Goal: Task Accomplishment & Management: Use online tool/utility

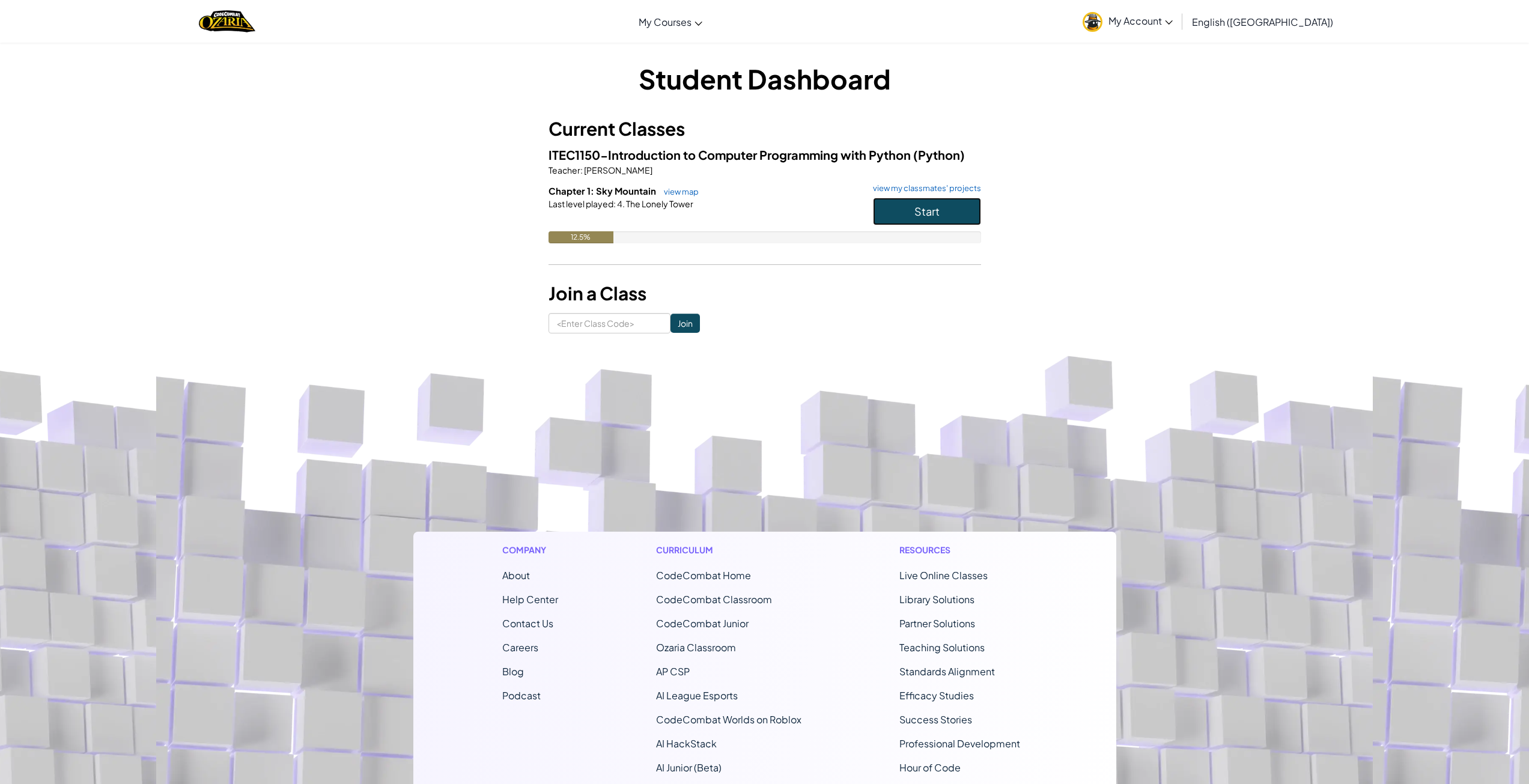
click at [897, 208] on button "Start" at bounding box center [927, 211] width 108 height 28
click at [924, 192] on link "view my classmates' projects" at bounding box center [924, 188] width 114 height 8
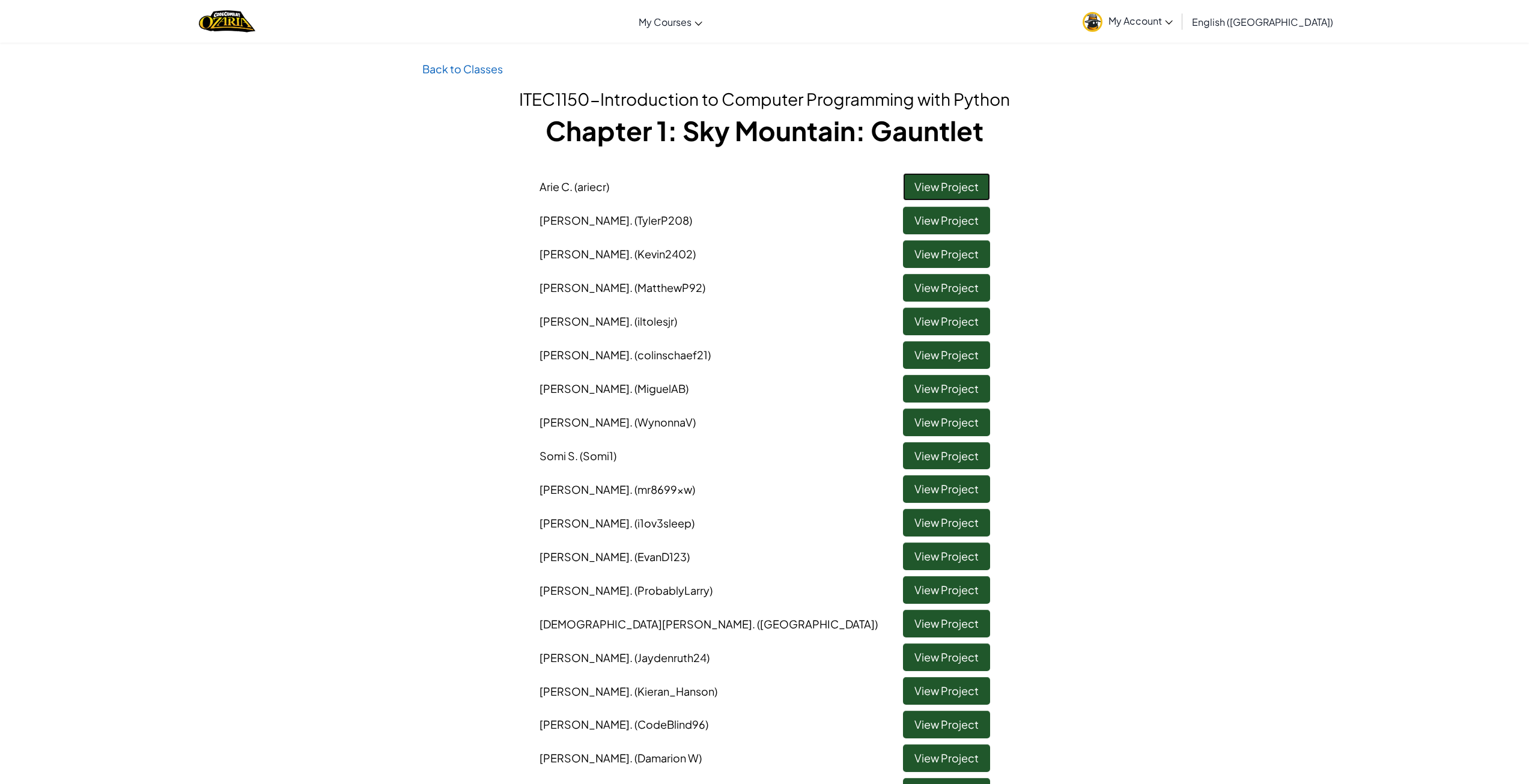
click at [957, 181] on link "View Project" at bounding box center [946, 186] width 87 height 28
click at [936, 220] on link "View Project" at bounding box center [946, 220] width 87 height 28
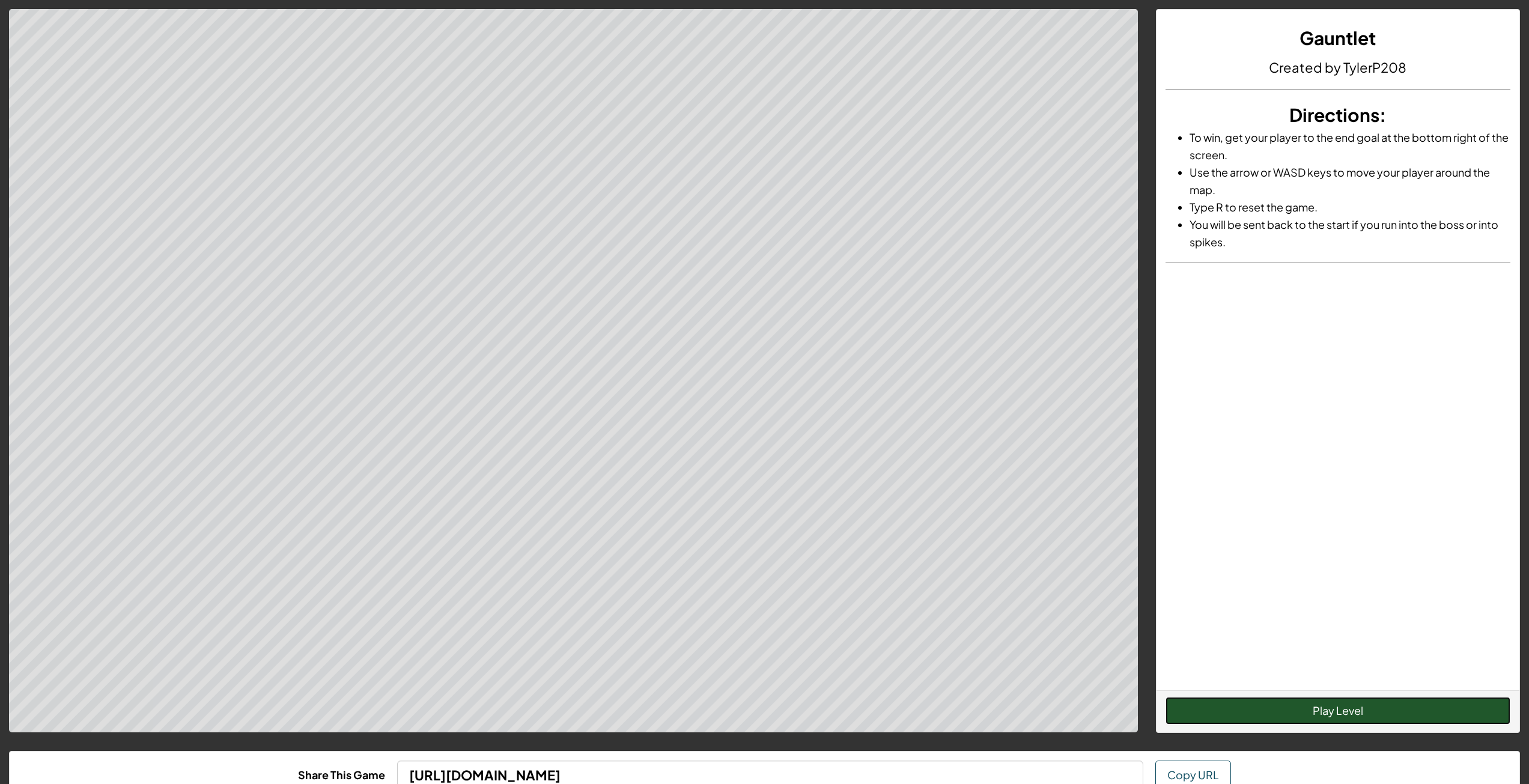
click at [1351, 709] on button "Play Level" at bounding box center [1338, 710] width 345 height 28
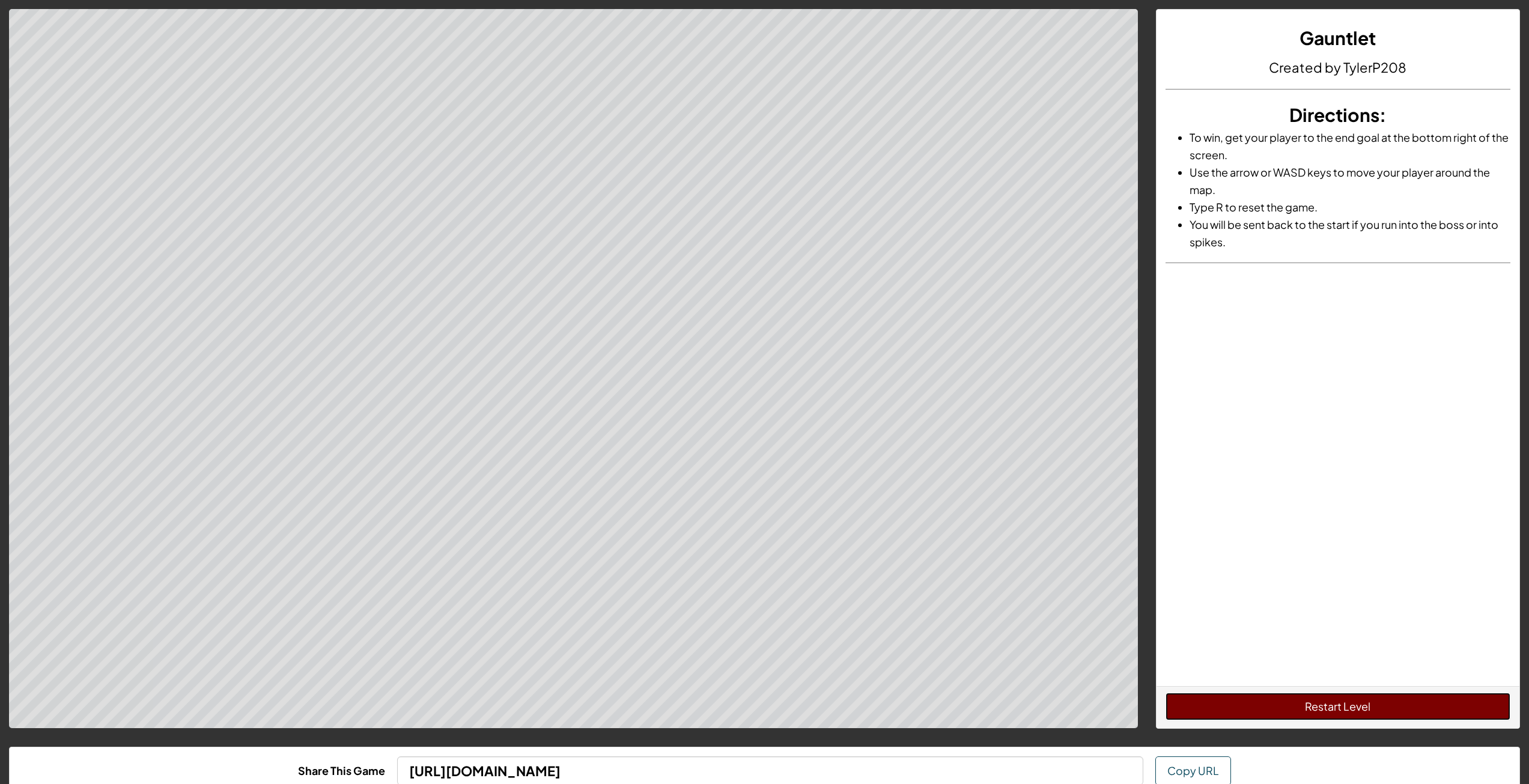
click at [1296, 710] on button "Restart Level" at bounding box center [1338, 706] width 345 height 28
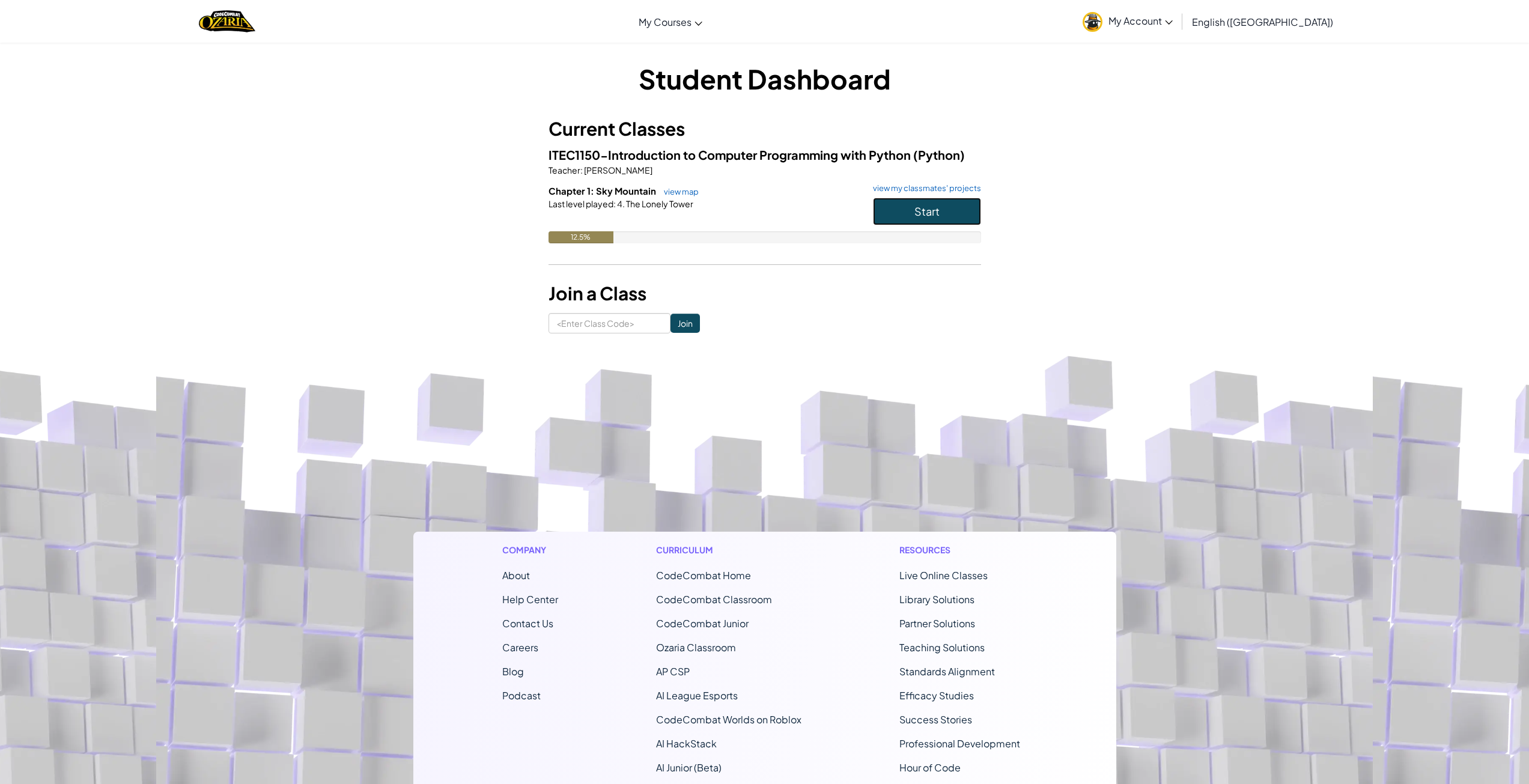
click at [951, 214] on button "Start" at bounding box center [927, 211] width 108 height 28
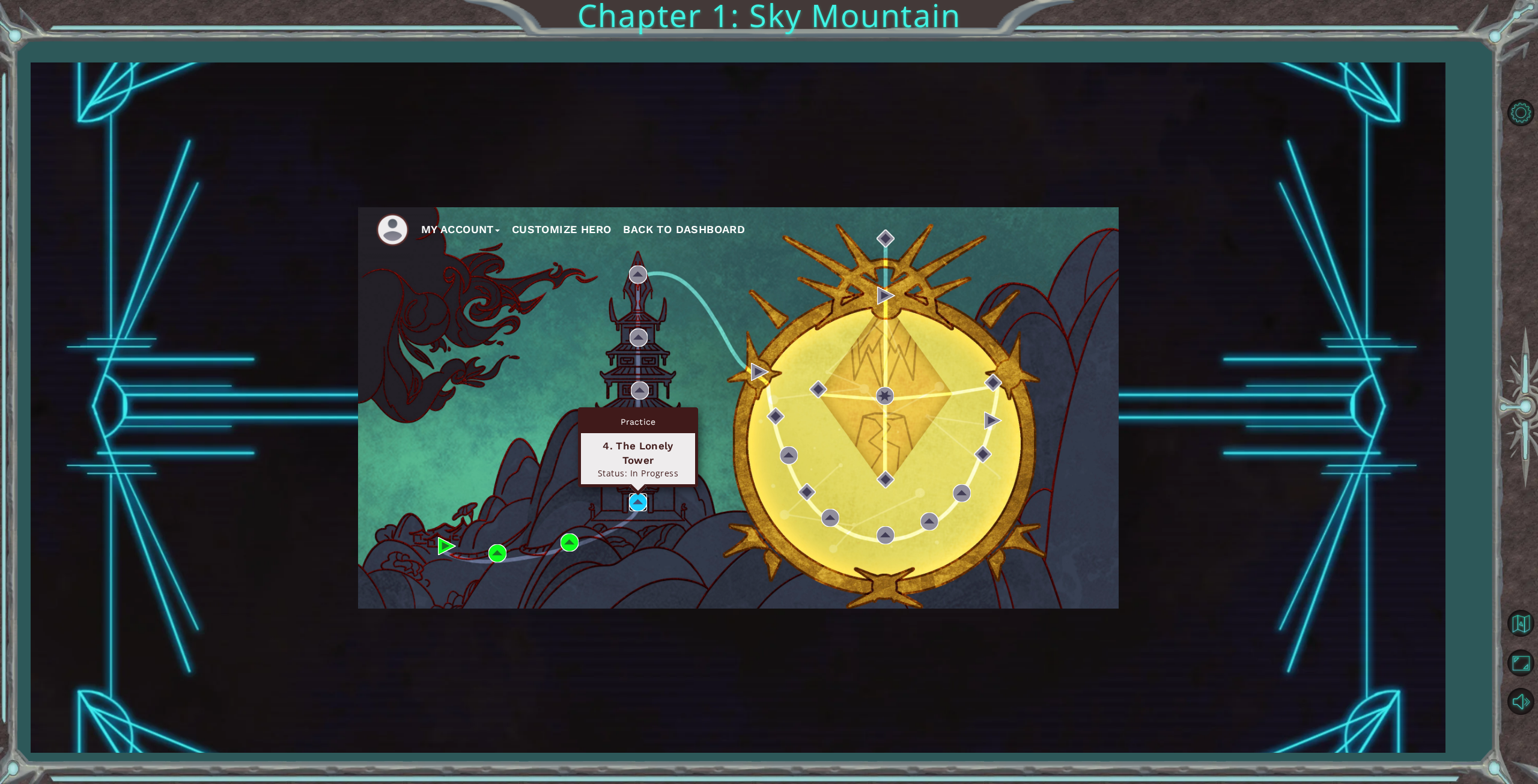
click at [641, 504] on img at bounding box center [638, 502] width 18 height 18
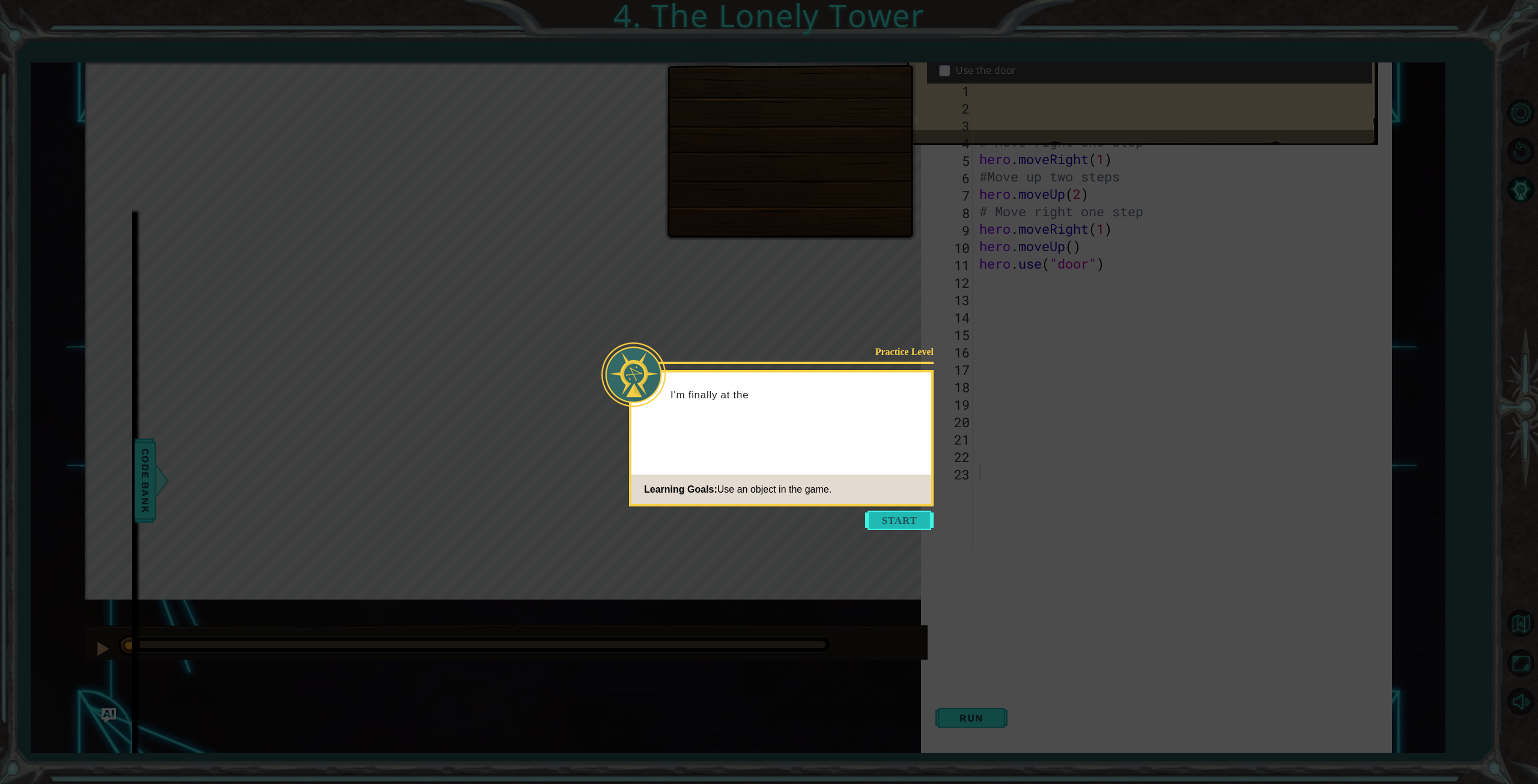
click at [904, 519] on button "Start" at bounding box center [899, 520] width 69 height 19
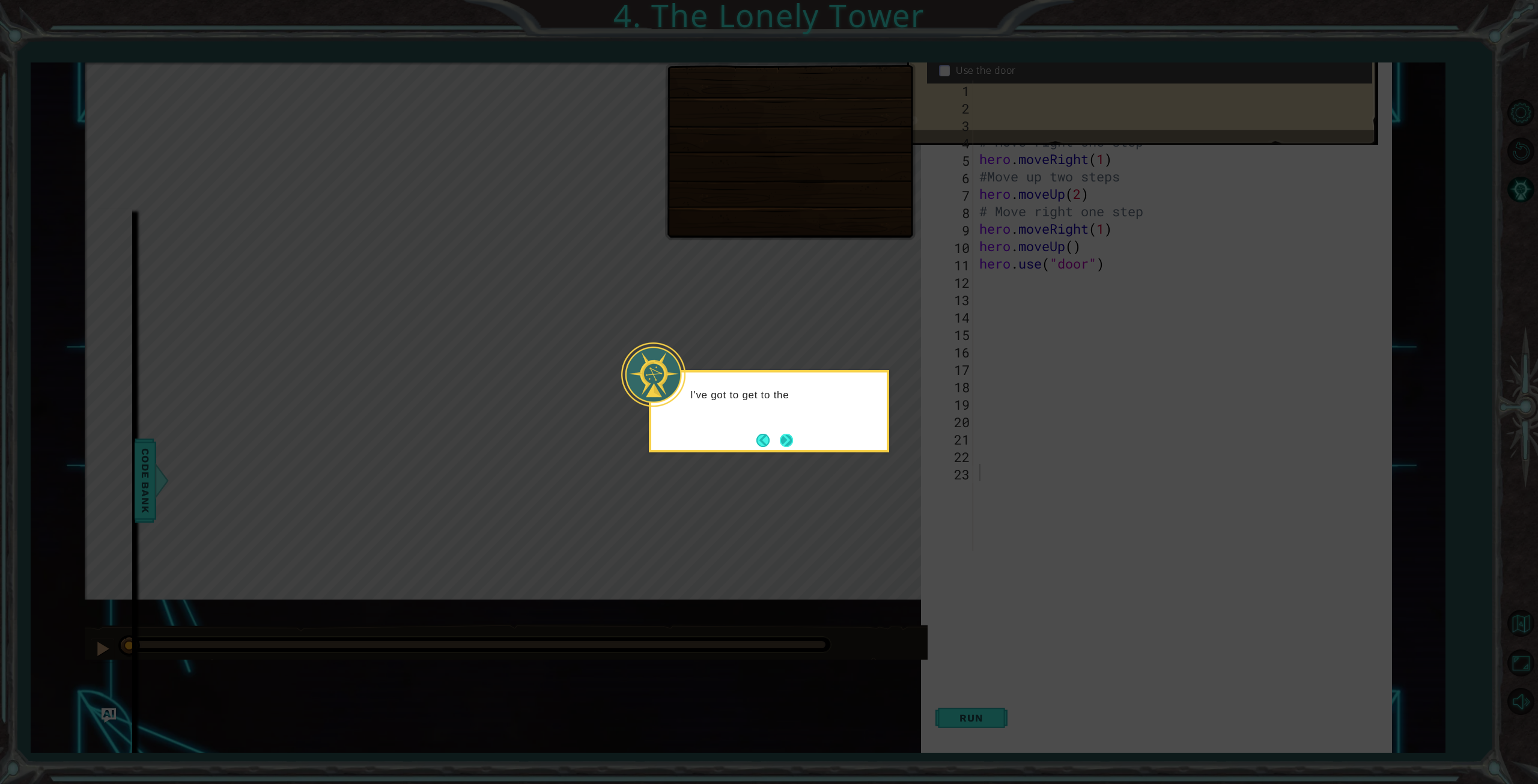
click at [793, 443] on button "Next" at bounding box center [786, 440] width 15 height 15
click at [793, 443] on button "Next" at bounding box center [786, 440] width 13 height 13
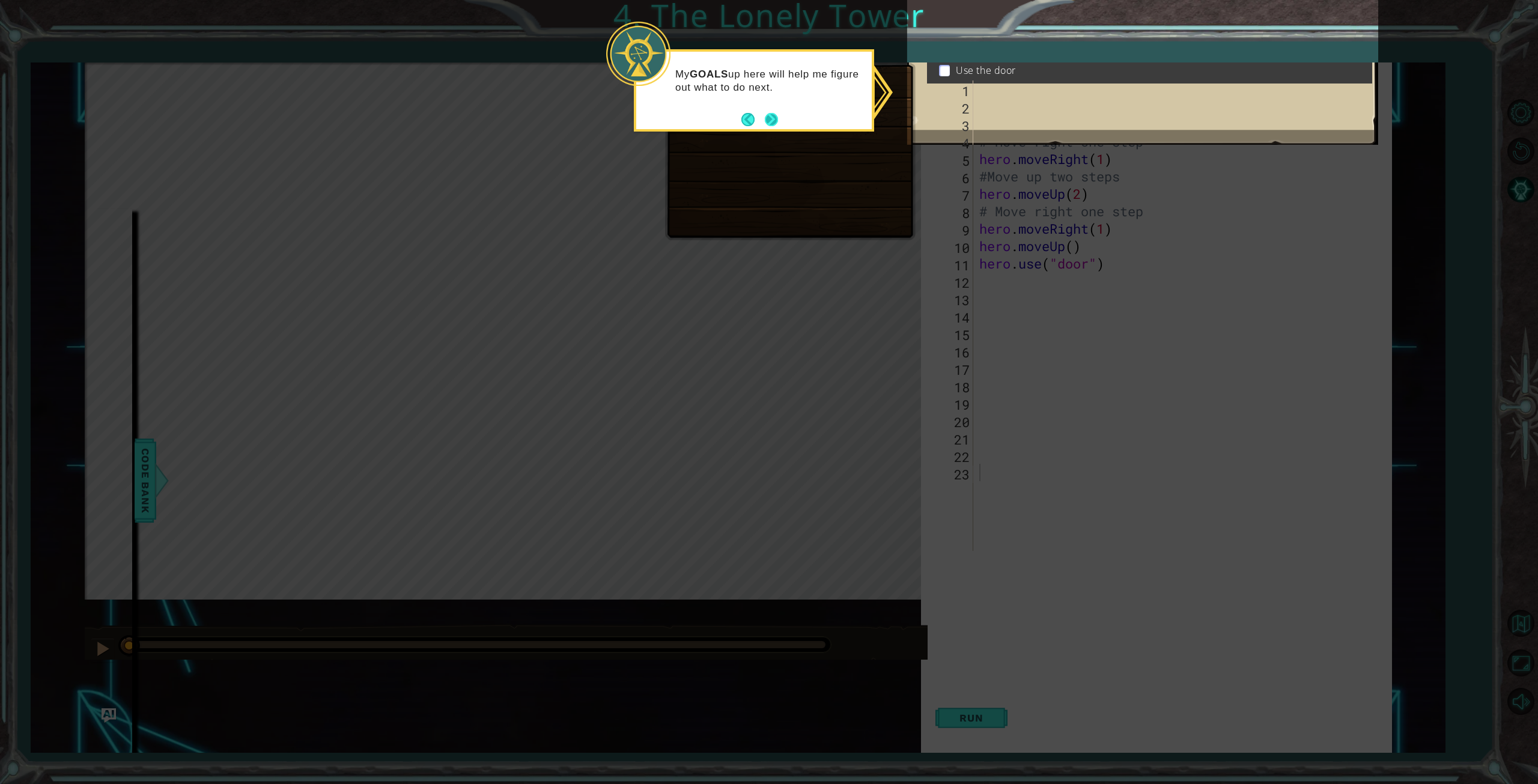
click at [777, 117] on button "Next" at bounding box center [772, 119] width 13 height 13
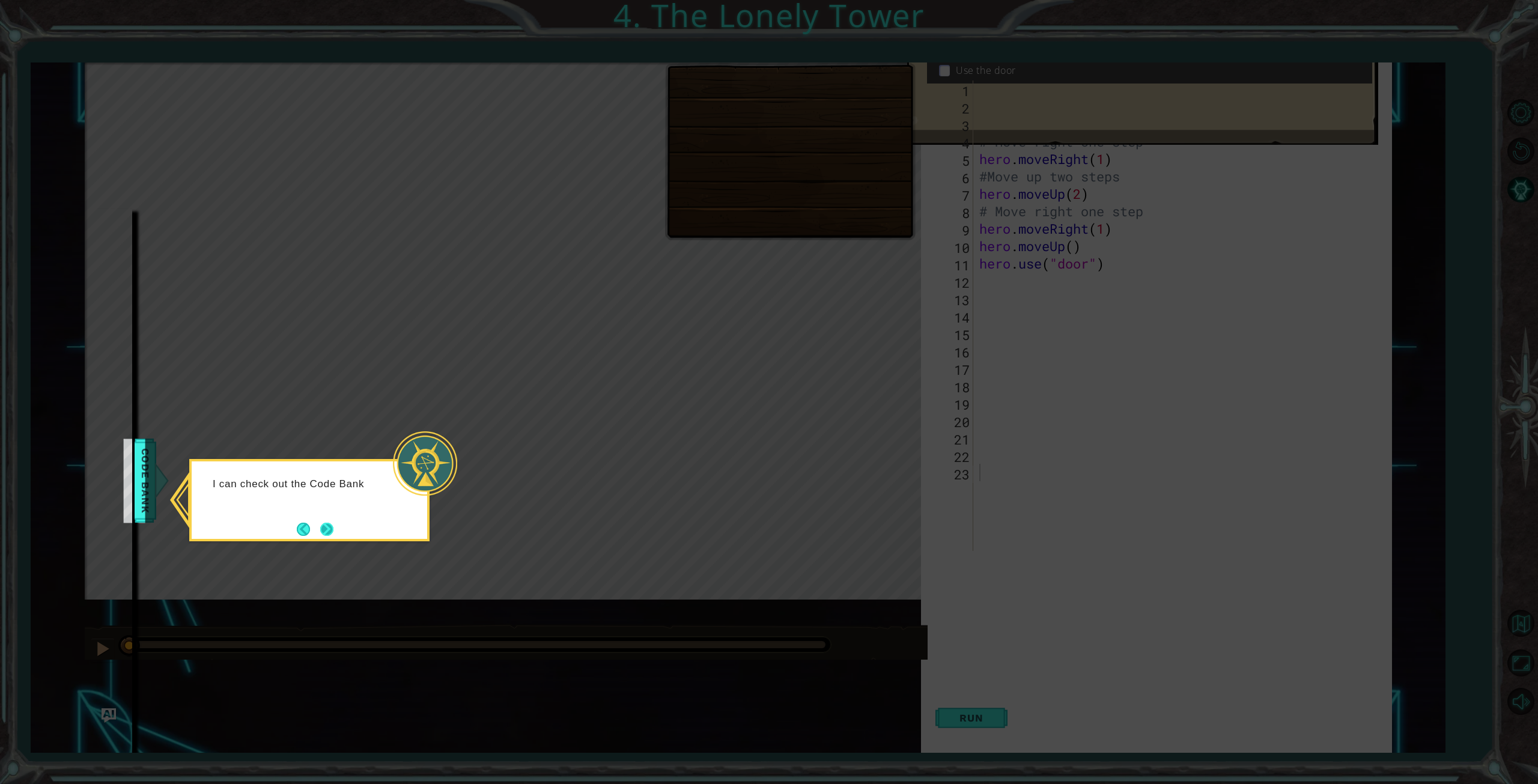
click at [324, 534] on button "Next" at bounding box center [327, 529] width 13 height 13
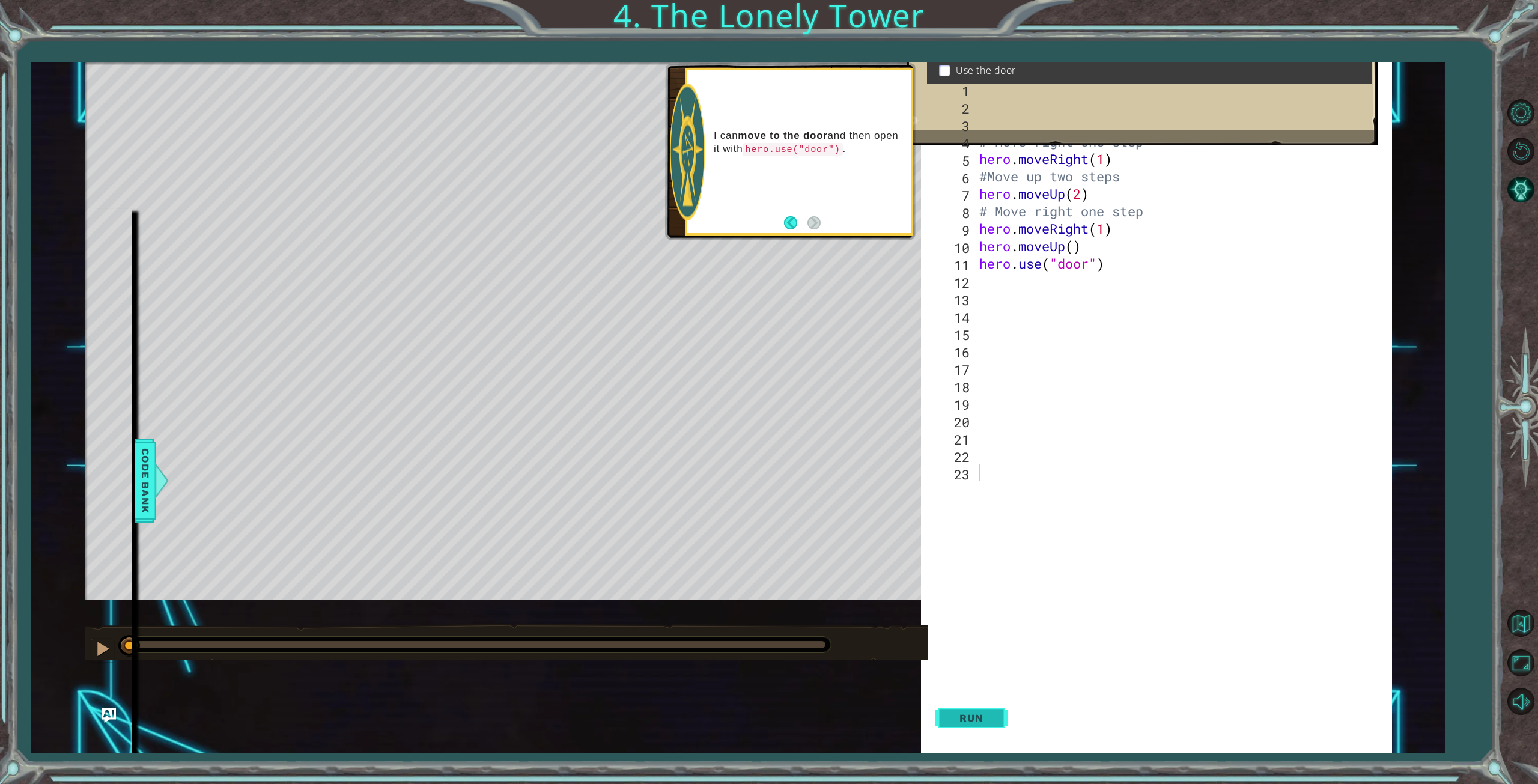
click at [966, 712] on span "Run" at bounding box center [972, 717] width 47 height 12
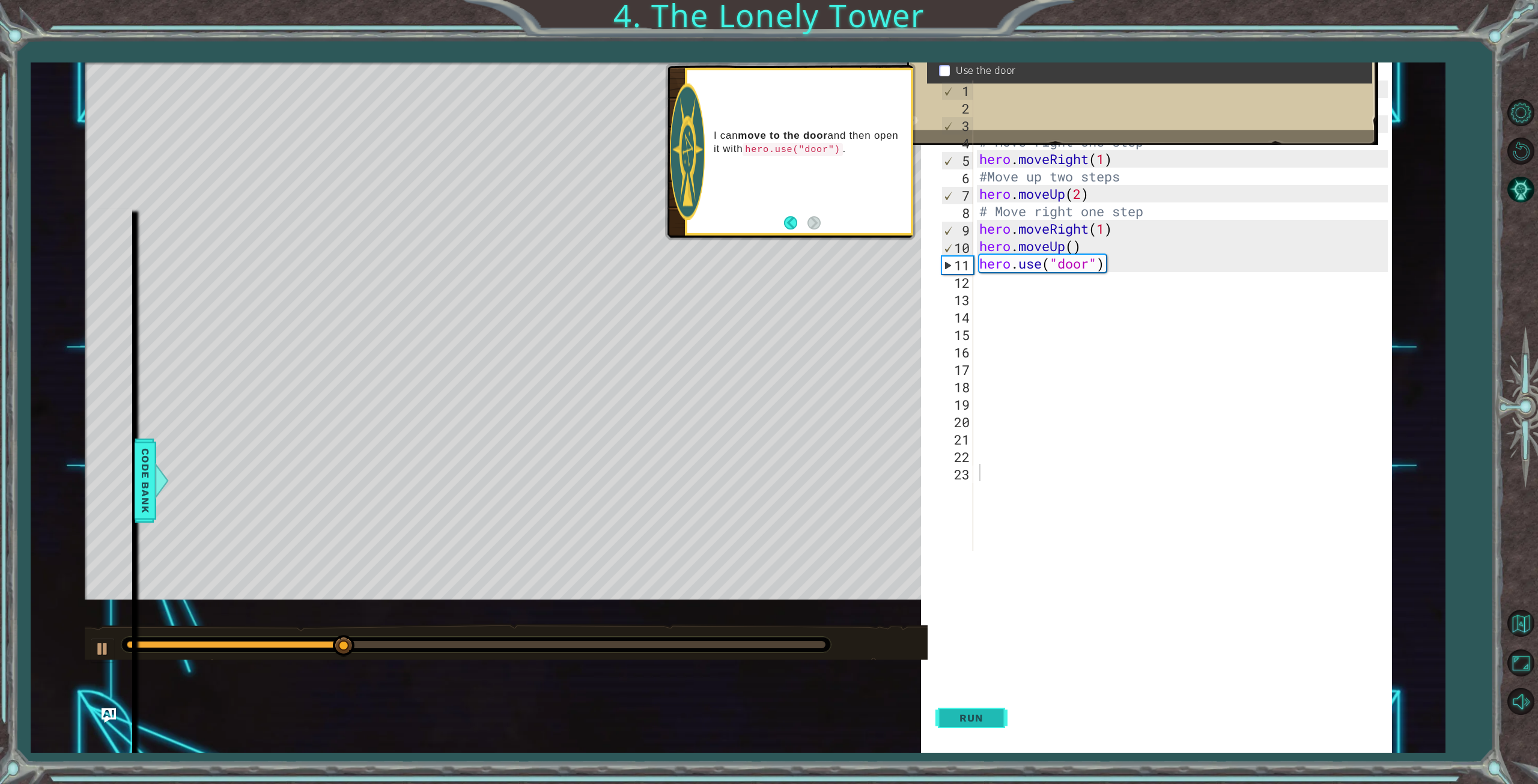
click at [966, 712] on span "Run" at bounding box center [972, 717] width 47 height 12
click at [793, 218] on button "Back" at bounding box center [796, 223] width 24 height 13
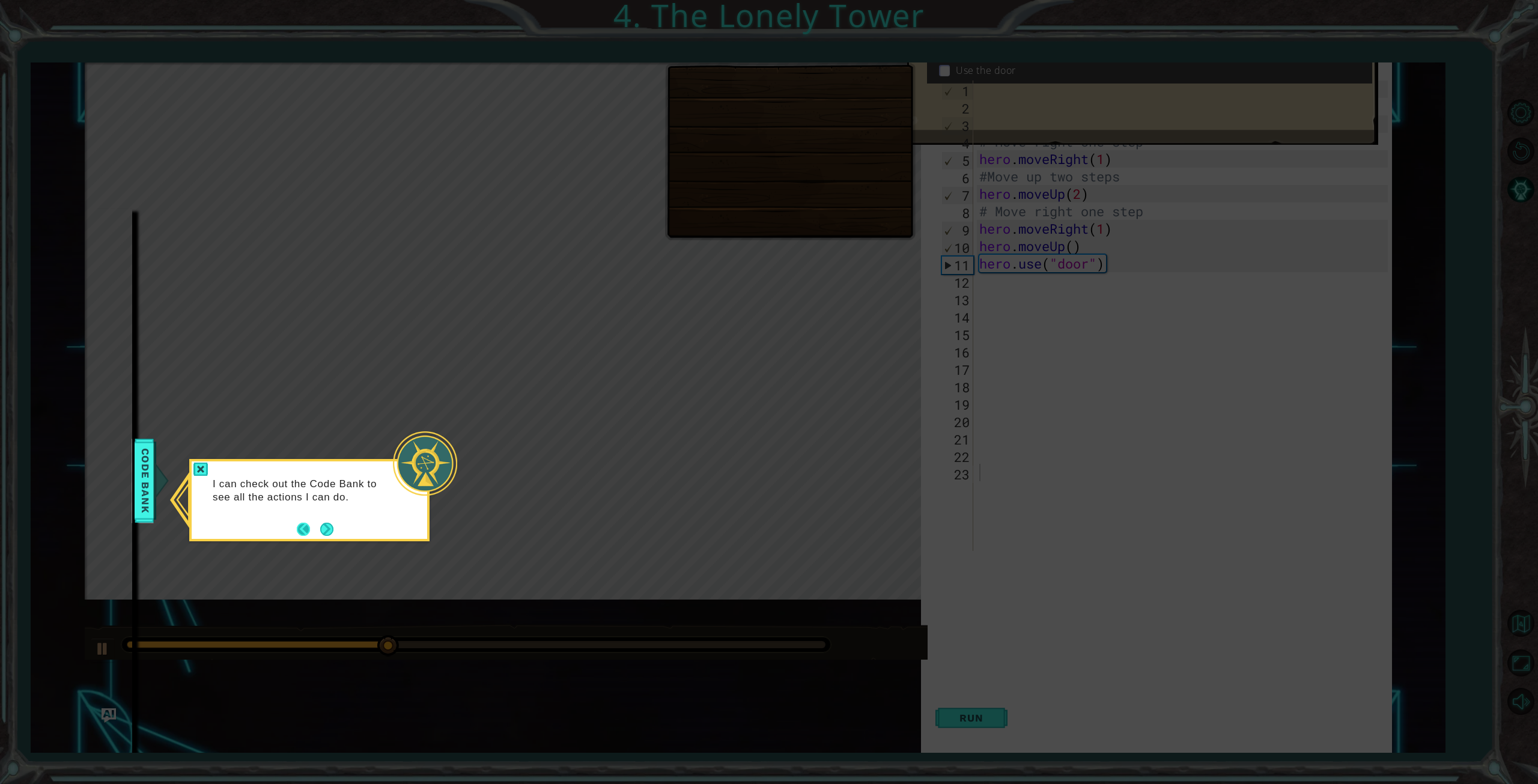
click at [299, 527] on button "Back" at bounding box center [308, 529] width 24 height 13
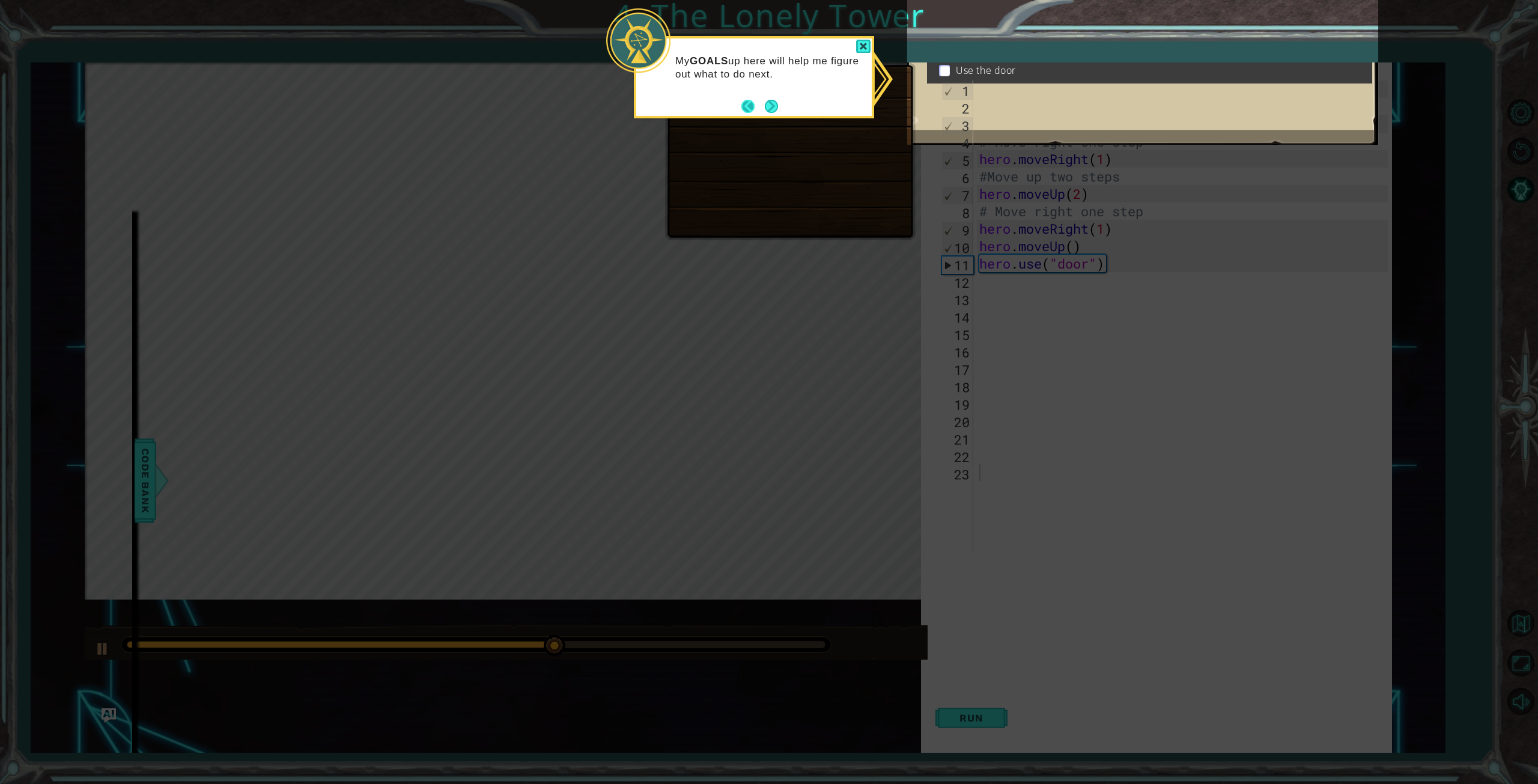
click at [748, 102] on button "Back" at bounding box center [753, 106] width 24 height 13
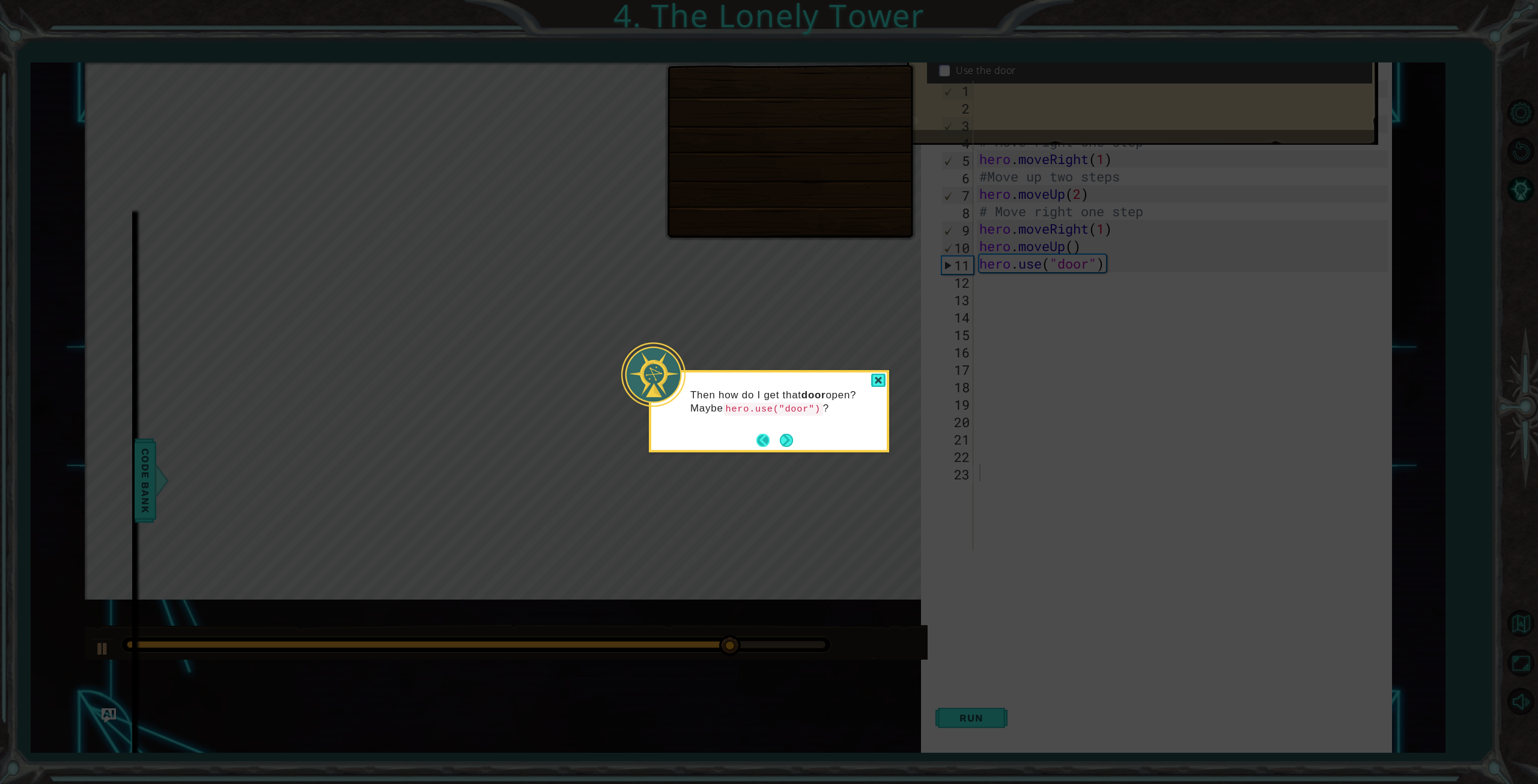
click at [760, 439] on button "Back" at bounding box center [768, 440] width 24 height 13
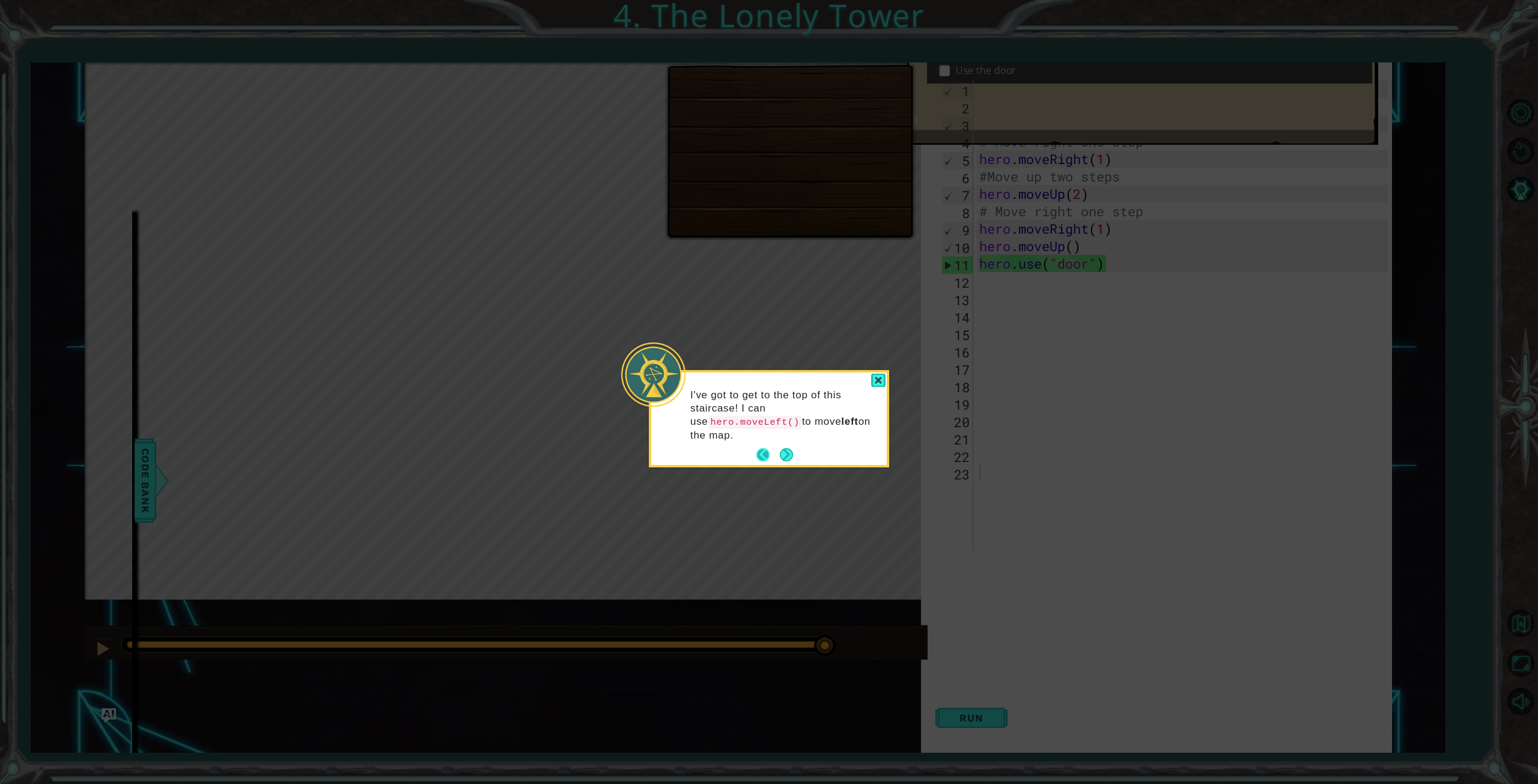
click at [766, 448] on button "Back" at bounding box center [768, 454] width 24 height 13
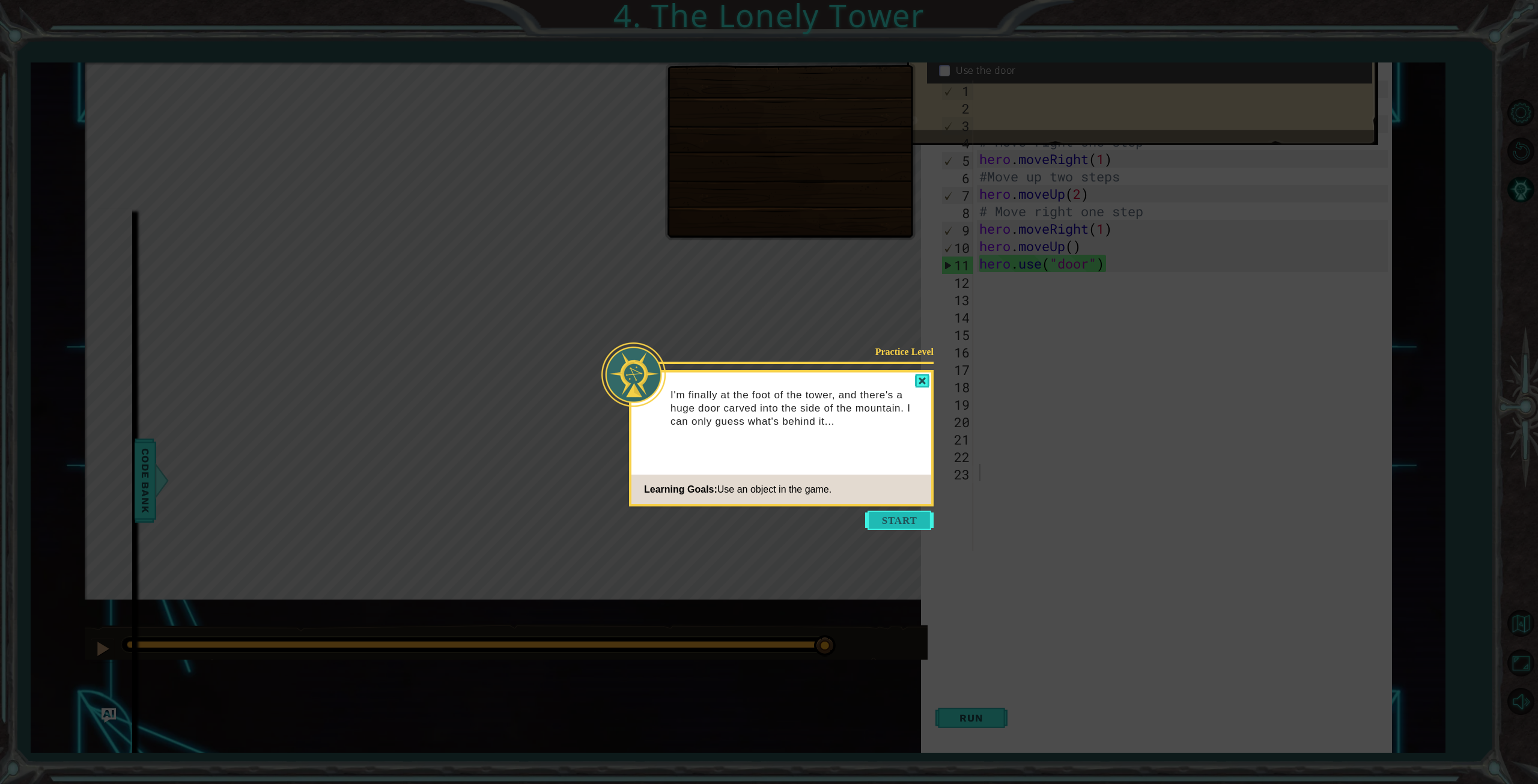
click at [892, 517] on button "Start" at bounding box center [899, 520] width 69 height 19
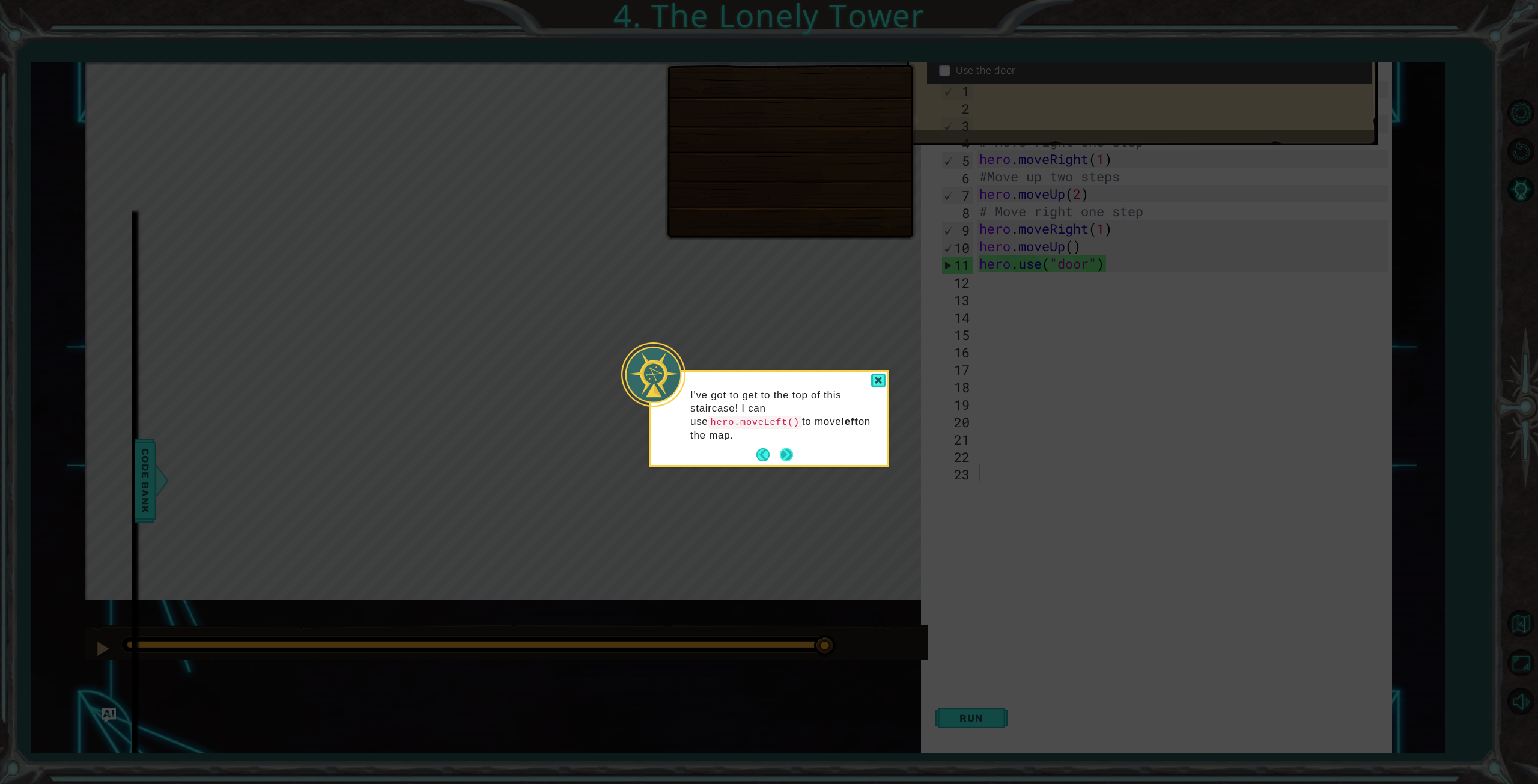
click at [786, 448] on button "Next" at bounding box center [786, 454] width 13 height 13
click at [786, 439] on button "Next" at bounding box center [786, 440] width 13 height 13
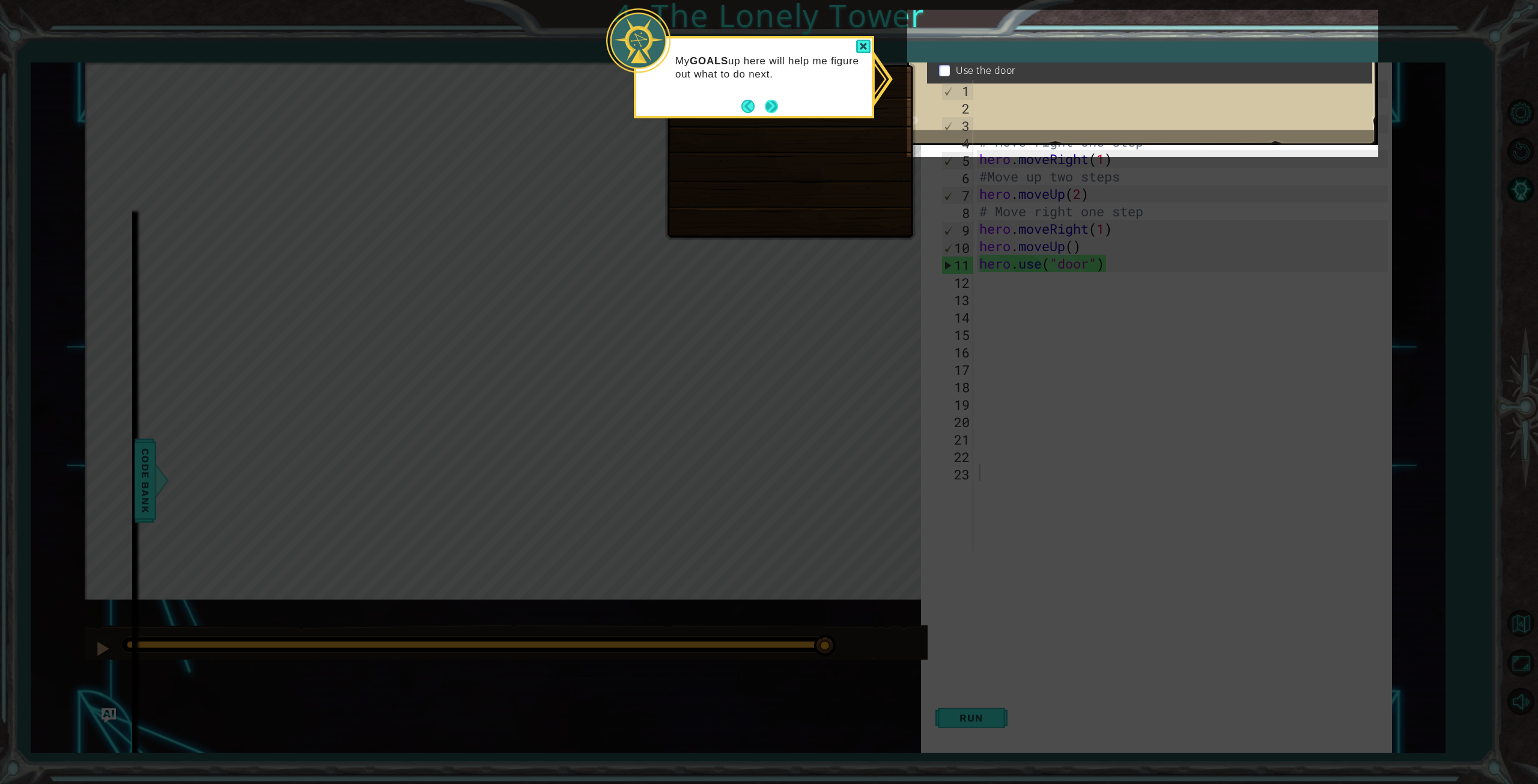
click at [772, 106] on button "Next" at bounding box center [772, 106] width 13 height 13
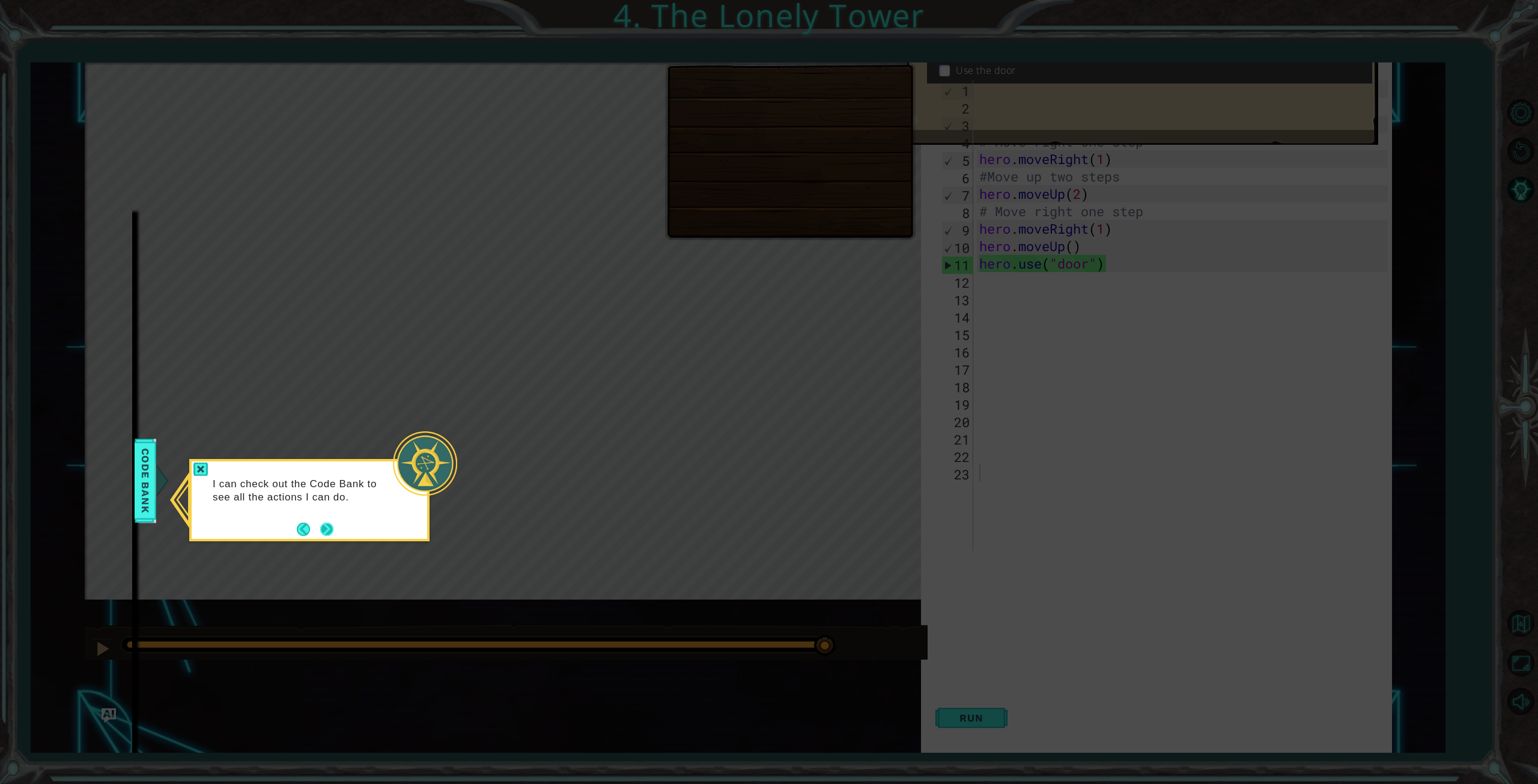
click at [329, 528] on button "Next" at bounding box center [327, 529] width 18 height 18
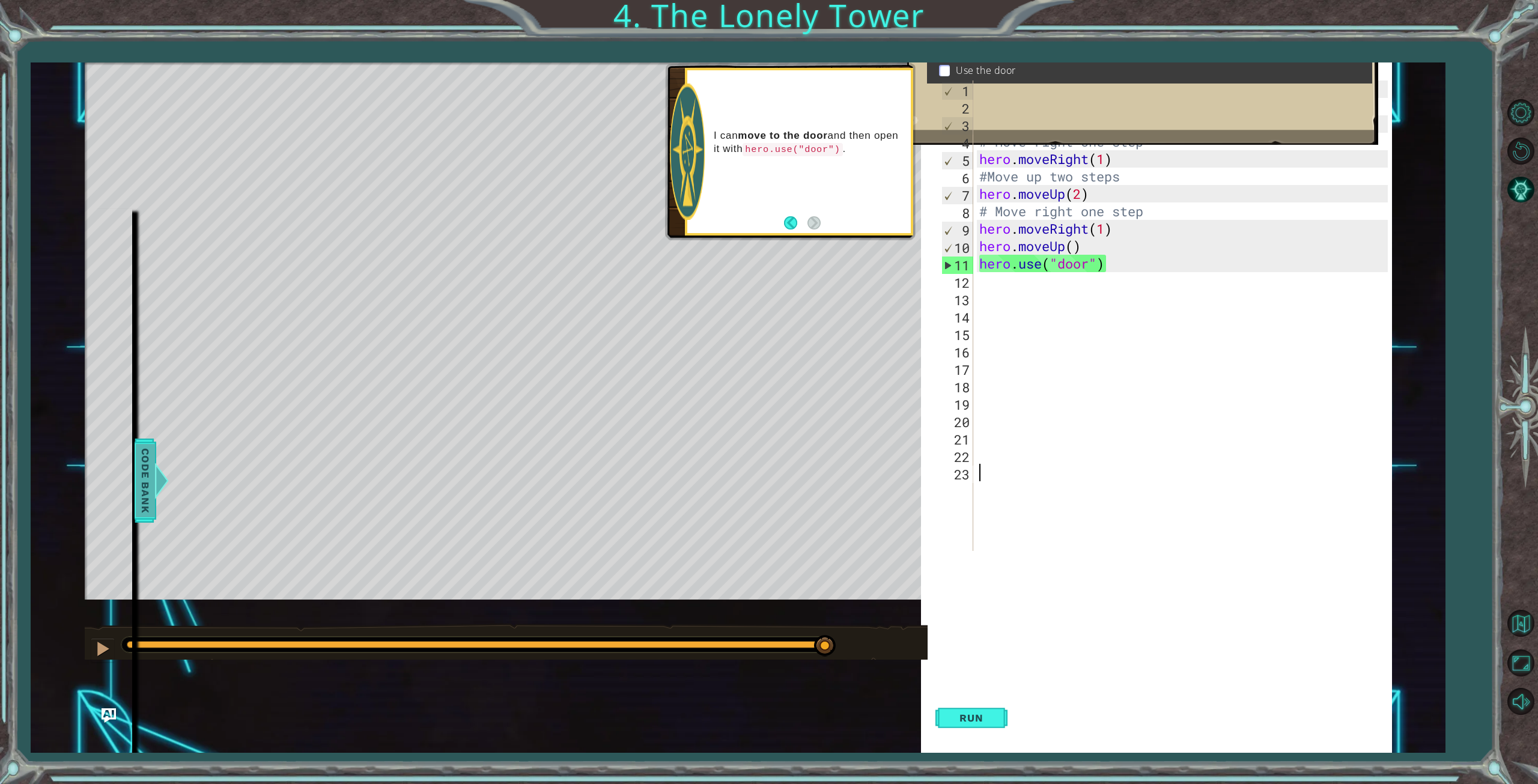
click at [149, 488] on span "Code Bank" at bounding box center [150, 480] width 19 height 73
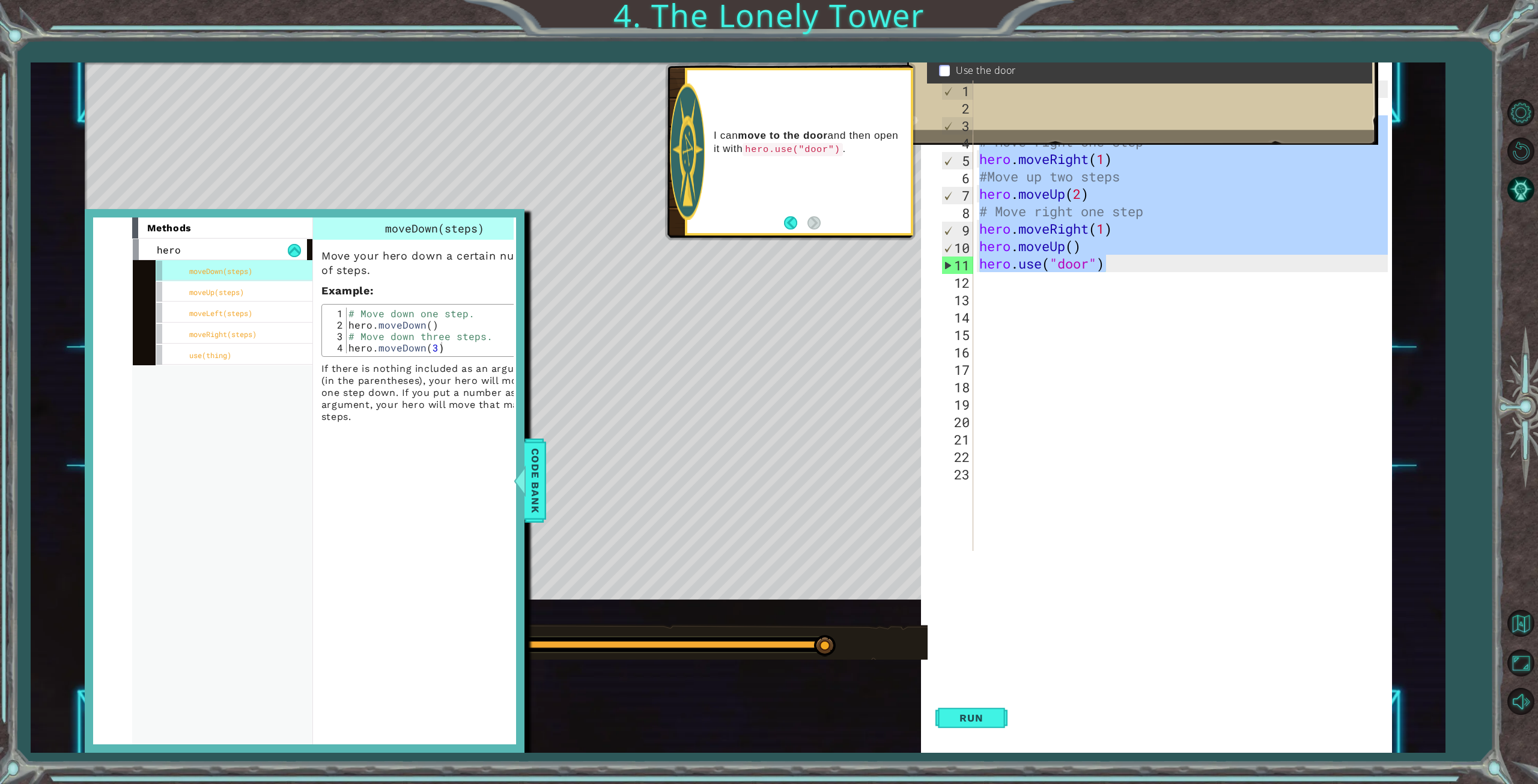
drag, startPoint x: 1061, startPoint y: 253, endPoint x: 963, endPoint y: 128, distance: 158.8
click at [963, 128] on div "hero.use("door") 1 2 3 4 5 6 7 8 9 10 11 12 13 14 15 16 17 18 19 20 21 22 23 he…" at bounding box center [1163, 316] width 449 height 470
type textarea "hero.moveUp(3) # Move right one step"
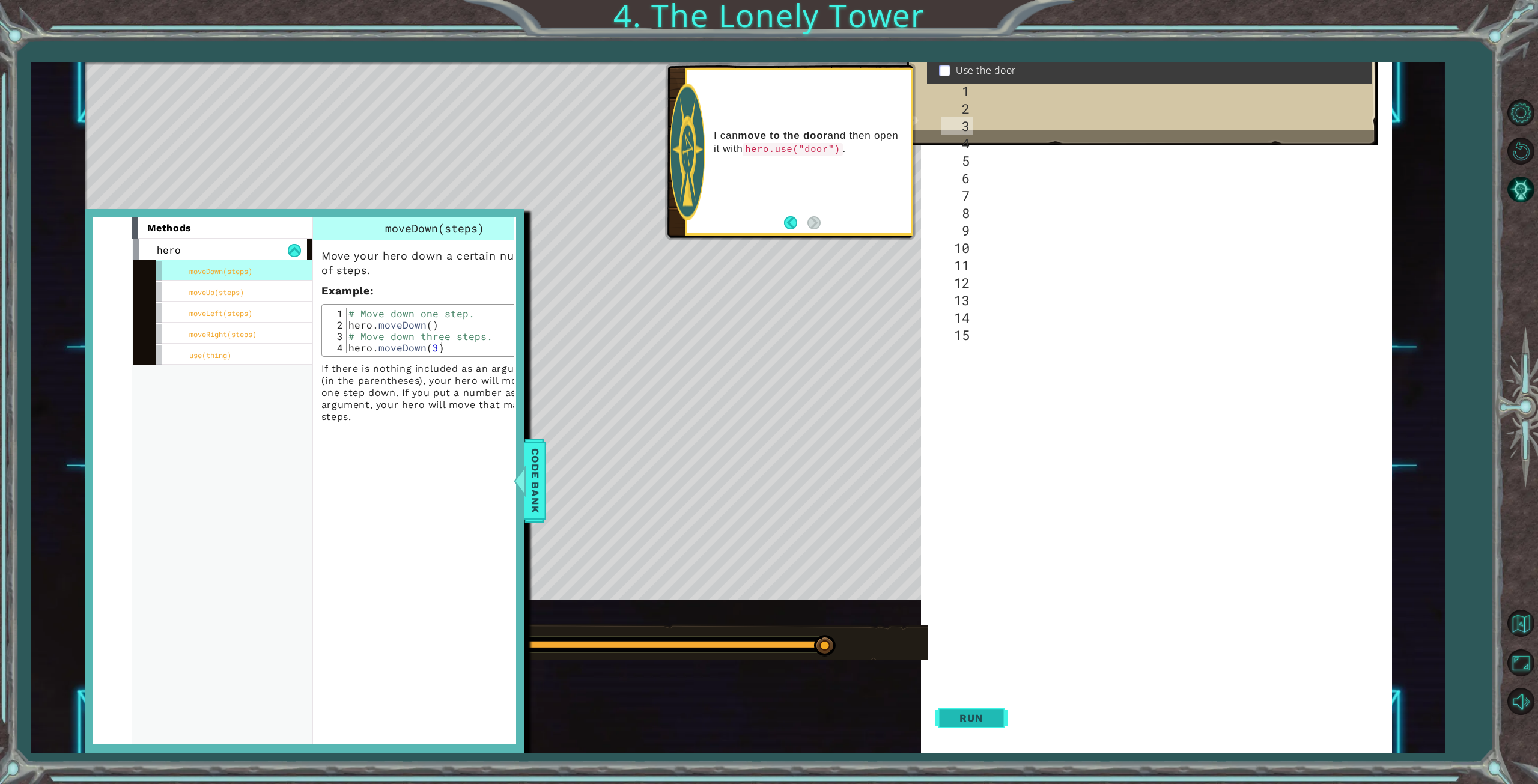
click at [989, 717] on span "Run" at bounding box center [972, 717] width 47 height 12
click at [524, 492] on div at bounding box center [524, 480] width 15 height 36
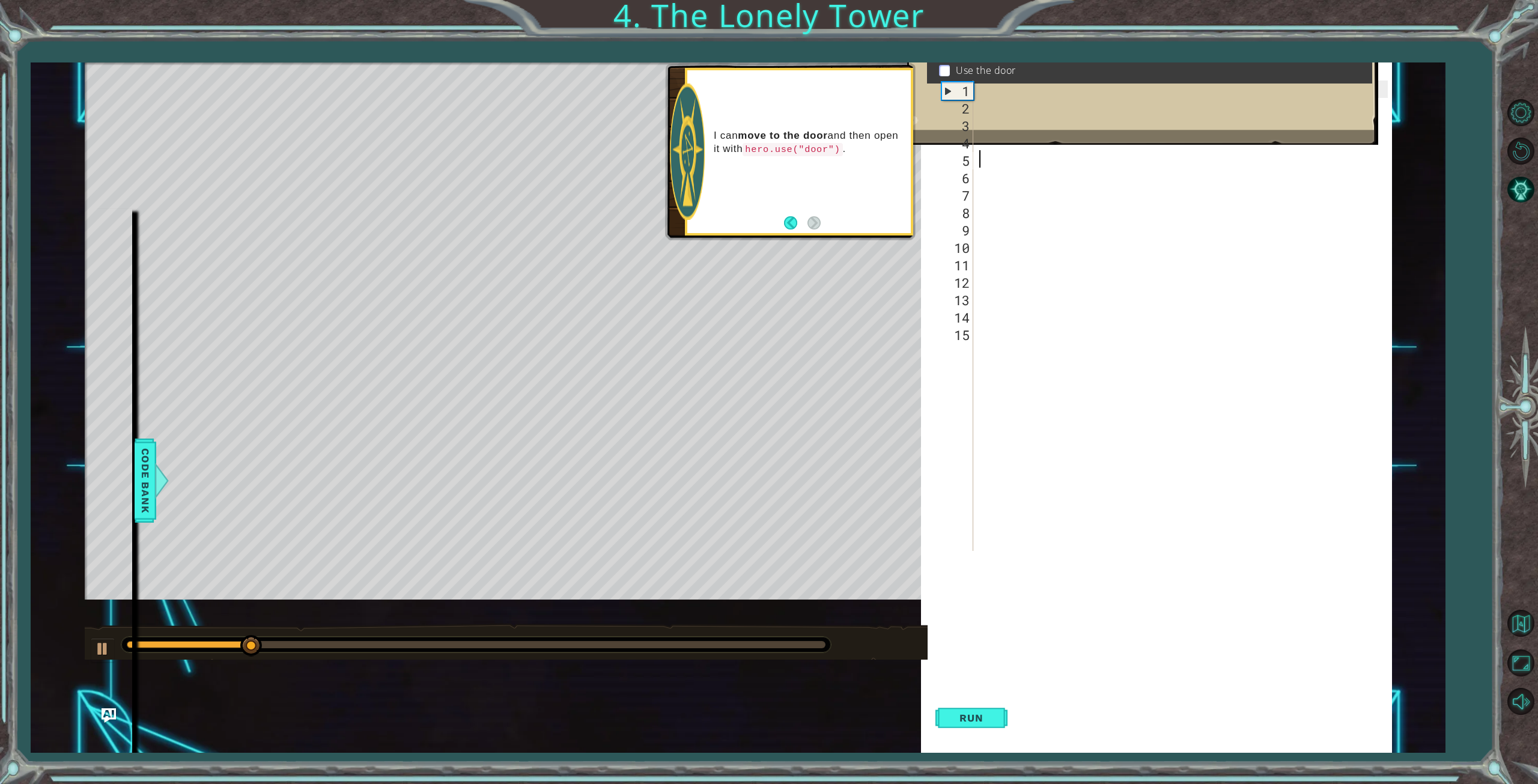
drag, startPoint x: 981, startPoint y: 160, endPoint x: 977, endPoint y: 149, distance: 11.7
click at [980, 160] on div "hero . moveLeft ( ) # Move up three steps" at bounding box center [1185, 333] width 417 height 505
click at [982, 159] on div "hero . moveLeft ( ) # Move up three steps" at bounding box center [1185, 333] width 417 height 505
click at [149, 475] on span "Code Bank" at bounding box center [145, 480] width 19 height 73
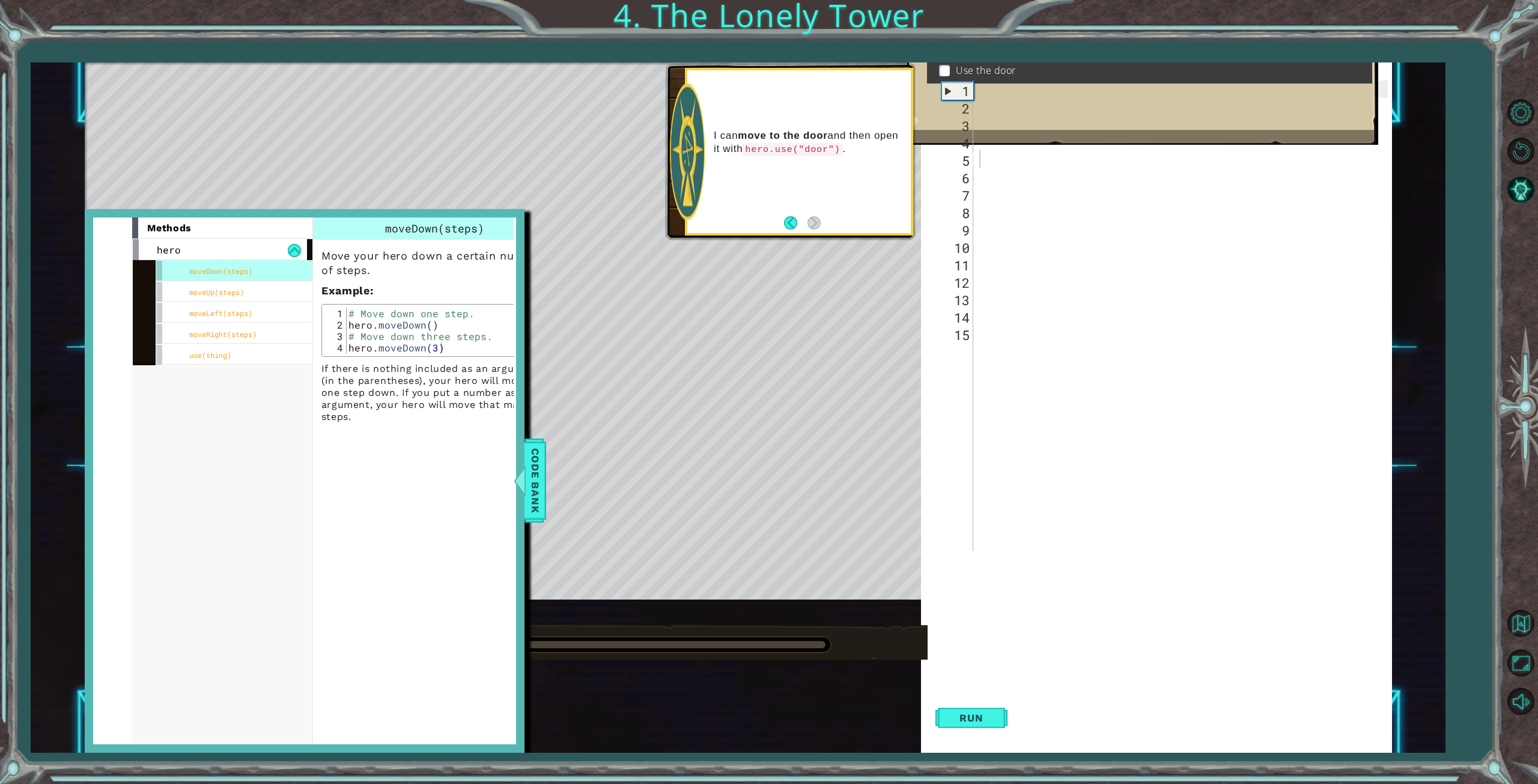
click at [983, 165] on div "hero . moveLeft ( ) # Move up three steps" at bounding box center [1185, 333] width 417 height 505
type textarea "her"
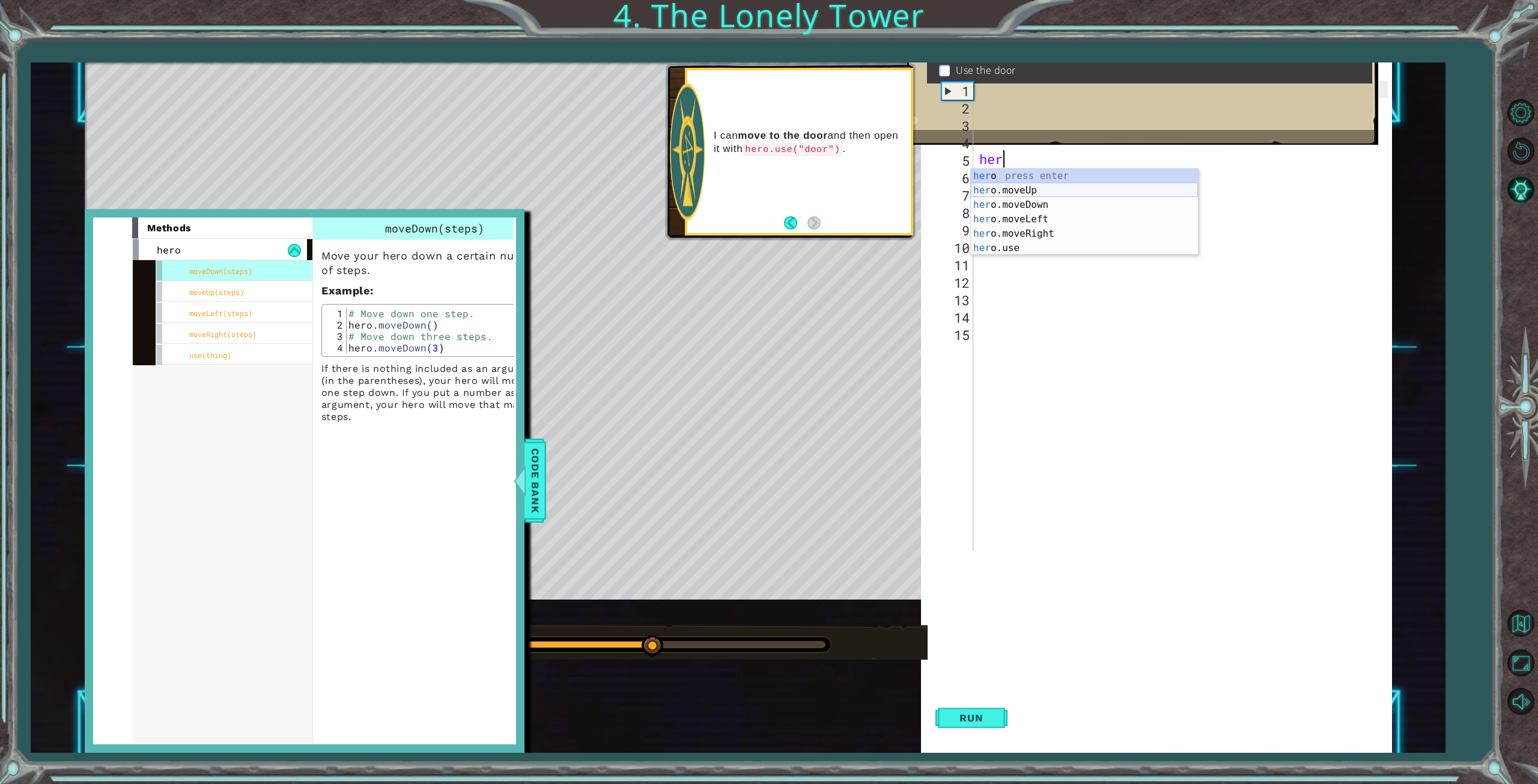
click at [1007, 188] on div "her o press enter her o.moveUp press enter her o.moveDown press enter her o.mov…" at bounding box center [1084, 226] width 227 height 115
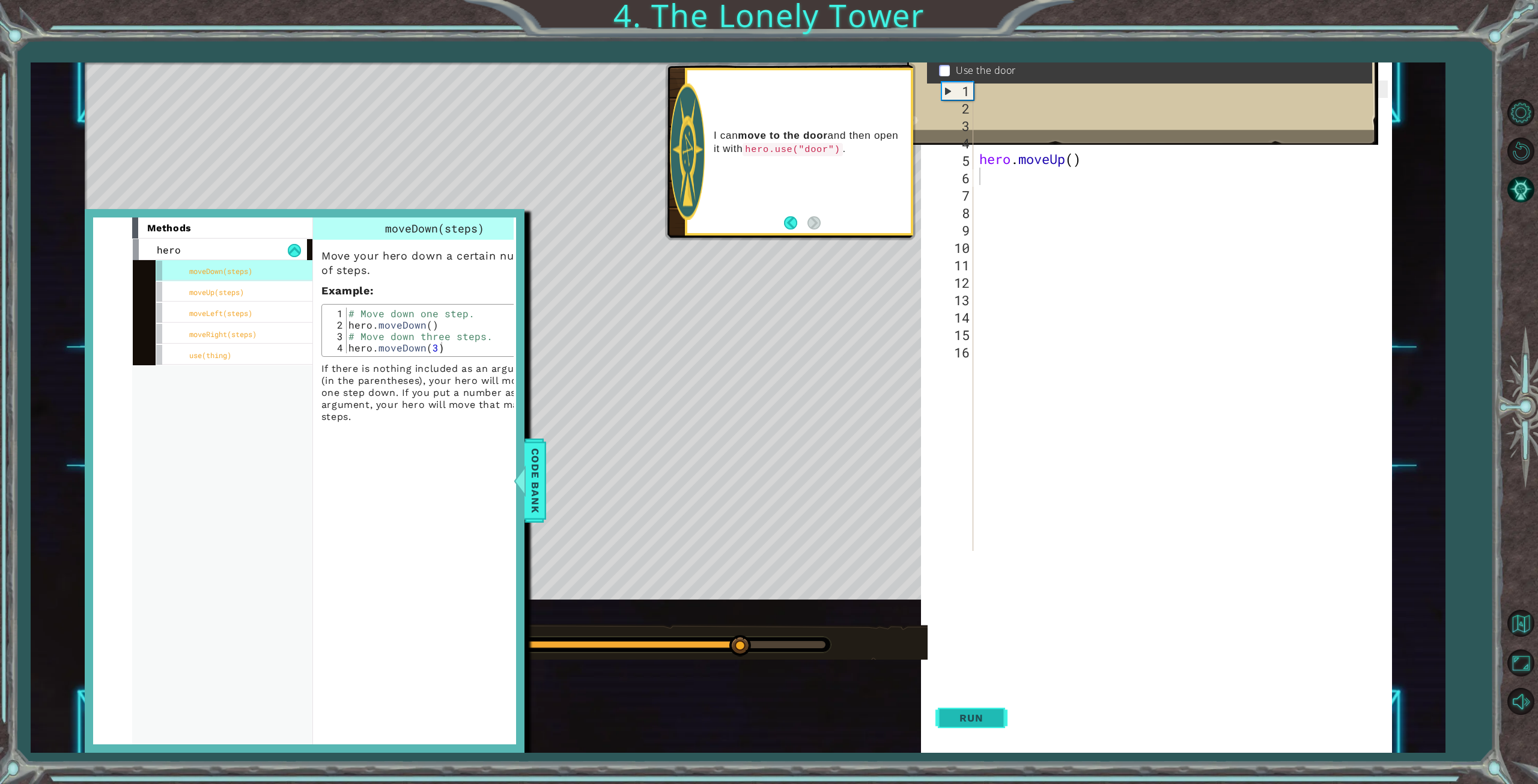
click at [986, 715] on span "Run" at bounding box center [972, 717] width 47 height 12
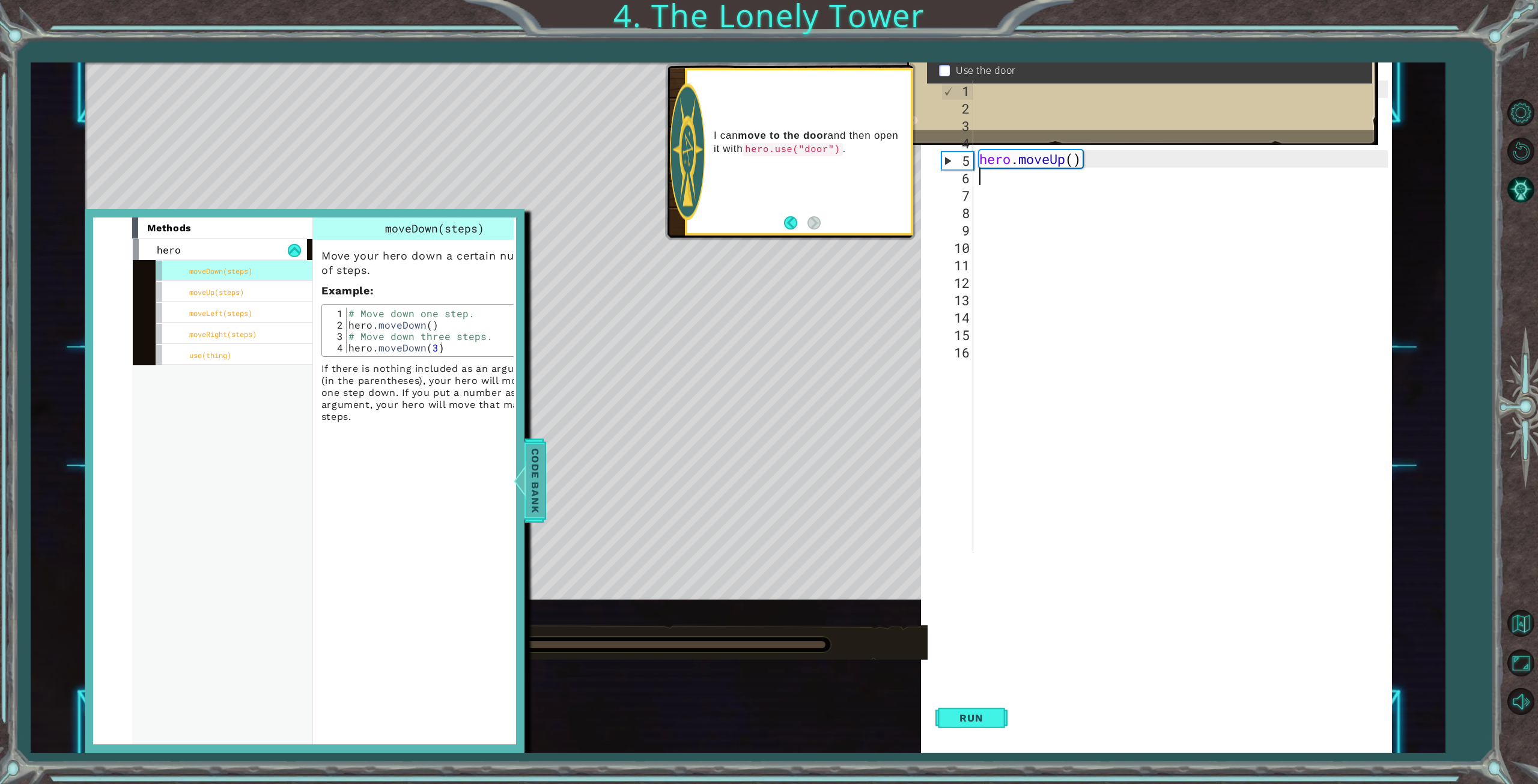
click at [525, 485] on div at bounding box center [518, 480] width 15 height 36
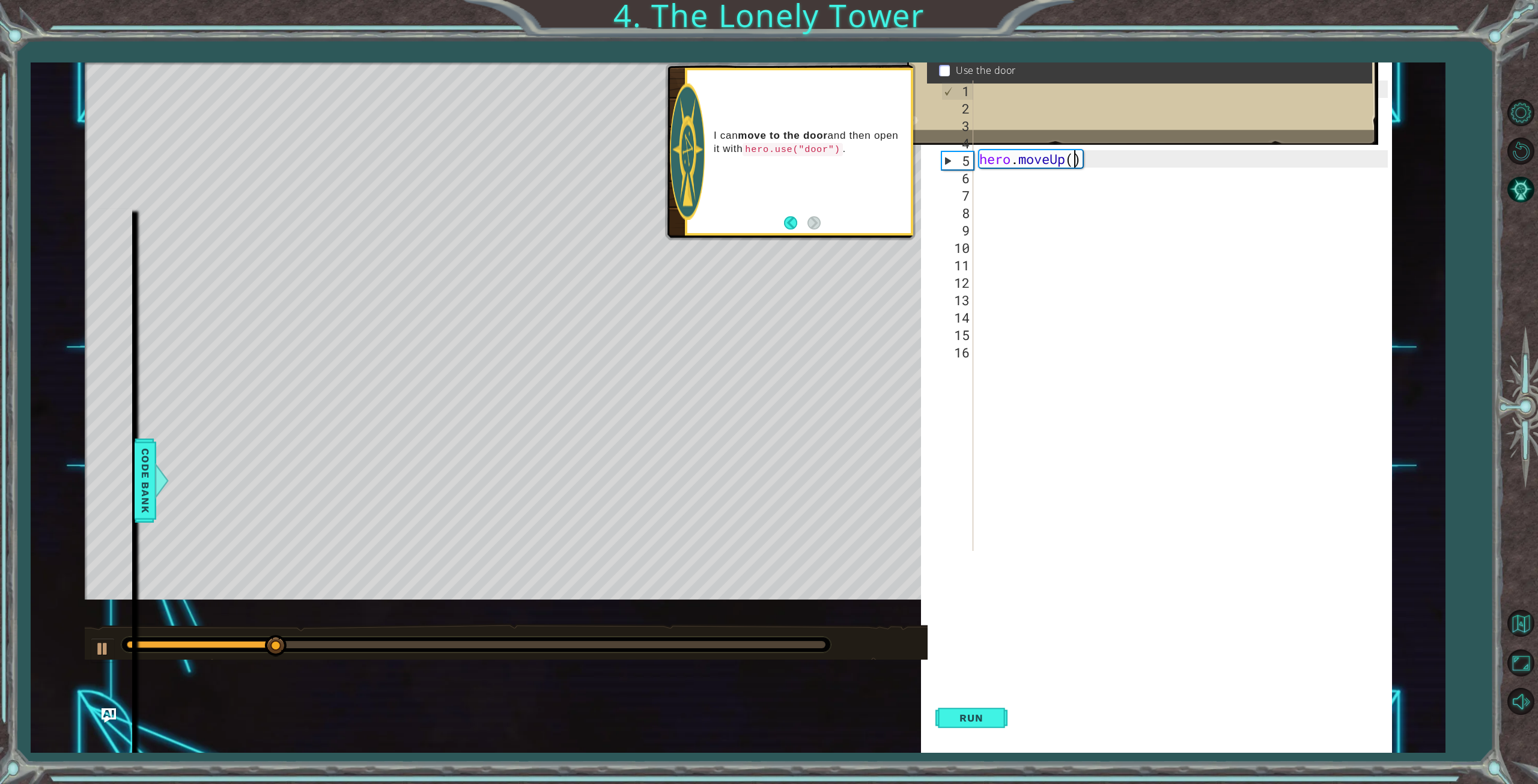
click at [1073, 159] on div "hero . moveLeft ( ) # Move up three steps hero . moveUp ( )" at bounding box center [1185, 333] width 417 height 505
drag, startPoint x: 1102, startPoint y: 163, endPoint x: 1052, endPoint y: 162, distance: 50.0
click at [1052, 162] on div "hero . moveLeft ( ) # Move up three steps hero . moveUp ( )" at bounding box center [1185, 333] width 417 height 505
type textarea "hero.movel"
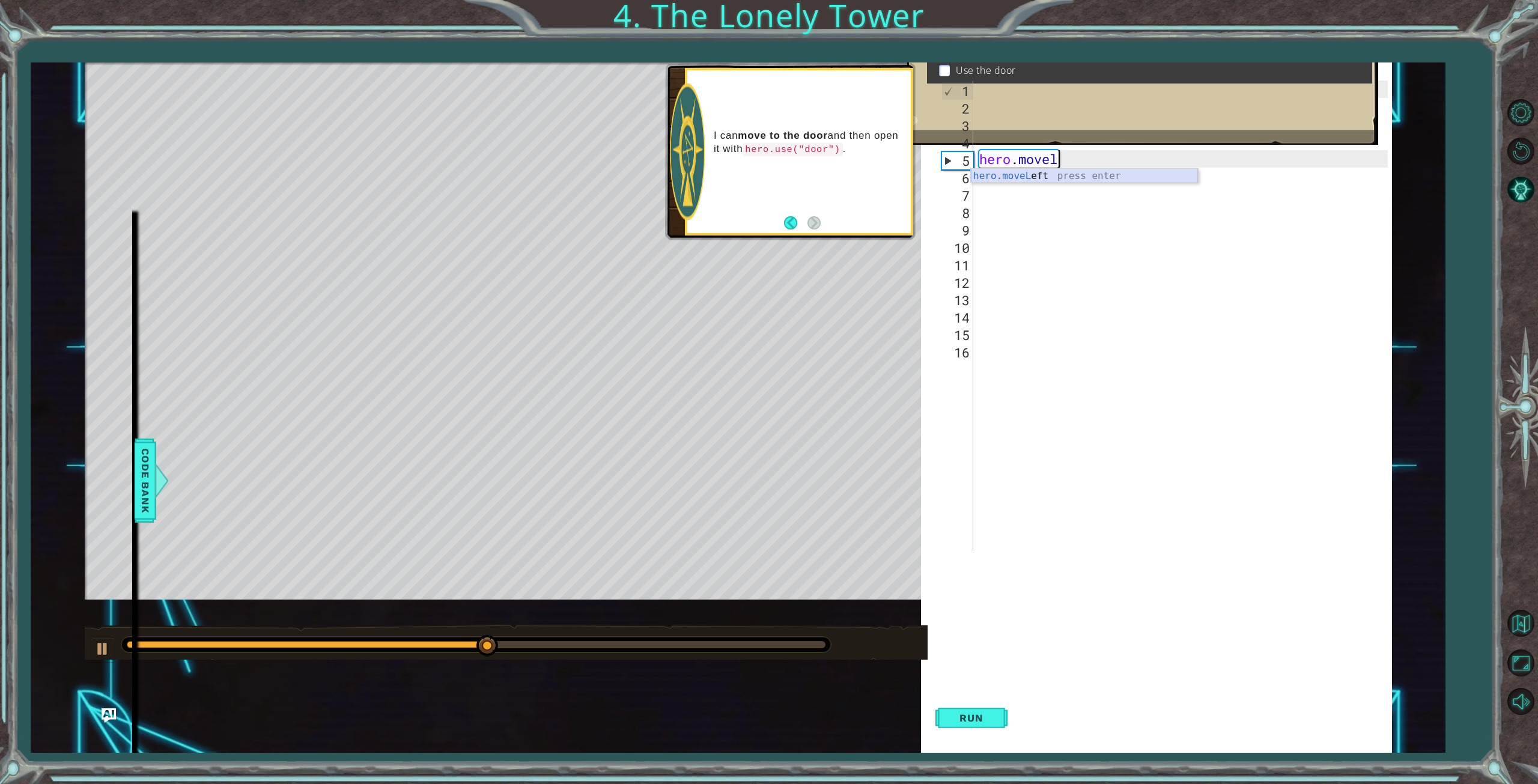
click at [1062, 177] on div "hero.moveL eft press enter" at bounding box center [1084, 190] width 227 height 44
click at [986, 713] on span "Run" at bounding box center [972, 717] width 47 height 12
type textarea "h"
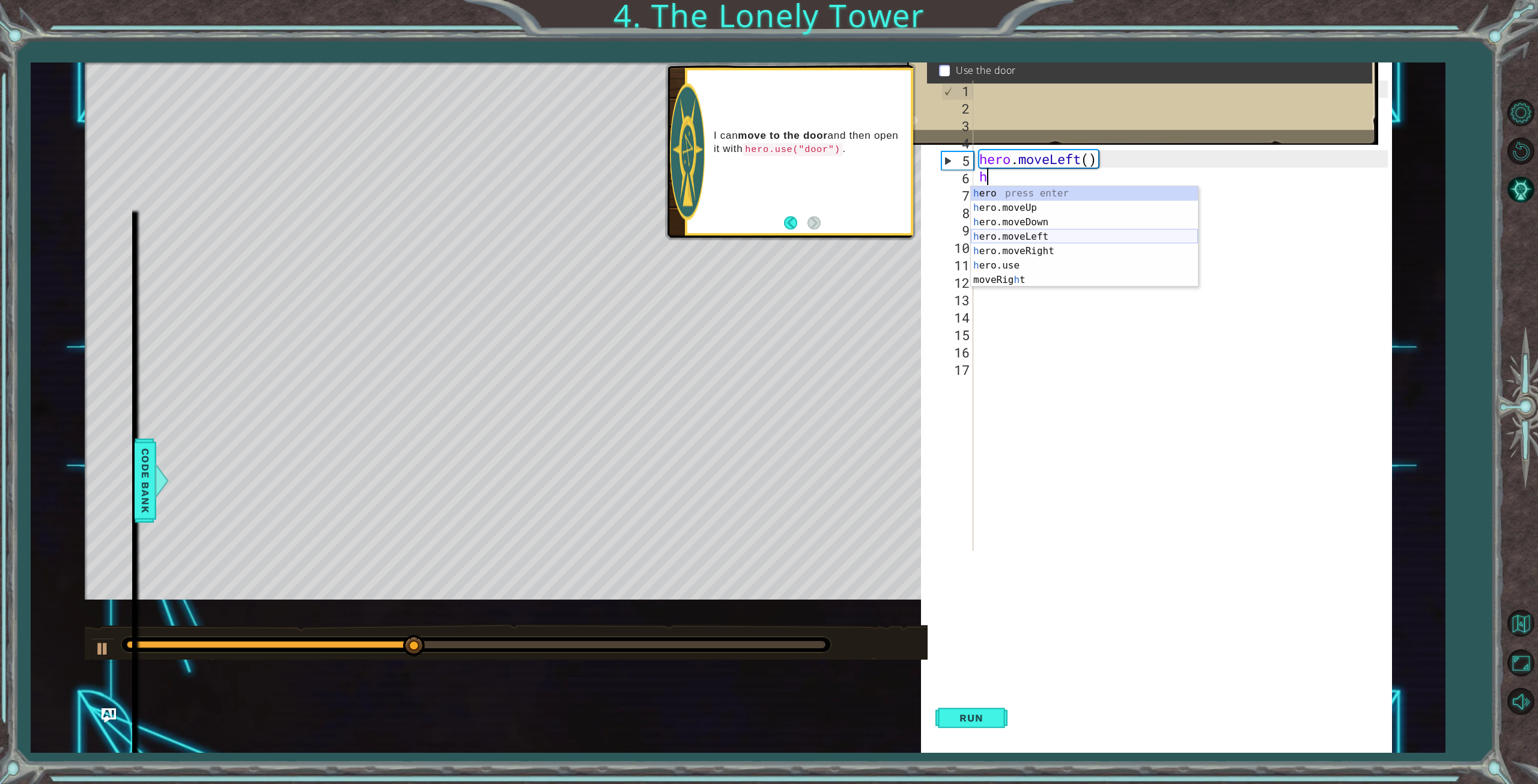
click at [1041, 239] on div "h ero press enter h ero.moveUp press enter h ero.moveDown press enter h ero.mov…" at bounding box center [1084, 251] width 227 height 130
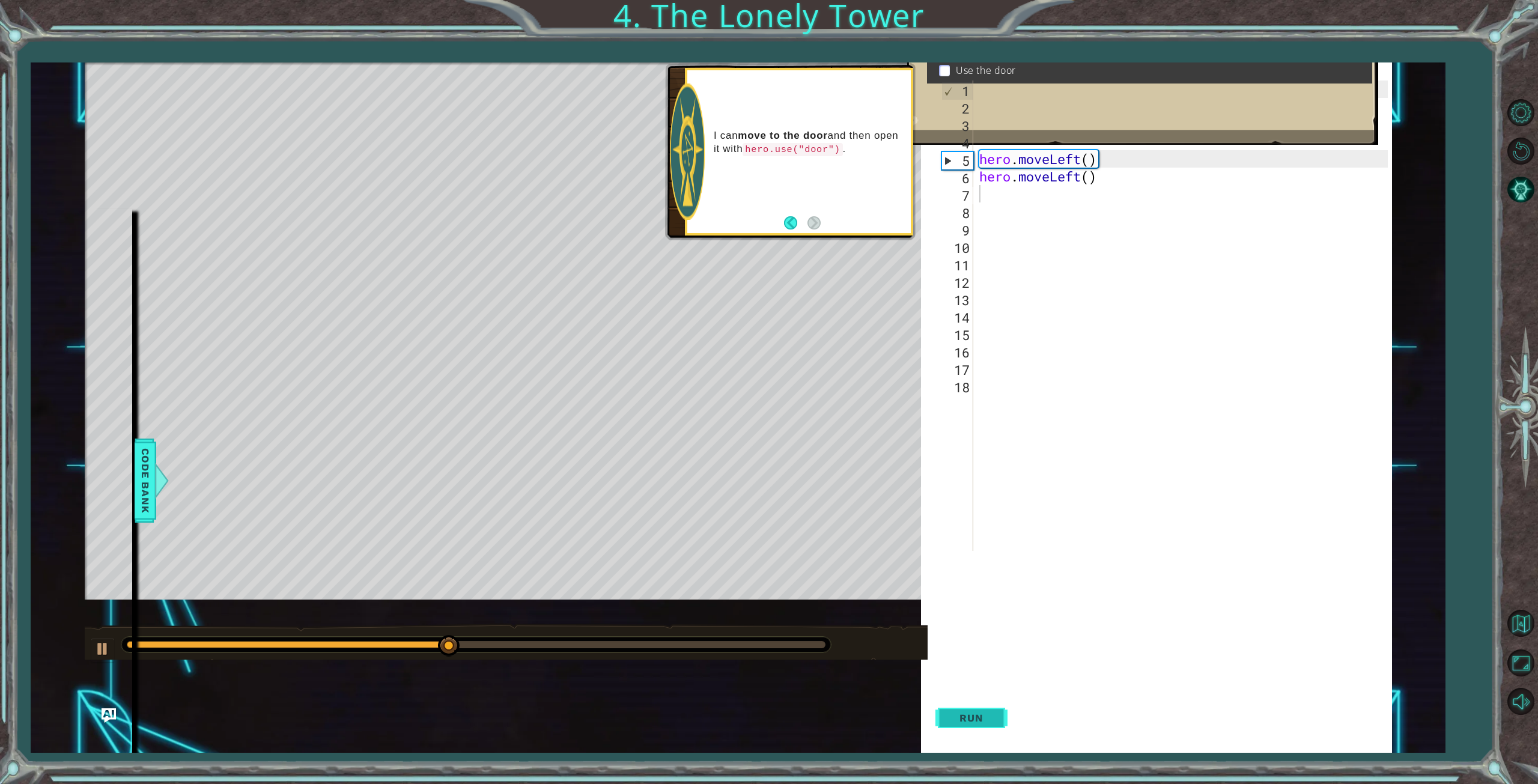
click at [967, 719] on span "Run" at bounding box center [972, 717] width 47 height 12
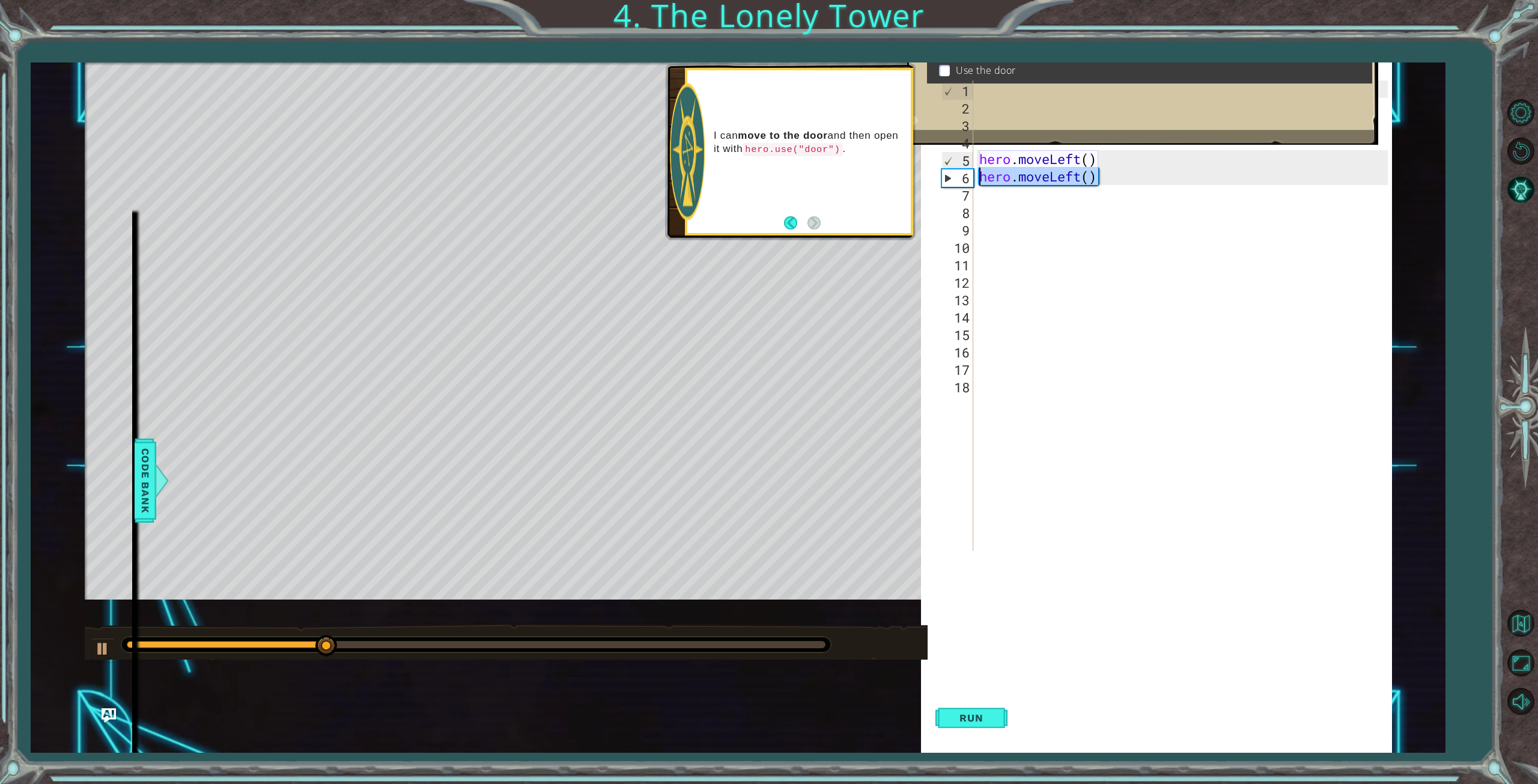
drag, startPoint x: 1121, startPoint y: 178, endPoint x: 981, endPoint y: 180, distance: 140.0
click at [981, 180] on div "hero . moveLeft ( ) # Move up three steps hero . moveLeft ( ) hero . moveLeft (…" at bounding box center [1185, 333] width 417 height 505
type textarea "h"
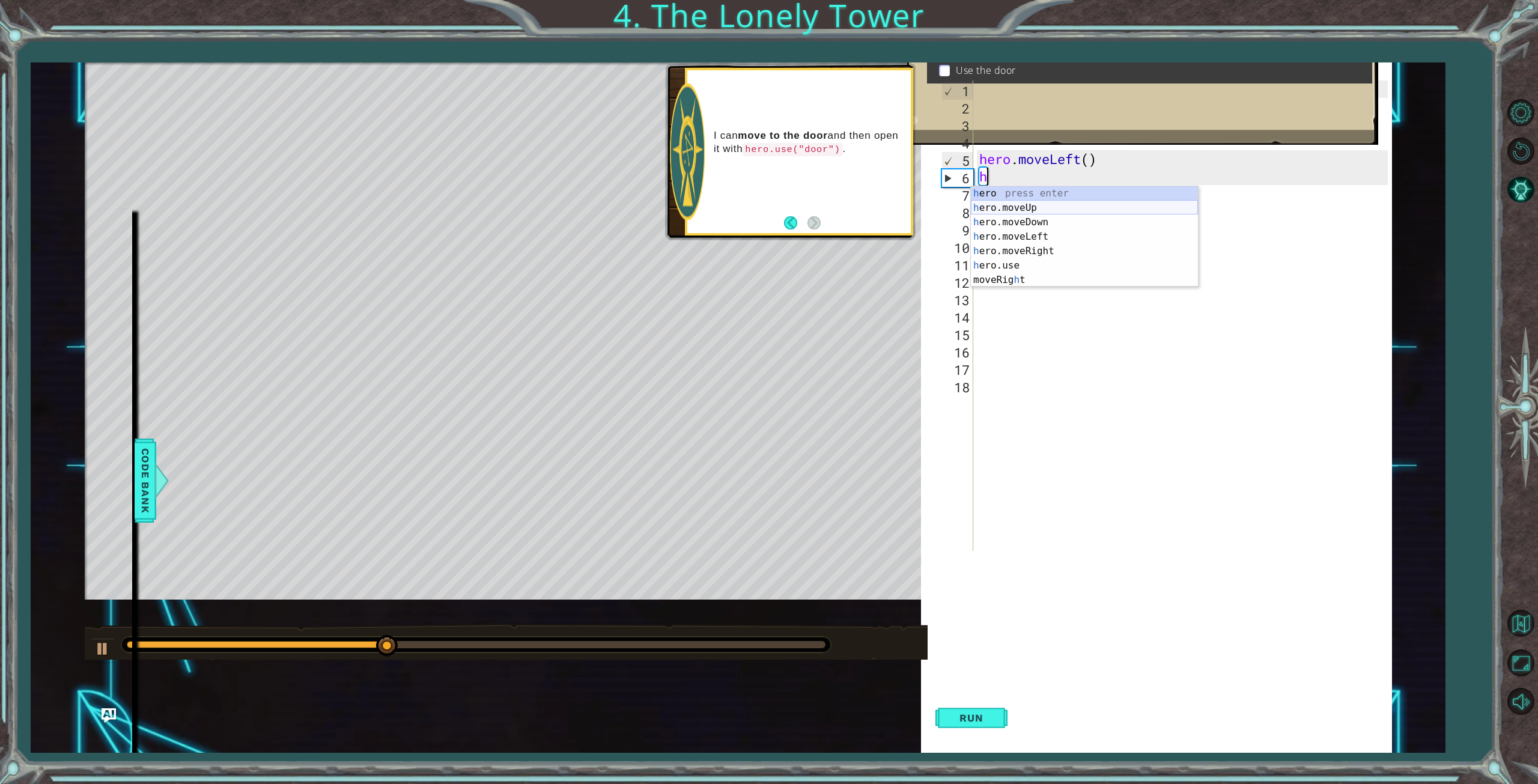
click at [998, 206] on div "h ero press enter h ero.moveUp press enter h ero.moveDown press enter h ero.mov…" at bounding box center [1084, 251] width 227 height 130
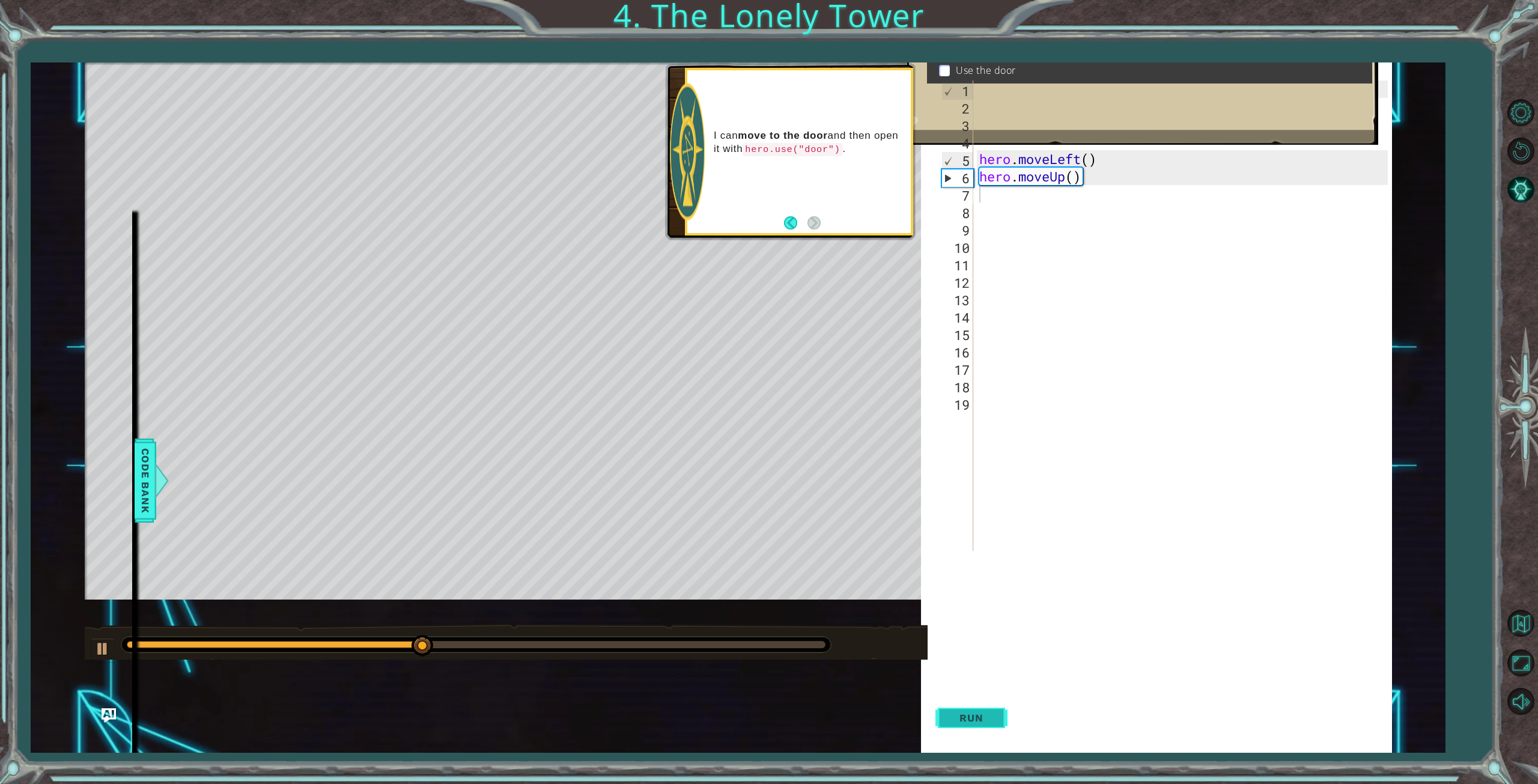
click at [994, 704] on button "Run" at bounding box center [972, 718] width 72 height 69
type textarea "h"
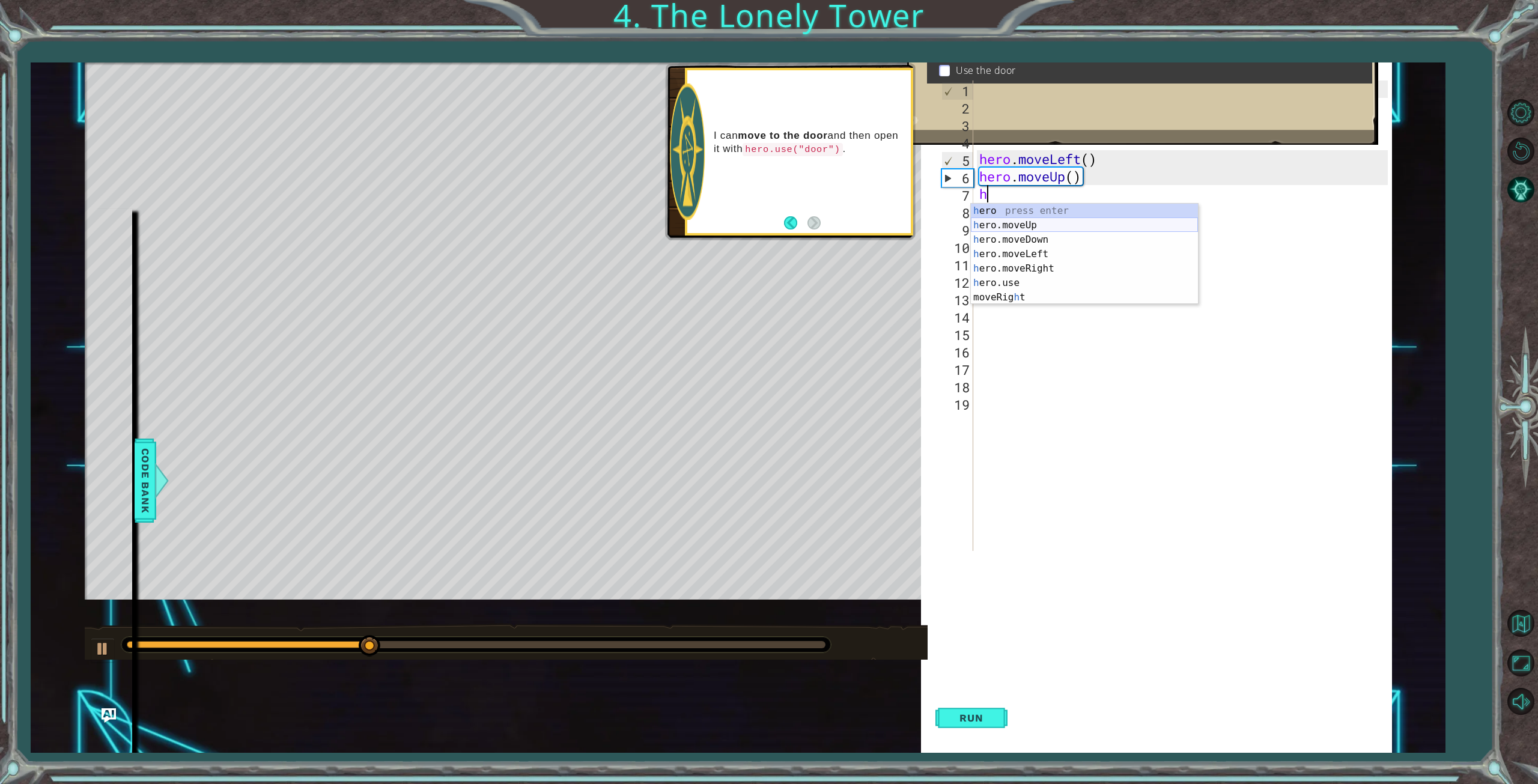
click at [1066, 229] on div "h ero press enter h ero.moveUp press enter h ero.moveDown press enter h ero.mov…" at bounding box center [1084, 268] width 227 height 130
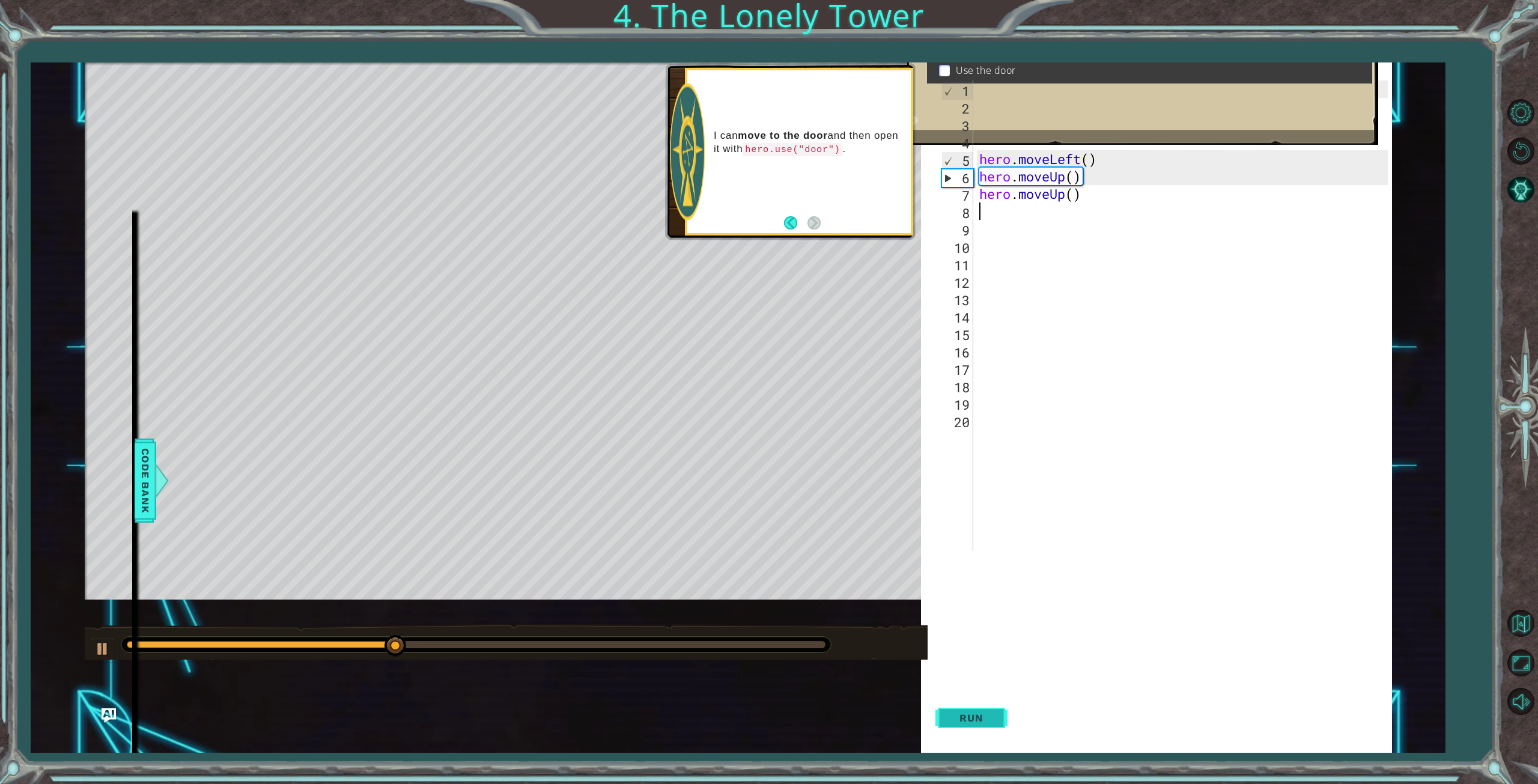
click at [976, 723] on span "Run" at bounding box center [972, 717] width 47 height 12
type textarea "h"
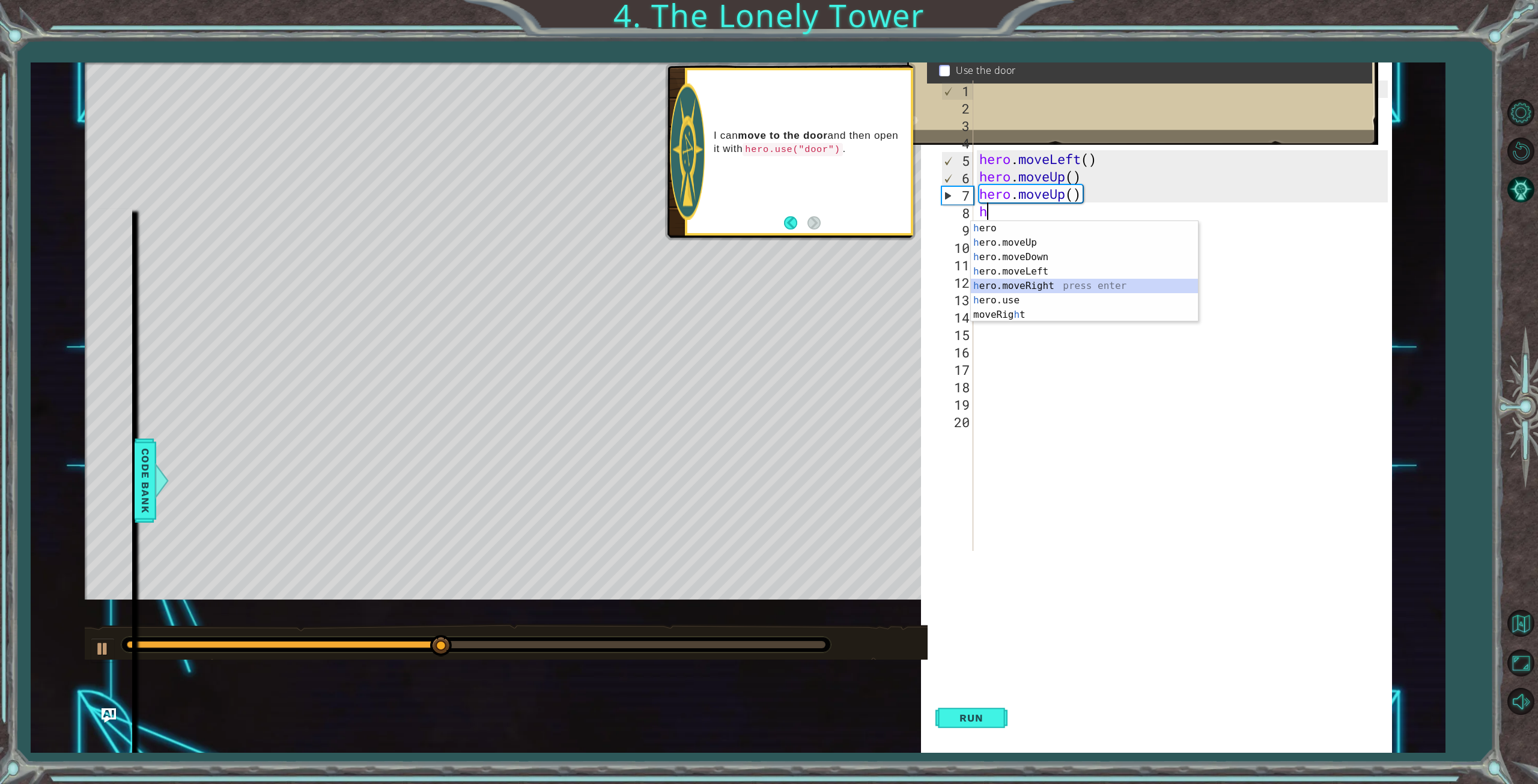
click at [1037, 286] on div "h ero press enter h ero.moveUp press enter h ero.moveDown press enter h ero.mov…" at bounding box center [1084, 286] width 227 height 130
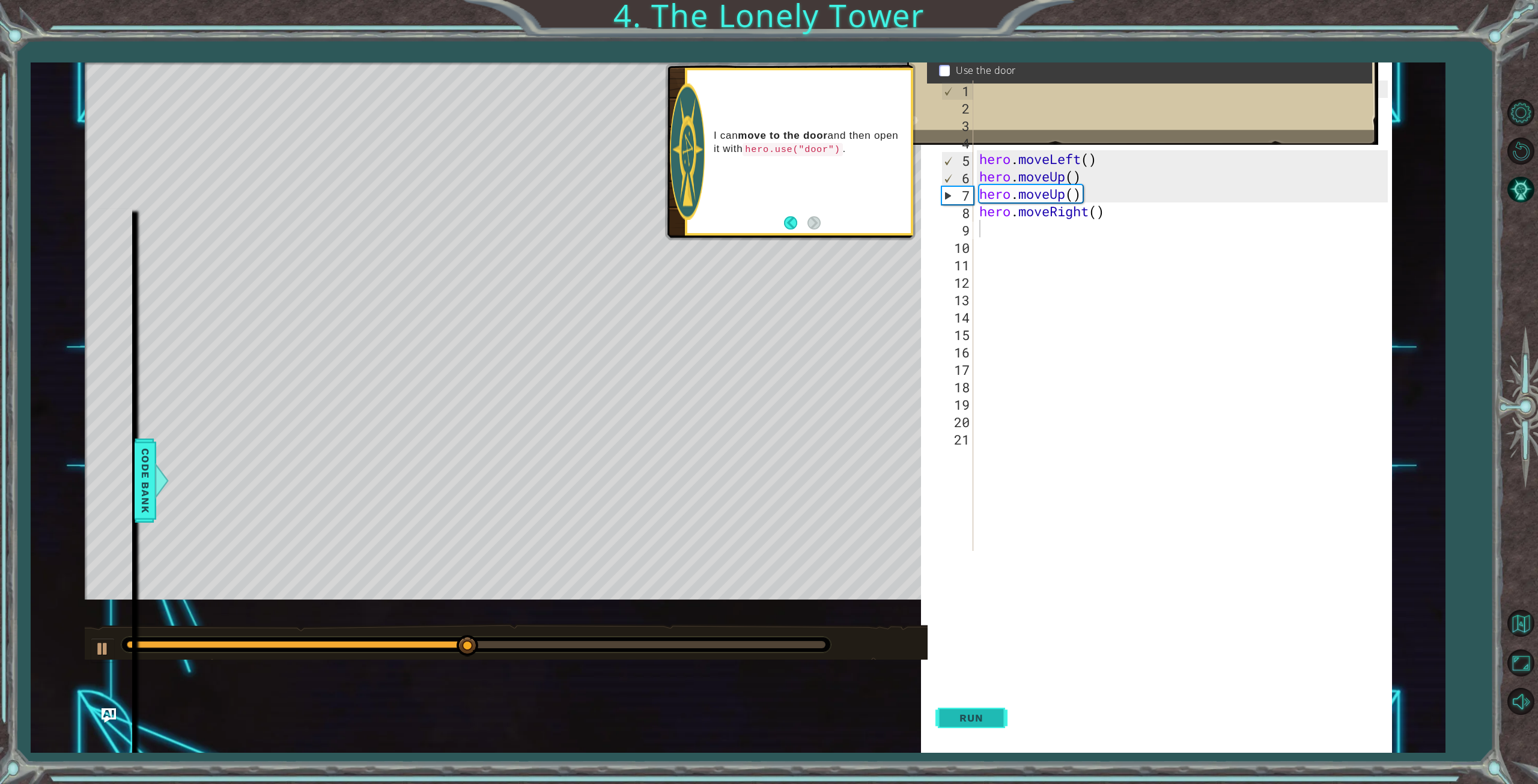
click at [972, 717] on span "Run" at bounding box center [972, 717] width 47 height 12
type textarea "h"
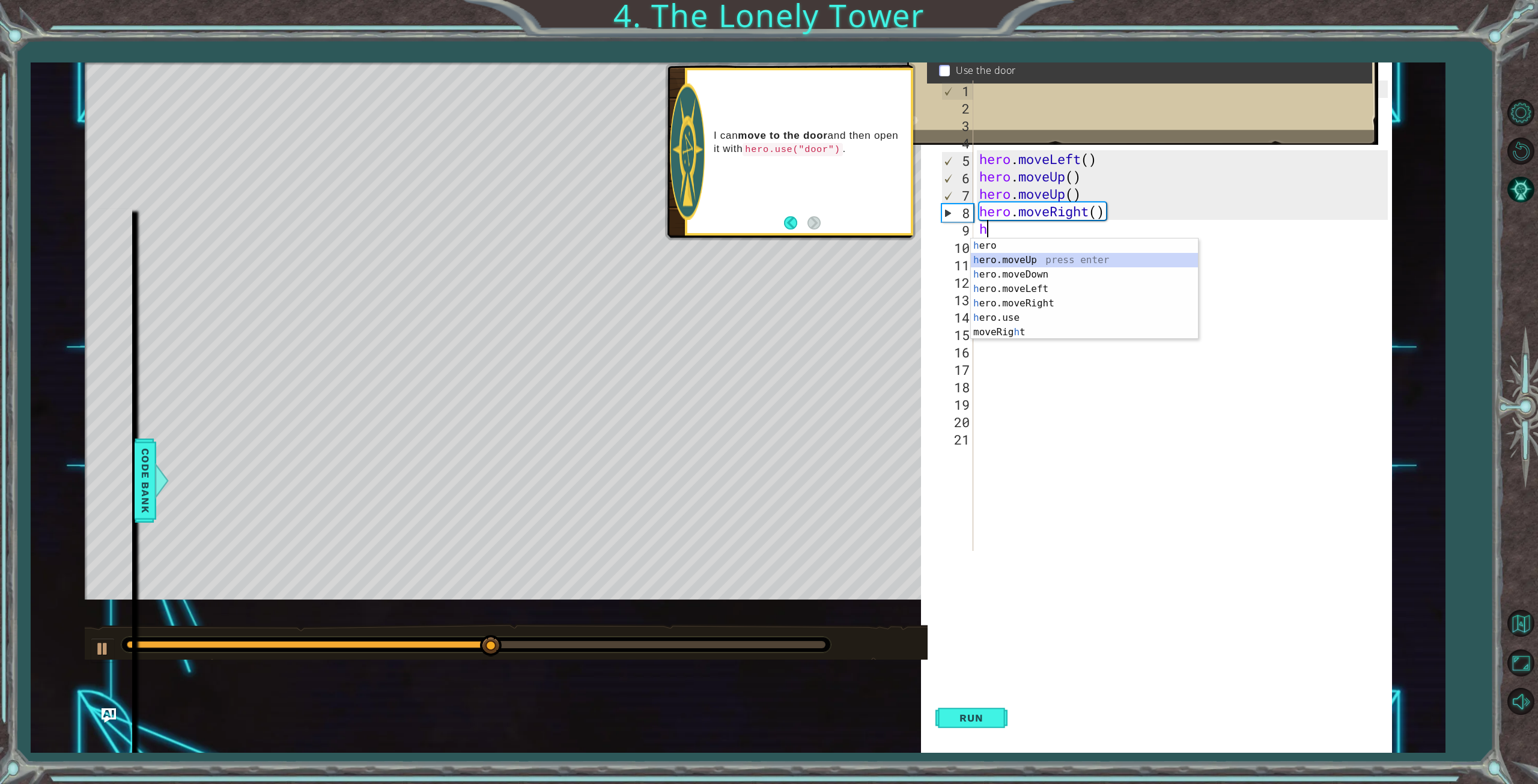
click at [1014, 260] on div "h ero press enter h ero.moveUp press enter h ero.moveDown press enter h ero.mov…" at bounding box center [1084, 303] width 227 height 130
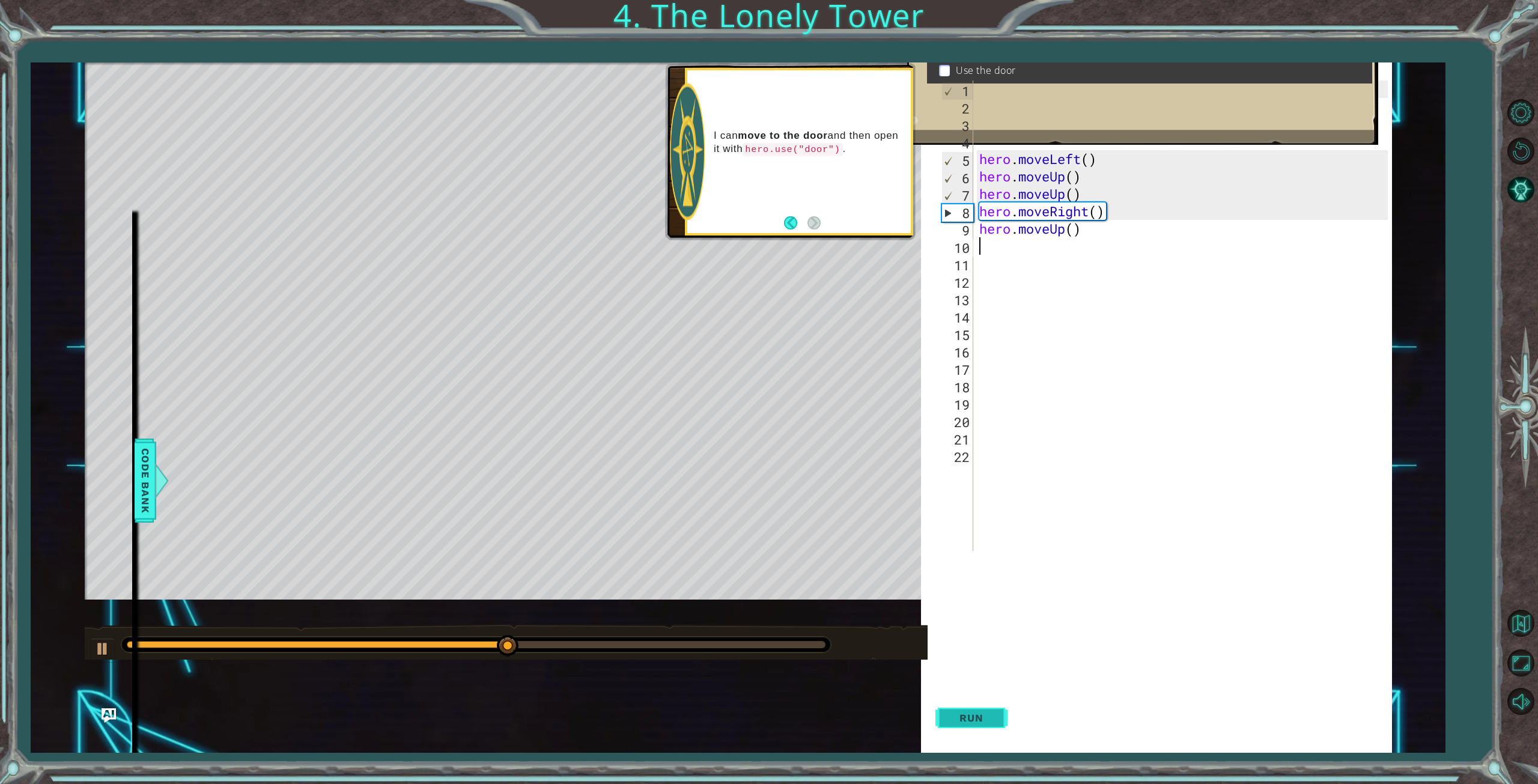
click at [966, 719] on span "Run" at bounding box center [972, 717] width 47 height 12
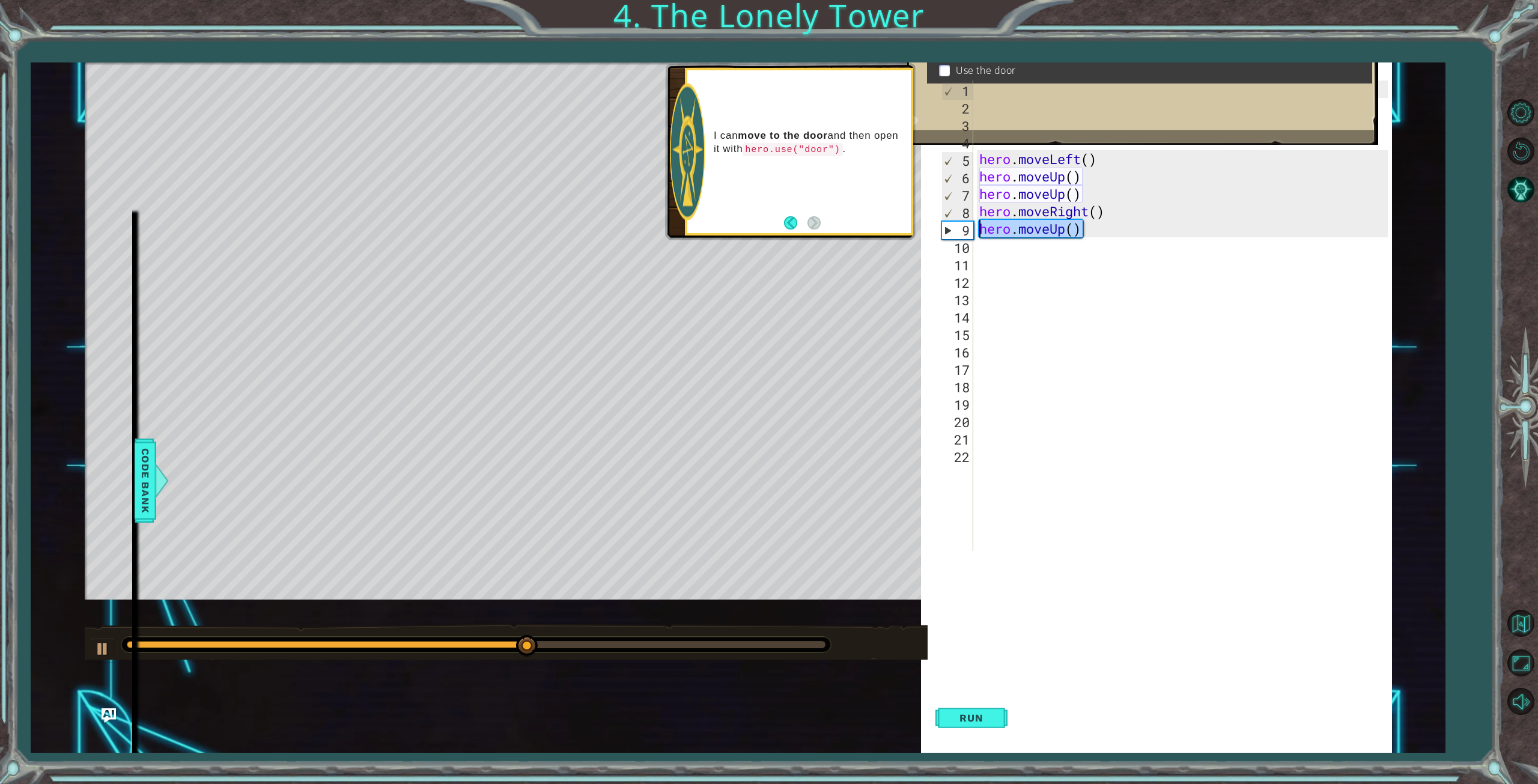
drag, startPoint x: 1087, startPoint y: 234, endPoint x: 975, endPoint y: 234, distance: 112.0
click at [975, 234] on div "1 2 3 4 5 6 7 8 9 10 11 12 13 14 15 16 17 18 19 20 21 22 hero . moveLeft ( ) # …" at bounding box center [1163, 316] width 449 height 470
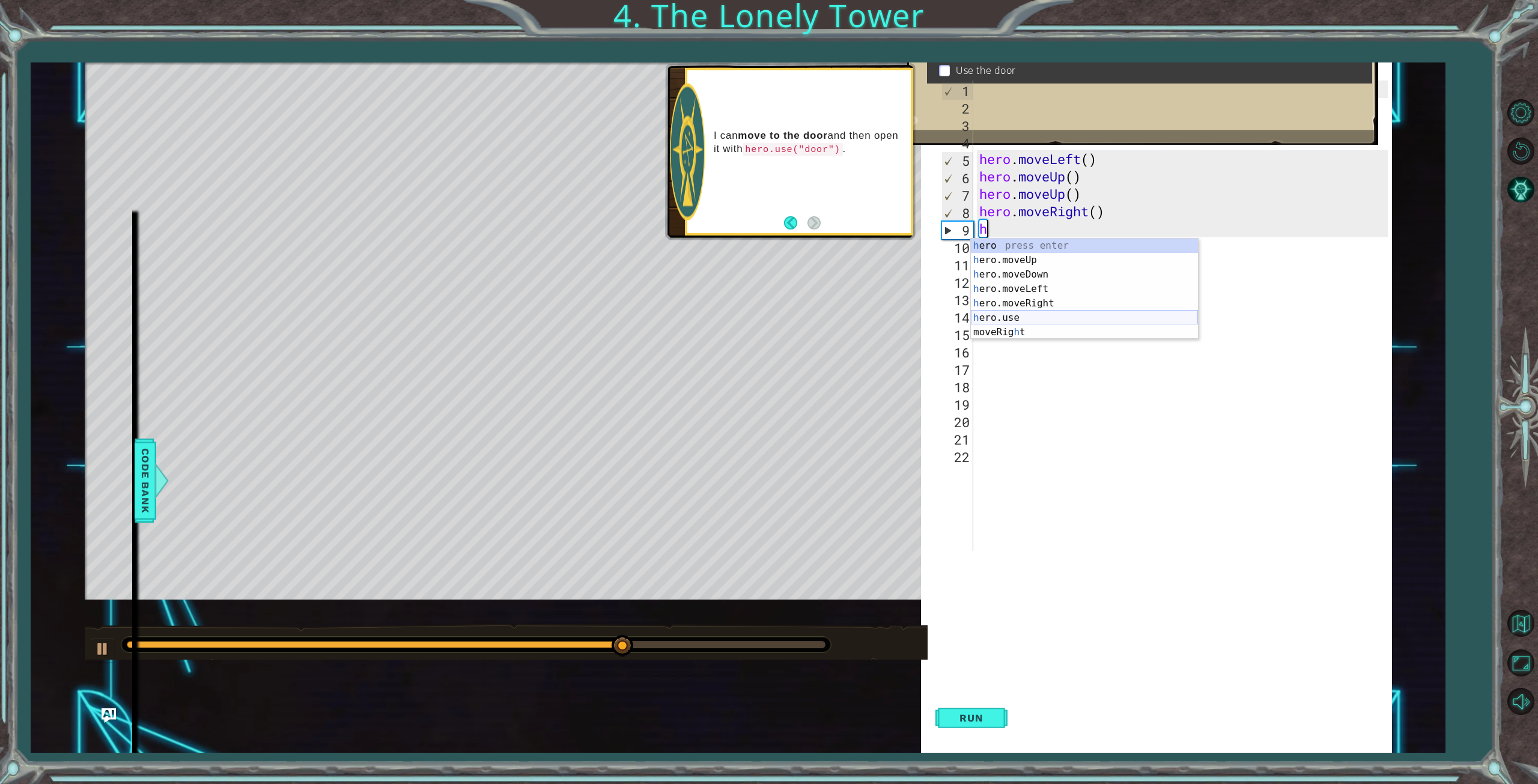
click at [1011, 322] on div "h ero press enter h ero.moveUp press enter h ero.moveDown press enter h ero.mov…" at bounding box center [1084, 303] width 227 height 130
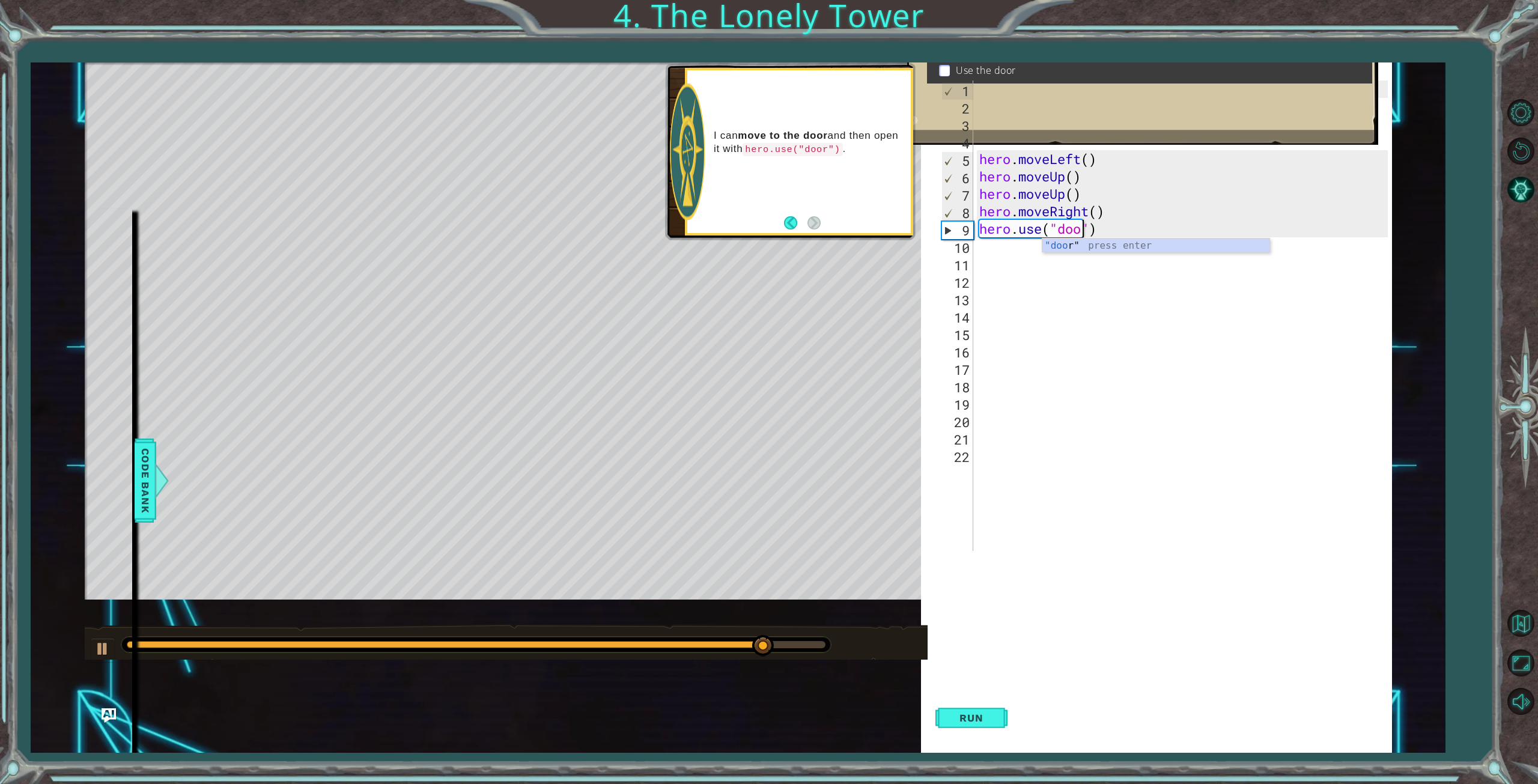
scroll to position [0, 5]
click at [995, 713] on span "Run" at bounding box center [972, 717] width 47 height 12
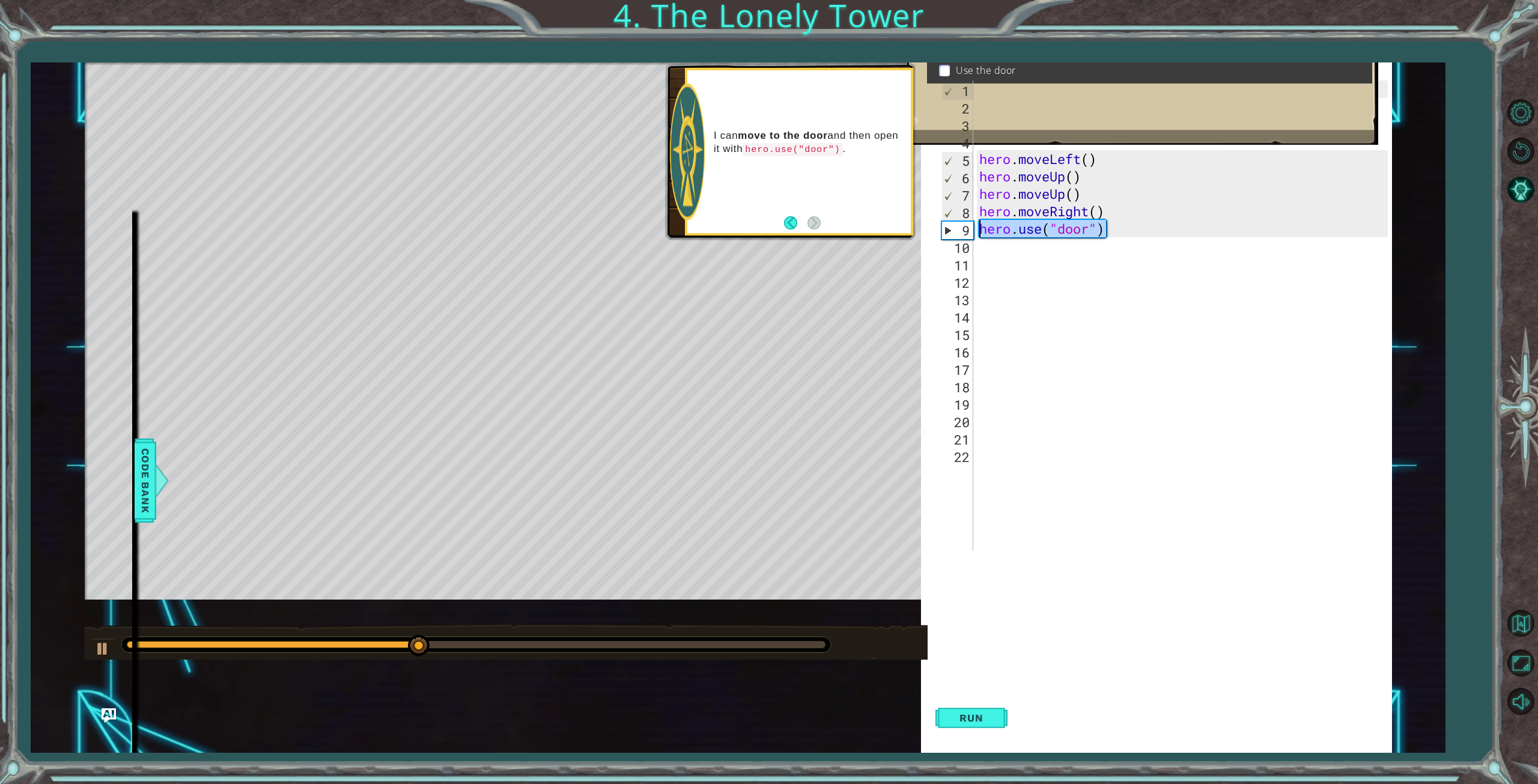
drag, startPoint x: 1121, startPoint y: 229, endPoint x: 952, endPoint y: 225, distance: 169.0
click at [952, 225] on div "hero.use("door") 1 2 3 4 5 6 7 8 9 10 11 12 13 14 15 16 17 18 19 20 21 22 hero …" at bounding box center [1163, 316] width 449 height 470
type textarea "h"
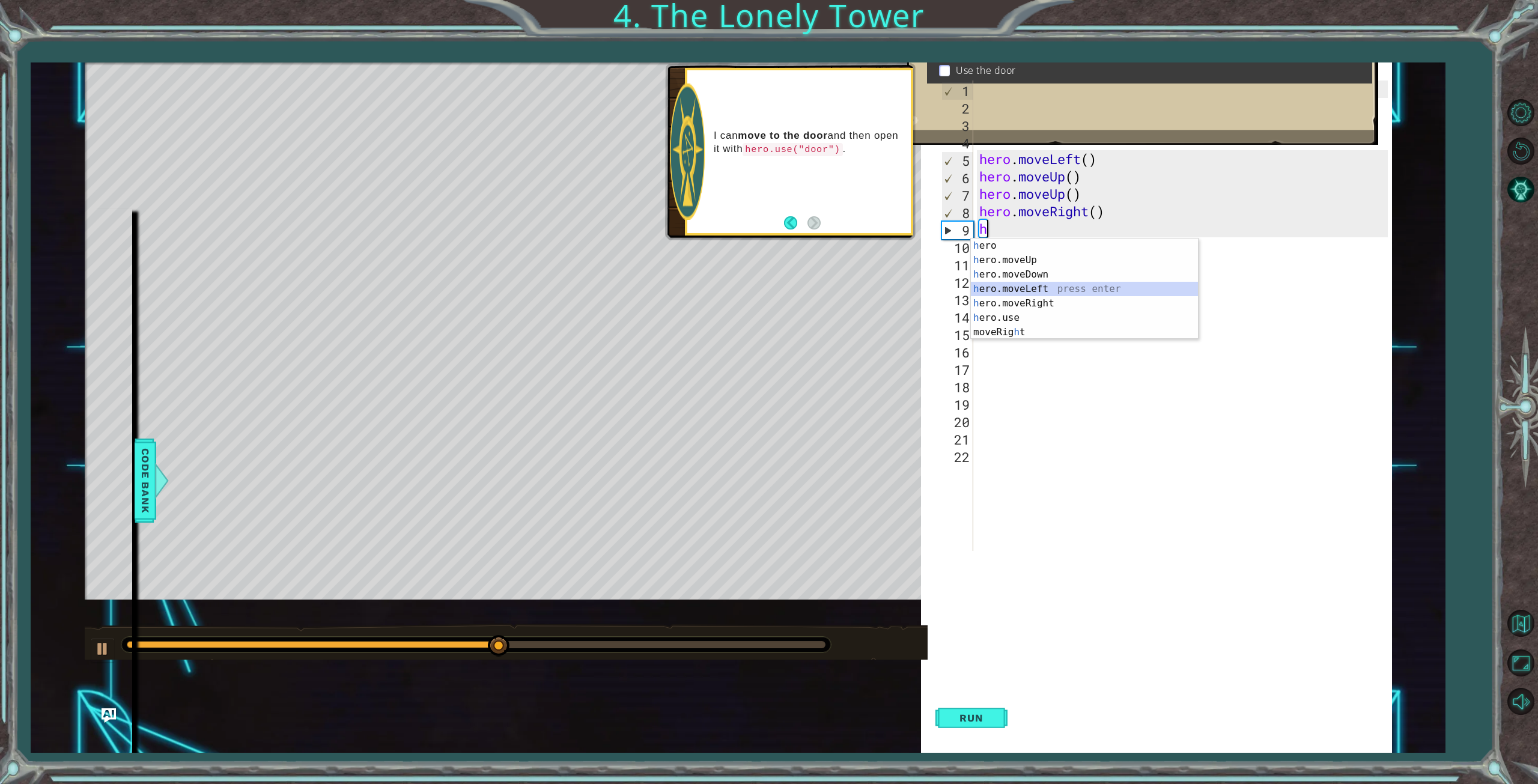
click at [1026, 289] on div "h ero press enter h ero.moveUp press enter h ero.moveDown press enter h ero.mov…" at bounding box center [1084, 303] width 227 height 130
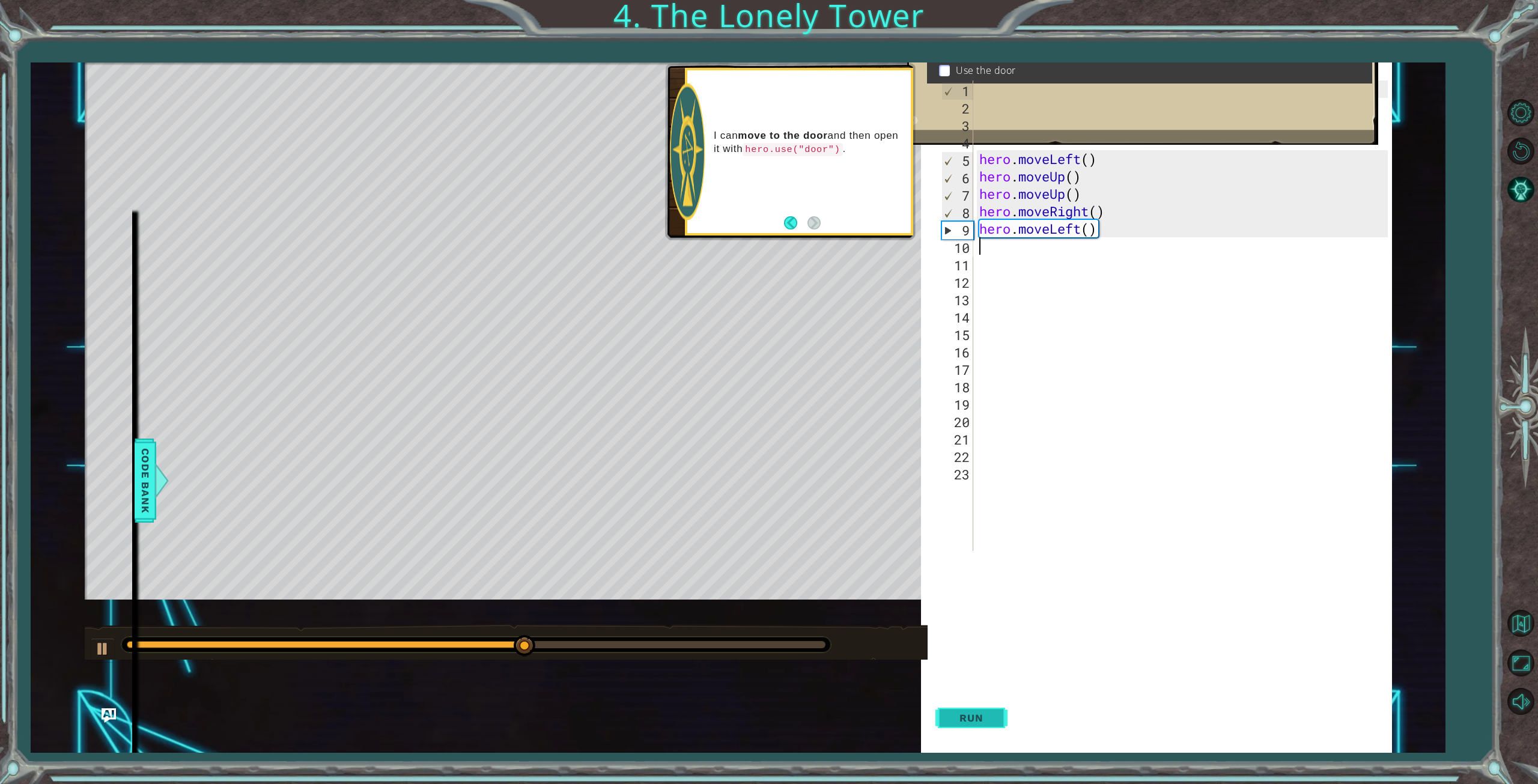
click at [996, 714] on button "Run" at bounding box center [972, 718] width 72 height 69
drag, startPoint x: 1116, startPoint y: 226, endPoint x: 967, endPoint y: 234, distance: 149.2
click at [967, 234] on div "1 2 3 4 5 6 7 8 9 10 11 12 13 14 15 16 17 18 19 20 21 22 23 hero . moveLeft ( )…" at bounding box center [1163, 316] width 449 height 470
type textarea "h"
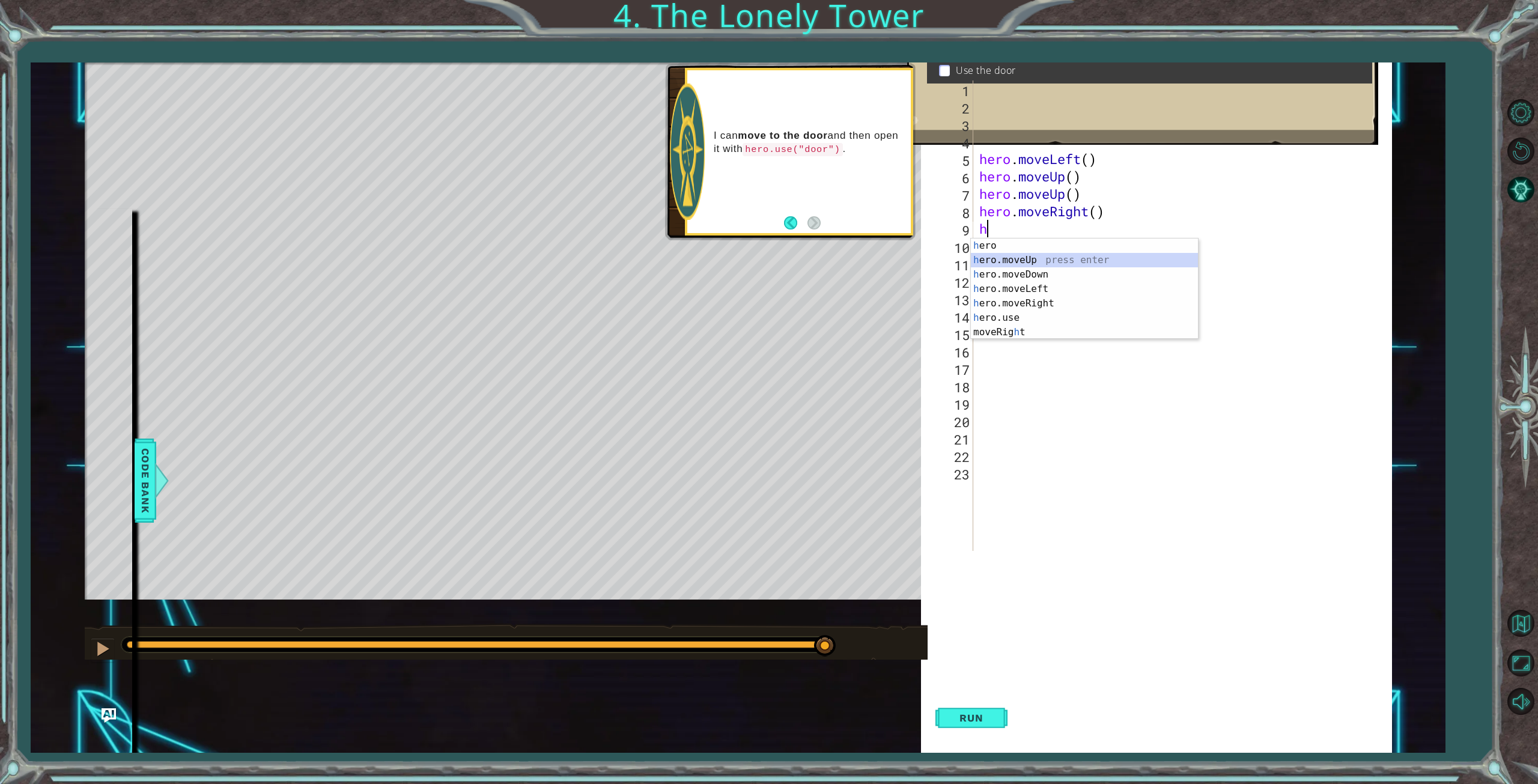
click at [1021, 260] on div "h ero press enter h ero.moveUp press enter h ero.moveDown press enter h ero.mov…" at bounding box center [1084, 303] width 227 height 130
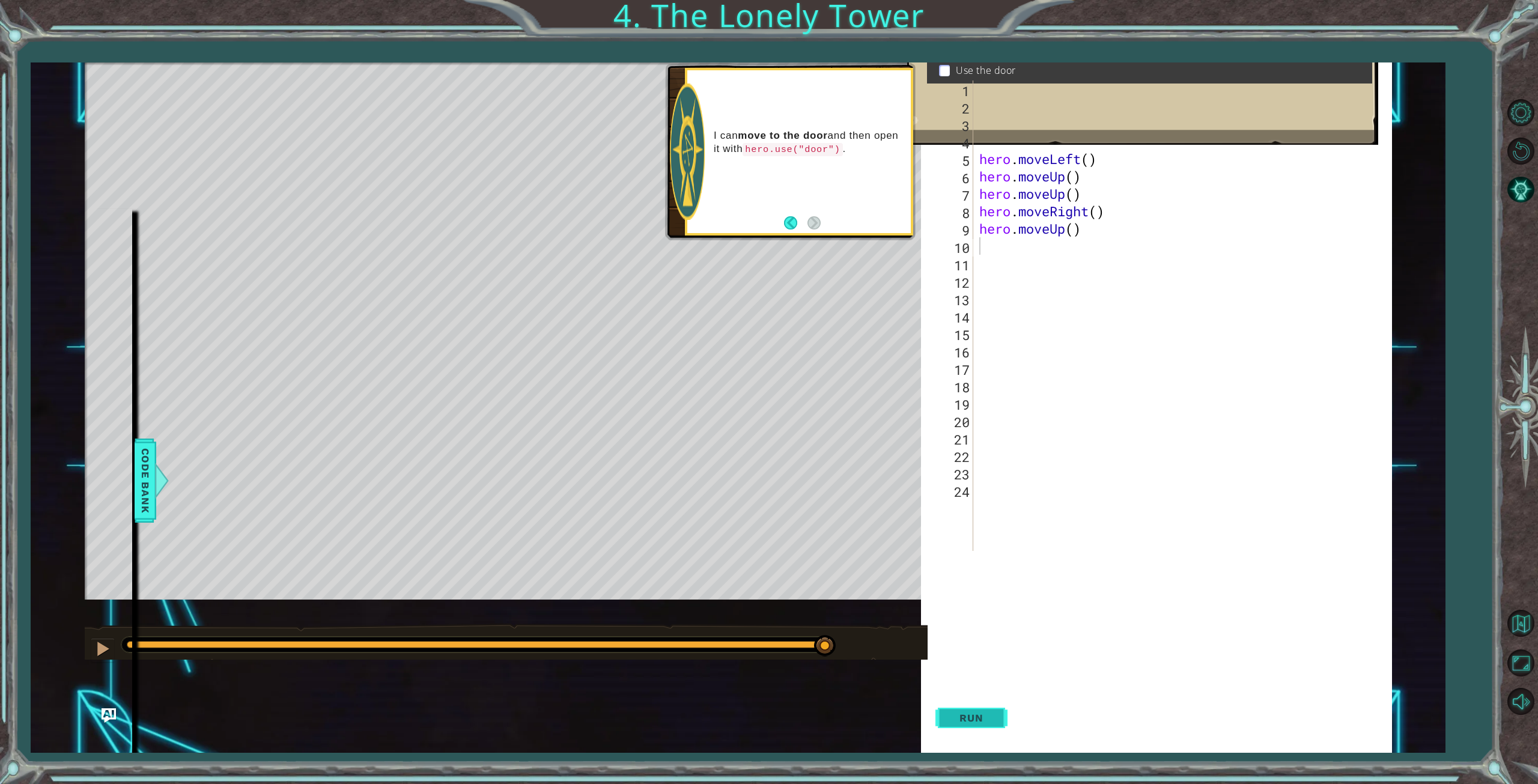
click at [991, 707] on button "Run" at bounding box center [972, 718] width 72 height 69
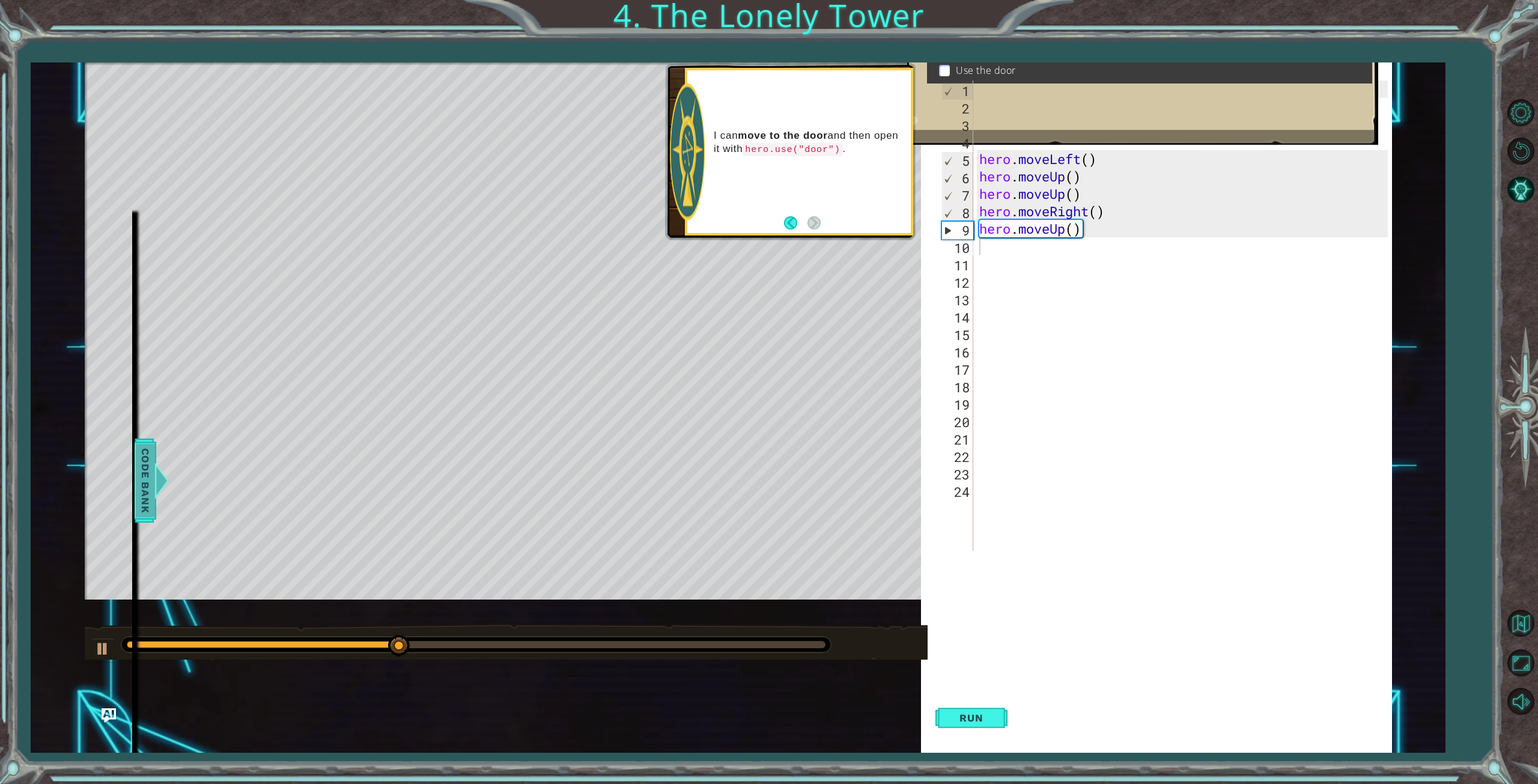
click at [144, 455] on span "Code Bank" at bounding box center [142, 480] width 19 height 73
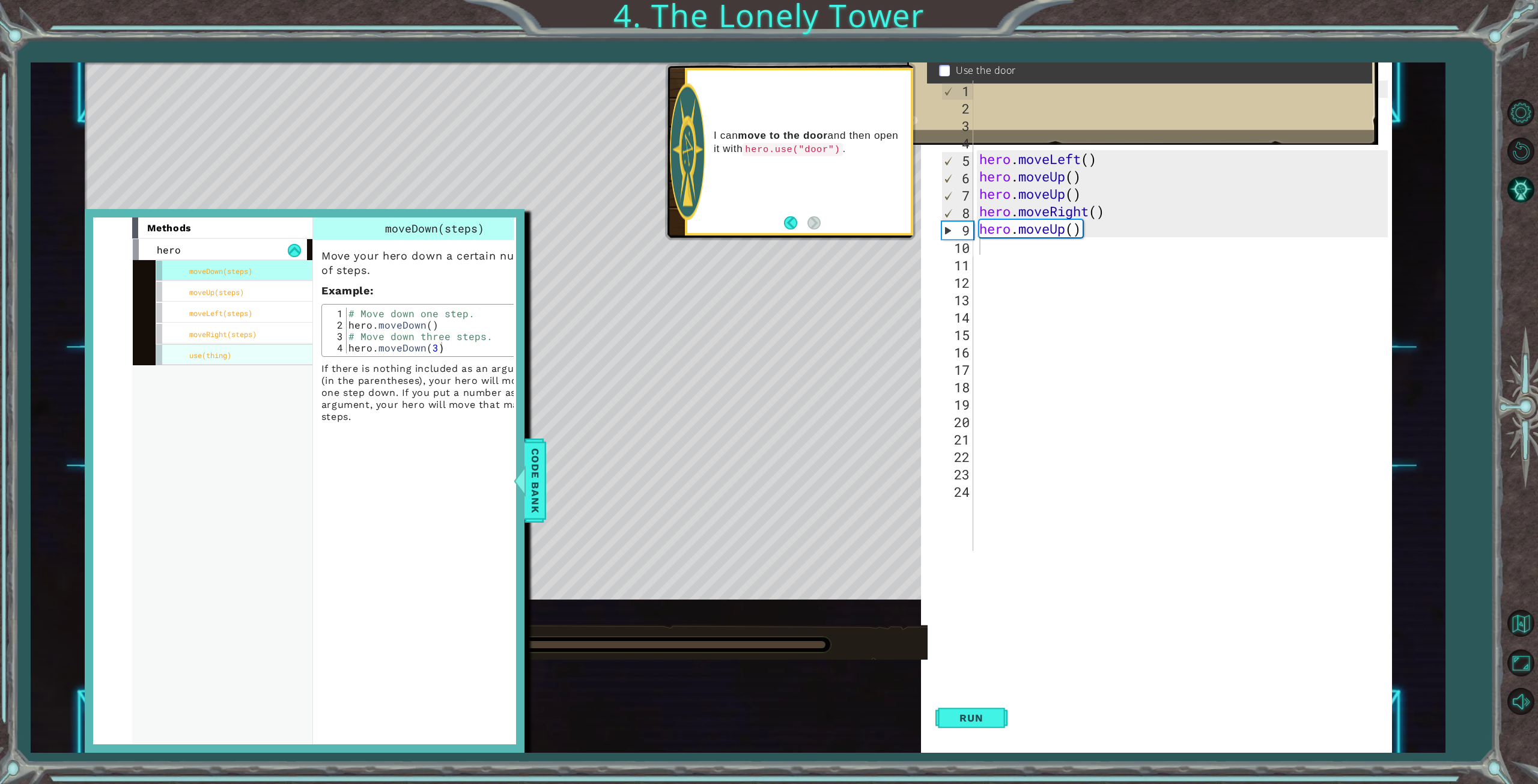
click at [194, 359] on span "use(thing)" at bounding box center [210, 355] width 42 height 10
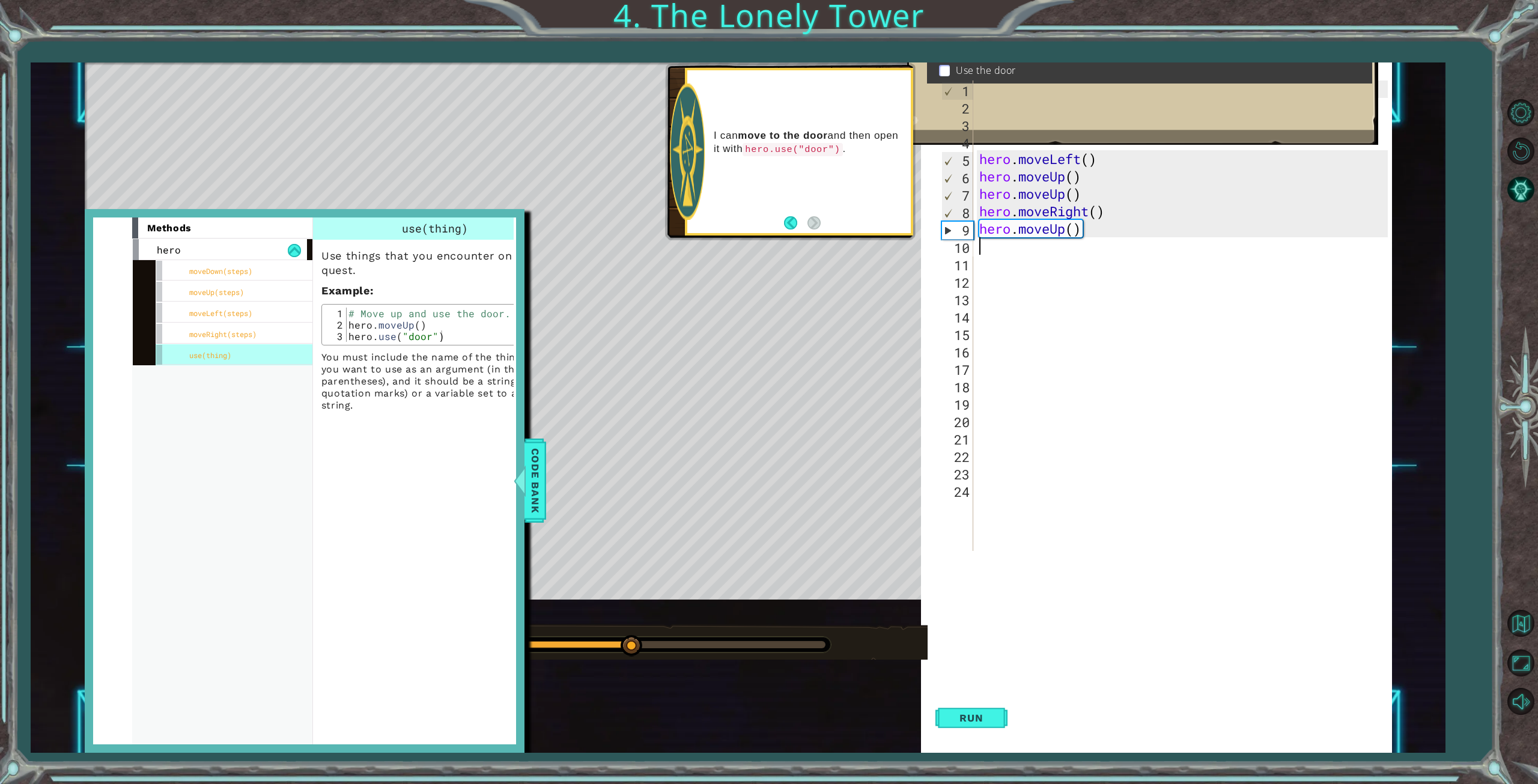
click at [1015, 246] on div "hero . moveLeft ( ) # Move up three steps hero . moveLeft ( ) hero . moveUp ( )…" at bounding box center [1185, 333] width 417 height 505
type textarea "h"
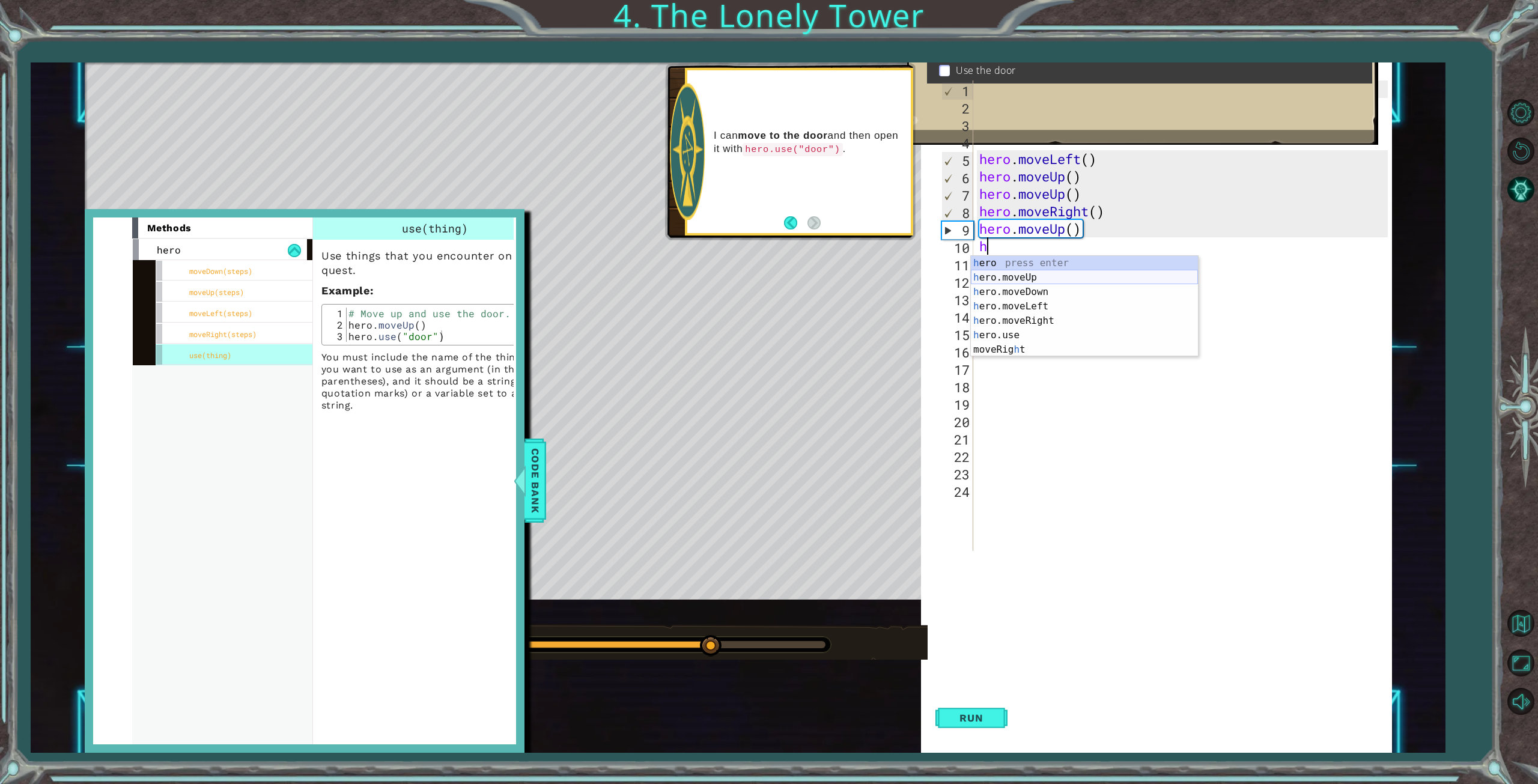
click at [1021, 279] on div "h ero press enter h ero.moveUp press enter h ero.moveDown press enter h ero.mov…" at bounding box center [1084, 320] width 227 height 130
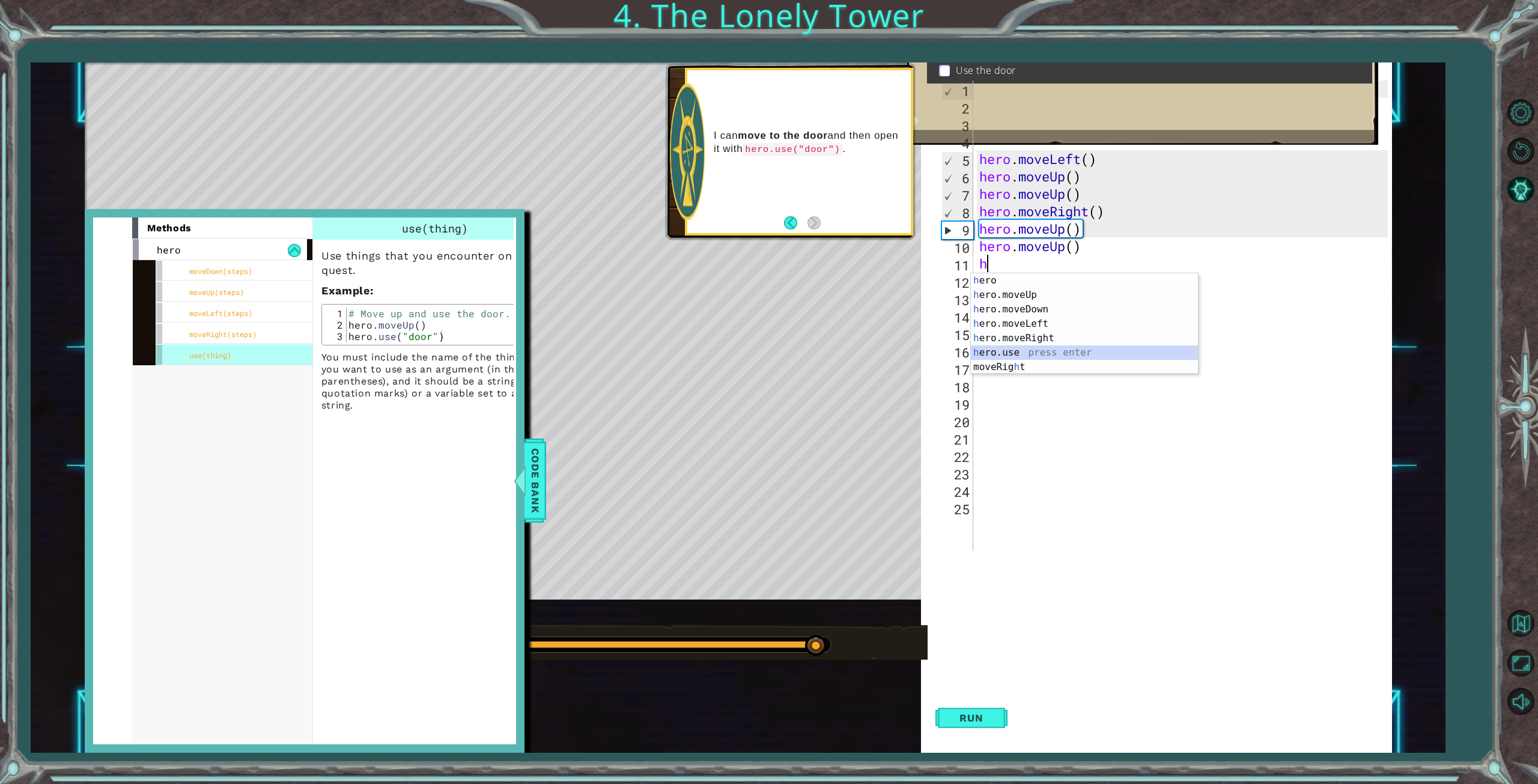
click at [1025, 359] on div "h ero press enter h ero.moveUp press enter h ero.moveDown press enter h ero.mov…" at bounding box center [1084, 338] width 227 height 130
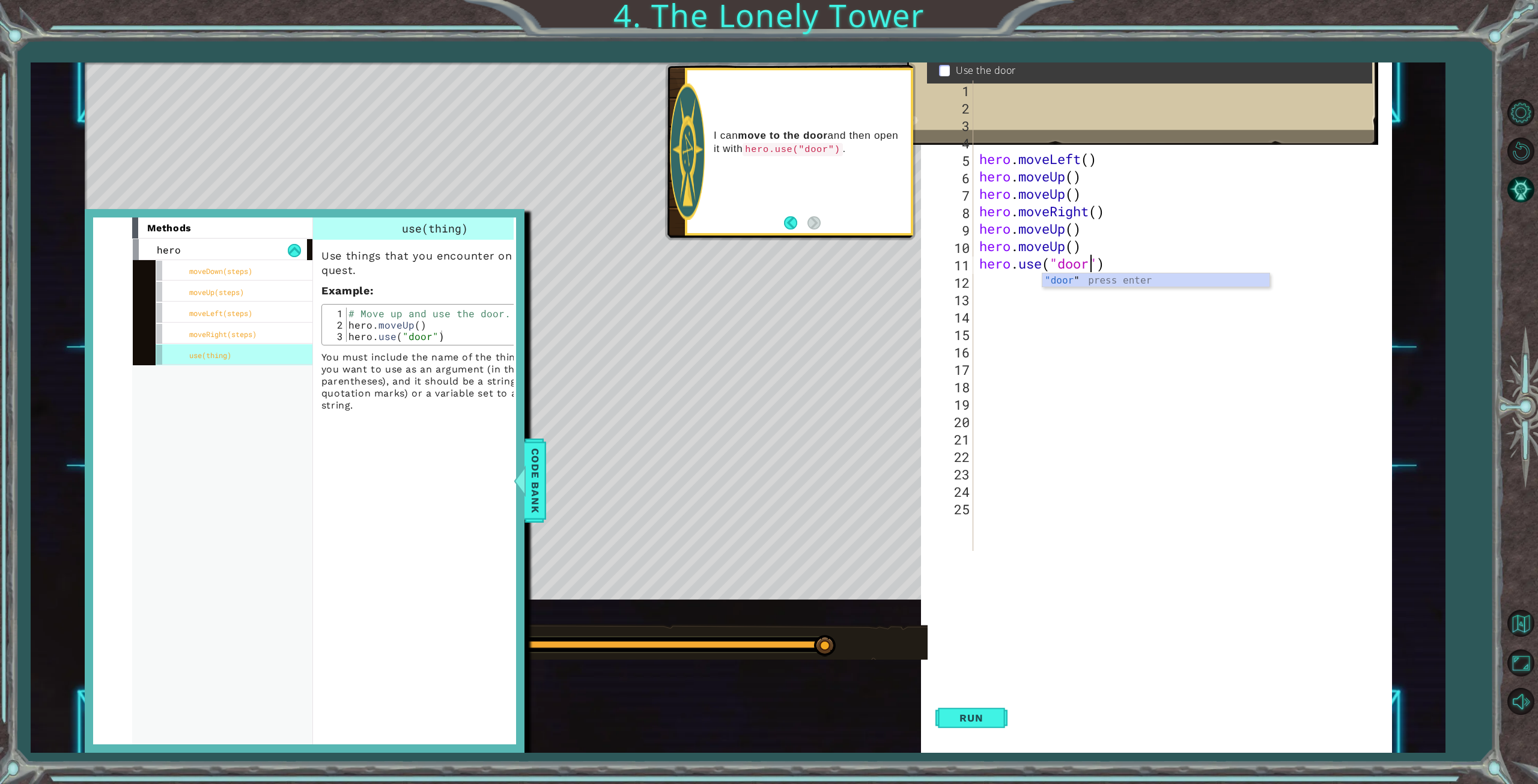
scroll to position [0, 5]
click at [1087, 280] on div ""door " press enter" at bounding box center [1156, 295] width 227 height 44
type textarea "hero.use("door")"
click at [982, 710] on button "Run" at bounding box center [972, 718] width 72 height 69
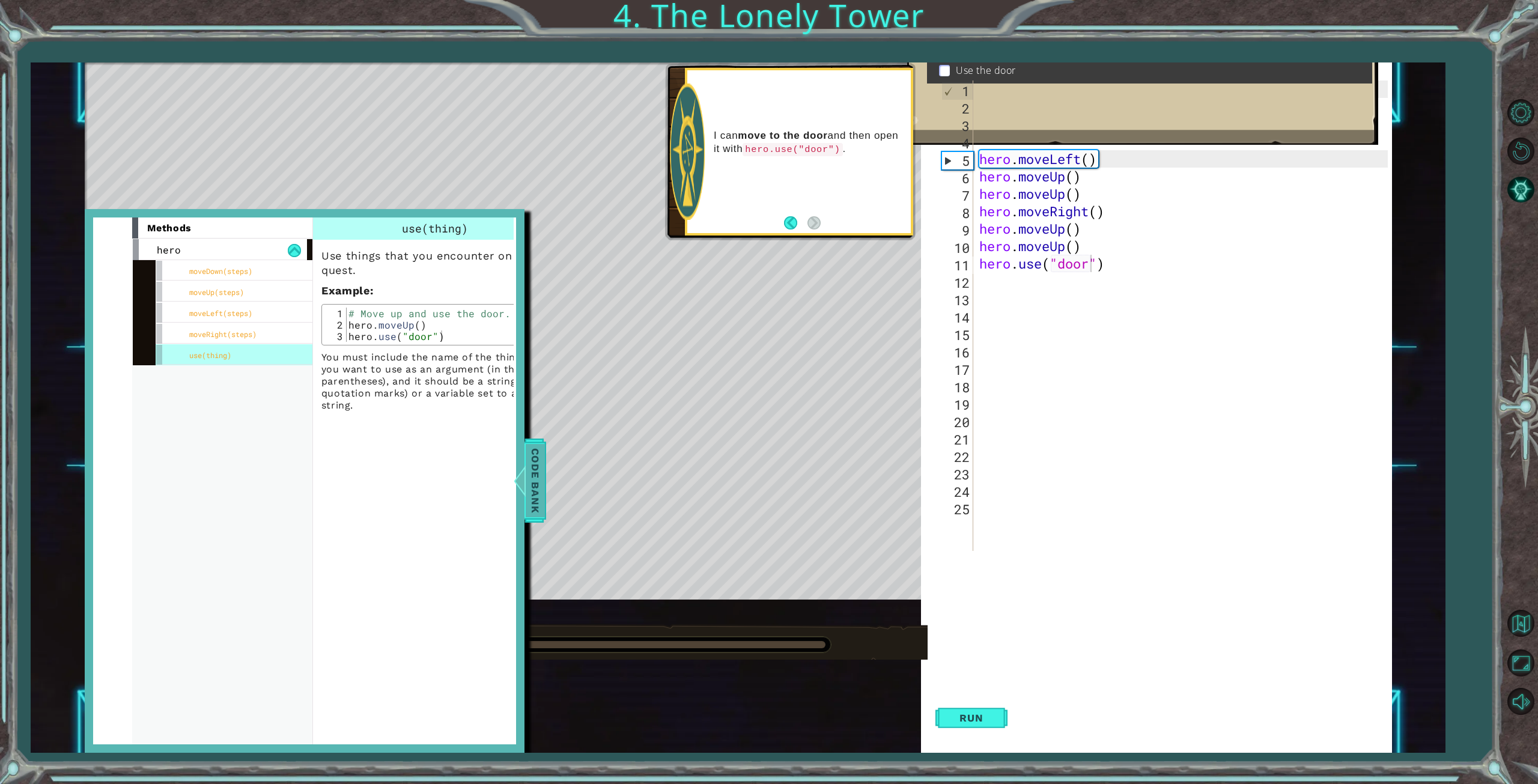
click at [534, 474] on span "Code Bank" at bounding box center [527, 480] width 19 height 73
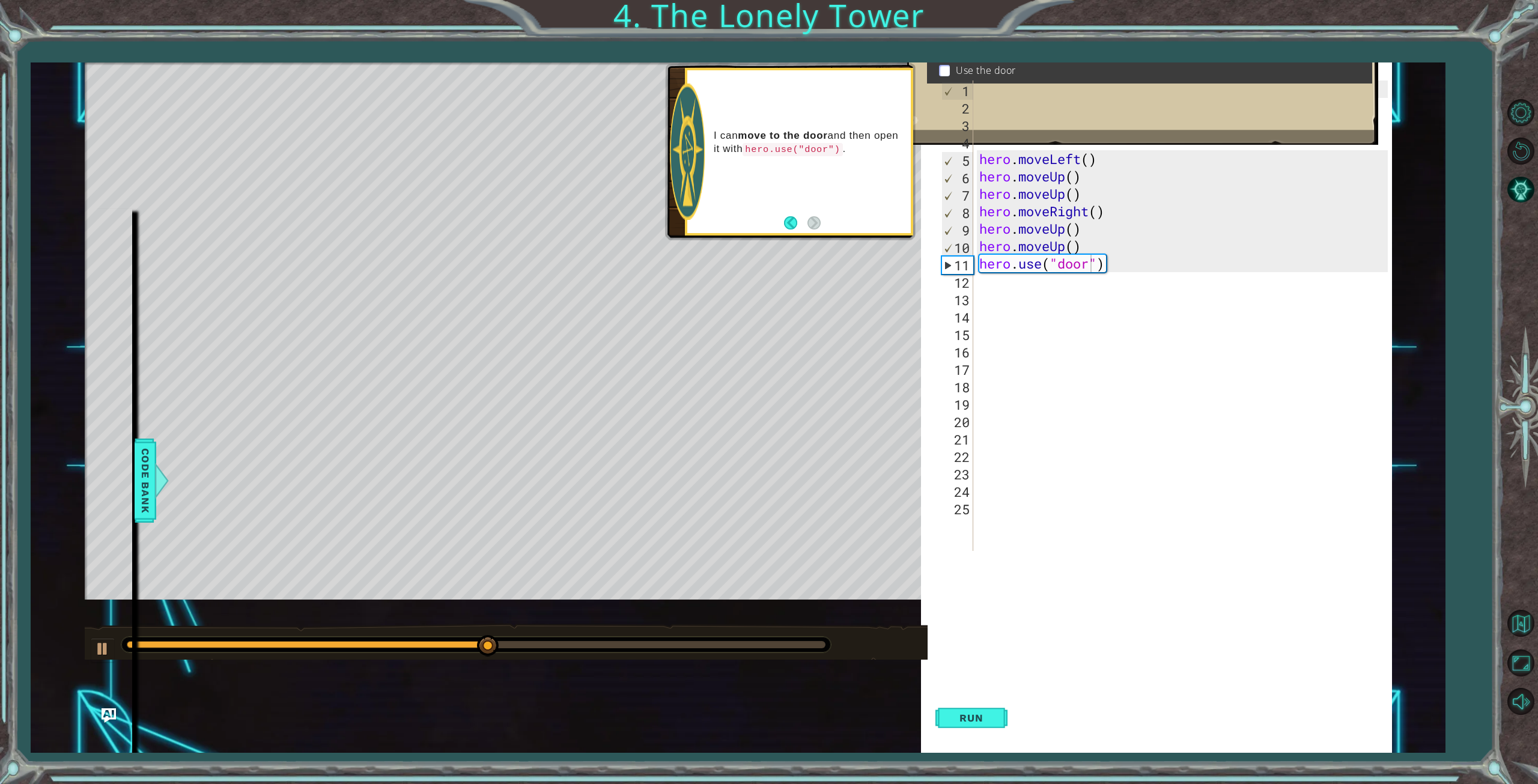
click at [639, 231] on div "Level Map" at bounding box center [362, 240] width 555 height 354
click at [145, 481] on span "Code Bank" at bounding box center [136, 480] width 19 height 73
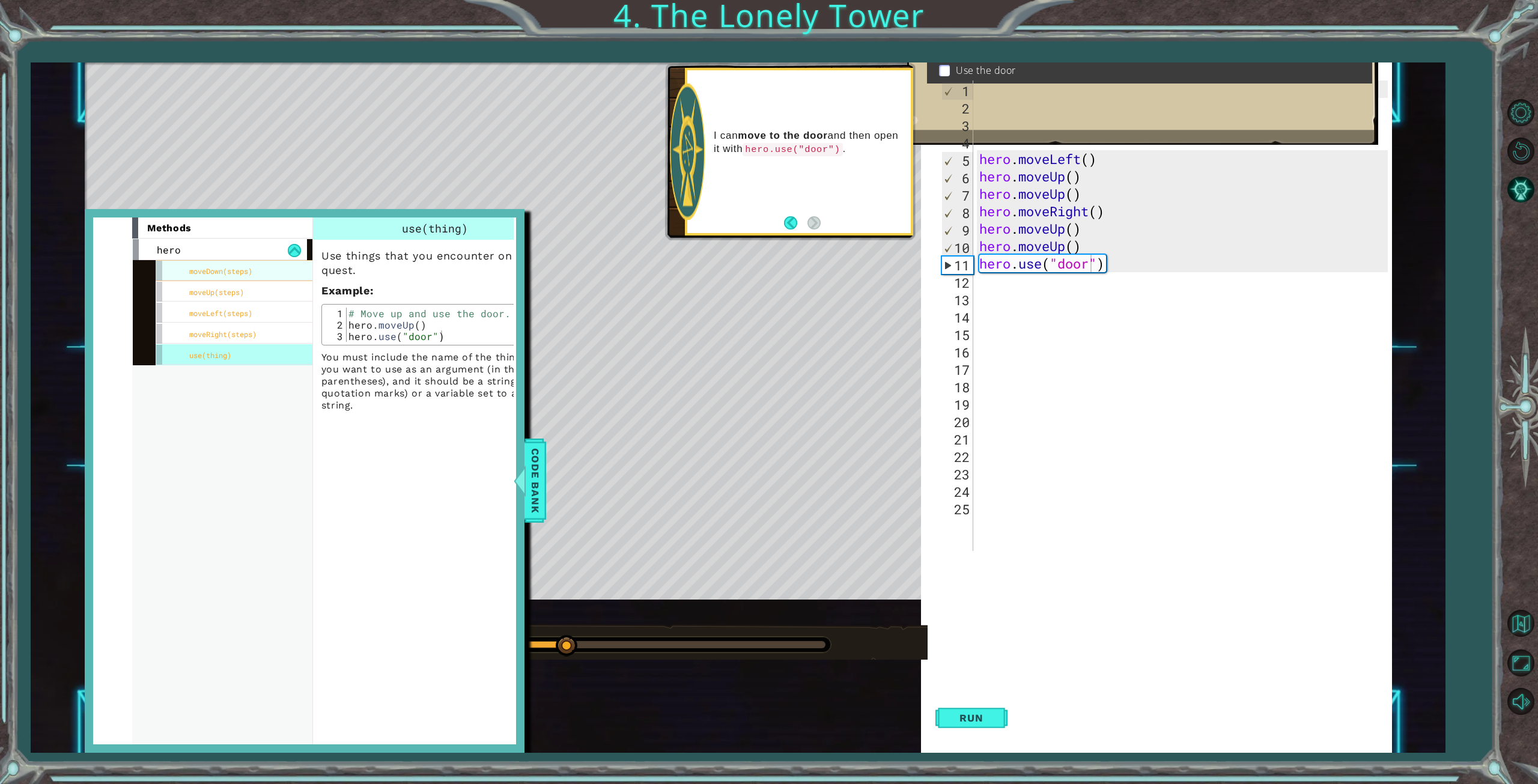
click at [226, 273] on span "moveDown(steps)" at bounding box center [220, 270] width 63 height 10
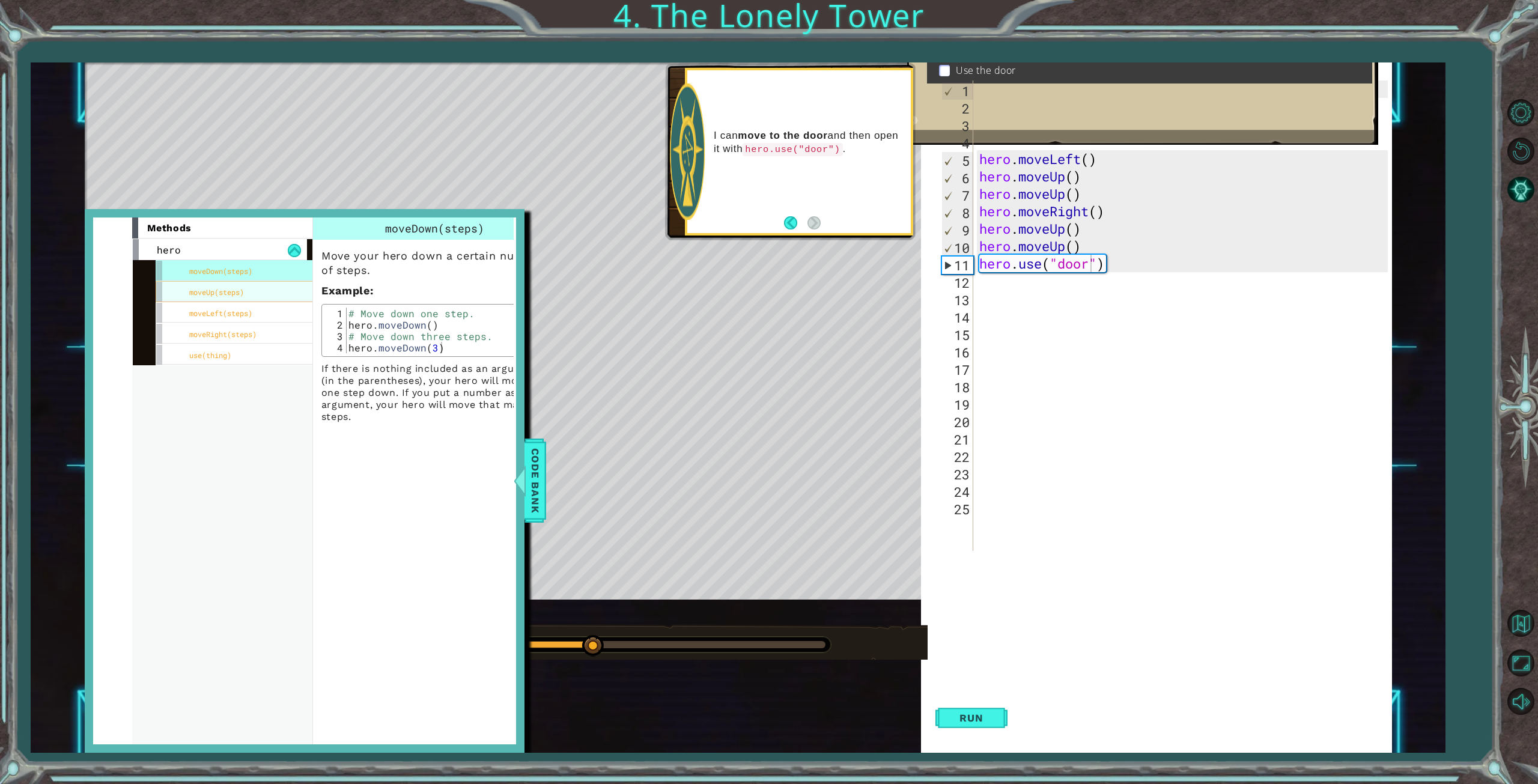
click at [235, 291] on span "moveUp(steps)" at bounding box center [216, 291] width 54 height 10
click at [245, 317] on span "moveLeft(steps)" at bounding box center [220, 313] width 63 height 10
click at [252, 334] on span "moveRight(steps)" at bounding box center [222, 334] width 67 height 10
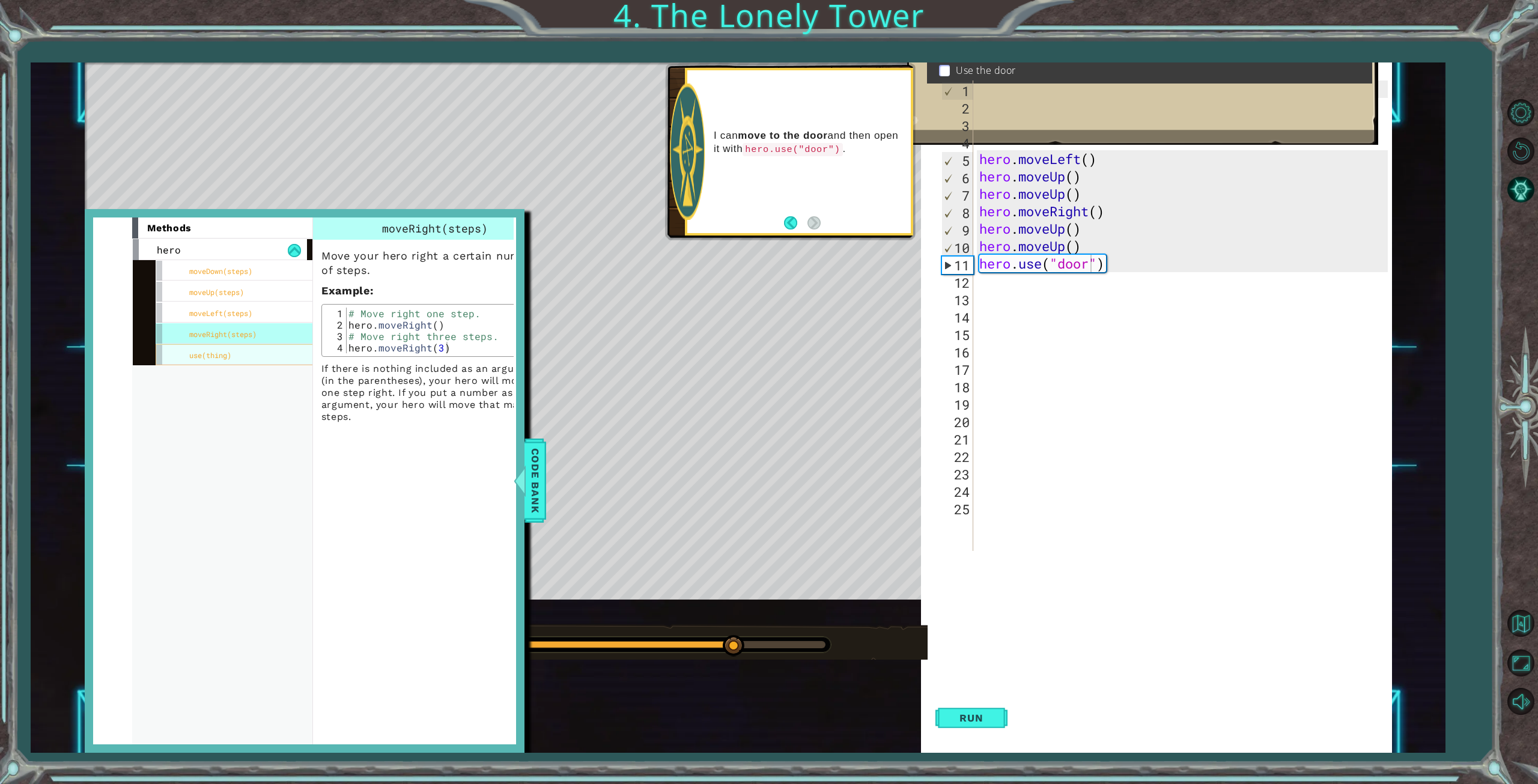
click at [265, 353] on div "use(thing)" at bounding box center [245, 354] width 180 height 21
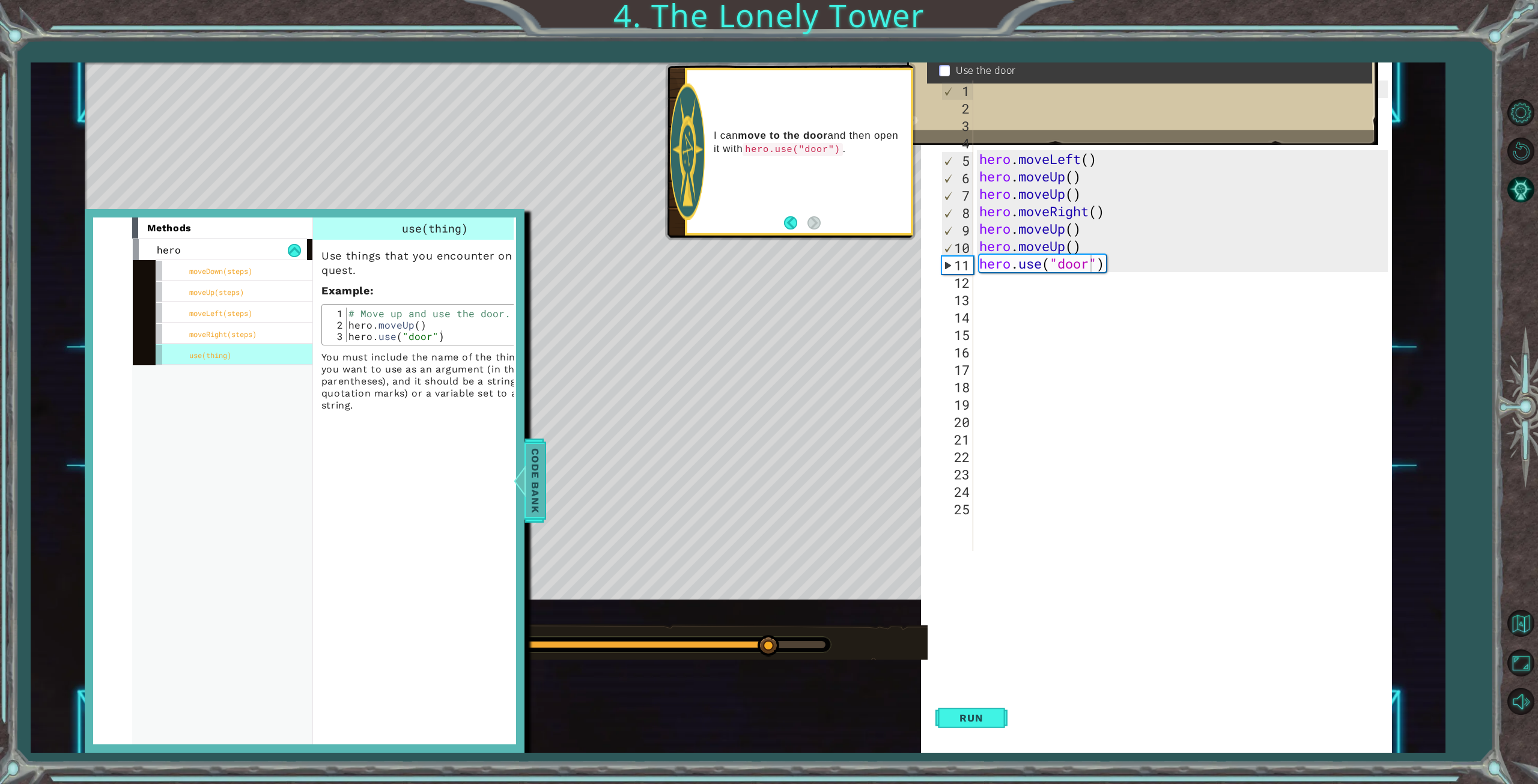
click at [544, 477] on span "Code Bank" at bounding box center [535, 480] width 19 height 73
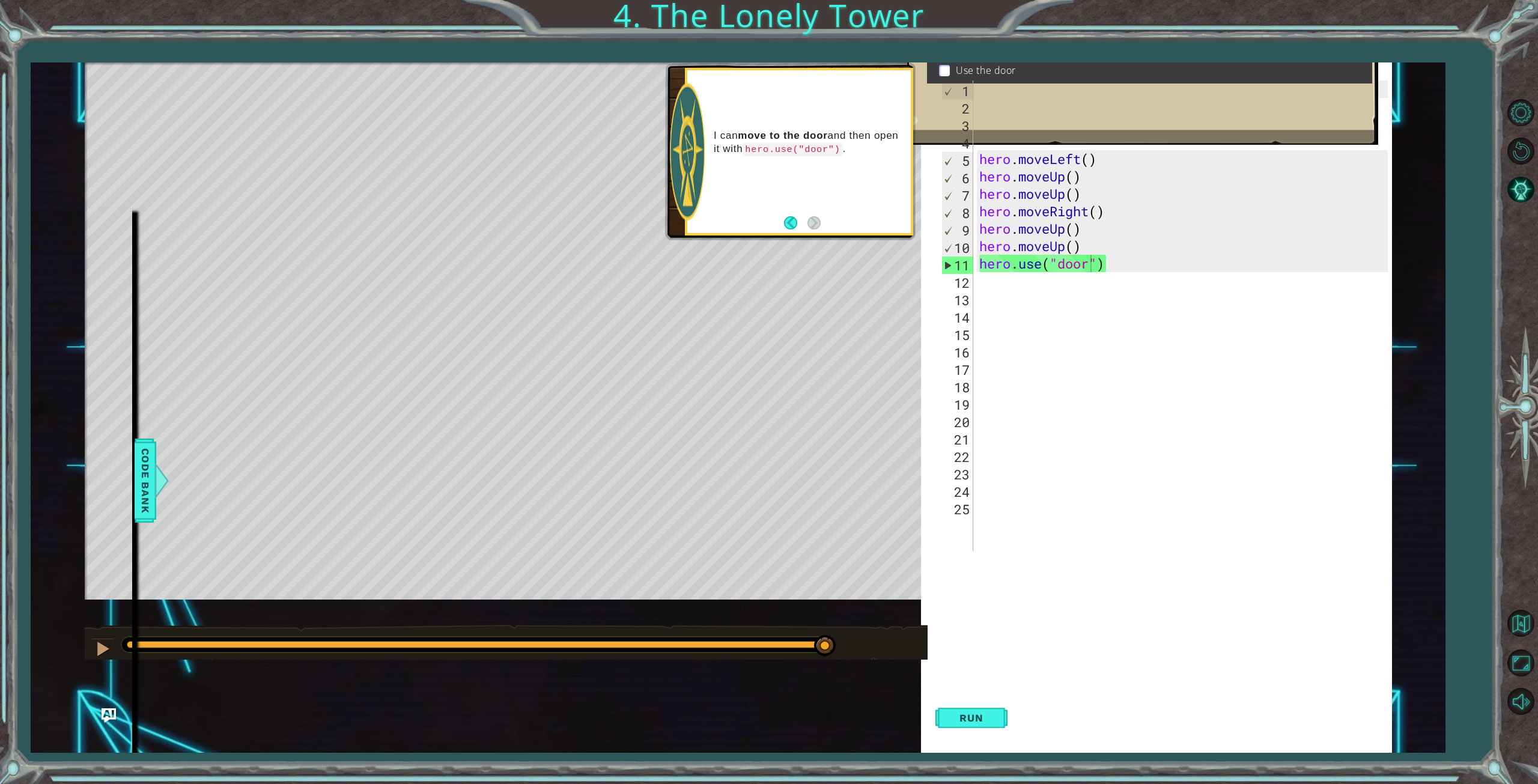
click at [1141, 266] on div "hero . moveLeft ( ) # Move up three steps hero . moveLeft ( ) hero . moveUp ( )…" at bounding box center [1185, 333] width 417 height 505
drag, startPoint x: 1141, startPoint y: 266, endPoint x: 957, endPoint y: 263, distance: 184.0
click at [957, 263] on div "hero.use("door") 1 2 3 4 5 6 7 8 9 10 11 12 13 14 15 16 17 18 19 20 21 22 23 24…" at bounding box center [1163, 316] width 449 height 470
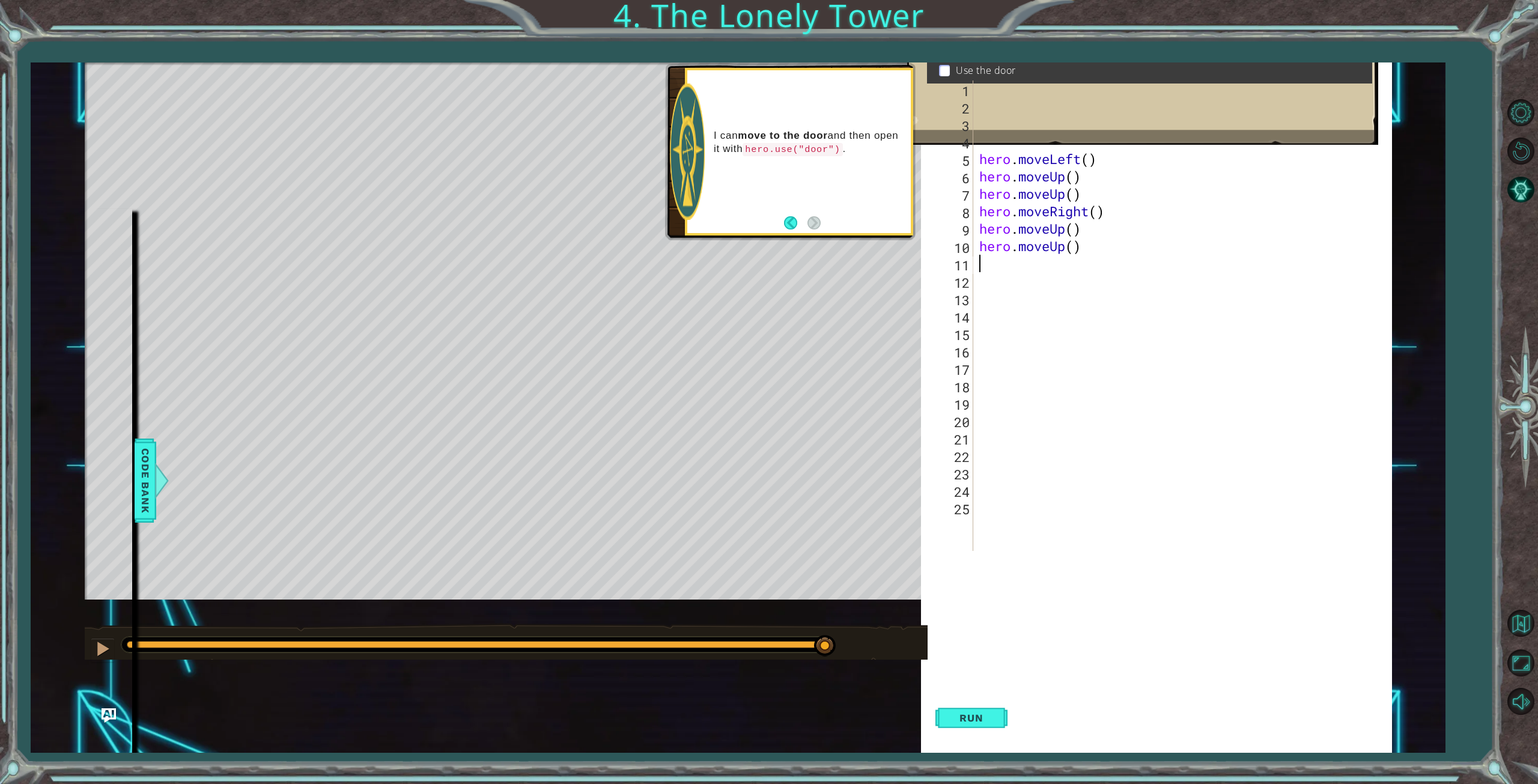
scroll to position [0, 0]
type textarea "h"
click at [969, 726] on button "Run" at bounding box center [972, 718] width 72 height 69
click at [966, 723] on span "Run" at bounding box center [972, 717] width 47 height 12
click at [989, 247] on div "hero . moveLeft ( ) # Move up three steps hero . moveLeft ( ) hero . moveUp ( )…" at bounding box center [1185, 333] width 417 height 505
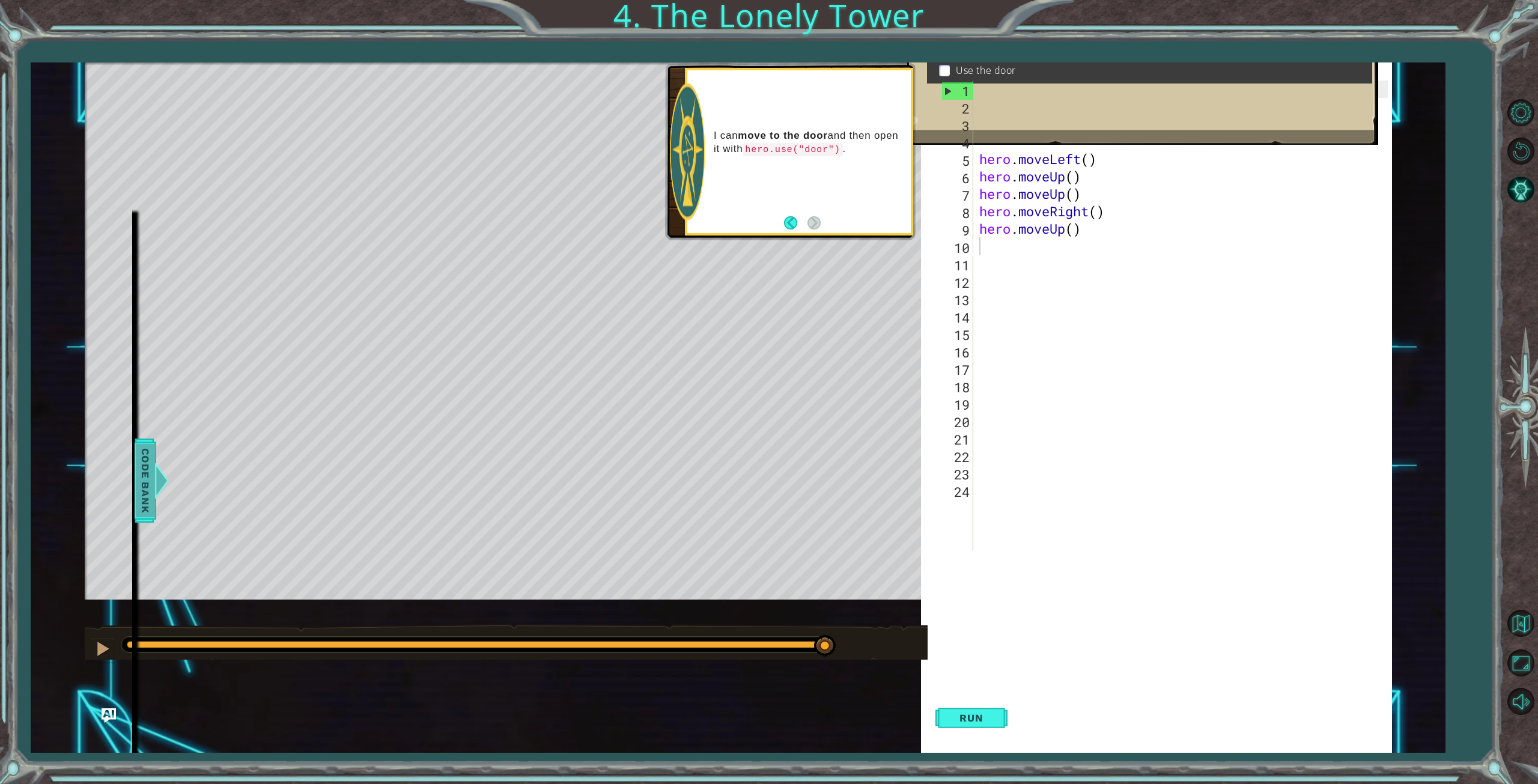
click at [140, 487] on span "Code Bank" at bounding box center [136, 480] width 19 height 73
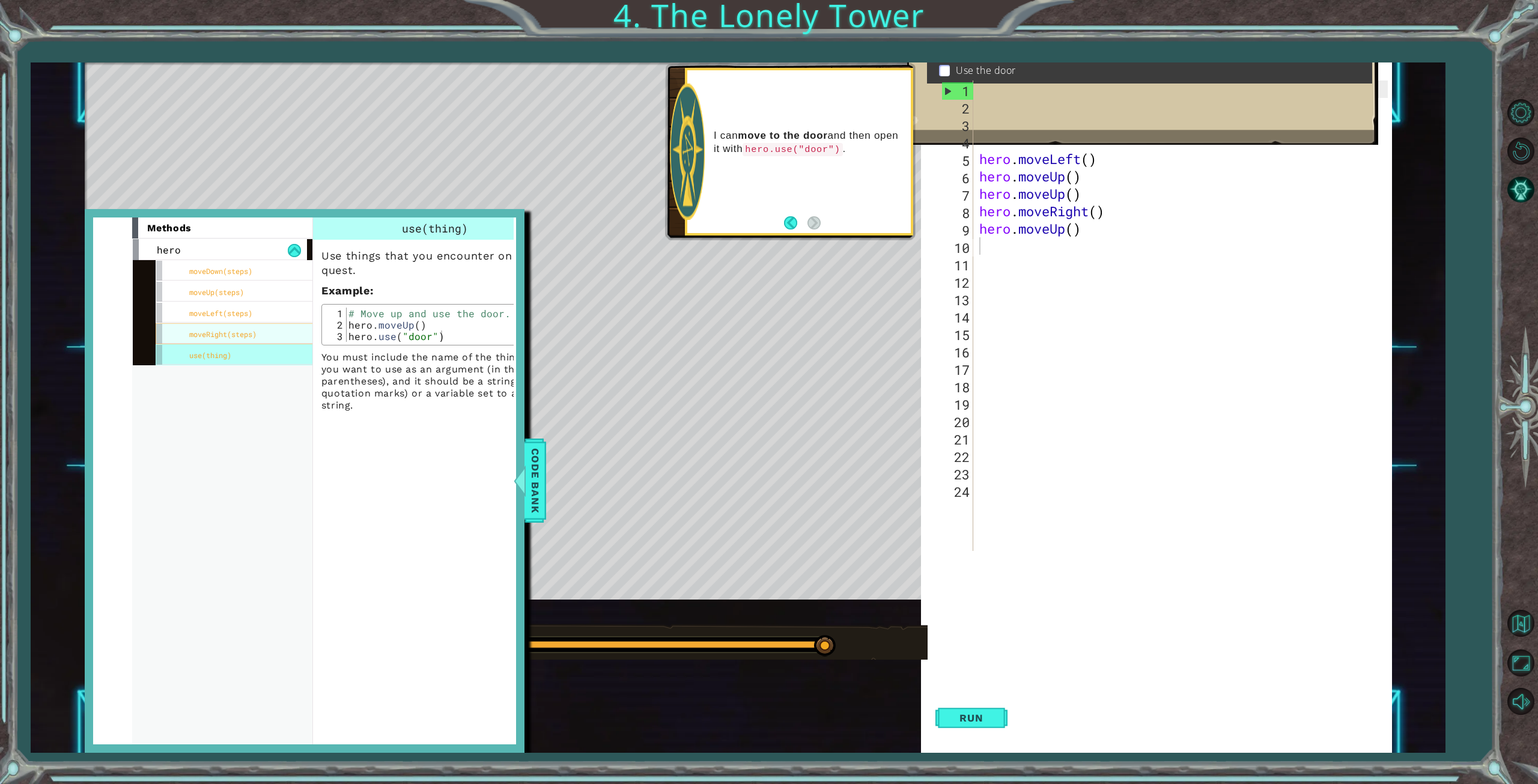
click at [247, 334] on span "moveRight(steps)" at bounding box center [222, 334] width 67 height 10
click at [256, 347] on div "use(thing)" at bounding box center [245, 354] width 180 height 21
click at [536, 482] on span "Code Bank" at bounding box center [527, 480] width 19 height 73
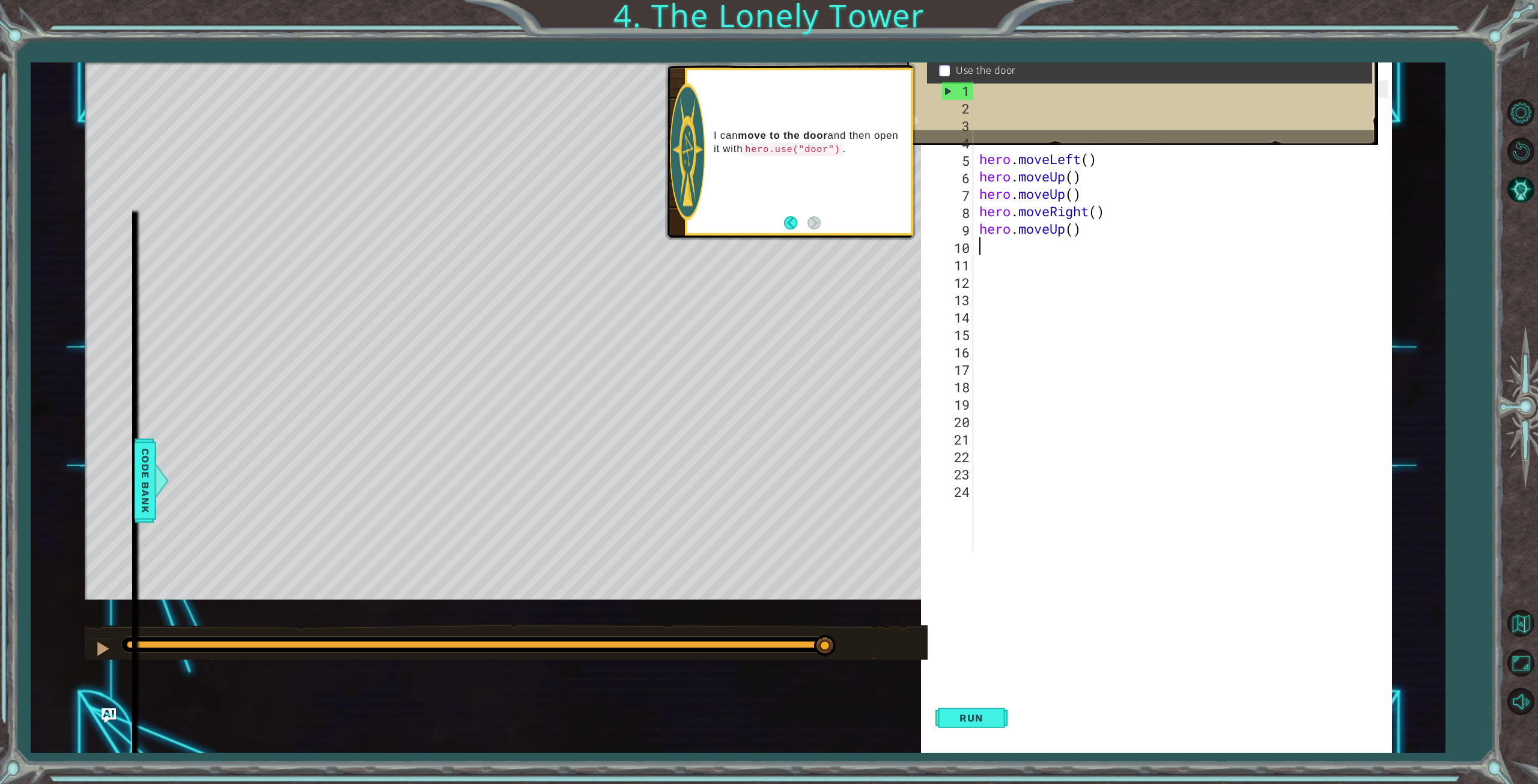
click at [1005, 248] on div "hero . moveLeft ( ) # Move up three steps hero . moveLeft ( ) hero . moveUp ( )…" at bounding box center [1185, 333] width 417 height 505
type textarea "h"
click at [1025, 277] on div "h ero press enter h ero.moveUp press enter h ero.moveDown press enter h ero.mov…" at bounding box center [1084, 320] width 227 height 130
click at [952, 719] on span "Run" at bounding box center [972, 717] width 47 height 12
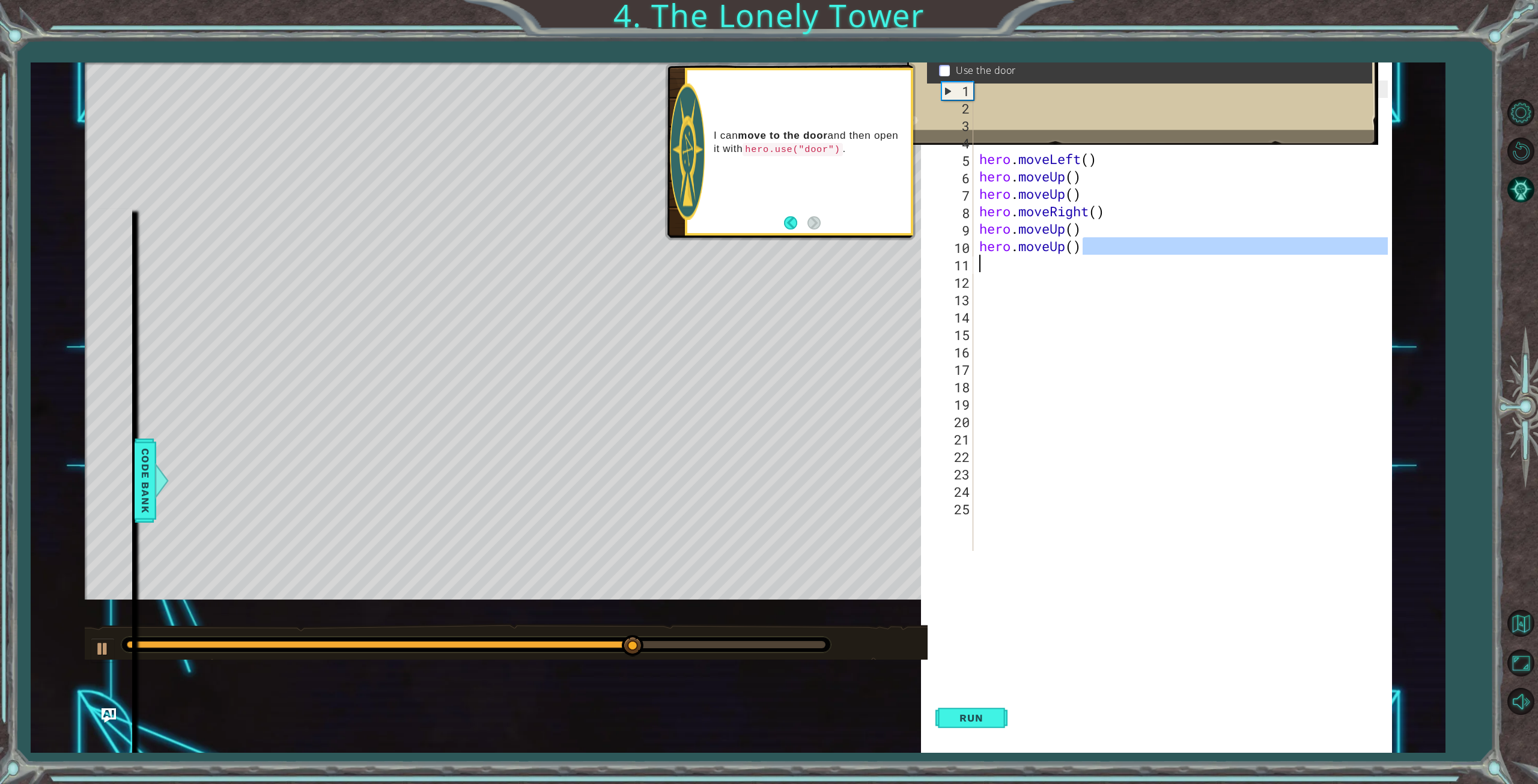
drag, startPoint x: 1107, startPoint y: 252, endPoint x: 980, endPoint y: 257, distance: 127.1
click at [980, 257] on div "hero . moveLeft ( ) # Move up three steps hero . moveLeft ( ) hero . moveUp ( )…" at bounding box center [1185, 333] width 417 height 505
click at [1073, 249] on div "hero . moveLeft ( ) # Move up three steps hero . moveLeft ( ) hero . moveUp ( )…" at bounding box center [1185, 333] width 417 height 505
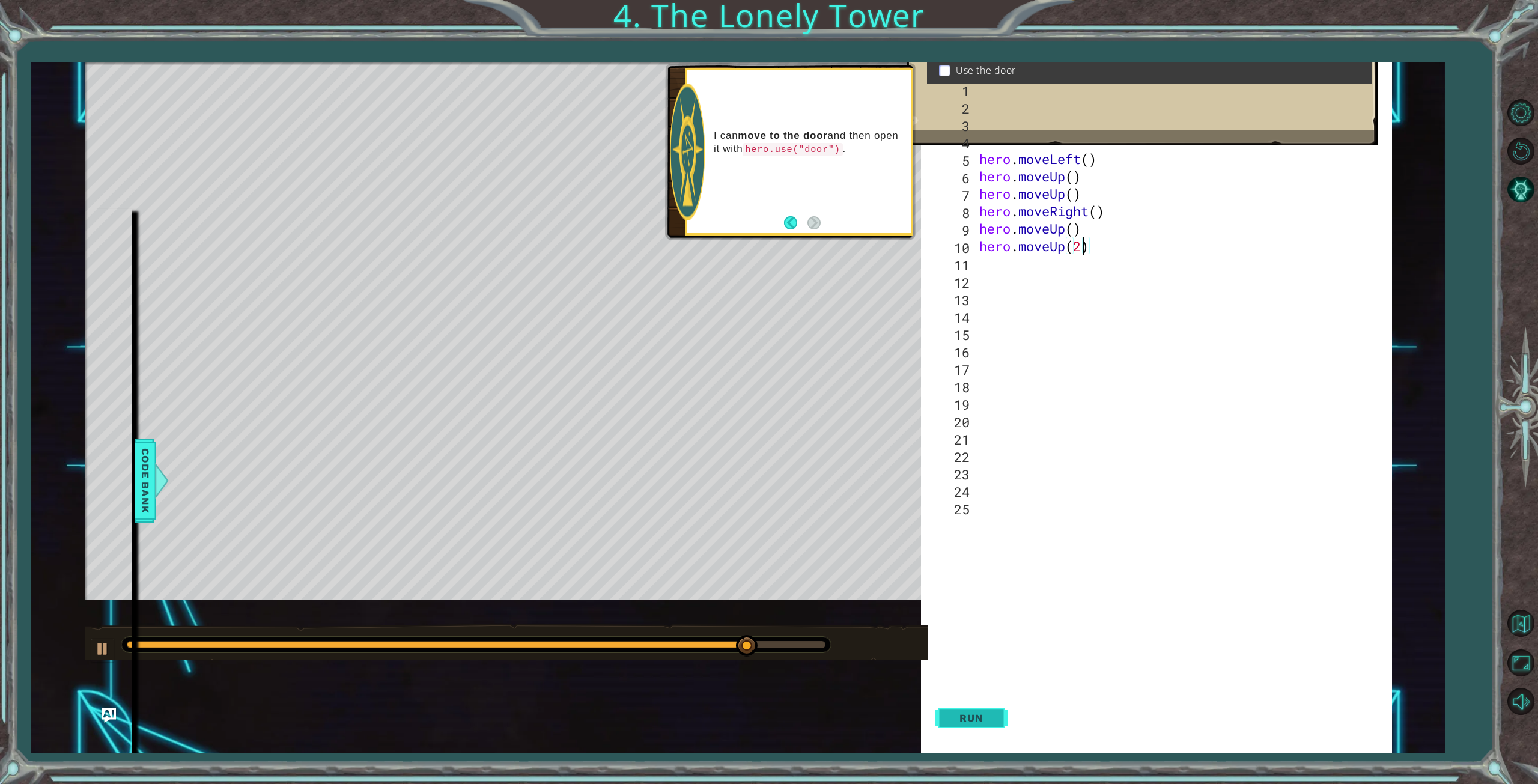
type textarea "hero.moveUp(2)"
click at [982, 715] on span "Run" at bounding box center [972, 717] width 47 height 12
drag, startPoint x: 1096, startPoint y: 253, endPoint x: 980, endPoint y: 249, distance: 116.1
click at [980, 249] on div "hero . moveLeft ( ) # Move up three steps hero . moveLeft ( ) hero . moveUp ( )…" at bounding box center [1185, 333] width 417 height 505
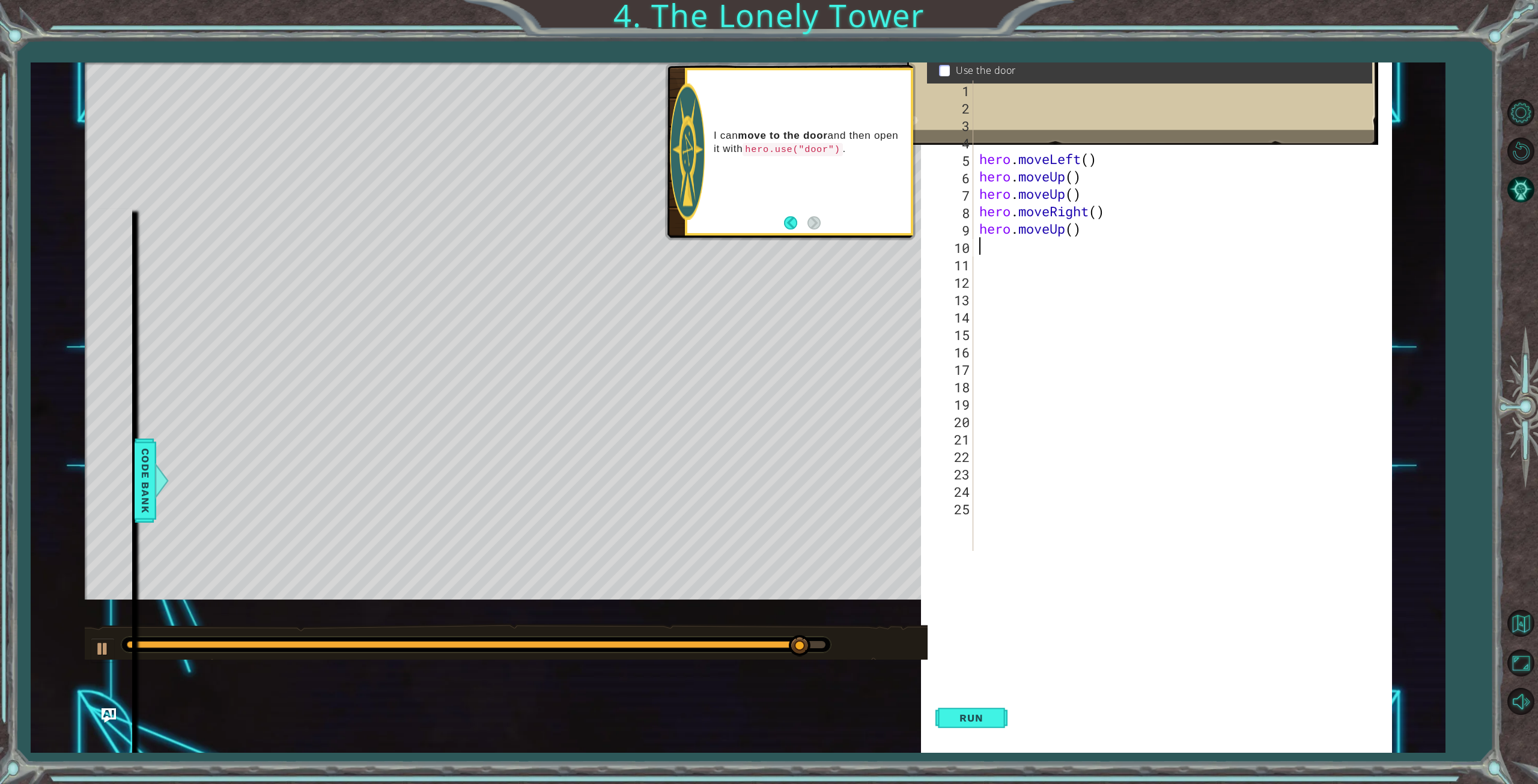
type textarea "h"
click at [1013, 322] on div "h ero press enter h ero.moveUp press enter h ero.moveDown press enter h ero.mov…" at bounding box center [1084, 320] width 227 height 130
click at [972, 706] on button "Run" at bounding box center [972, 718] width 72 height 69
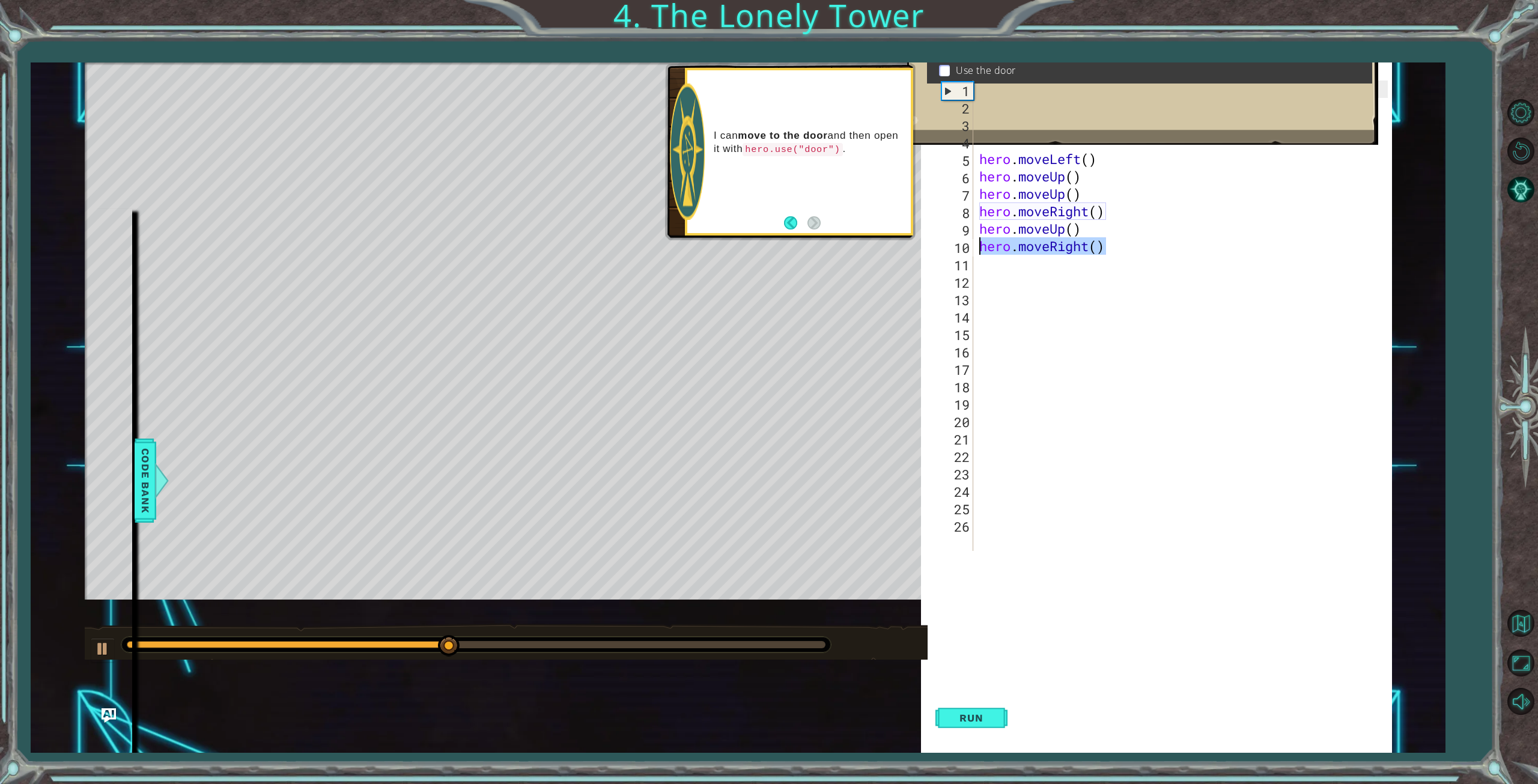
drag, startPoint x: 1109, startPoint y: 250, endPoint x: 976, endPoint y: 252, distance: 133.0
click at [976, 252] on div "1 2 3 4 5 6 7 8 9 10 11 12 13 14 15 16 17 18 19 20 21 22 23 24 25 26 hero . mov…" at bounding box center [1163, 316] width 449 height 470
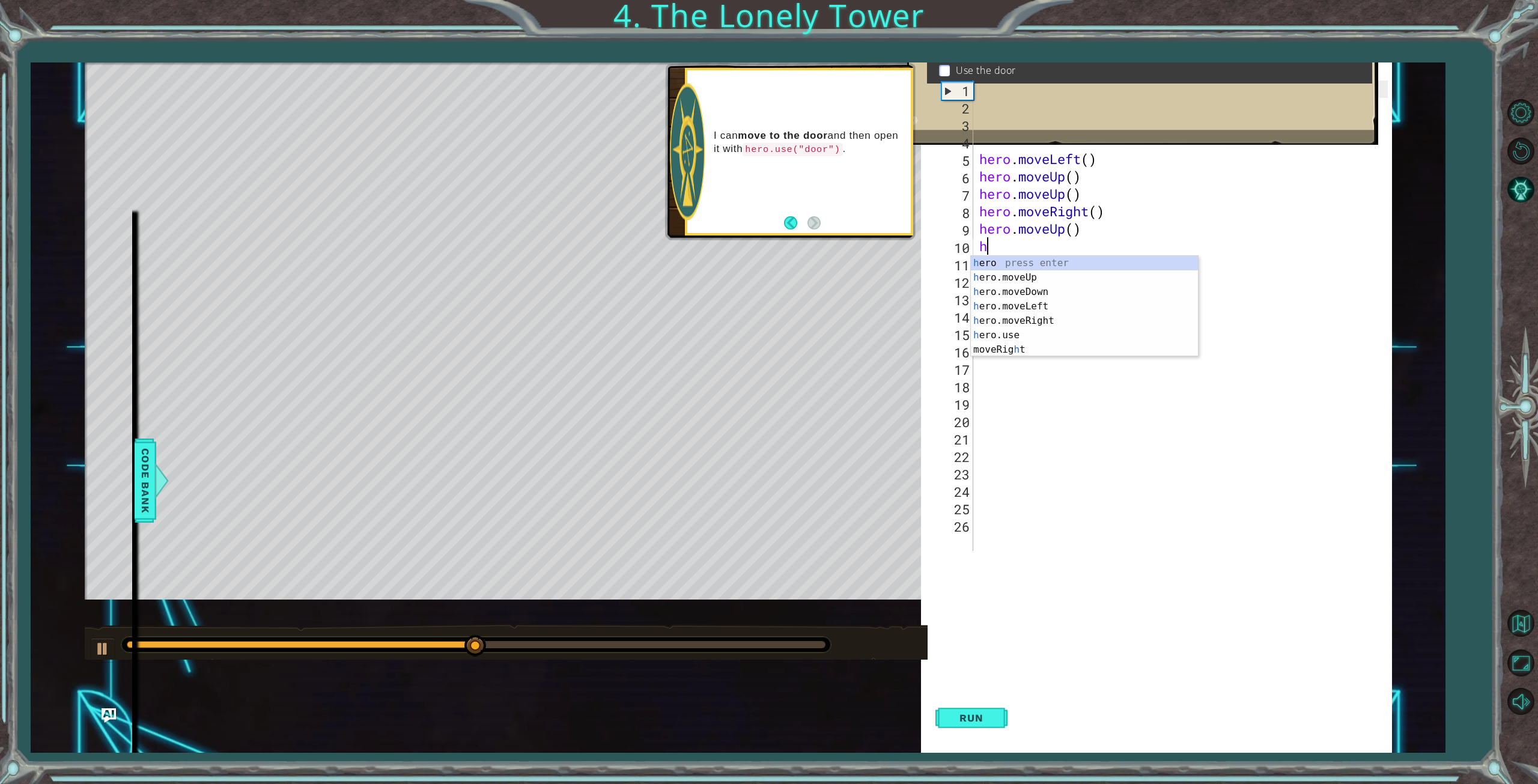
type textarea "h"
click at [1033, 302] on div "h ero press enter h ero.moveUp press enter h ero.moveDown press enter h ero.mov…" at bounding box center [1084, 320] width 227 height 130
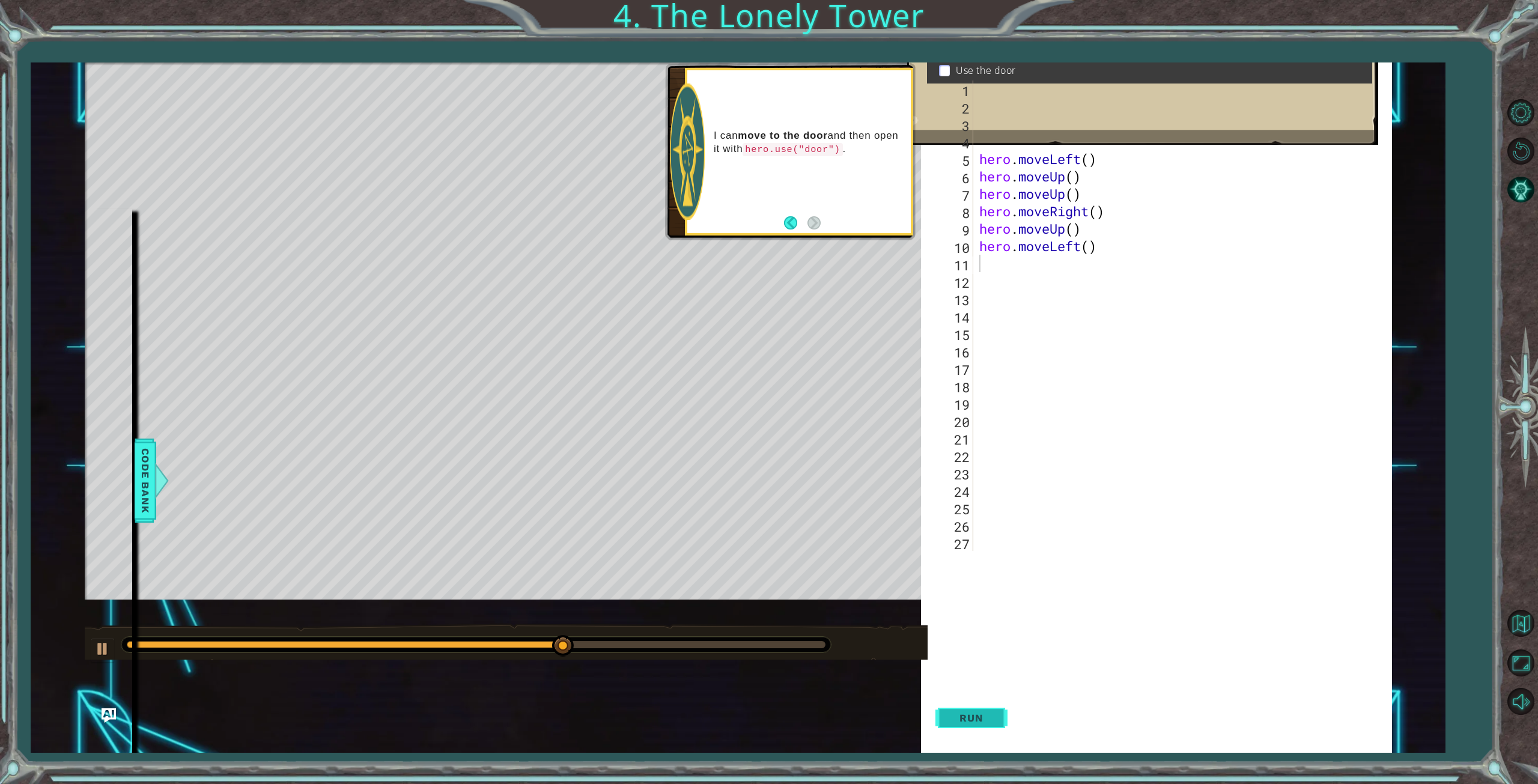
click at [982, 726] on button "Run" at bounding box center [972, 718] width 72 height 69
click at [1107, 248] on div "hero . moveLeft ( ) # Move up three steps hero . moveLeft ( ) hero . moveUp ( )…" at bounding box center [1185, 333] width 417 height 505
drag, startPoint x: 1095, startPoint y: 250, endPoint x: 954, endPoint y: 251, distance: 141.0
click at [954, 251] on div "hero.moveLeft() 1 2 3 4 5 6 7 8 9 10 11 12 13 14 15 16 17 18 19 20 21 22 23 24 …" at bounding box center [1163, 316] width 449 height 470
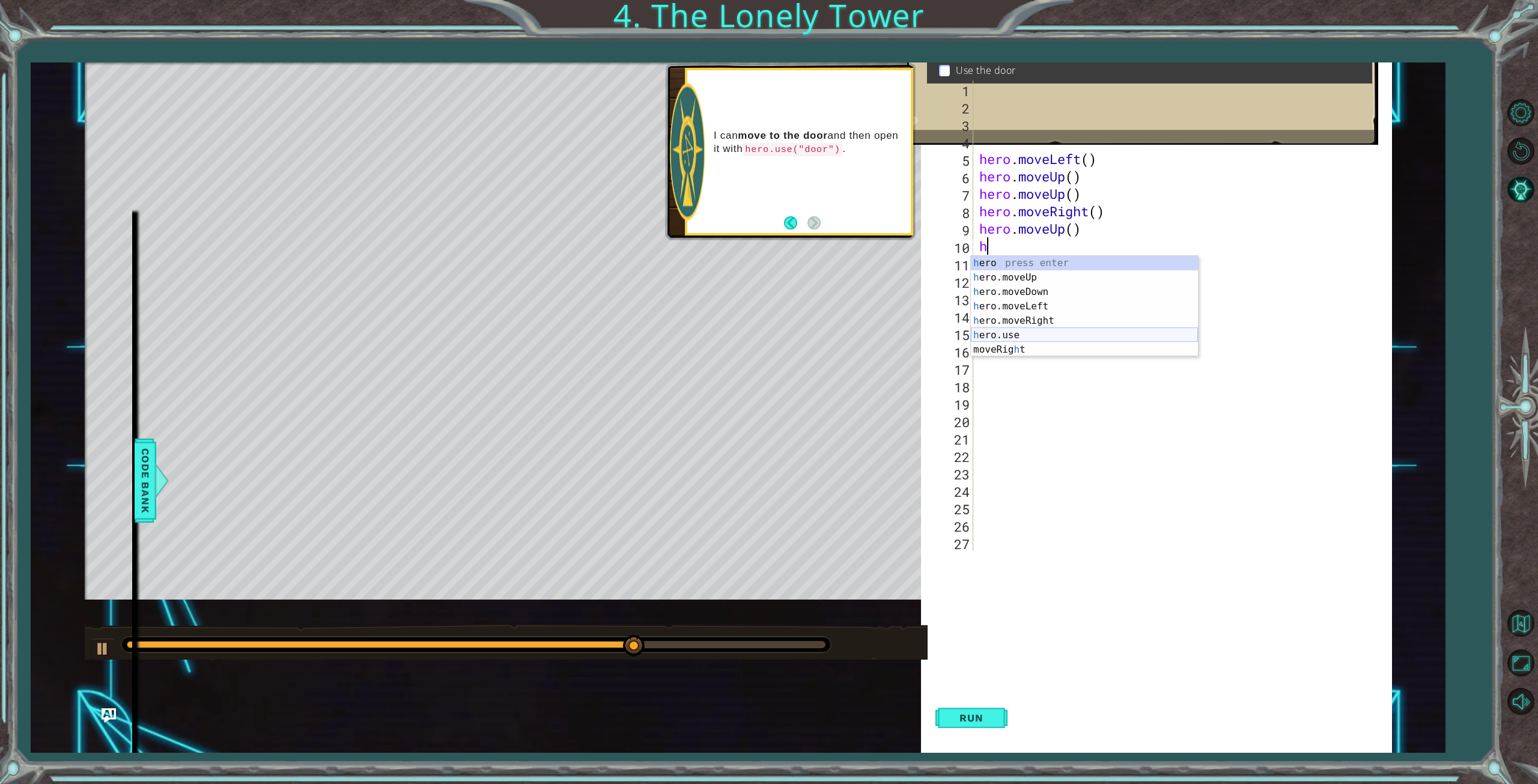
click at [1013, 338] on div "h ero press enter h ero.moveUp press enter h ero.moveDown press enter h ero.mov…" at bounding box center [1084, 320] width 227 height 130
type textarea "hero.use("name")"
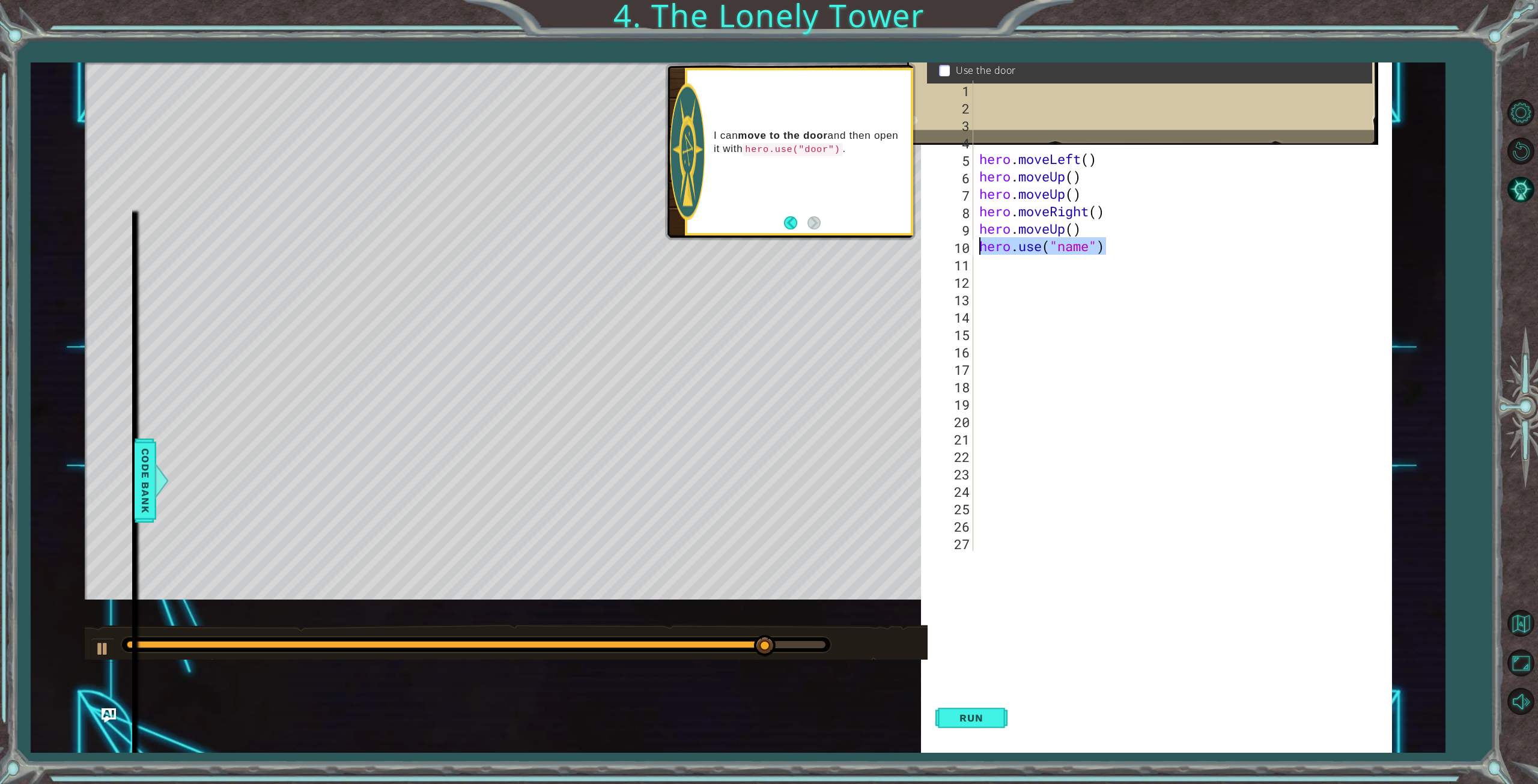
drag, startPoint x: 1111, startPoint y: 246, endPoint x: 979, endPoint y: 247, distance: 132.0
click at [979, 247] on div "hero . moveLeft ( ) # Move up three steps hero . moveLeft ( ) hero . moveUp ( )…" at bounding box center [1185, 333] width 417 height 505
click at [158, 482] on div at bounding box center [161, 480] width 15 height 36
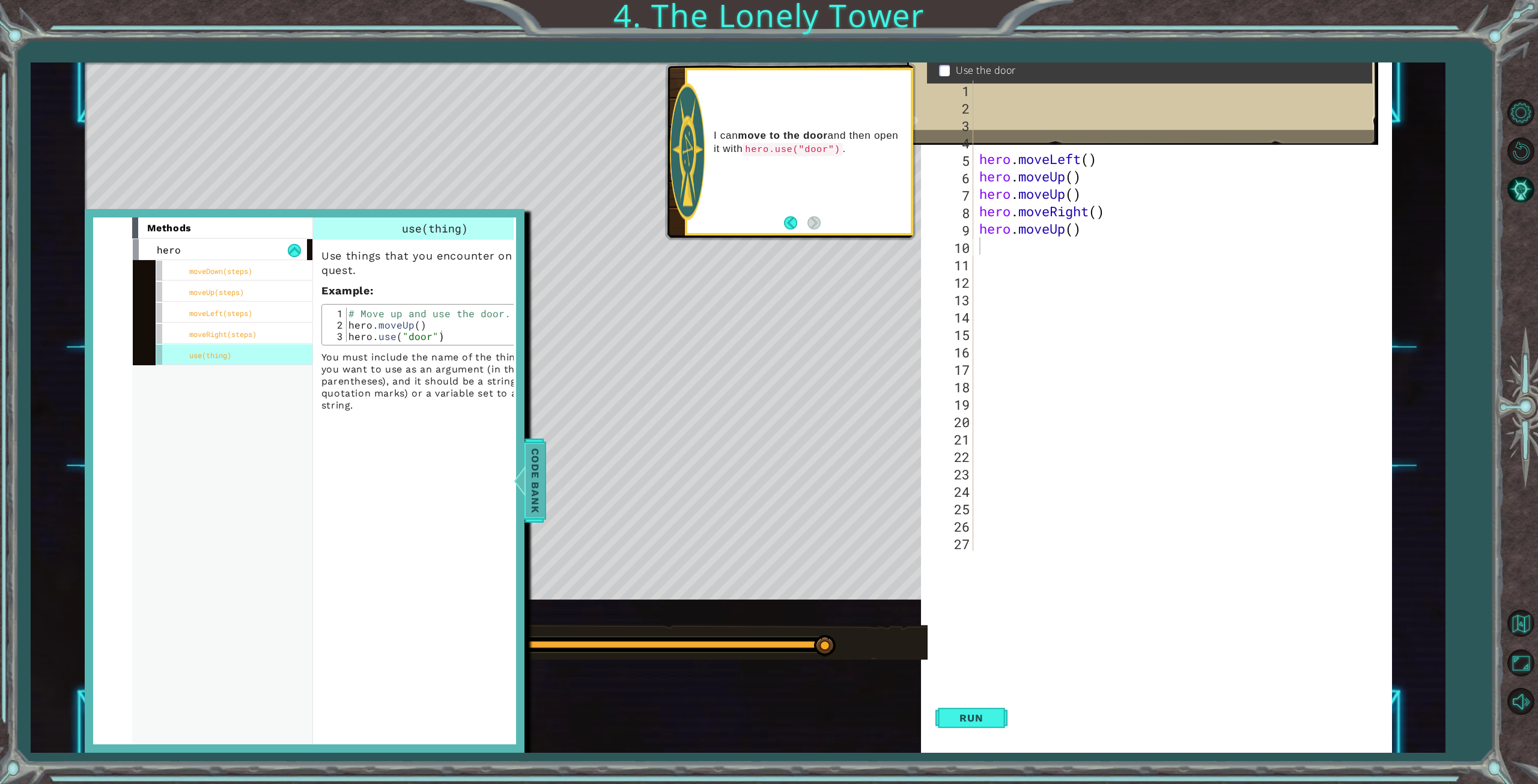
click at [534, 479] on span "Code Bank" at bounding box center [524, 480] width 19 height 73
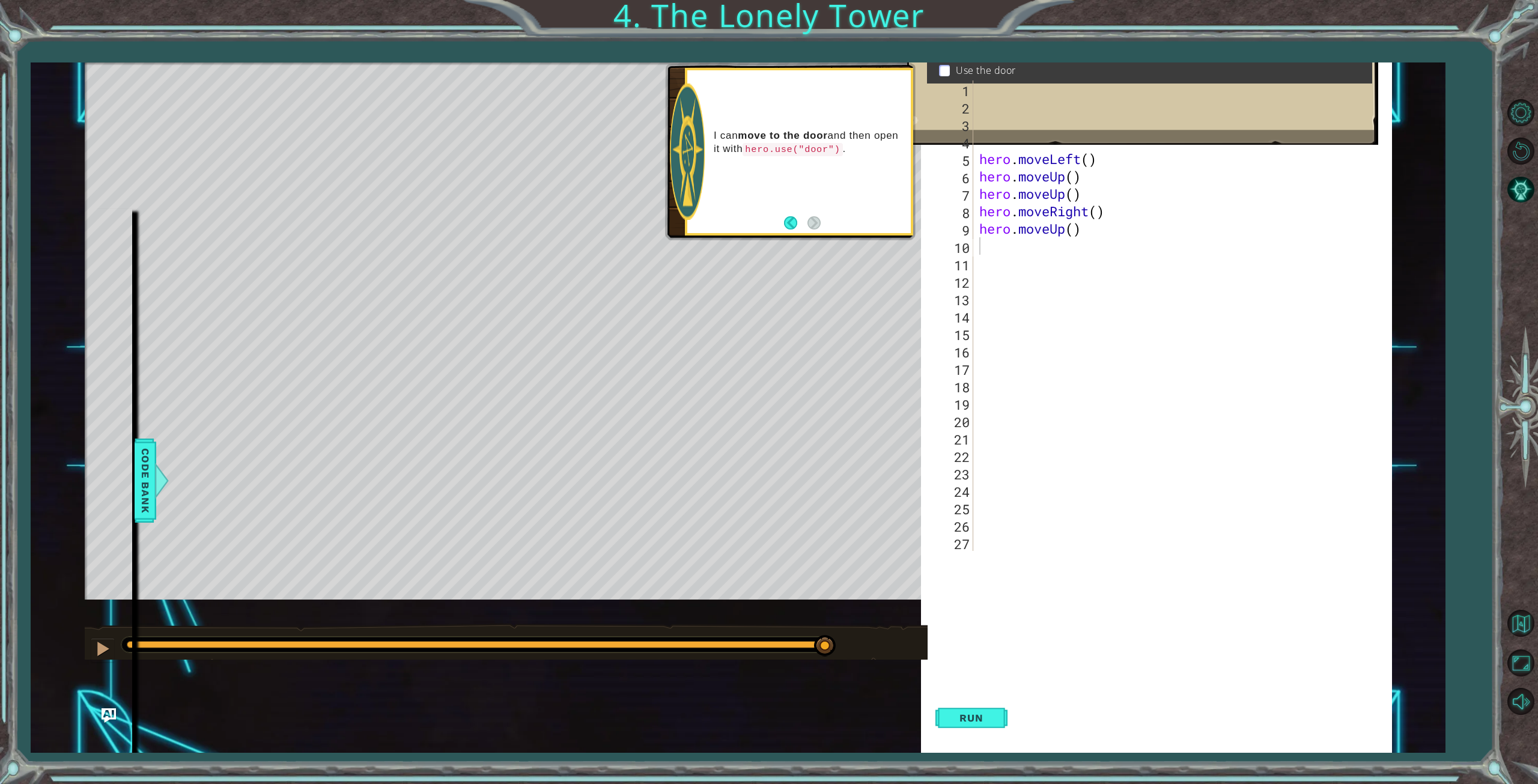
click at [993, 249] on div "hero . moveLeft ( ) # Move up three steps hero . moveLeft ( ) hero . moveUp ( )…" at bounding box center [1185, 333] width 417 height 505
click at [1013, 266] on div "h ero press enter h ero.moveUp press enter h ero.moveDown press enter h ero.mov…" at bounding box center [1084, 320] width 227 height 130
click at [982, 712] on span "Run" at bounding box center [972, 717] width 47 height 12
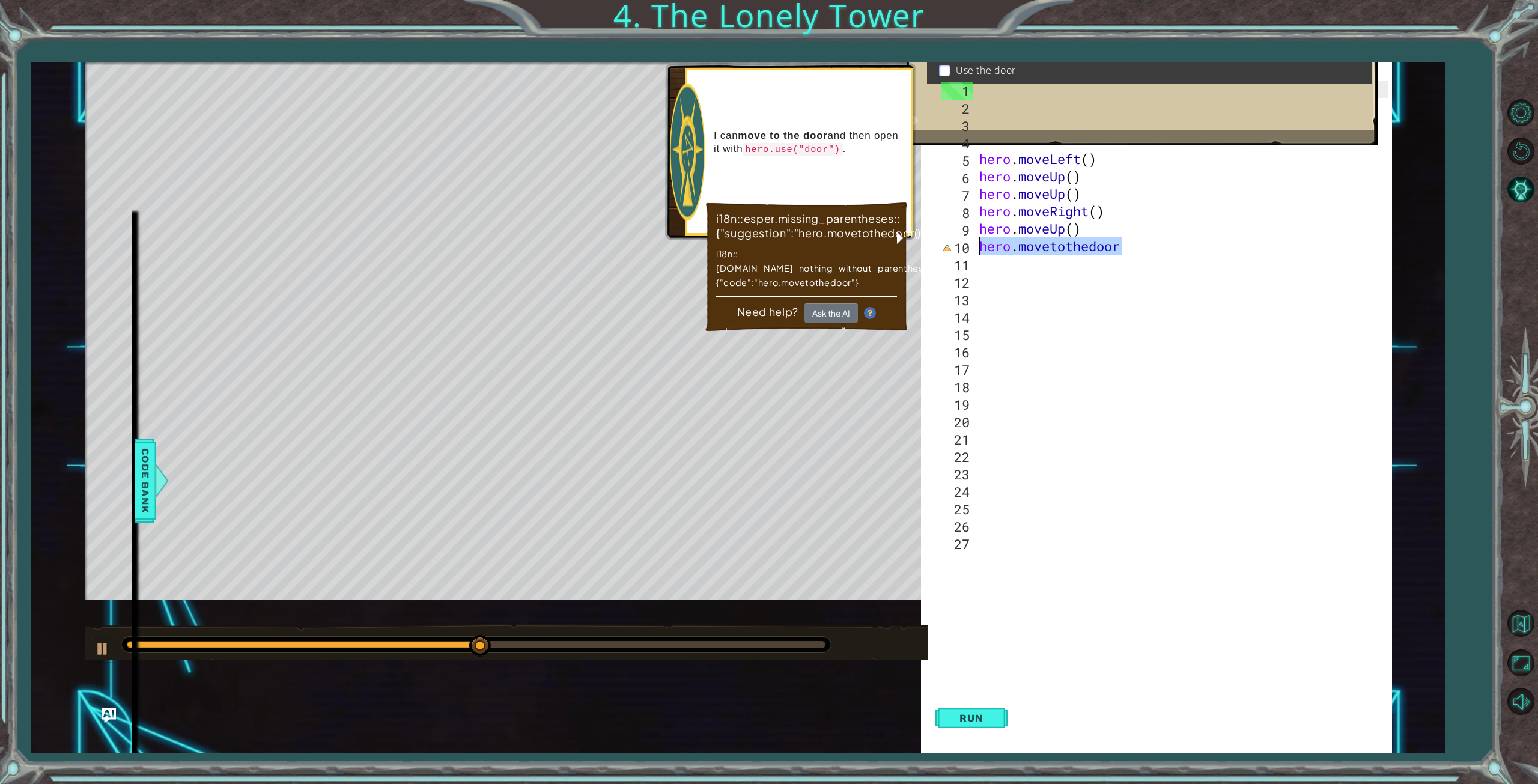
drag, startPoint x: 1137, startPoint y: 247, endPoint x: 970, endPoint y: 250, distance: 167.0
click at [970, 250] on div "hero.movetothedoor 1 2 3 4 5 6 7 8 9 10 11 12 13 14 15 16 17 18 19 20 21 22 23 …" at bounding box center [1163, 316] width 449 height 470
click at [1131, 248] on div "hero . moveLeft ( ) # Move up three steps hero . moveLeft ( ) hero . moveUp ( )…" at bounding box center [1182, 316] width 411 height 470
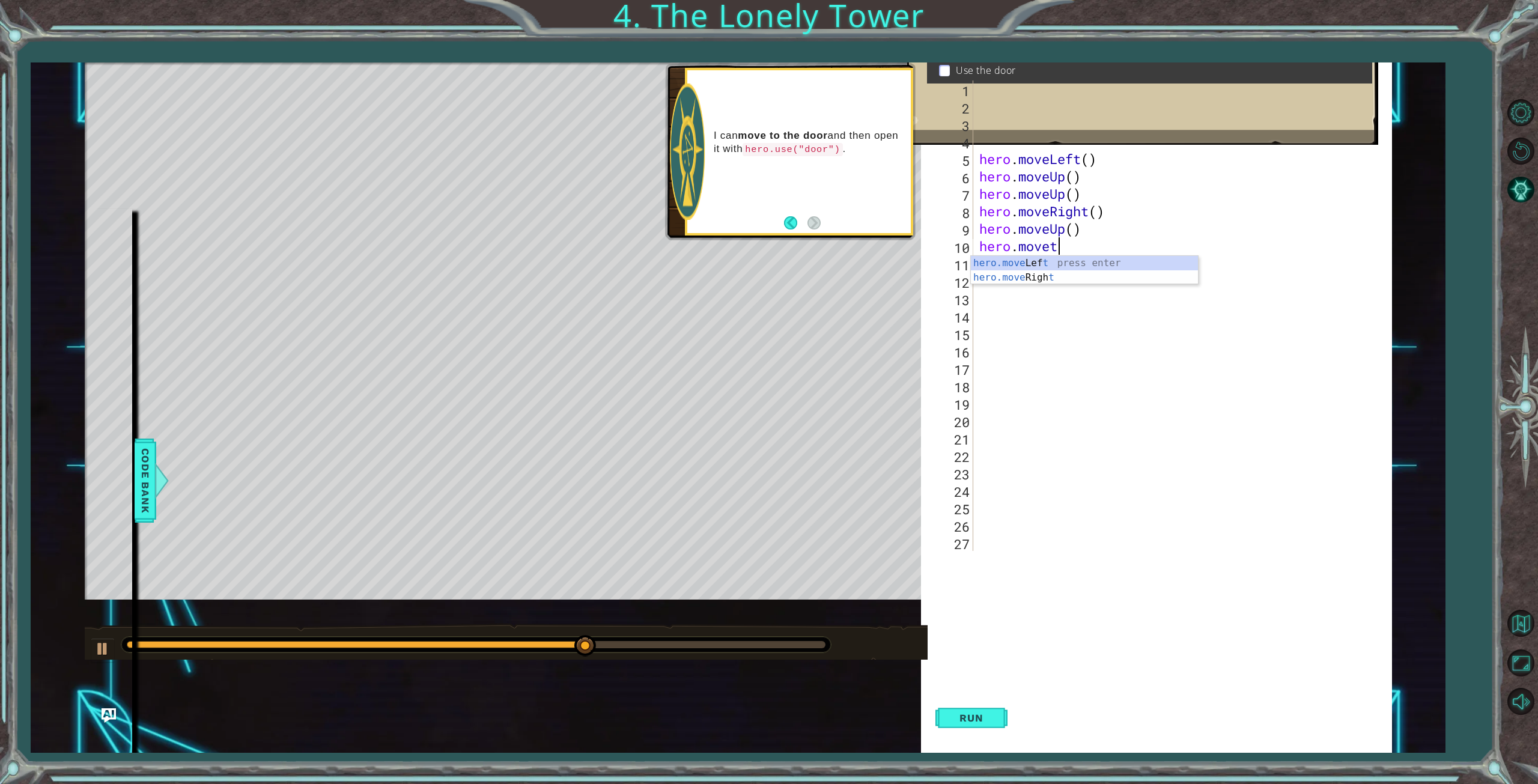
type textarea "hero.move"
click at [1053, 281] on div "hero.move Up press enter hero.move Down press enter hero.move Left press enter …" at bounding box center [1084, 298] width 227 height 86
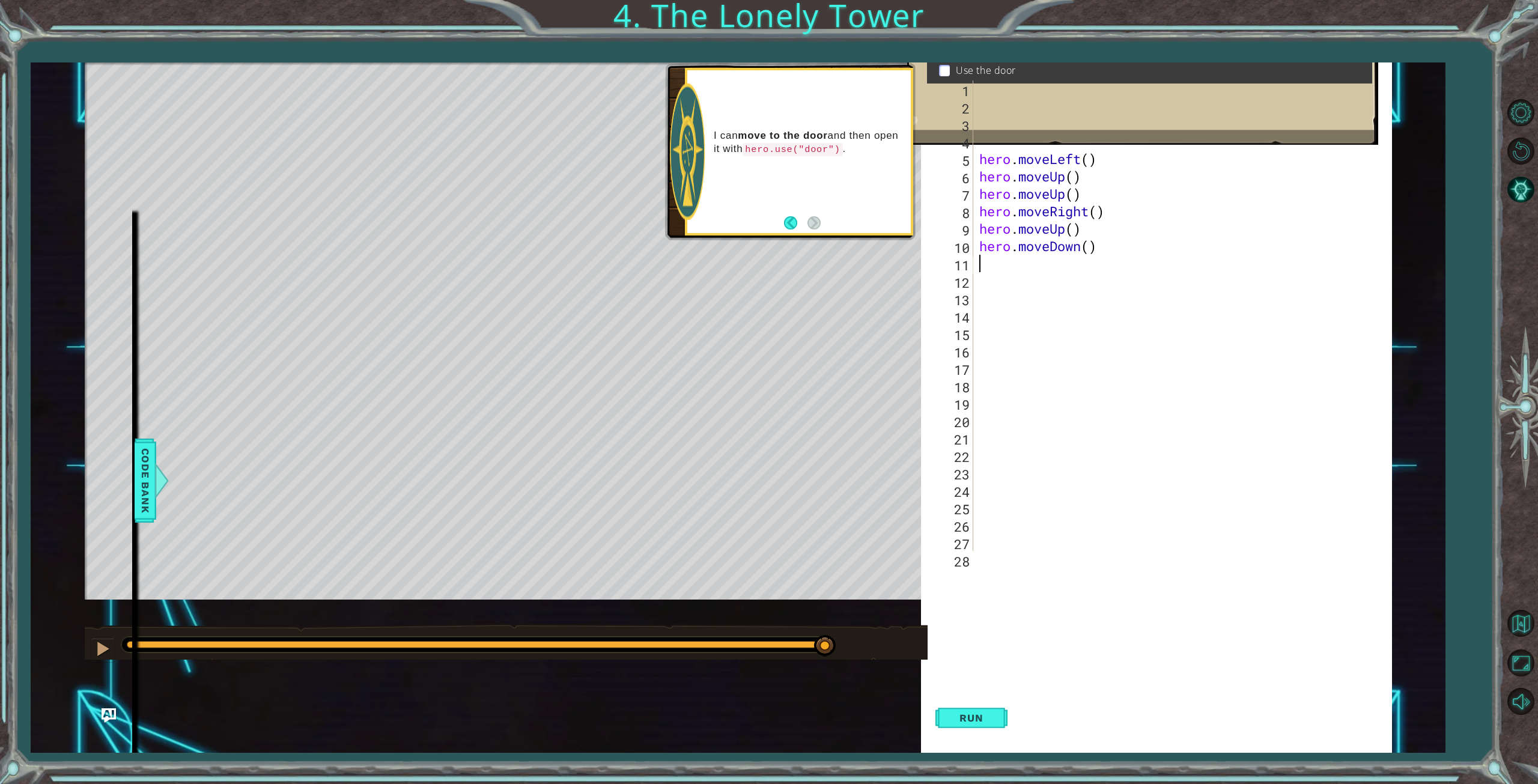
scroll to position [0, 0]
click at [991, 711] on button "Run" at bounding box center [972, 718] width 72 height 69
click at [1102, 249] on div "hero . moveLeft ( ) # Move up three steps hero . moveLeft ( ) hero . moveUp ( )…" at bounding box center [1180, 333] width 408 height 505
drag, startPoint x: 1102, startPoint y: 250, endPoint x: 970, endPoint y: 245, distance: 132.1
click at [970, 245] on div "hero.moveDown() 1 2 3 4 5 6 7 8 9 10 11 12 13 14 15 16 17 18 19 20 21 22 23 24 …" at bounding box center [1163, 316] width 449 height 470
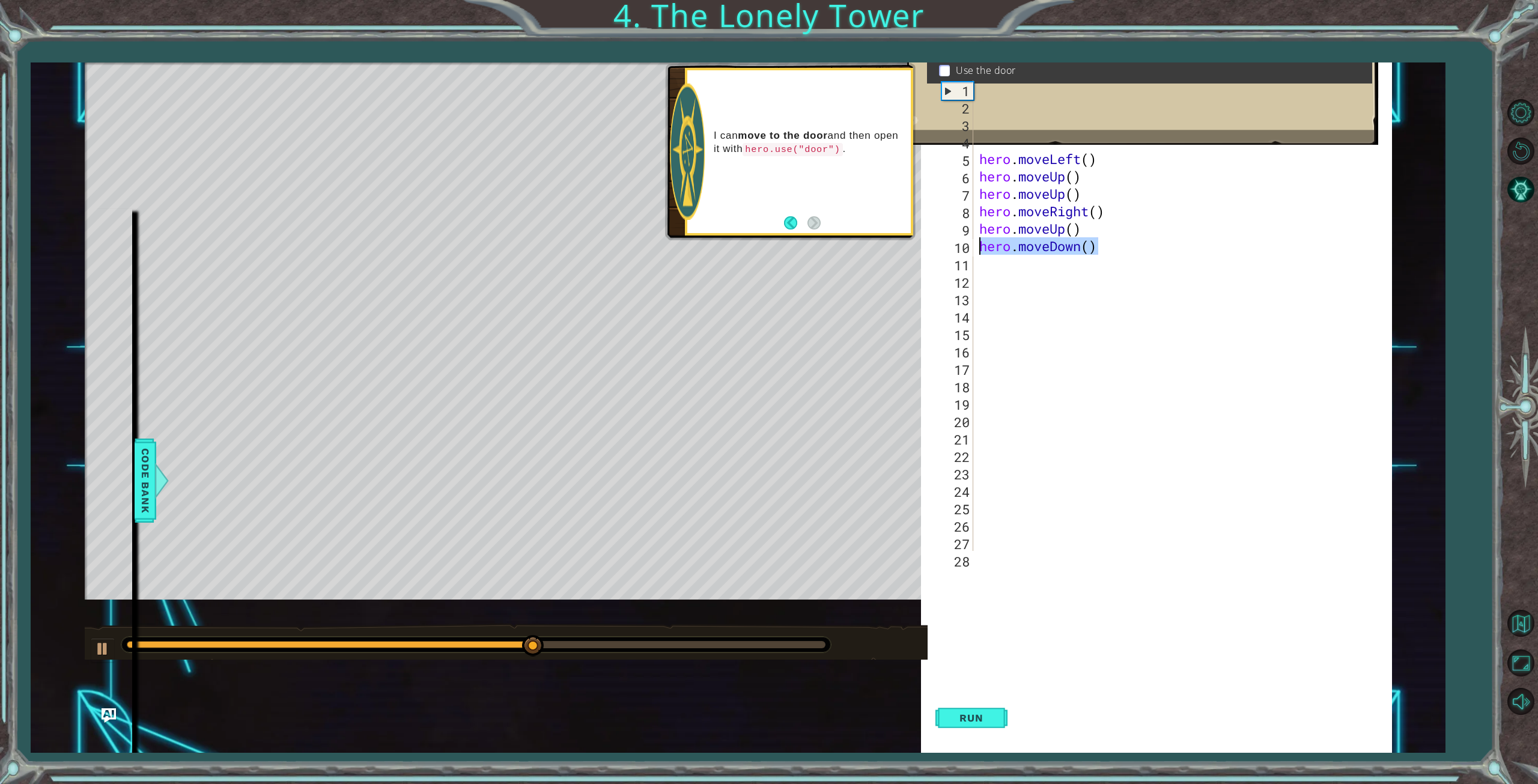
type textarea "h"
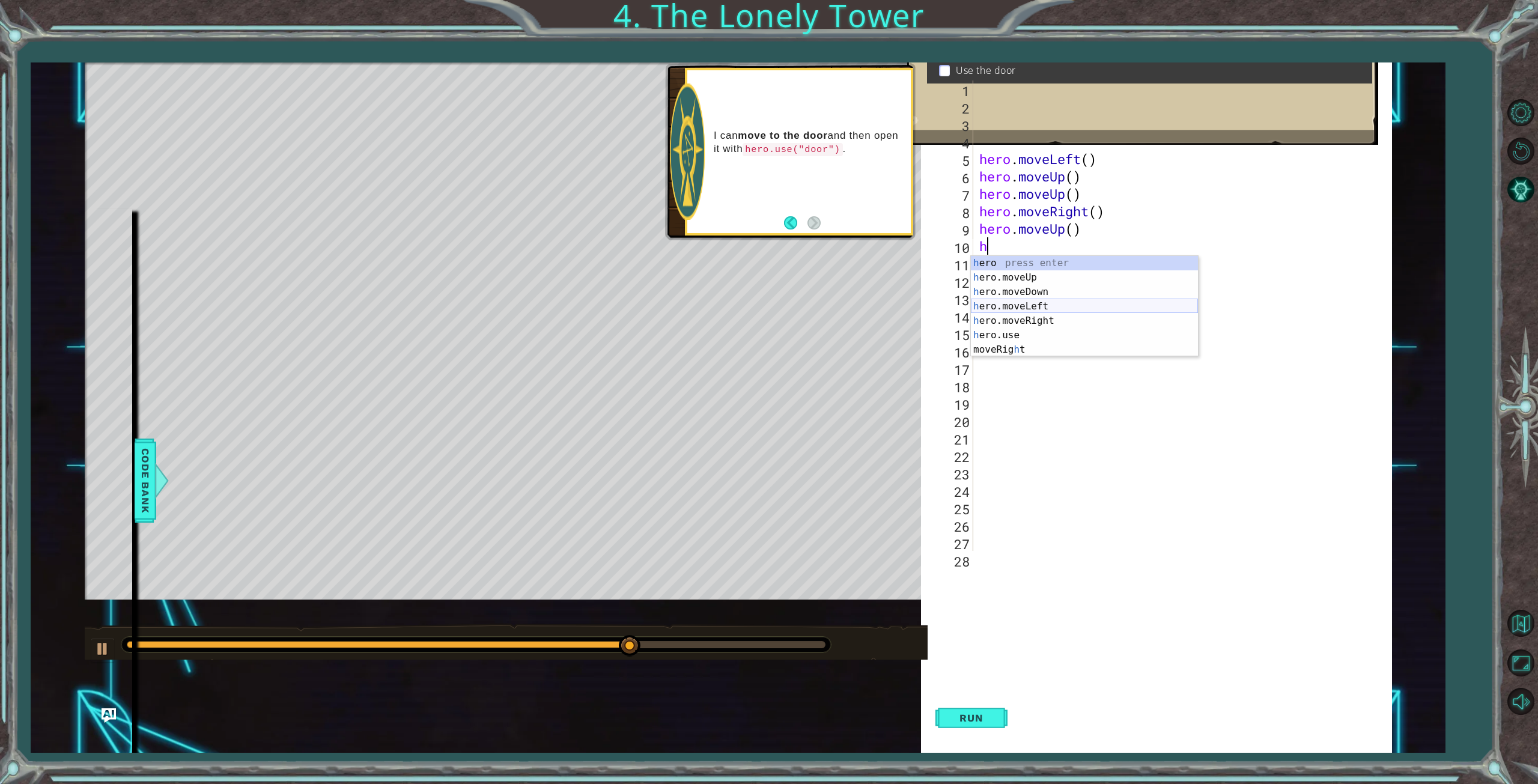
click at [1026, 302] on div "h ero press enter h ero.moveUp press enter h ero.moveDown press enter h ero.mov…" at bounding box center [1084, 320] width 227 height 130
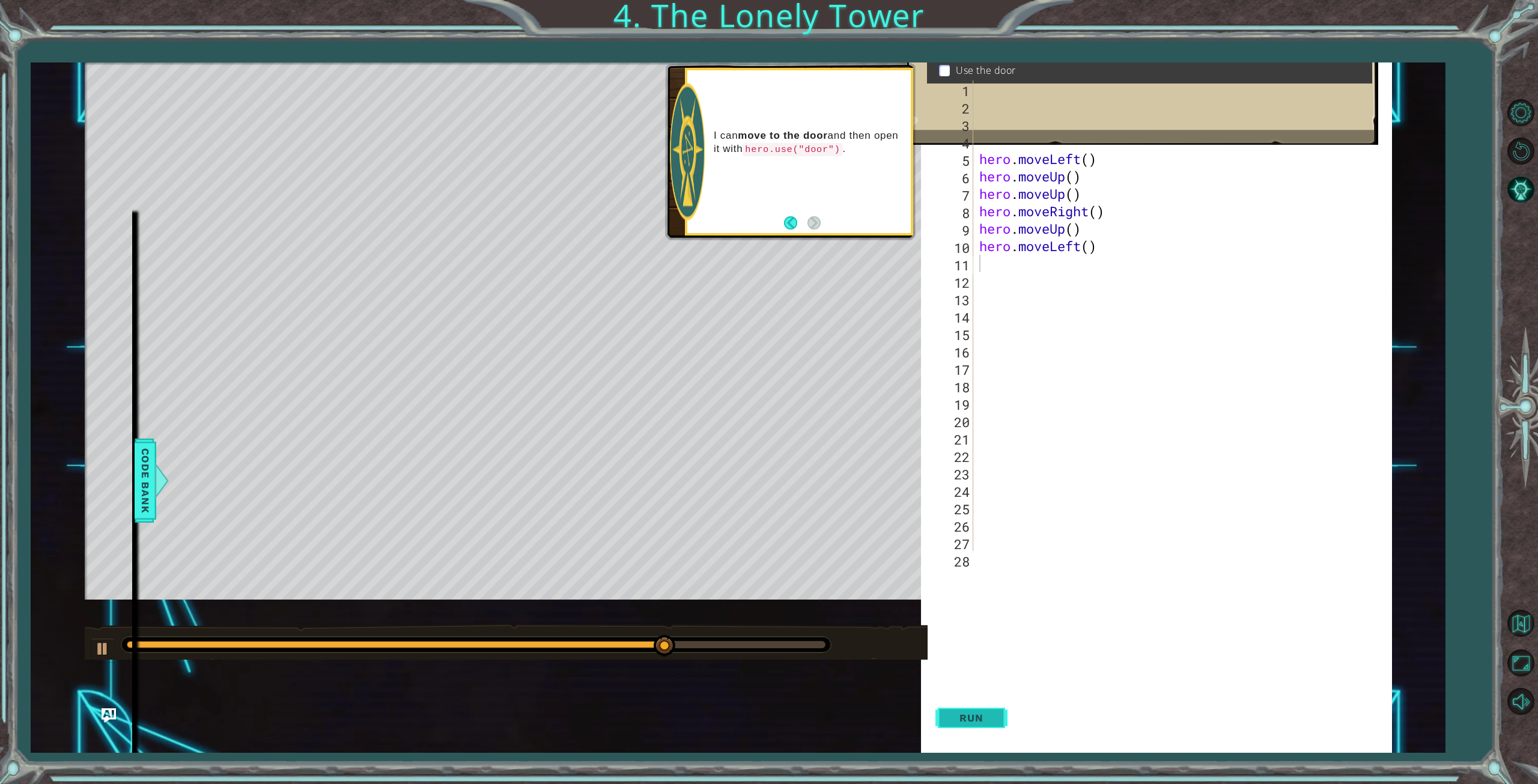
click at [984, 717] on span "Run" at bounding box center [972, 717] width 47 height 12
drag, startPoint x: 1059, startPoint y: 248, endPoint x: 970, endPoint y: 251, distance: 89.1
click at [970, 251] on div "1 2 3 4 5 6 7 8 9 10 11 12 13 14 15 16 17 18 19 20 21 22 23 24 25 26 27 28 hero…" at bounding box center [1163, 316] width 449 height 470
type textarea "h"
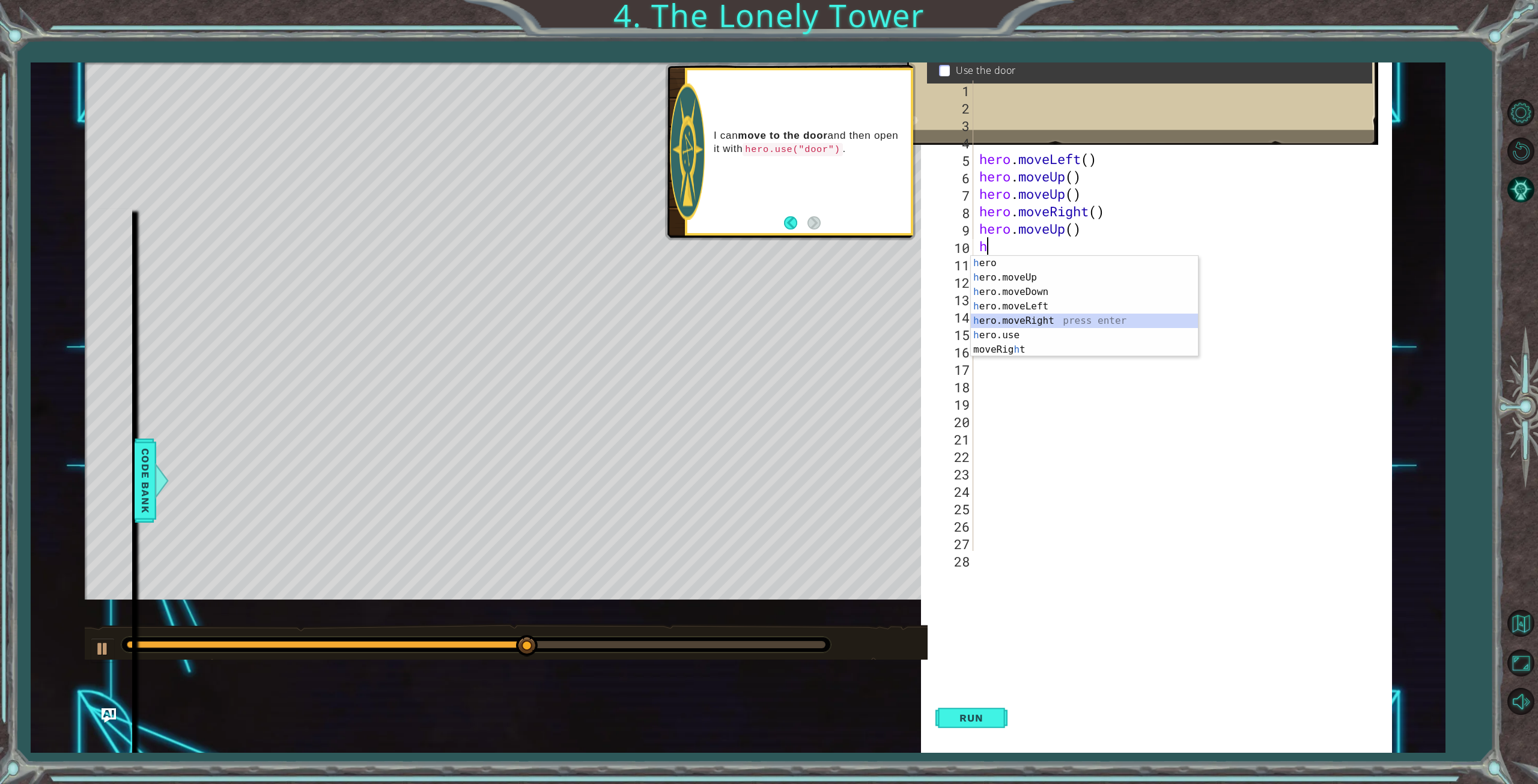
click at [1021, 325] on div "h ero press enter h ero.moveUp press enter h ero.moveDown press enter h ero.mov…" at bounding box center [1084, 320] width 227 height 130
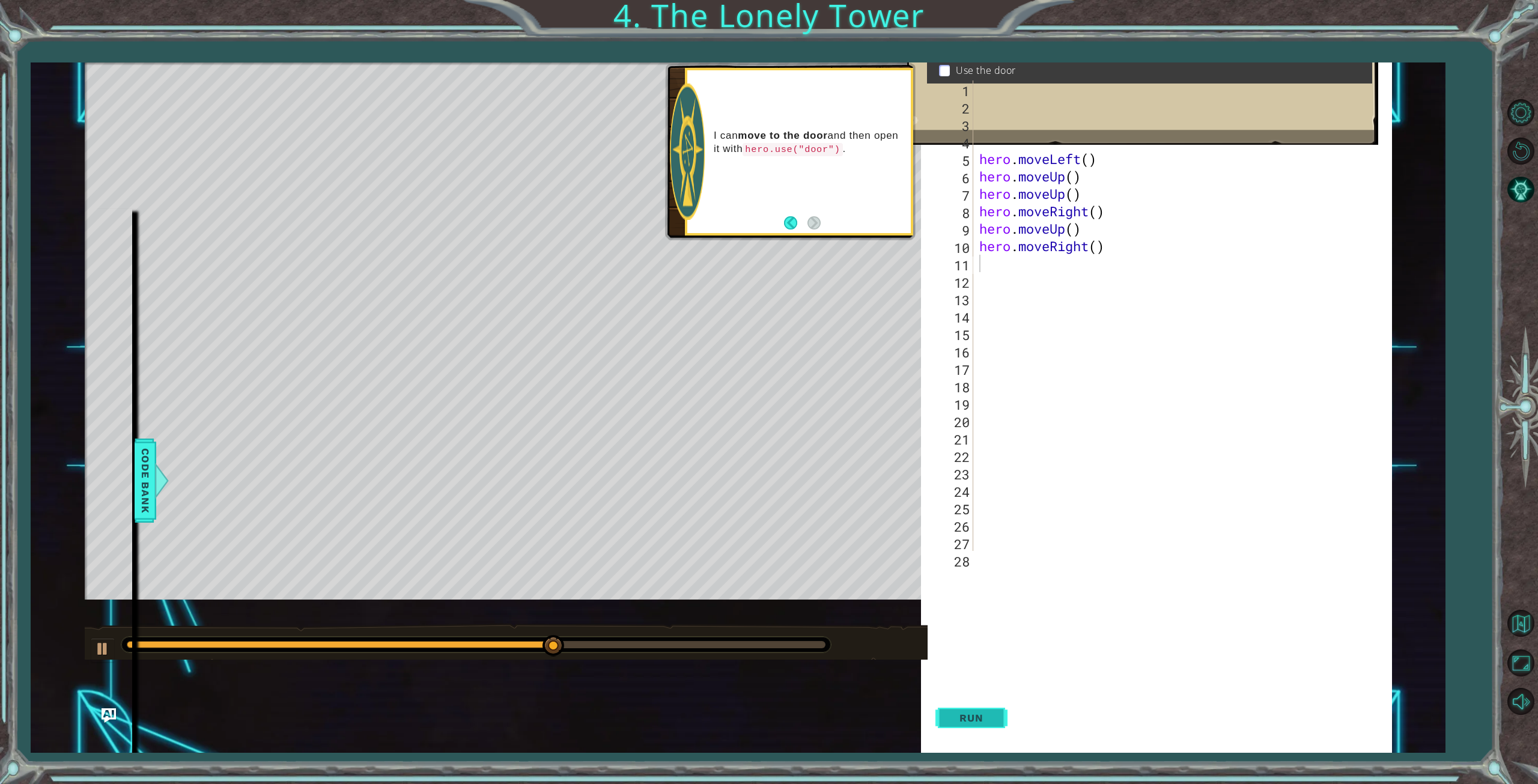
drag, startPoint x: 982, startPoint y: 717, endPoint x: 986, endPoint y: 706, distance: 11.7
click at [982, 717] on span "Run" at bounding box center [972, 717] width 47 height 12
click at [608, 192] on div "Level Map" at bounding box center [362, 240] width 555 height 354
drag, startPoint x: 718, startPoint y: 183, endPoint x: 738, endPoint y: 216, distance: 38.6
click at [740, 216] on div "I can move to the door and then open it with hero.use("door") ." at bounding box center [799, 151] width 223 height 162
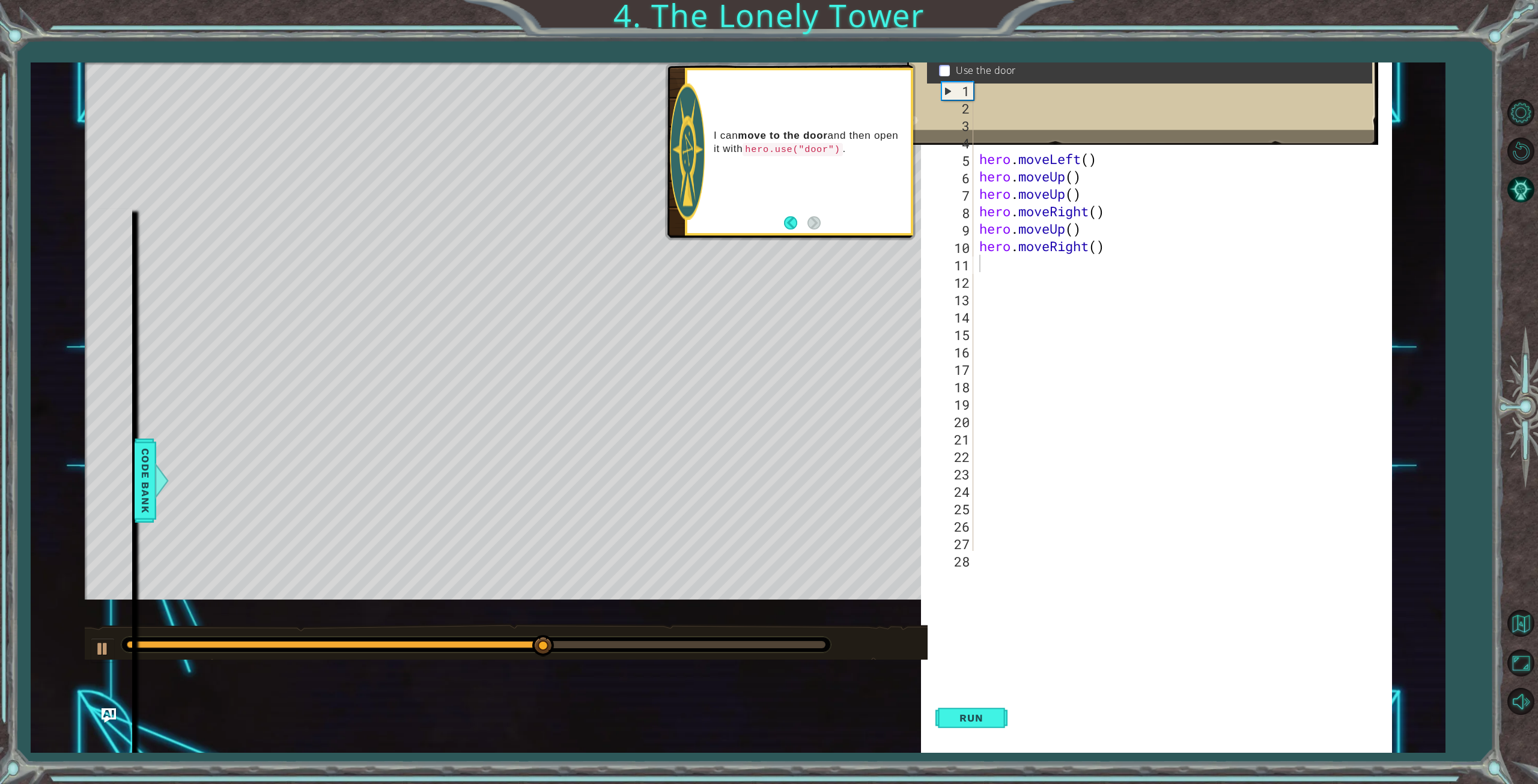
click at [607, 228] on div "Level Map" at bounding box center [362, 240] width 555 height 354
type textarea "hero.moveRight()"
click at [1103, 245] on div "hero . moveLeft ( ) # Move up three steps hero . moveLeft ( ) hero . moveUp ( )…" at bounding box center [1180, 333] width 408 height 505
click at [996, 261] on div "hero . moveLeft ( ) # Move up three steps hero . moveLeft ( ) hero . moveUp ( )…" at bounding box center [1180, 333] width 408 height 505
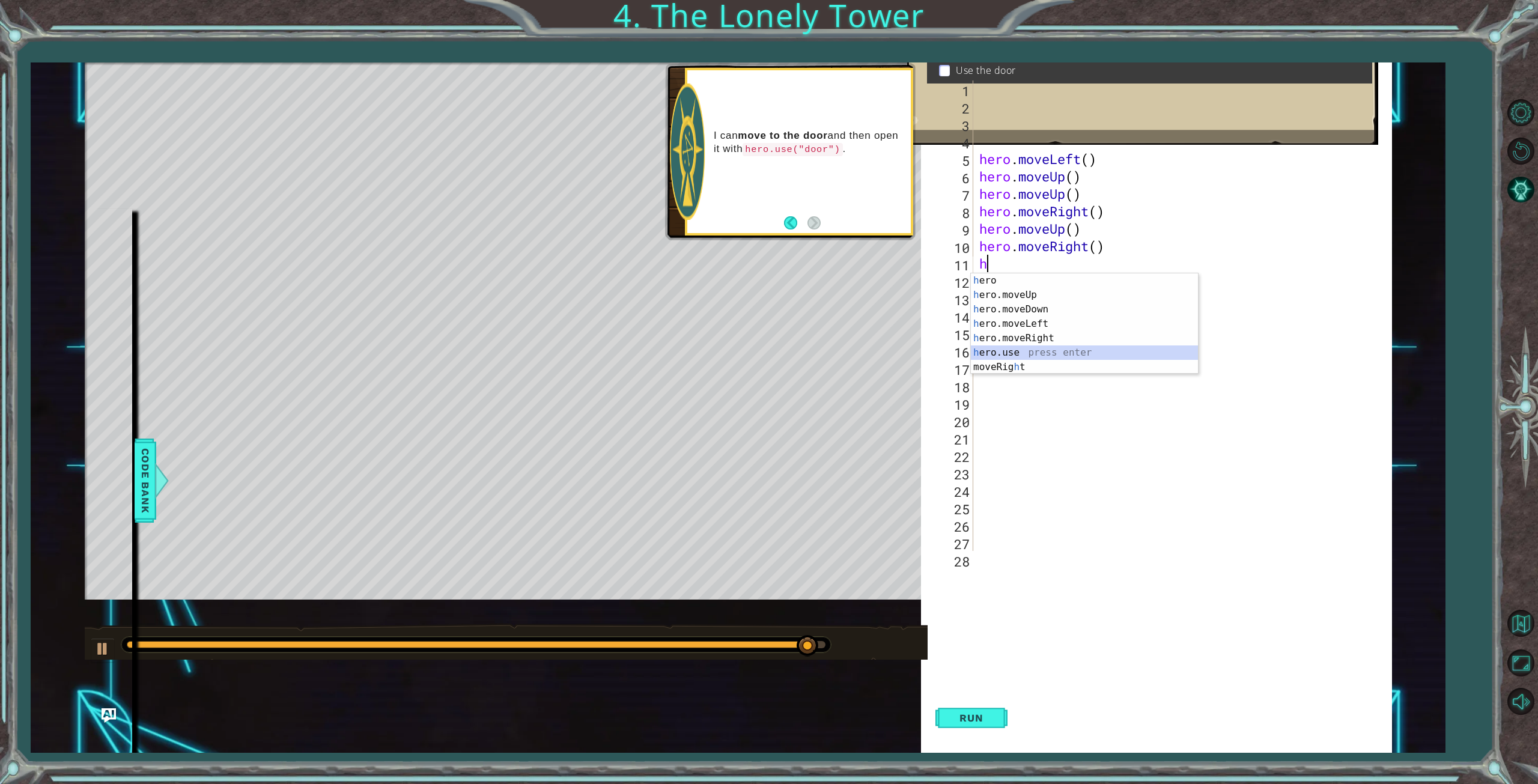
click at [1034, 354] on div "h ero press enter h ero.moveUp press enter h ero.moveDown press enter h ero.mov…" at bounding box center [1084, 338] width 227 height 130
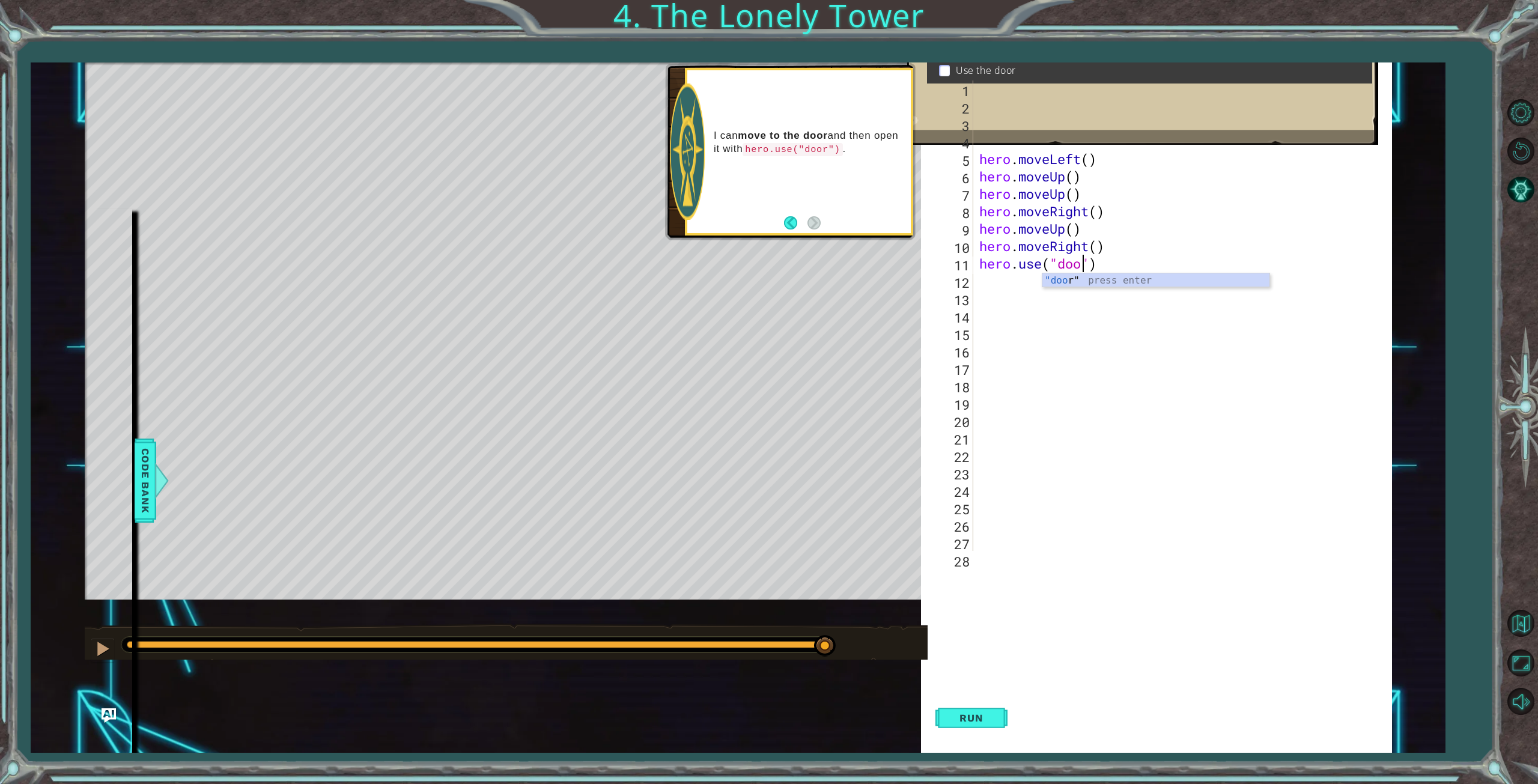
scroll to position [0, 5]
click at [1068, 283] on div ""door " press enter" at bounding box center [1156, 295] width 227 height 44
type textarea "hero.use("door")"
click at [991, 724] on button "Run" at bounding box center [972, 718] width 72 height 69
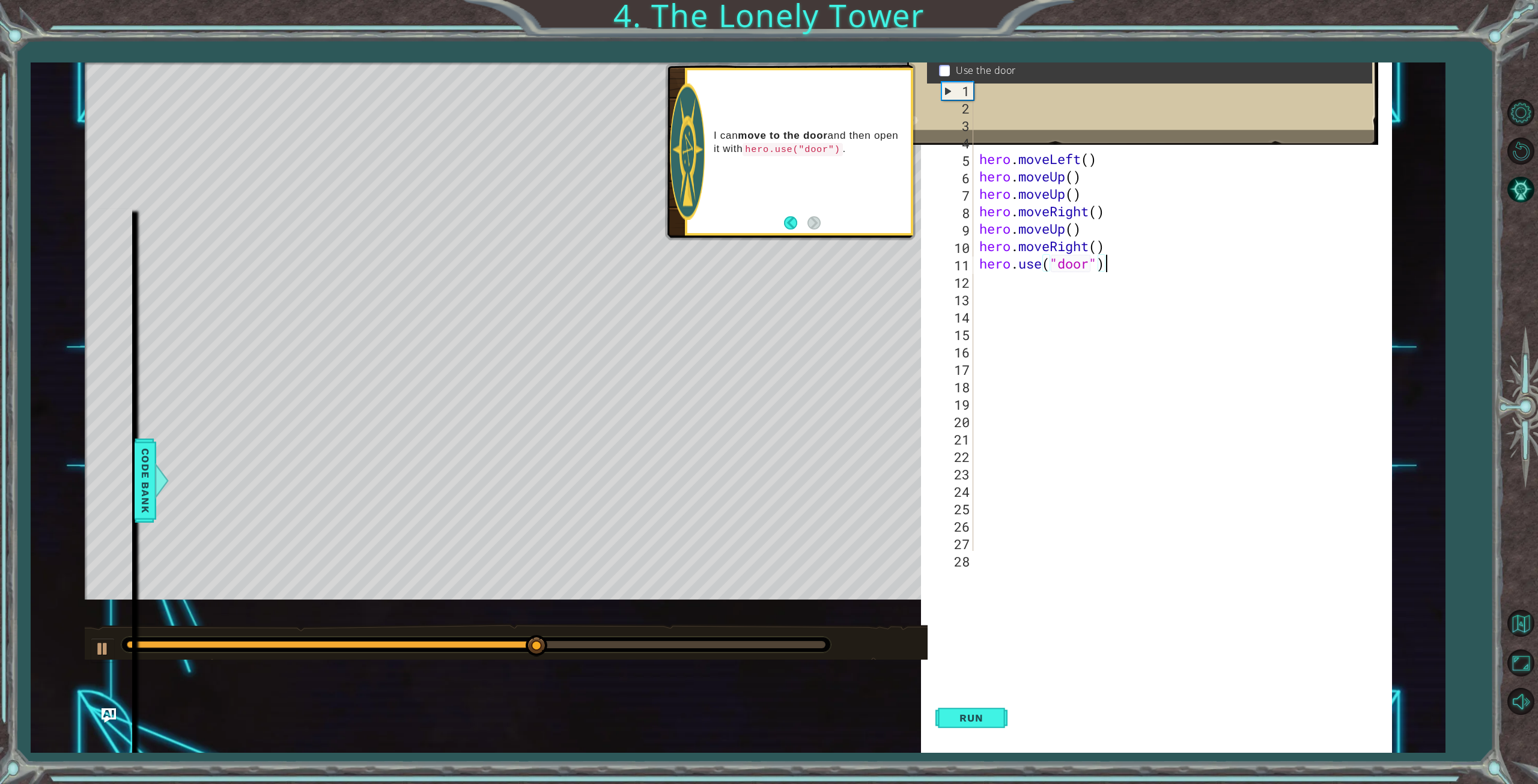
click at [1117, 270] on div "hero . moveLeft ( ) # Move up three steps hero . moveLeft ( ) hero . moveUp ( )…" at bounding box center [1180, 333] width 408 height 505
click at [999, 284] on div "hero . moveLeft ( ) # Move up three steps hero . moveLeft ( ) hero . moveUp ( )…" at bounding box center [1180, 333] width 408 height 505
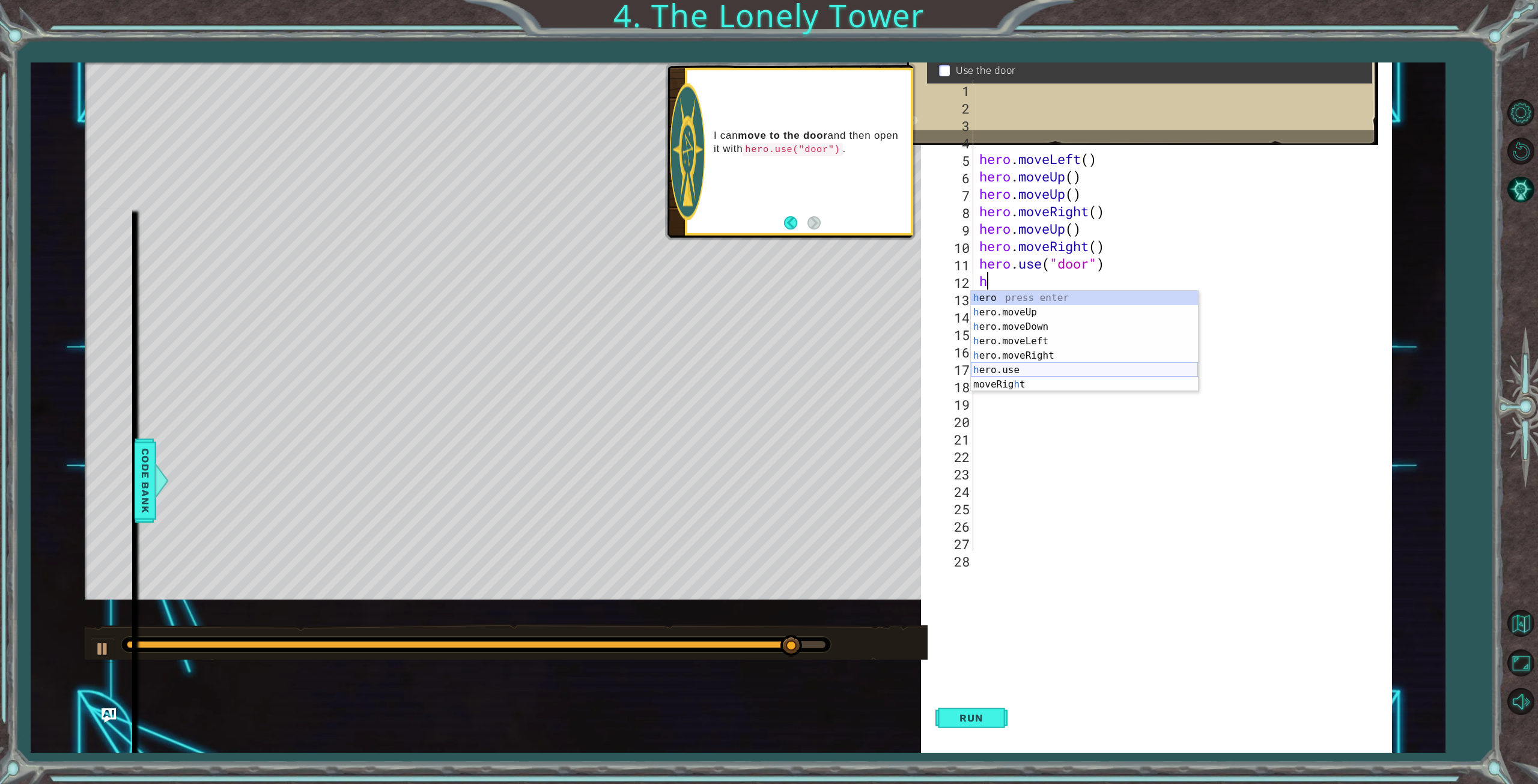
click at [995, 373] on div "h ero press enter h ero.moveUp press enter h ero.moveDown press enter h ero.mov…" at bounding box center [1084, 355] width 227 height 130
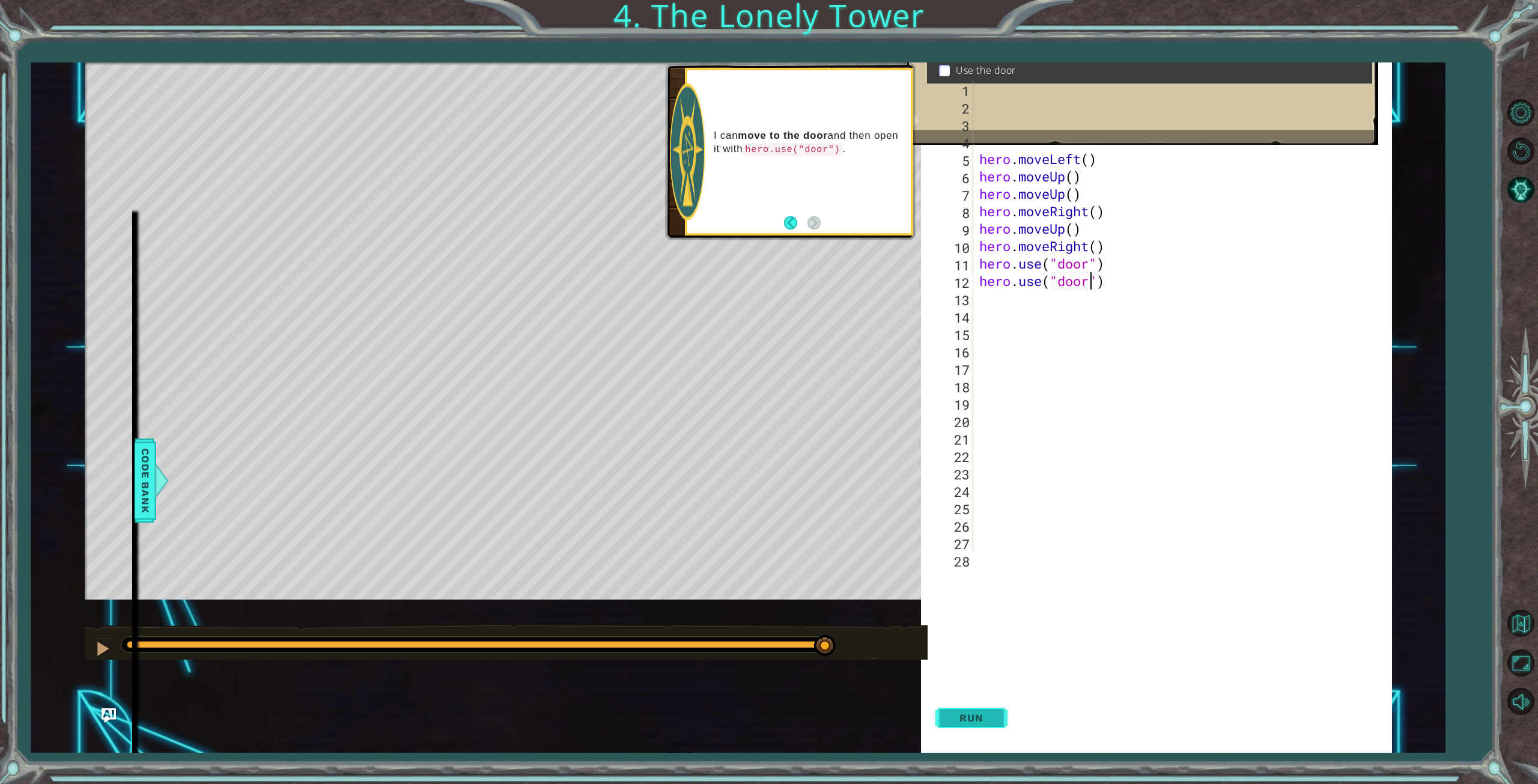
type textarea "hero.use("door")"
click at [986, 715] on span "Run" at bounding box center [972, 717] width 47 height 12
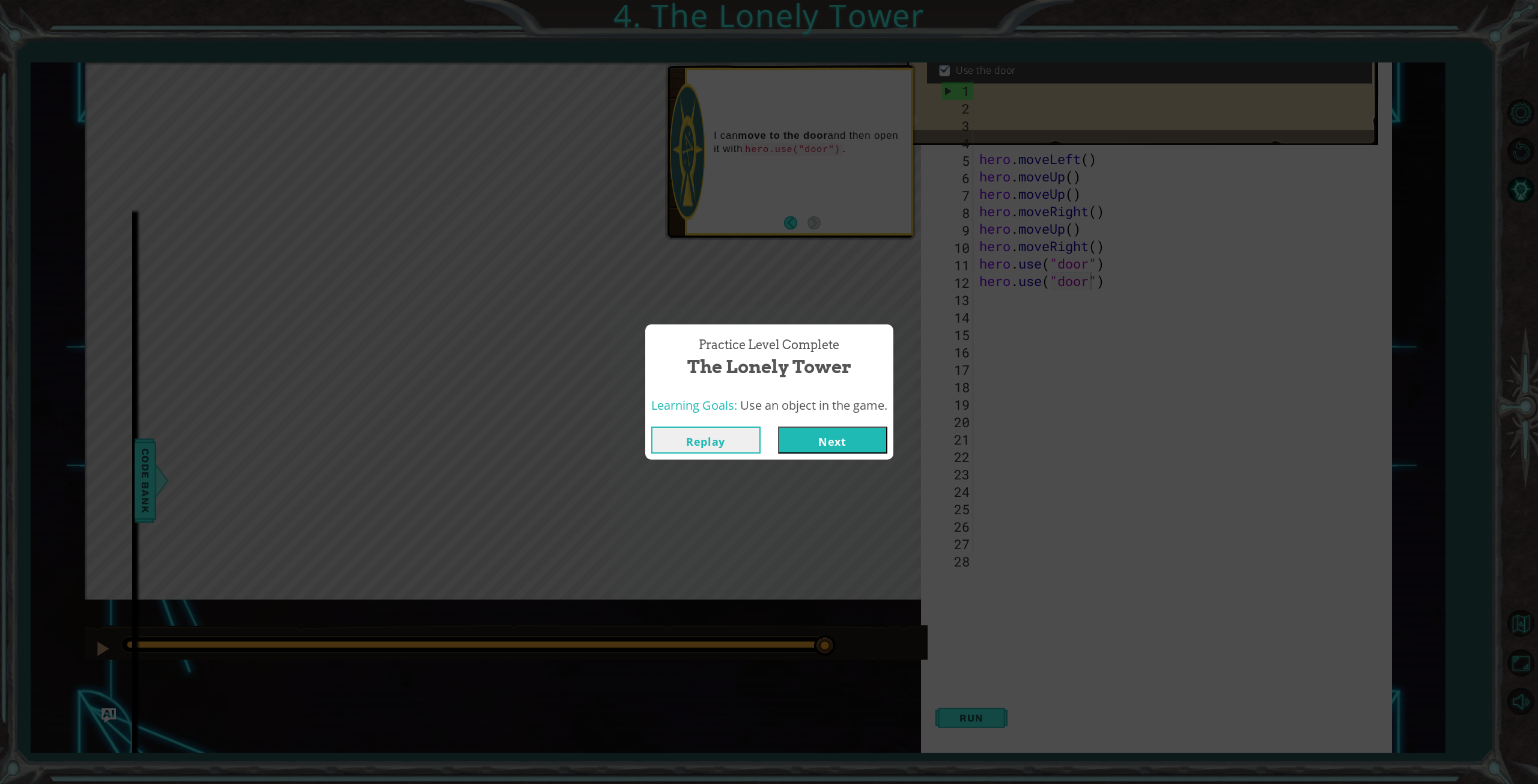
click at [852, 440] on button "Next" at bounding box center [832, 440] width 110 height 27
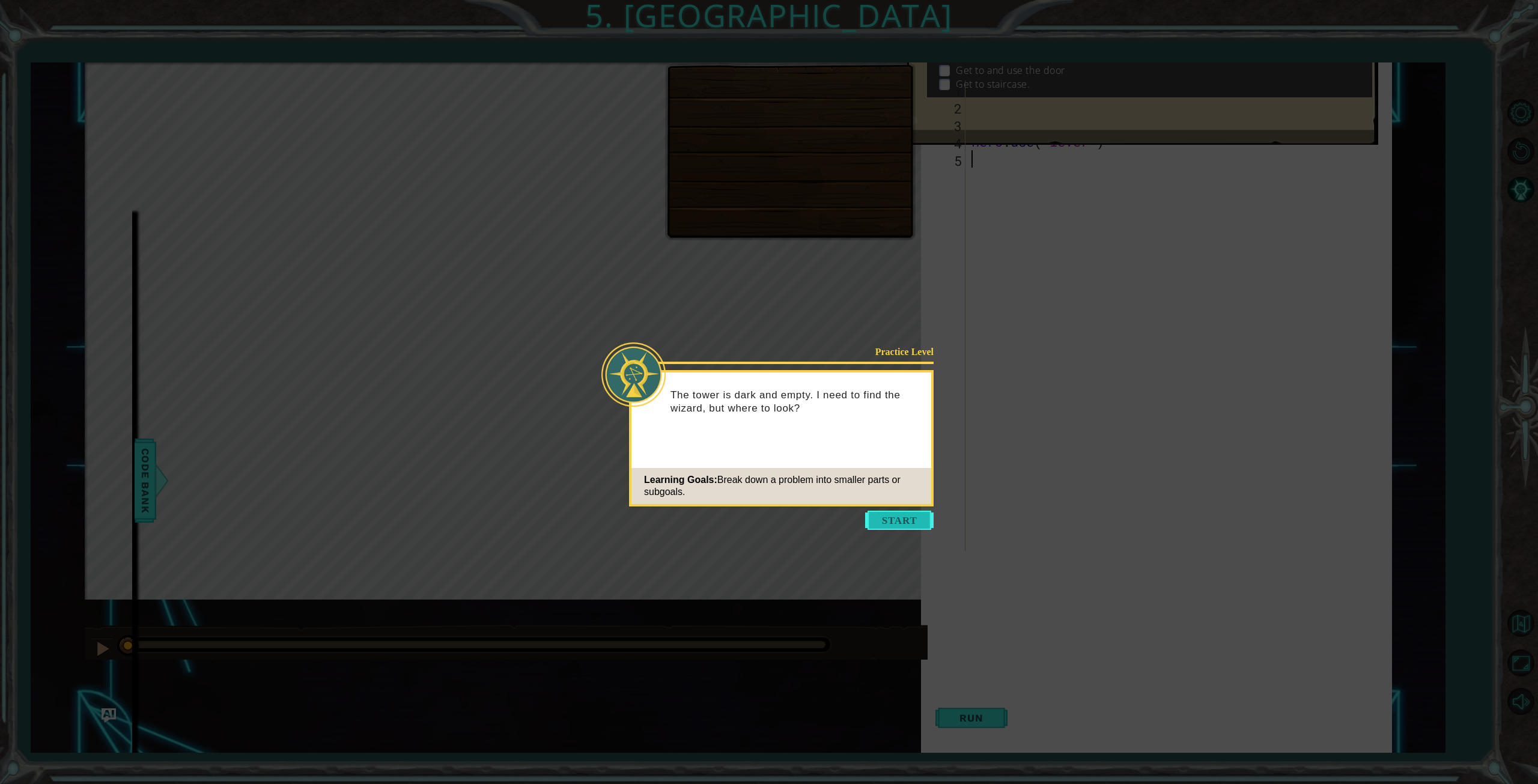
click at [895, 521] on button "Start" at bounding box center [899, 520] width 69 height 19
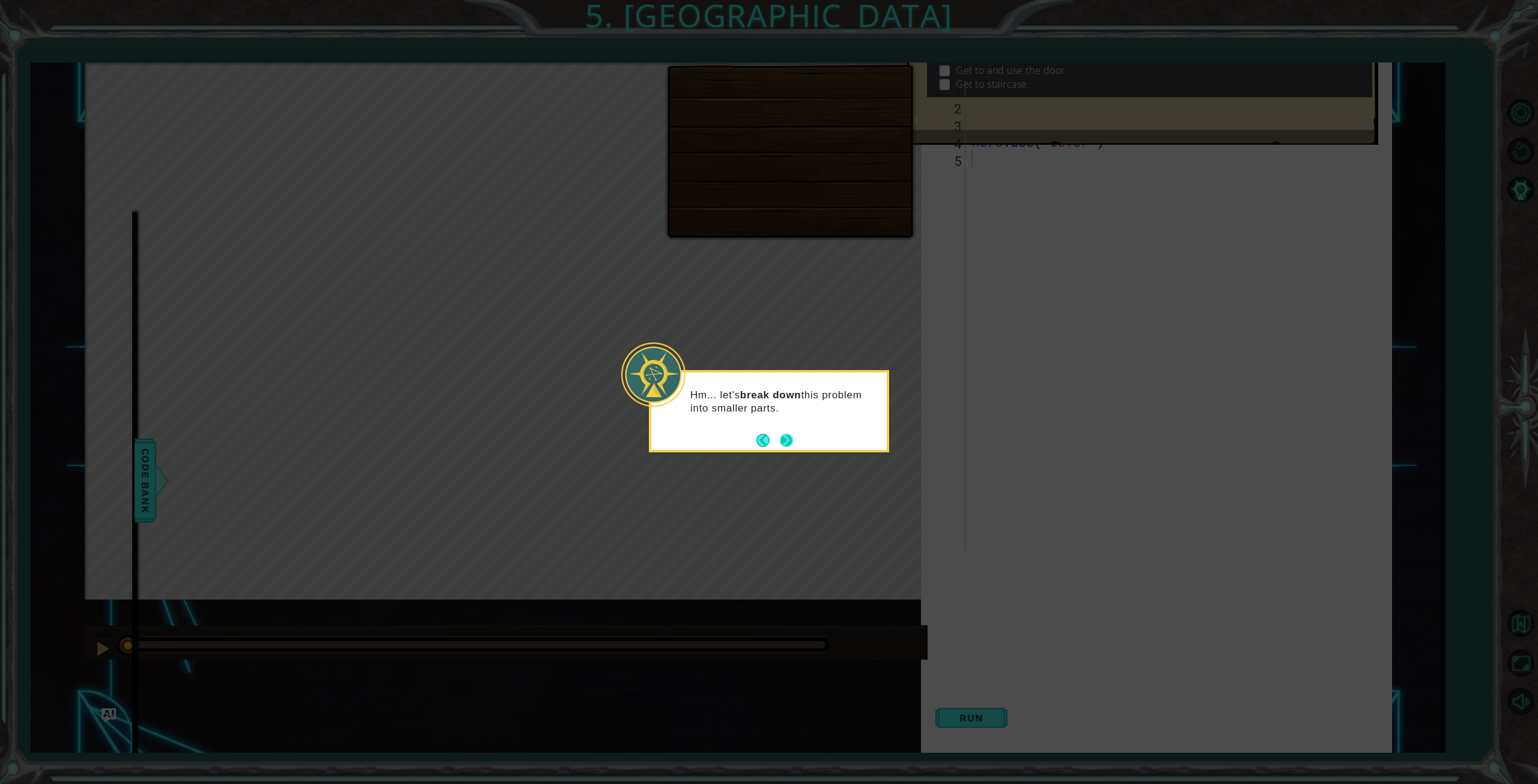
click at [789, 441] on button "Next" at bounding box center [786, 440] width 13 height 13
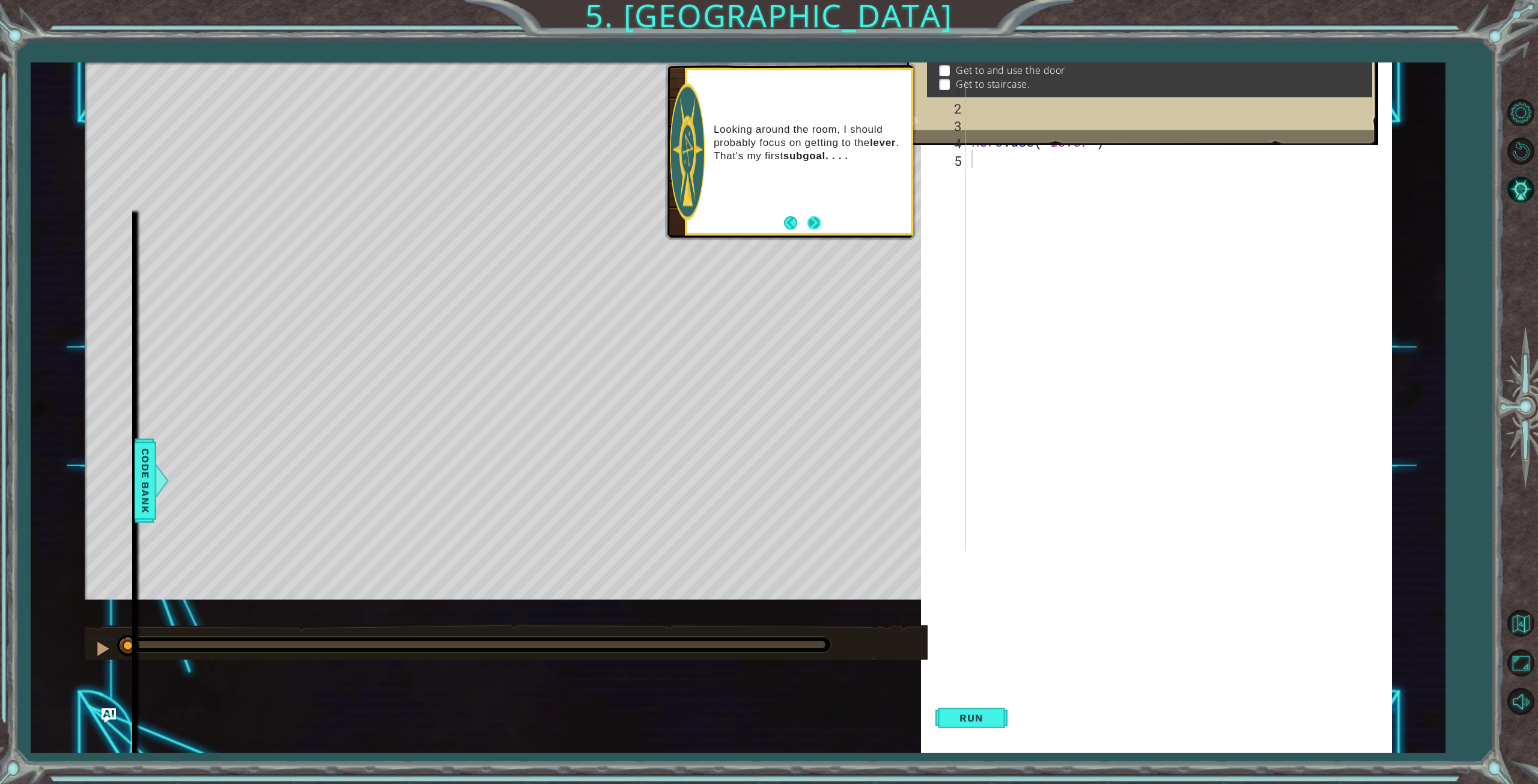
click at [815, 221] on button "Next" at bounding box center [814, 222] width 13 height 13
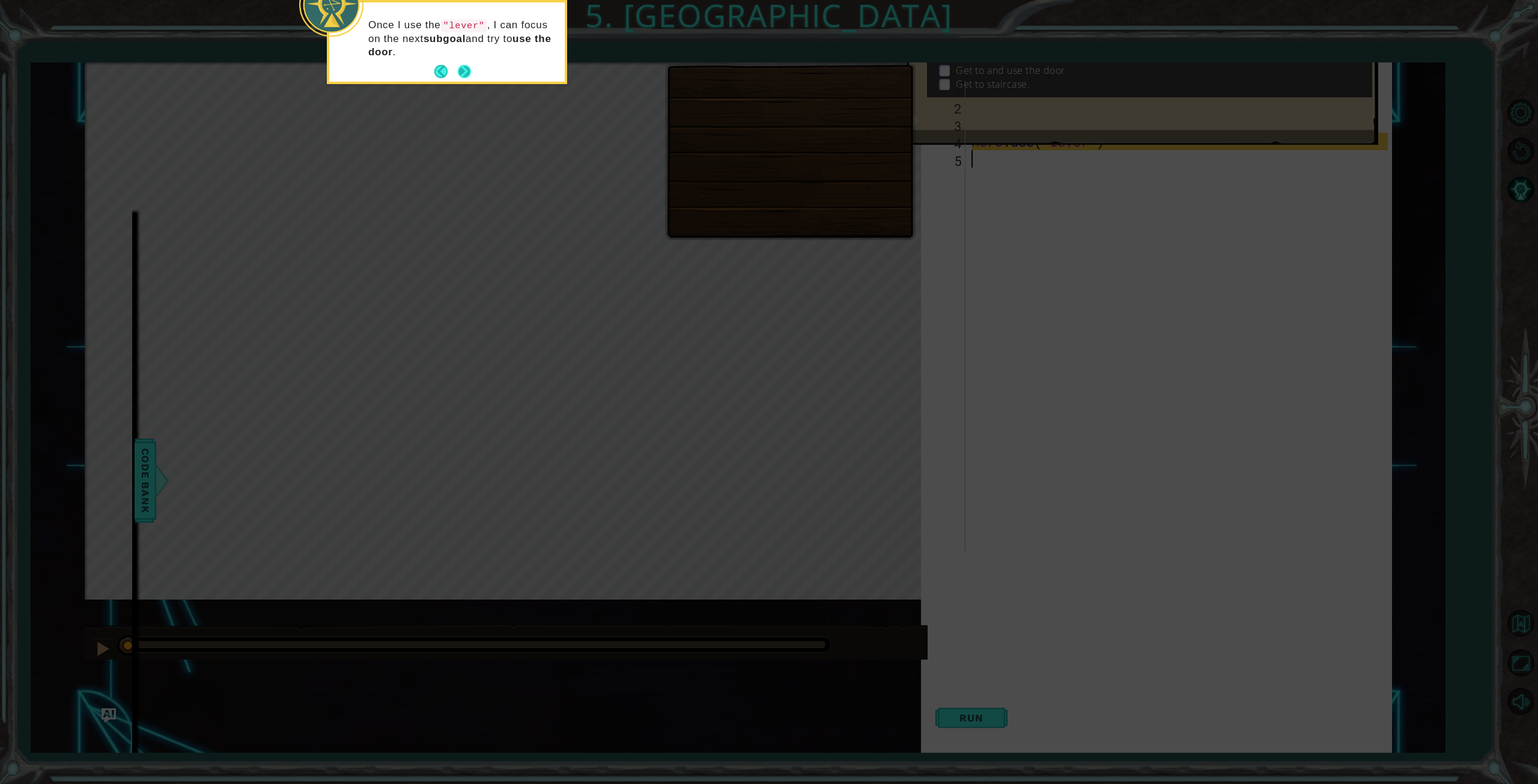
click at [464, 69] on button "Next" at bounding box center [464, 71] width 13 height 13
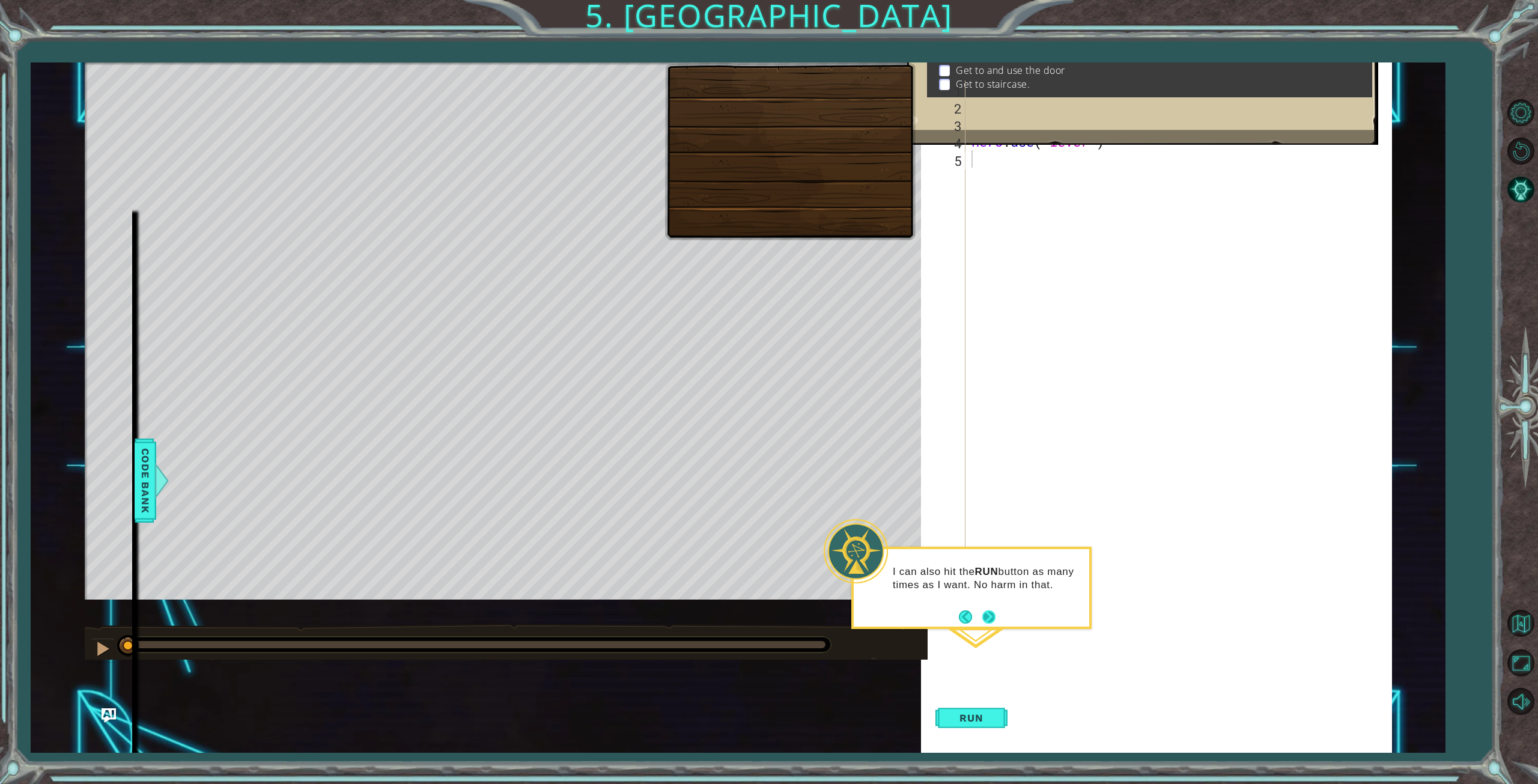
click at [992, 616] on button "Next" at bounding box center [989, 617] width 13 height 13
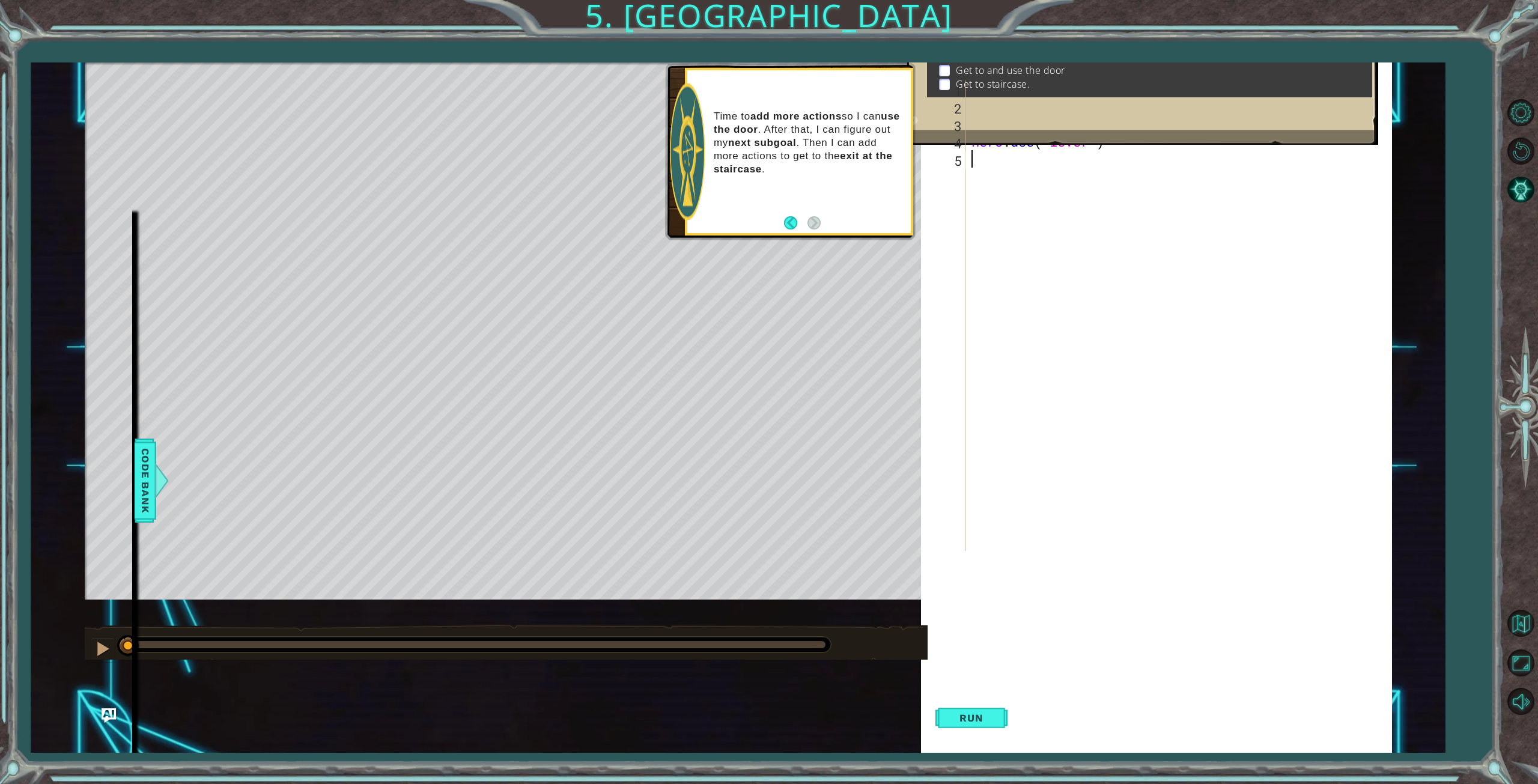
click at [980, 157] on div "hero . moveUp ( ) hero . moveUp ( ) hero . moveLeft ( ) hero . use ( "lever" )" at bounding box center [1181, 333] width 425 height 505
type textarea "h"
click at [995, 177] on div "h ero.moveUp press enter h ero.moveDown press enter h ero.moveLeft press enter …" at bounding box center [1077, 233] width 227 height 130
click at [991, 717] on span "Run" at bounding box center [972, 717] width 47 height 12
type textarea "h"
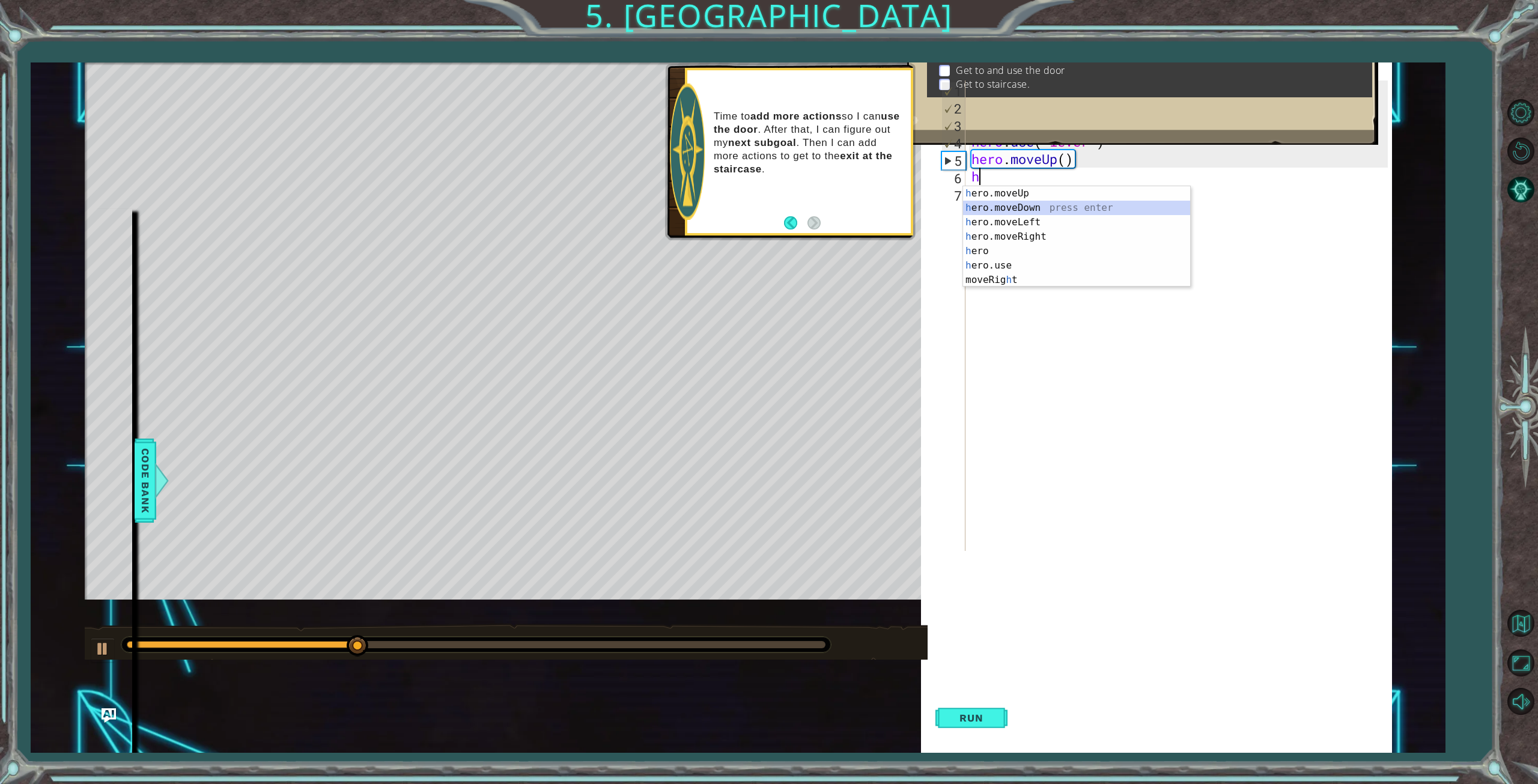
click at [1008, 204] on div "h ero.moveUp press enter h ero.moveDown press enter h ero.moveLeft press enter …" at bounding box center [1077, 251] width 227 height 130
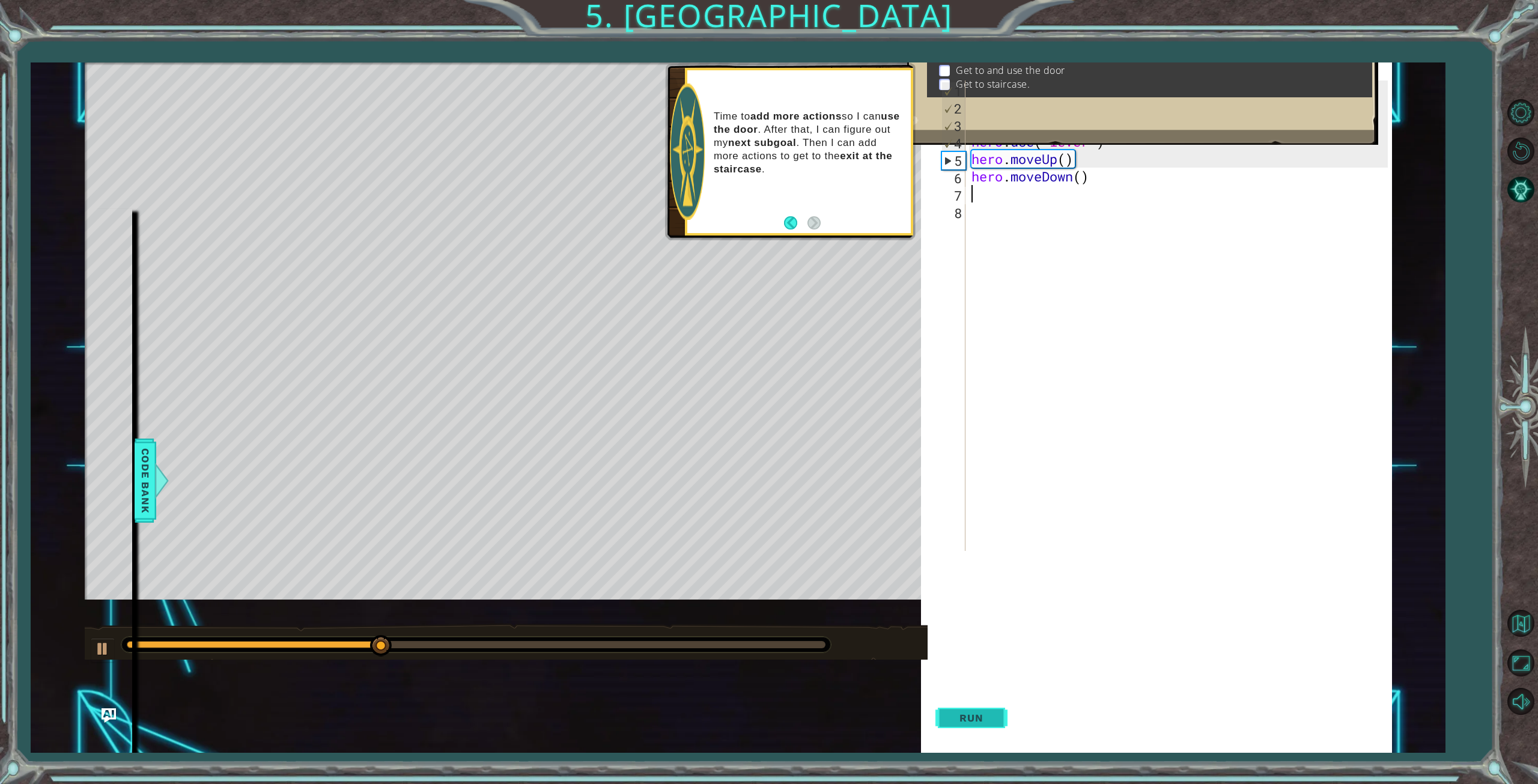
click at [996, 712] on button "Run" at bounding box center [972, 718] width 72 height 69
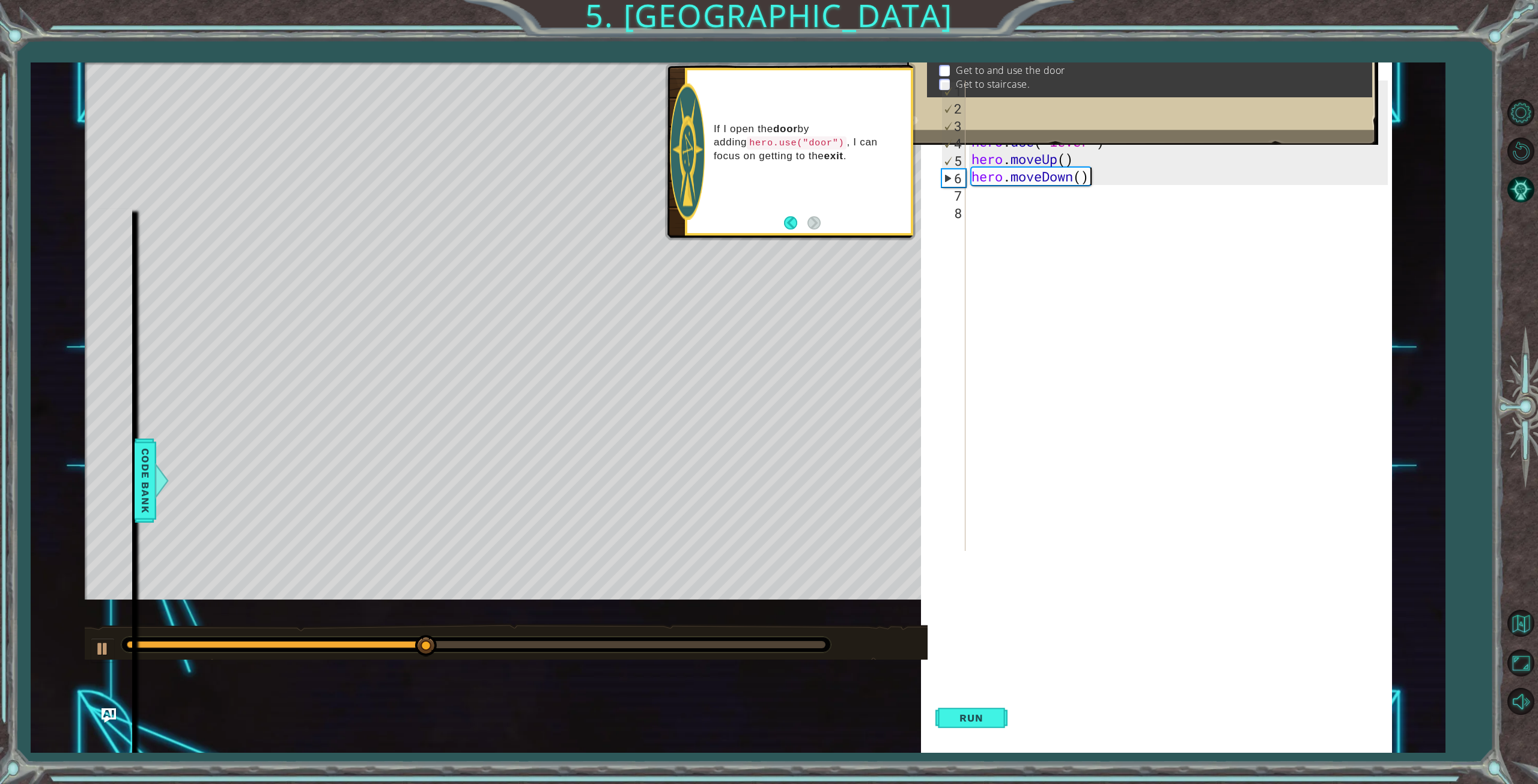
click at [1111, 172] on div "hero . moveUp ( ) hero . moveUp ( ) hero . moveLeft ( ) hero . use ( "lever" ) …" at bounding box center [1181, 333] width 425 height 505
drag, startPoint x: 1071, startPoint y: 181, endPoint x: 945, endPoint y: 181, distance: 126.0
click at [945, 181] on div "hero.moveDown() 1 2 3 4 5 6 7 8 hero . moveUp ( ) hero . moveUp ( ) hero . move…" at bounding box center [1163, 316] width 449 height 470
type textarea "h"
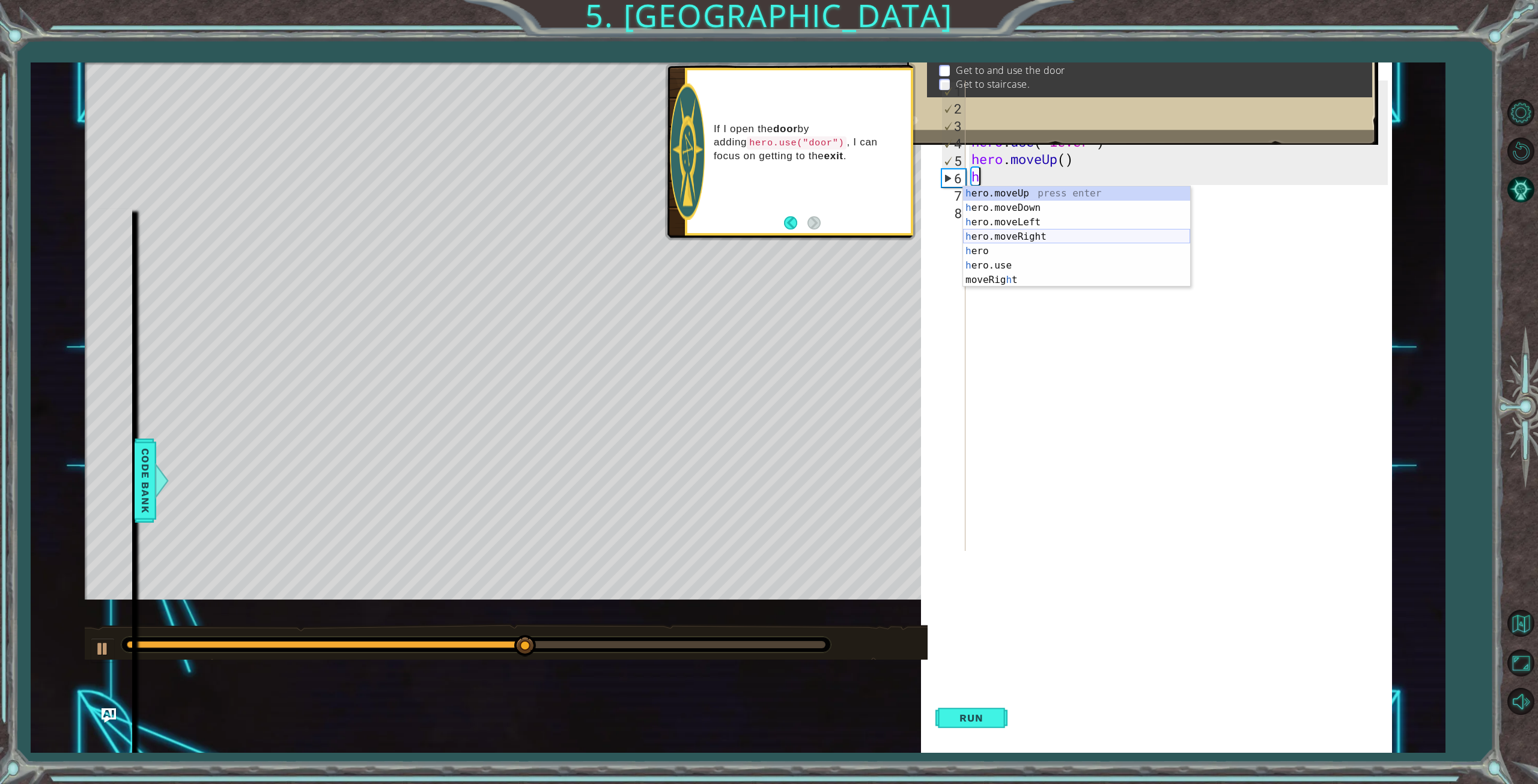
click at [1019, 236] on div "h ero.moveUp press enter h ero.moveDown press enter h ero.moveLeft press enter …" at bounding box center [1077, 251] width 227 height 130
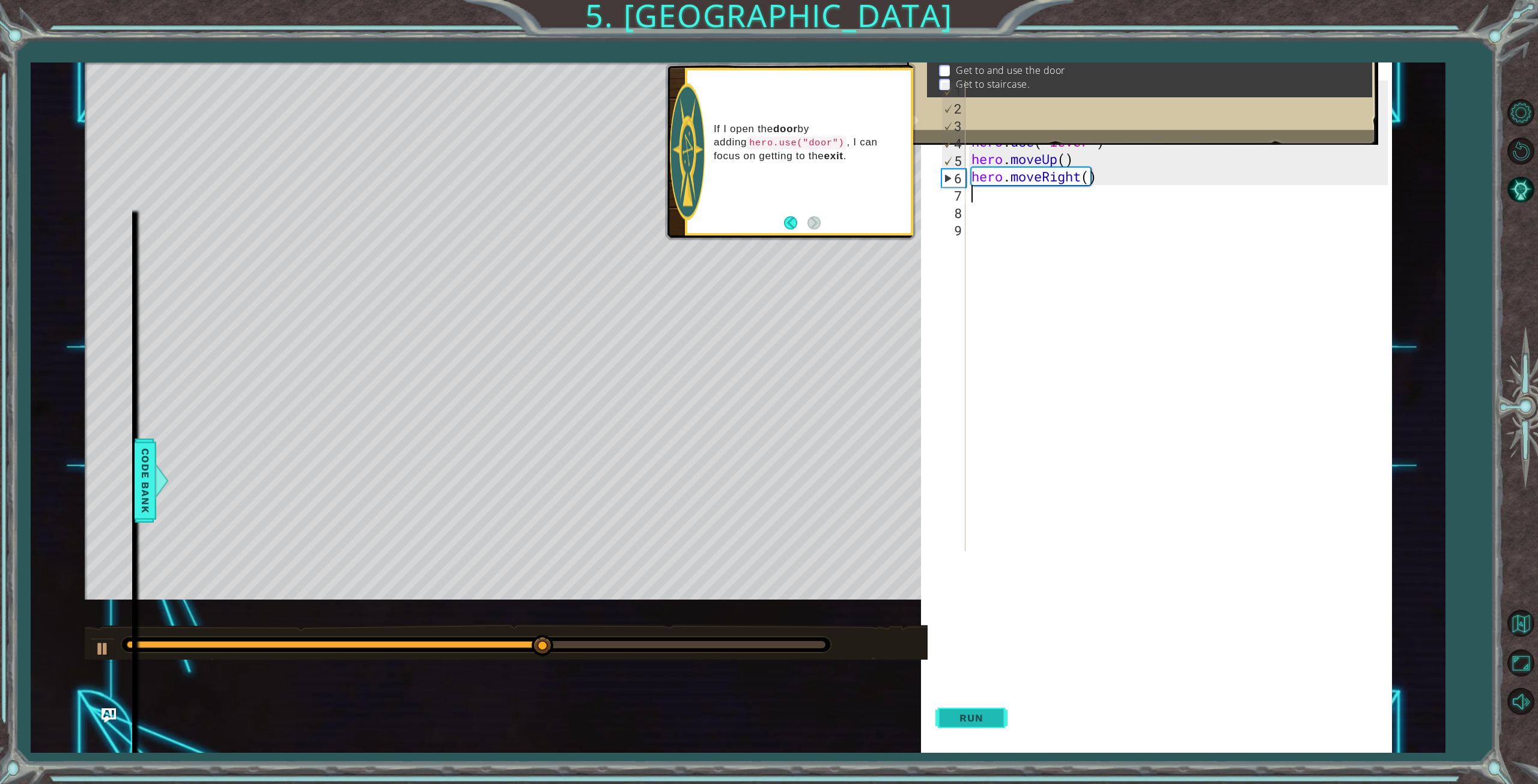
click at [996, 719] on button "Run" at bounding box center [972, 718] width 72 height 69
drag, startPoint x: 1111, startPoint y: 177, endPoint x: 968, endPoint y: 180, distance: 143.0
click at [968, 180] on div "1 2 3 4 5 6 7 8 9 hero . moveUp ( ) hero . moveUp ( ) hero . moveLeft ( ) hero …" at bounding box center [1163, 316] width 449 height 470
type textarea "hero.moveRight()"
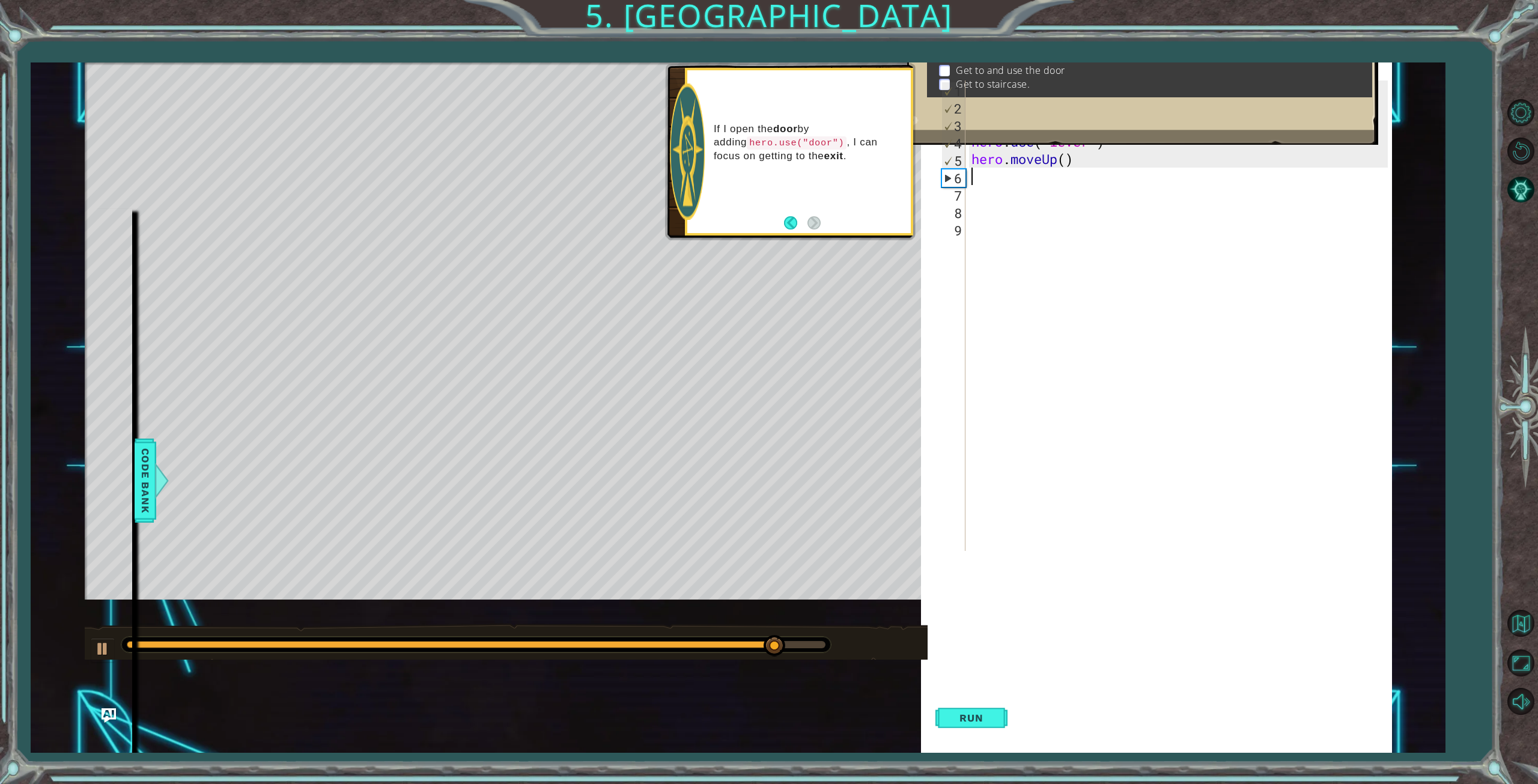
type textarea "h"
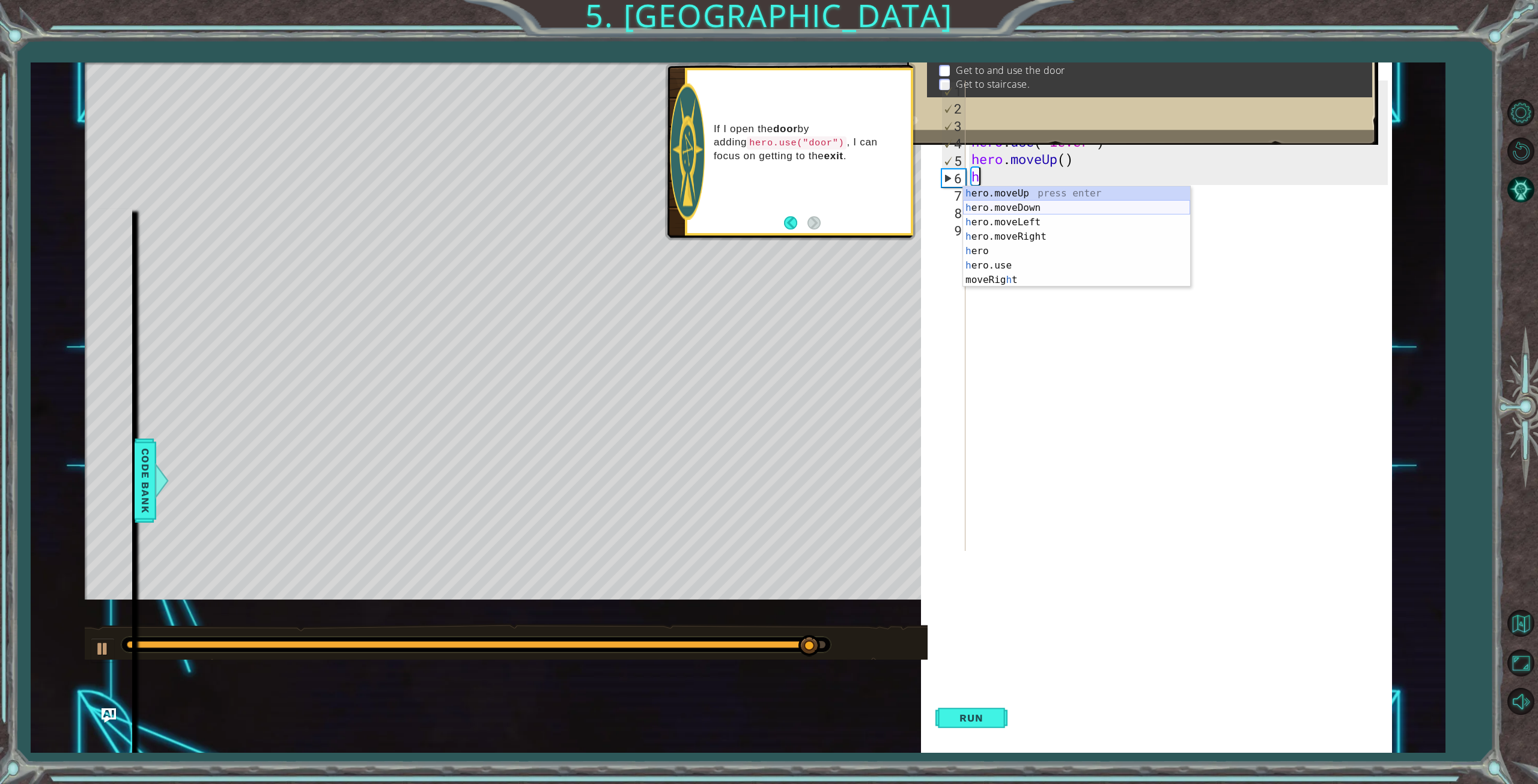
click at [1004, 209] on div "h ero.moveUp press enter h ero.moveDown press enter h ero.moveLeft press enter …" at bounding box center [1077, 251] width 227 height 130
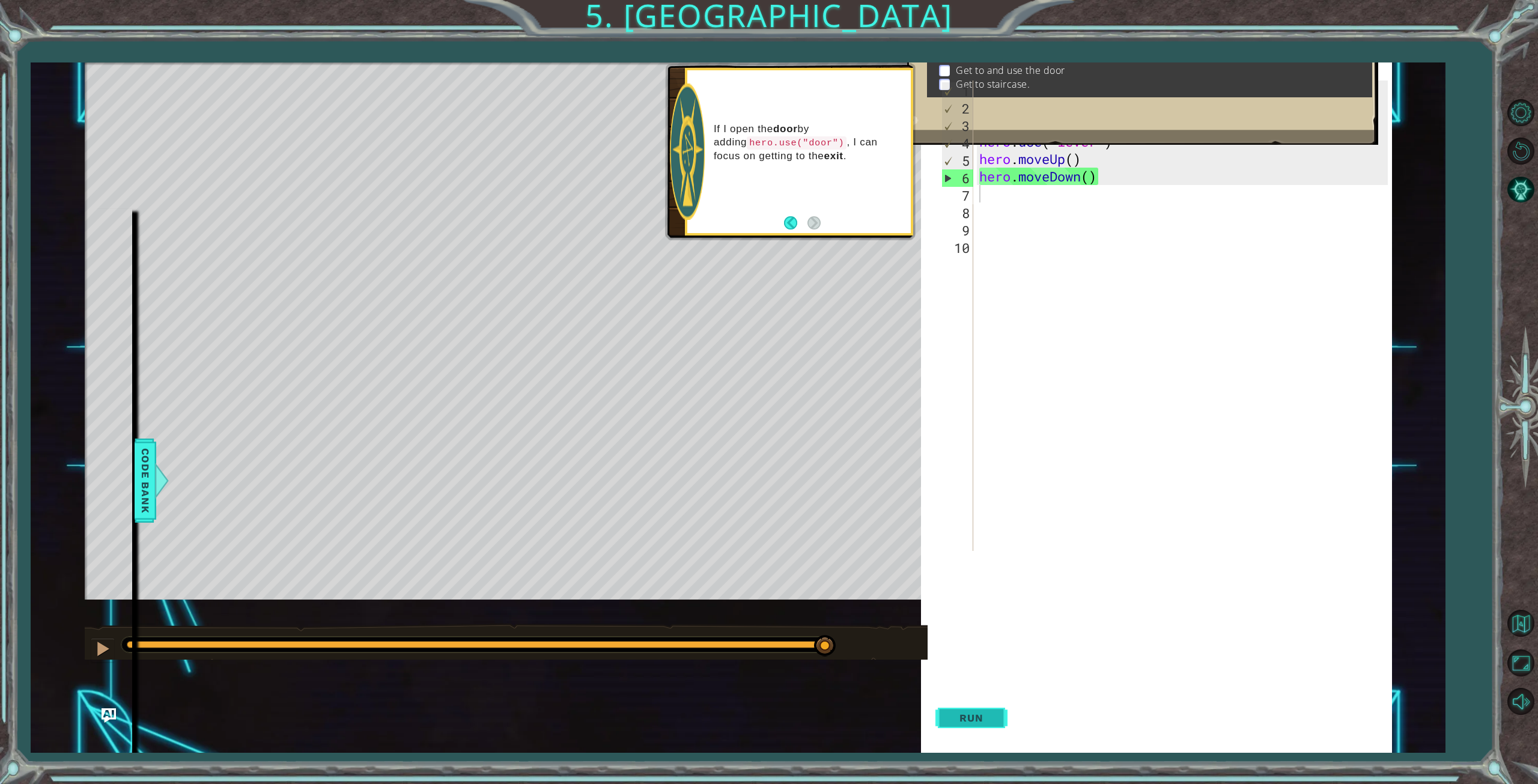
click at [955, 717] on span "Run" at bounding box center [972, 717] width 47 height 12
click at [1121, 178] on div "hero . moveUp ( ) hero . moveUp ( ) hero . moveLeft ( ) hero . use ( "lever" ) …" at bounding box center [1185, 333] width 417 height 505
type textarea "hero.moveDown()"
drag, startPoint x: 1061, startPoint y: 183, endPoint x: 968, endPoint y: 181, distance: 93.0
click at [968, 181] on div "hero.moveDown() 1 2 3 4 5 6 7 8 9 10 hero . moveUp ( ) hero . moveUp ( ) hero .…" at bounding box center [1163, 316] width 449 height 470
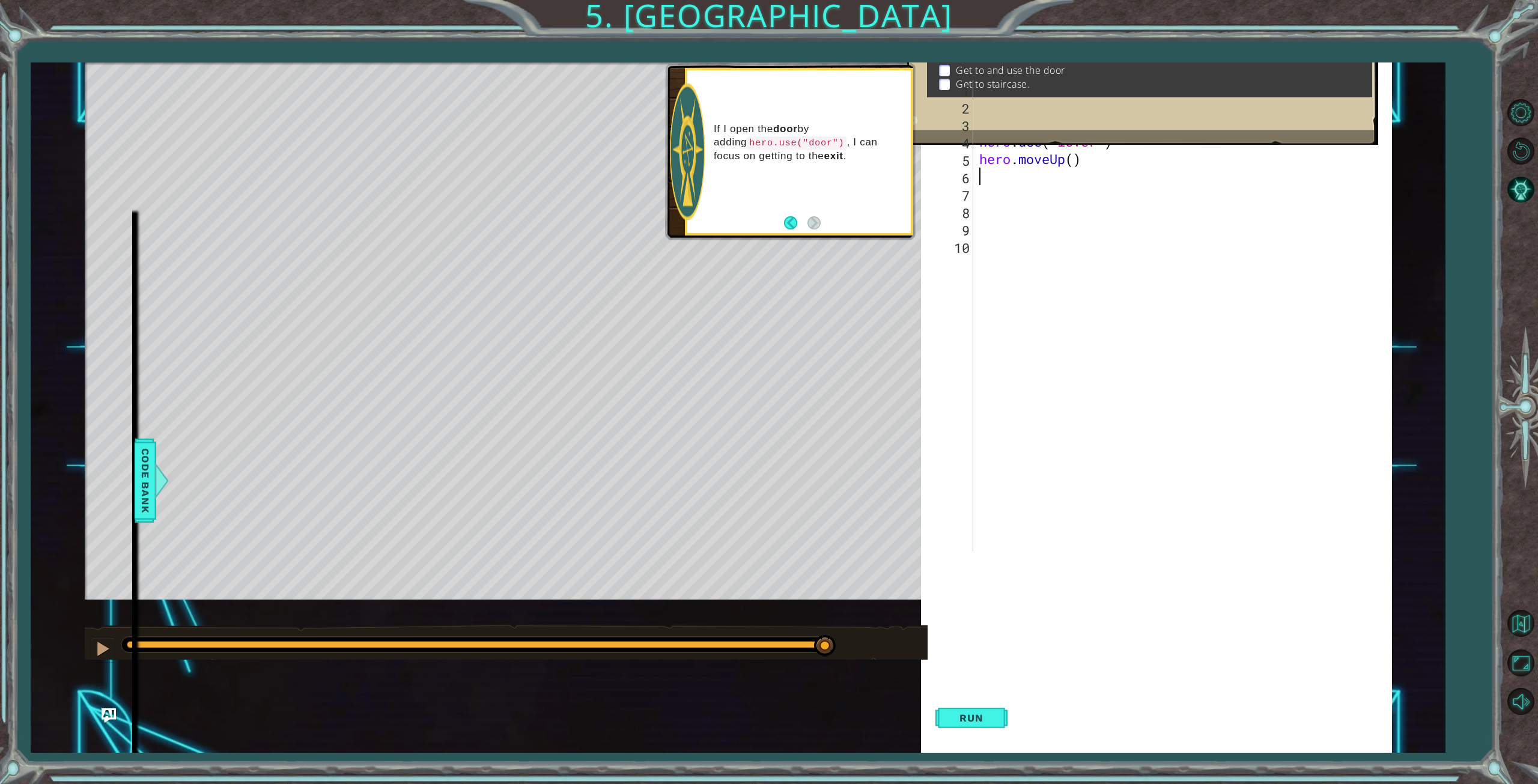
click at [988, 181] on div "hero . moveUp ( ) hero . moveUp ( ) hero . moveLeft ( ) hero . use ( "lever" ) …" at bounding box center [1185, 333] width 417 height 505
type textarea "h"
click at [1000, 280] on div "h ero.moveUp press enter h ero.moveDown press enter h ero.moveLeft press enter …" at bounding box center [1084, 251] width 227 height 130
click at [991, 717] on span "Run" at bounding box center [972, 717] width 47 height 12
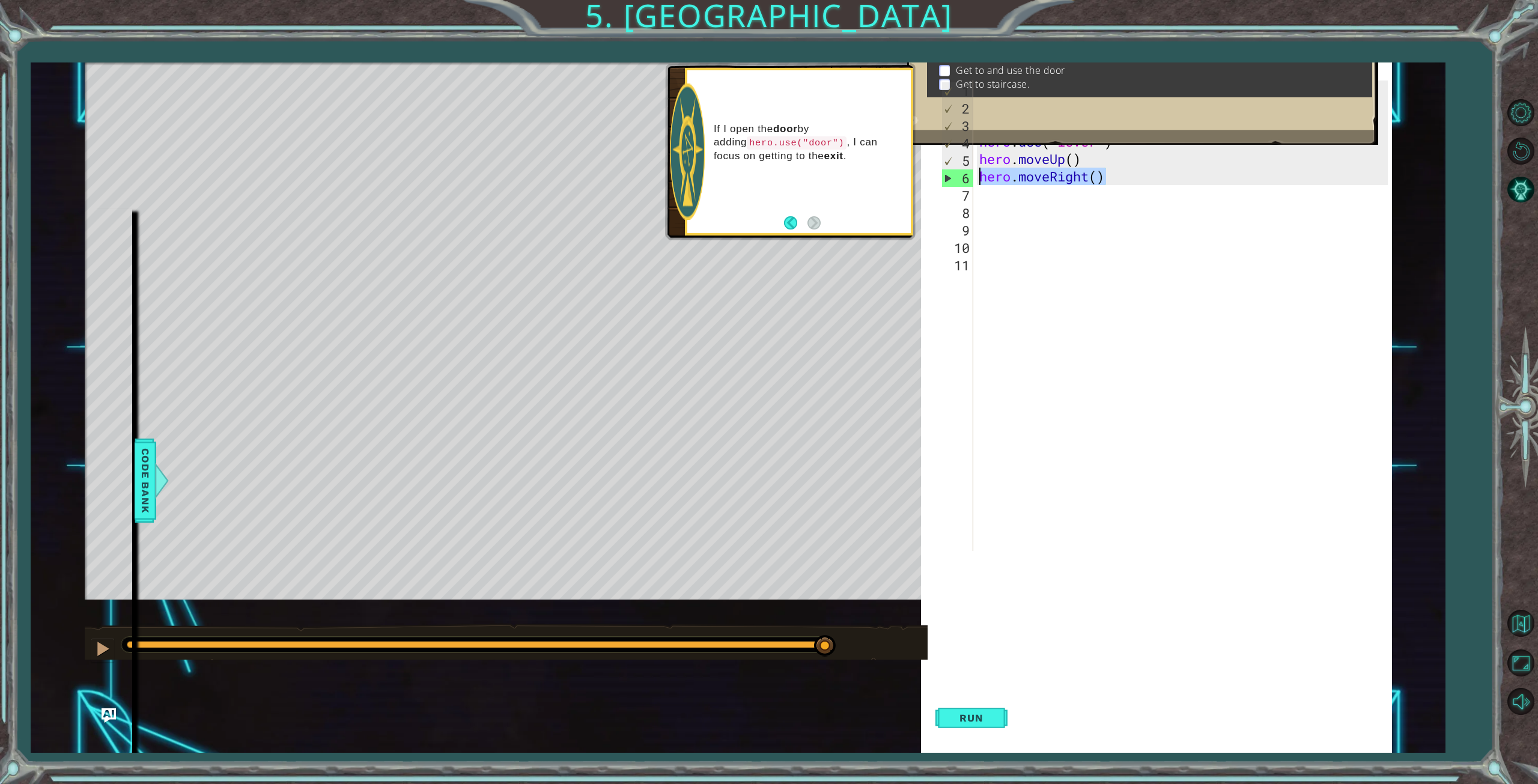
drag, startPoint x: 1121, startPoint y: 177, endPoint x: 977, endPoint y: 183, distance: 144.1
click at [977, 183] on div "hero . moveUp ( ) hero . moveUp ( ) hero . moveLeft ( ) hero . use ( "lever" ) …" at bounding box center [1185, 333] width 417 height 505
type textarea "hero.moveRight()"
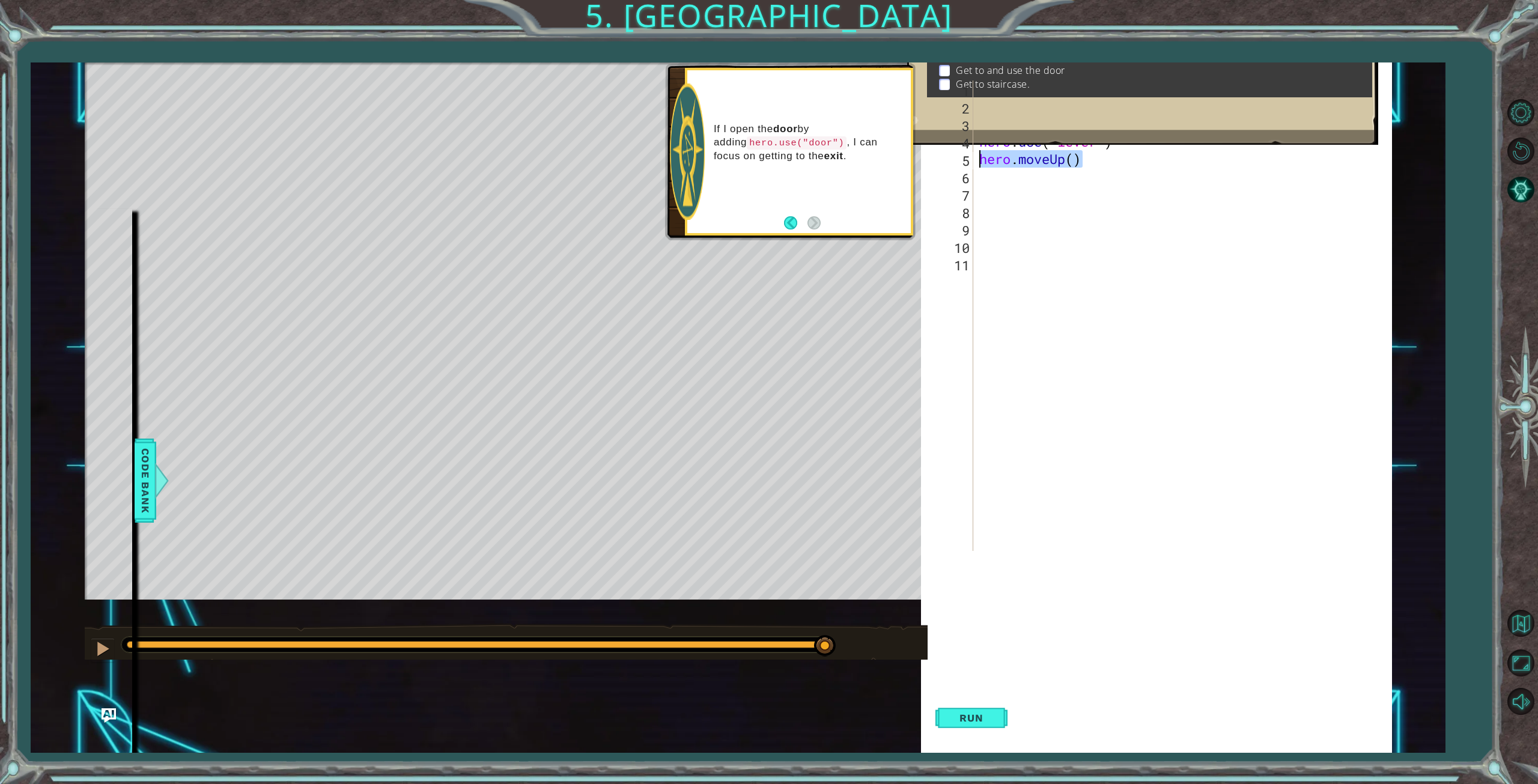
drag, startPoint x: 1098, startPoint y: 163, endPoint x: 967, endPoint y: 161, distance: 131.0
click at [967, 161] on div "1 2 3 4 5 6 7 8 9 10 11 hero . moveUp ( ) hero . moveUp ( ) hero . moveLeft ( )…" at bounding box center [1163, 316] width 449 height 470
type textarea "hero.moveUp()"
click at [1044, 228] on div "hero . moveUp ( ) hero . moveUp ( ) hero . moveLeft ( ) hero . use ( "lever" ) …" at bounding box center [1185, 333] width 417 height 505
click at [988, 173] on div "hero . moveUp ( ) hero . moveUp ( ) hero . moveLeft ( ) hero . use ( "lever" ) …" at bounding box center [1185, 333] width 417 height 505
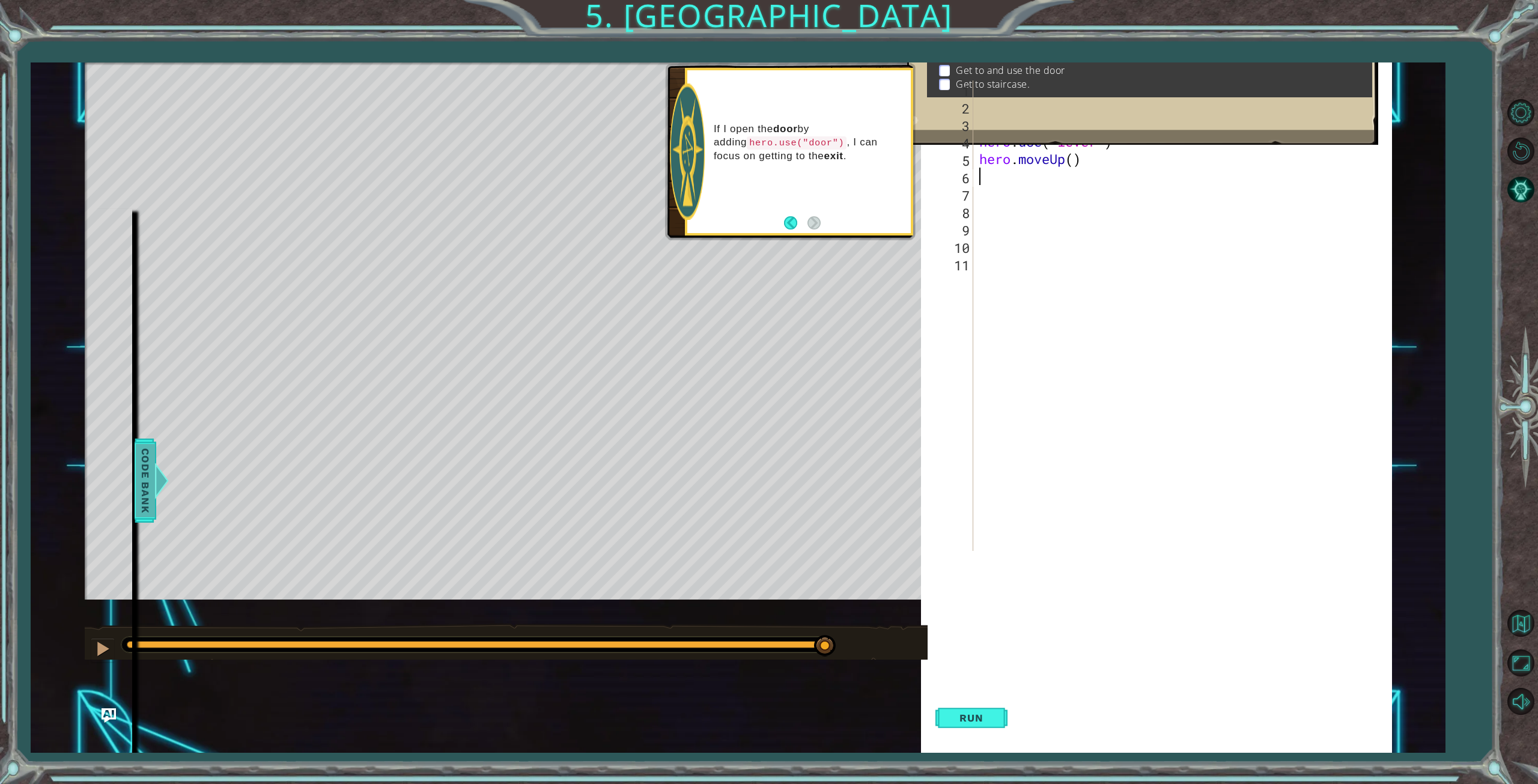
click at [153, 476] on span "Code Bank" at bounding box center [145, 480] width 19 height 73
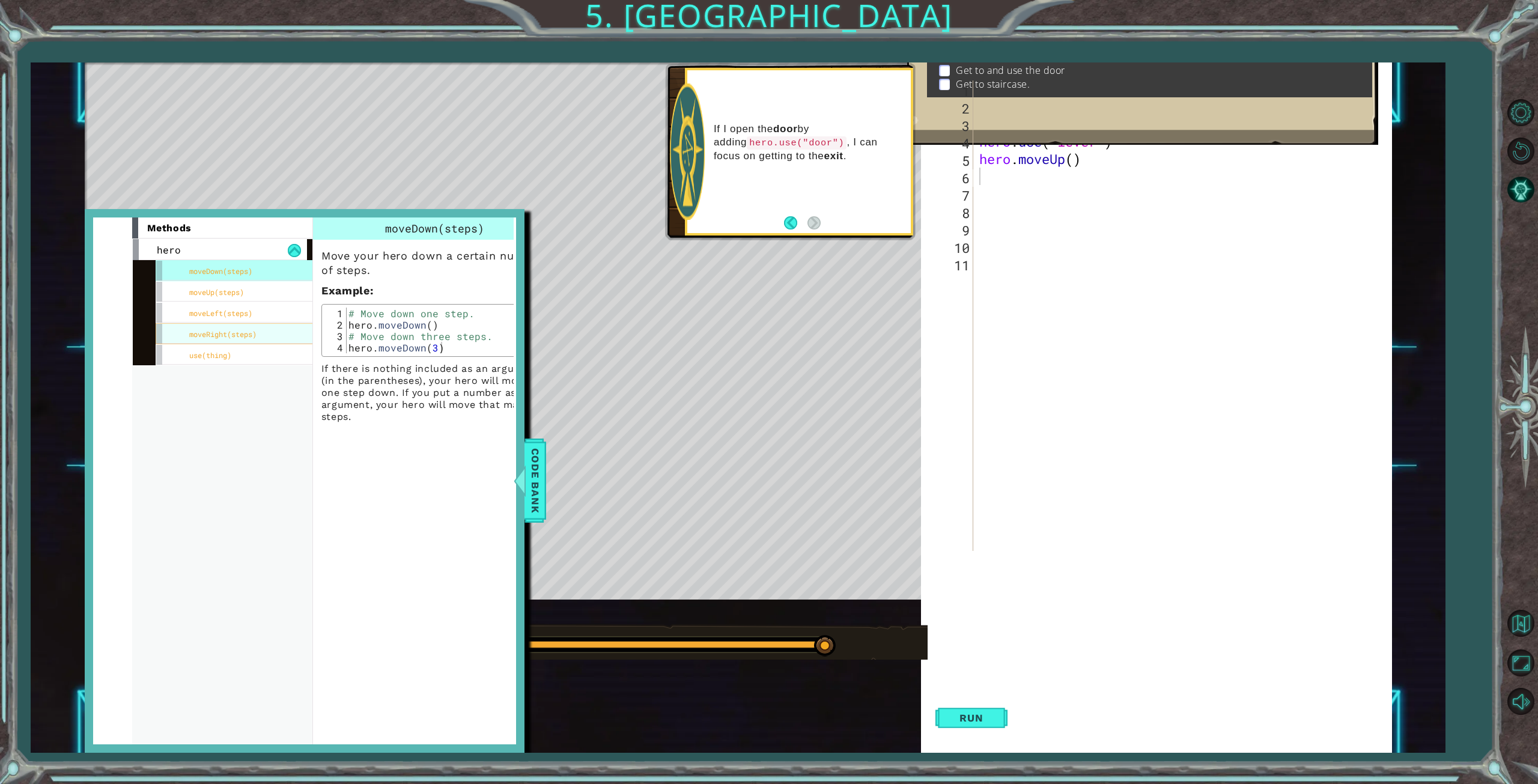
click at [203, 334] on span "moveRight(steps)" at bounding box center [222, 334] width 67 height 10
click at [197, 311] on span "moveLeft(steps)" at bounding box center [220, 313] width 63 height 10
click at [194, 290] on span "moveUp(steps)" at bounding box center [216, 291] width 54 height 10
click at [524, 476] on div at bounding box center [519, 480] width 15 height 36
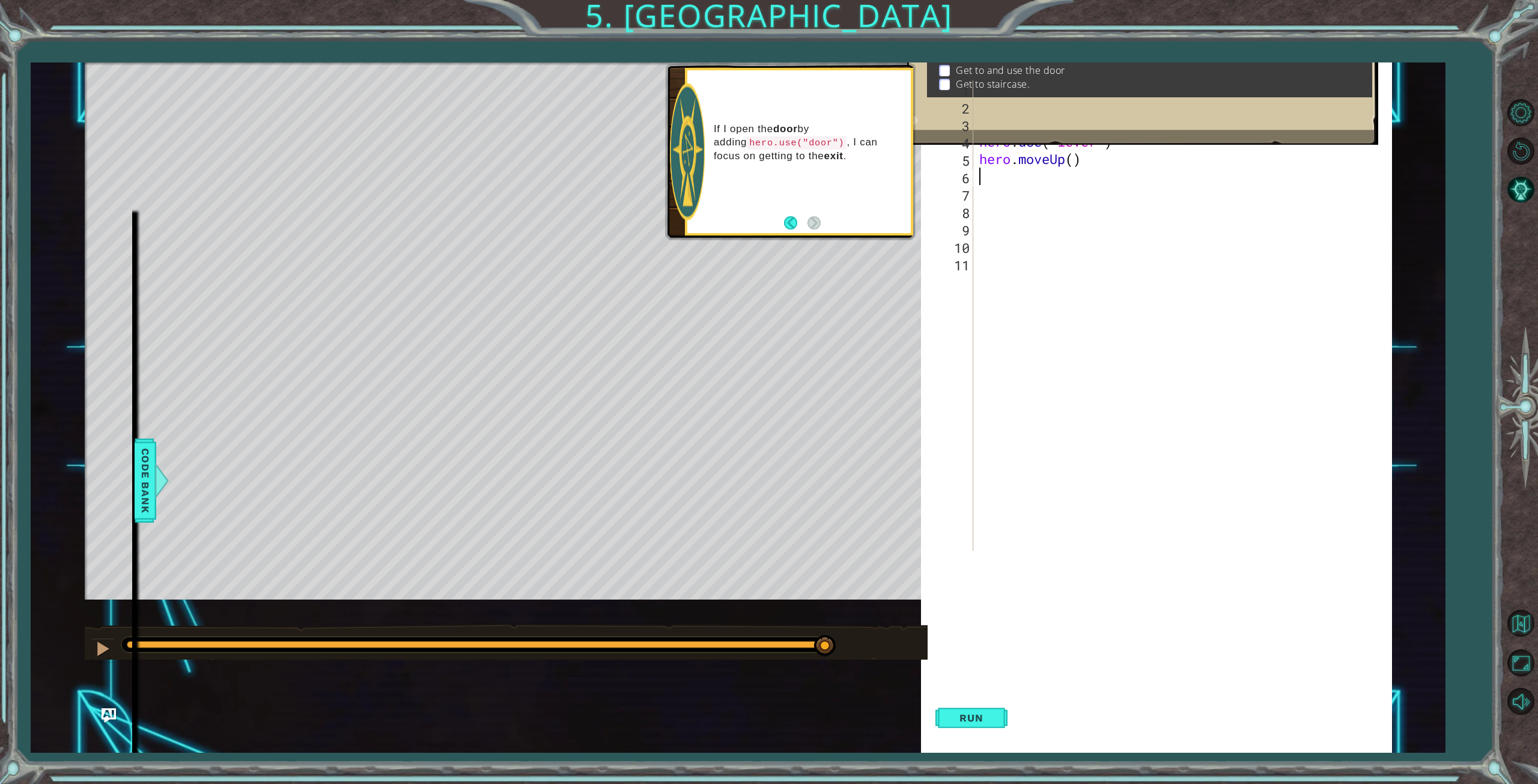
click at [988, 178] on div "hero . moveUp ( ) hero . moveUp ( ) hero . moveLeft ( ) hero . use ( "lever" ) …" at bounding box center [1185, 333] width 417 height 505
type textarea "h"
click at [1016, 197] on div "h ero.moveUp press enter h ero.moveDown press enter h ero.moveLeft press enter …" at bounding box center [1084, 251] width 227 height 130
click at [988, 715] on span "Run" at bounding box center [972, 717] width 47 height 12
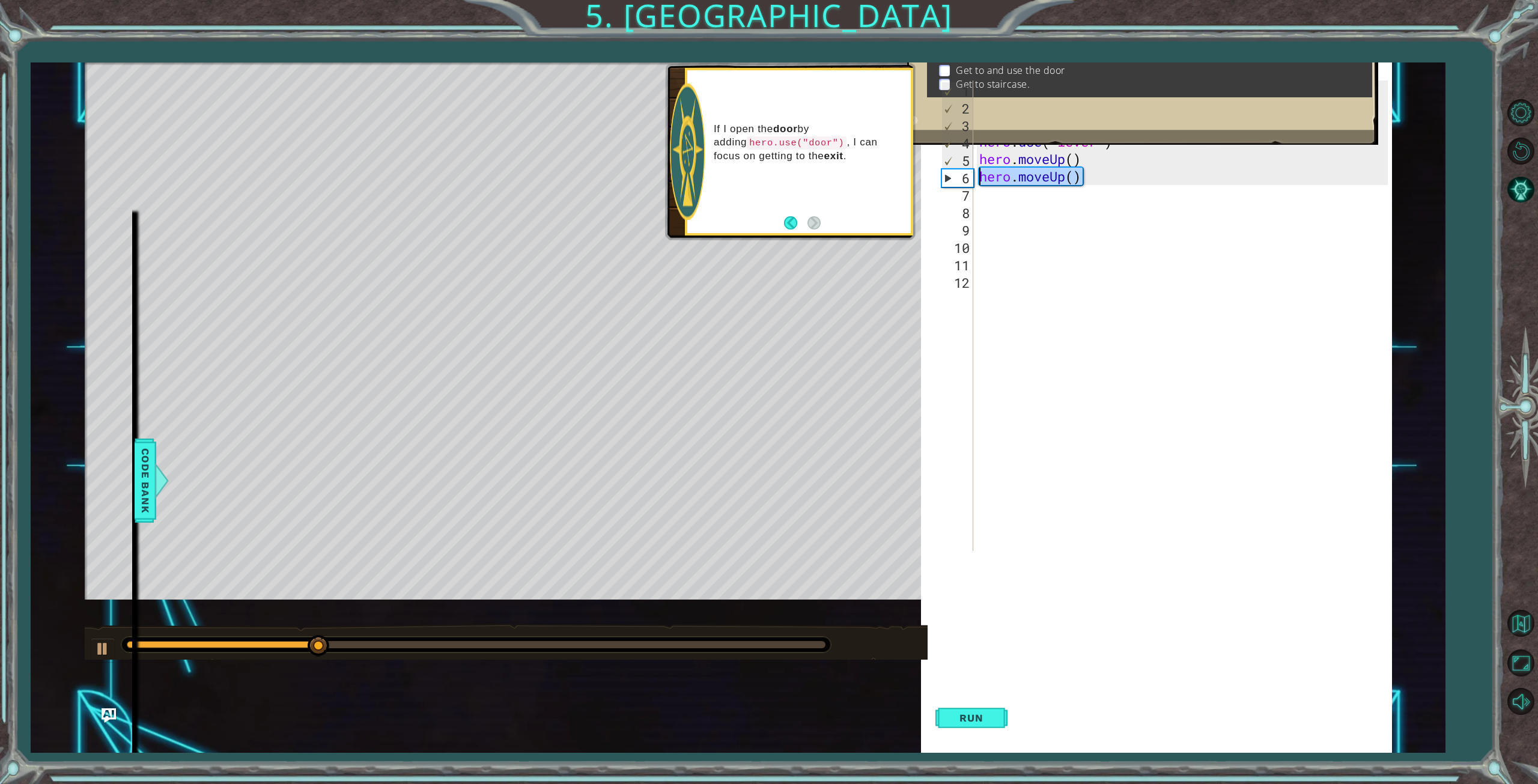
drag, startPoint x: 1092, startPoint y: 177, endPoint x: 967, endPoint y: 177, distance: 125.0
click at [967, 177] on div "1 2 3 4 5 6 7 8 9 10 11 12 hero . moveUp ( ) hero . moveUp ( ) hero . moveLeft …" at bounding box center [1163, 316] width 449 height 470
type textarea "hero.moveUp()"
type textarea "h"
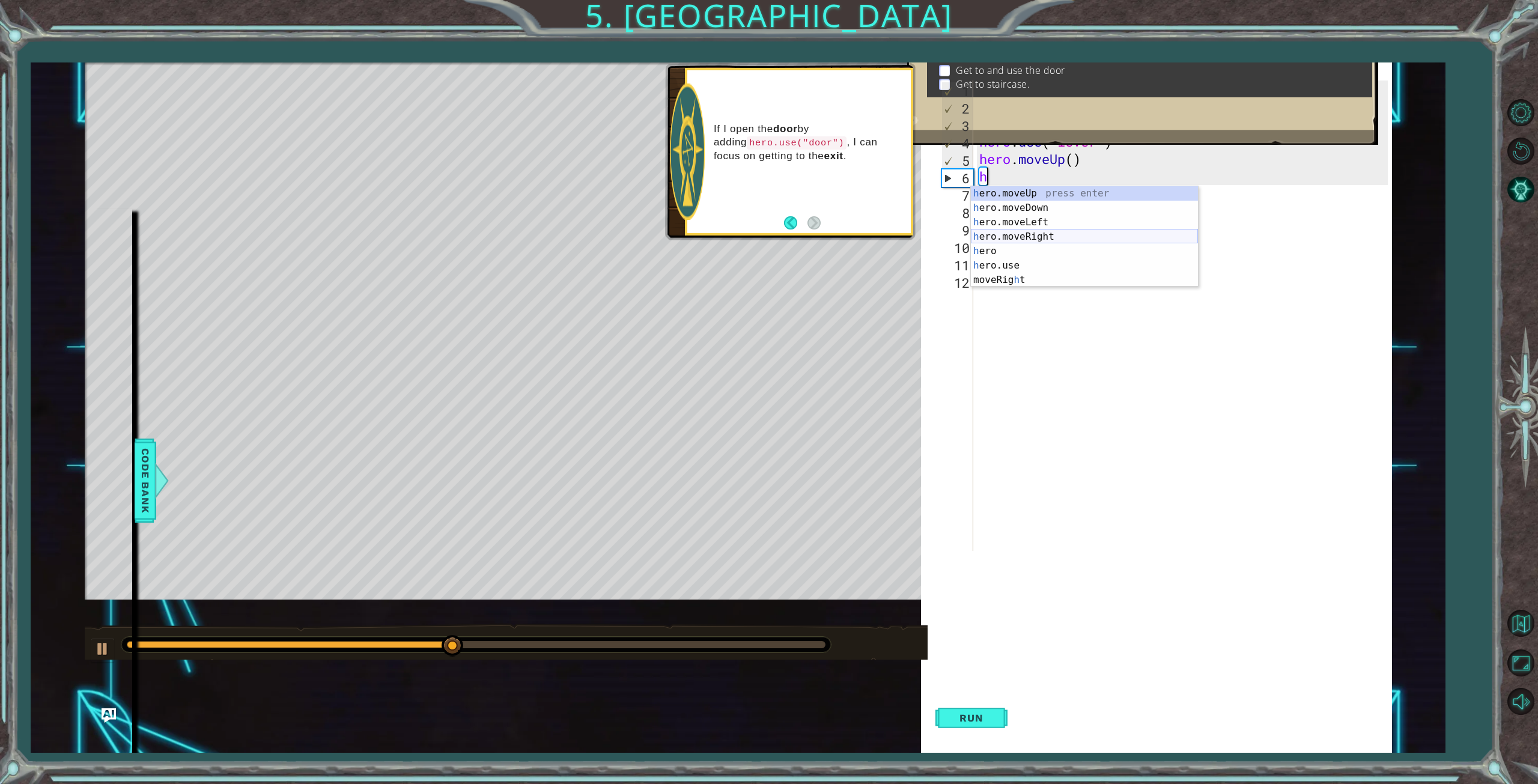
click at [1026, 238] on div "h ero.moveUp press enter h ero.moveDown press enter h ero.moveLeft press enter …" at bounding box center [1084, 251] width 227 height 130
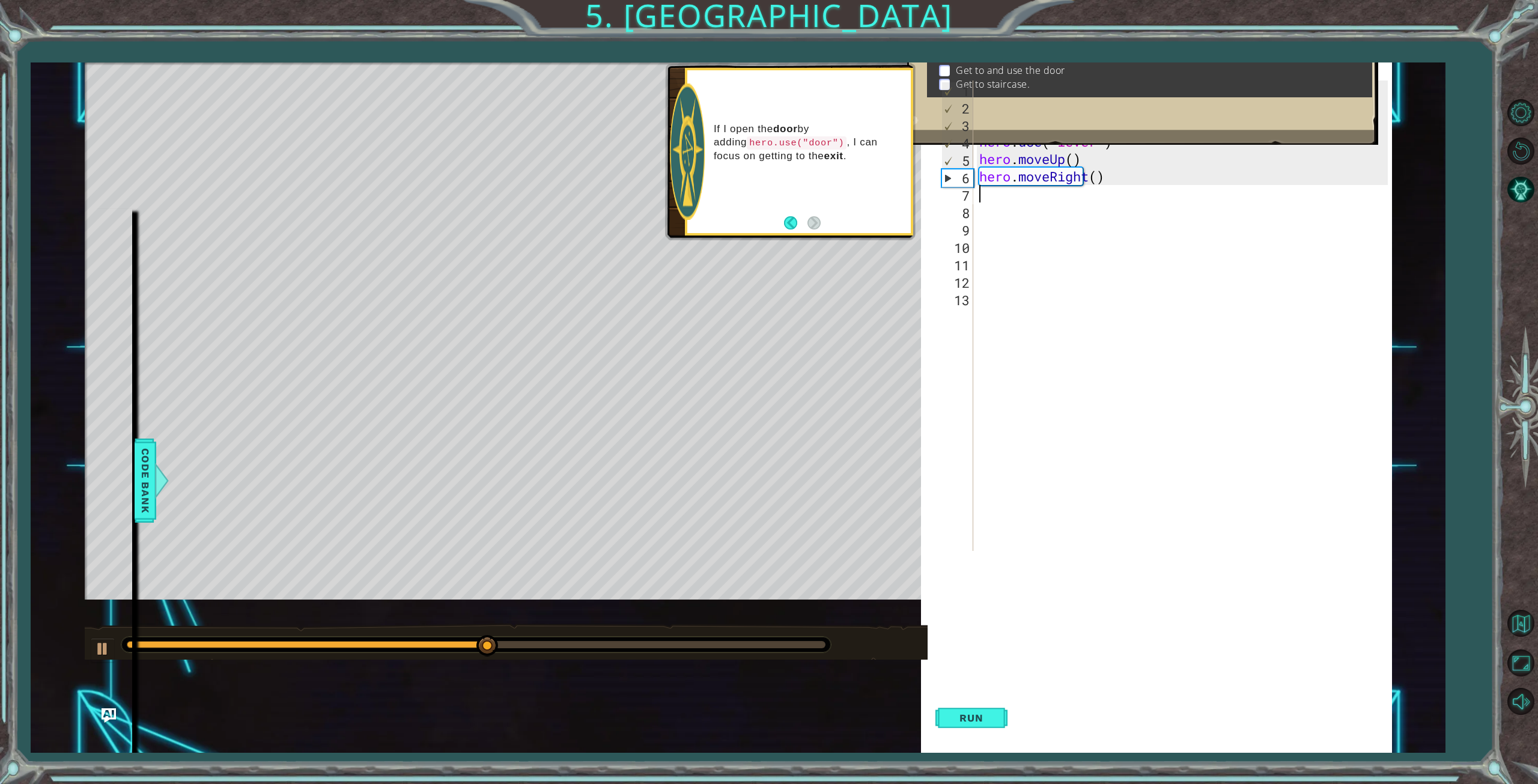
type textarea "h"
click at [1005, 206] on div "h ero.moveUp press enter h ero.moveDown press enter h ero.moveLeft press enter …" at bounding box center [1084, 268] width 227 height 130
click at [988, 712] on span "Run" at bounding box center [972, 717] width 47 height 12
type textarea "h"
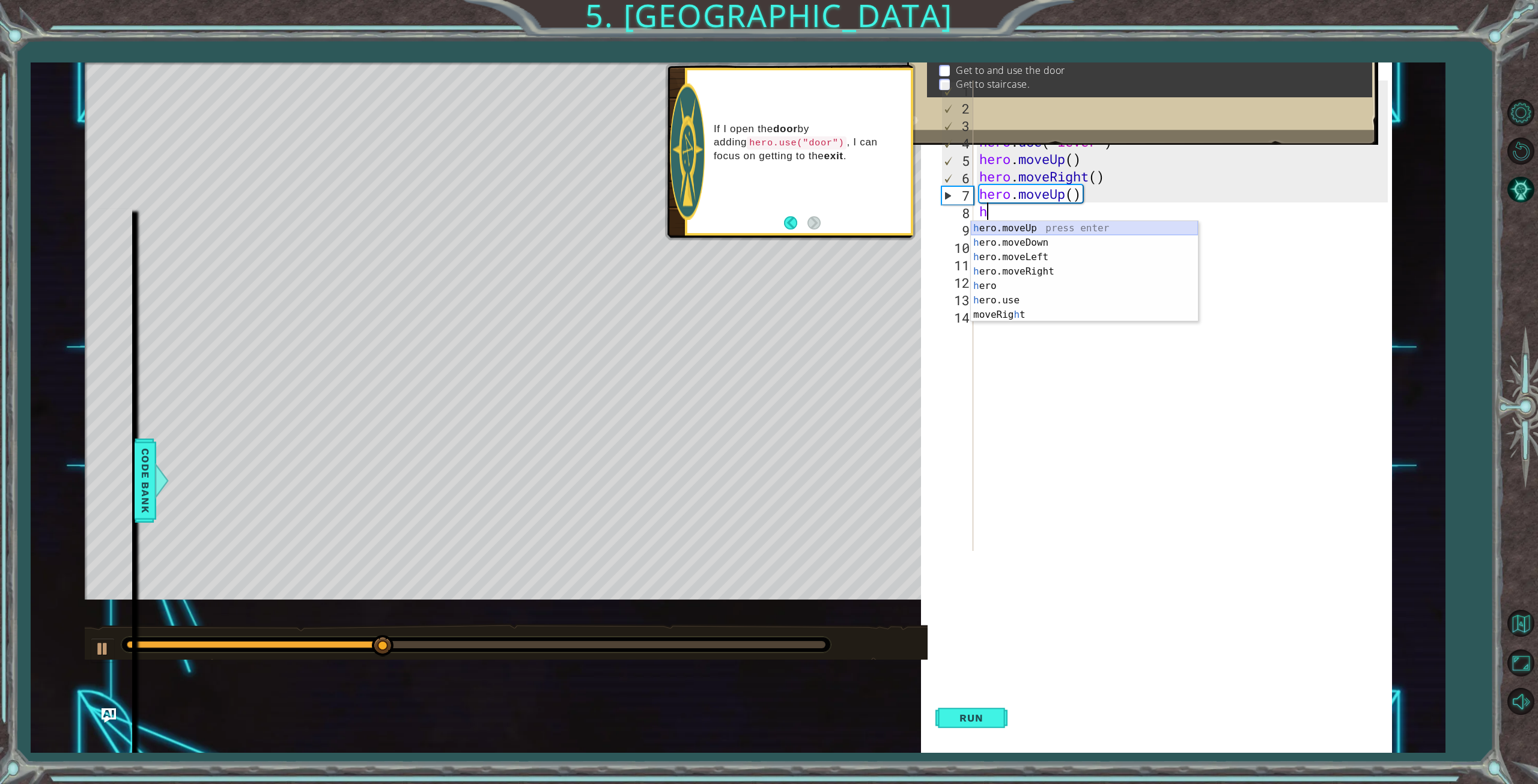
click at [1003, 229] on div "h ero.moveUp press enter h ero.moveDown press enter h ero.moveLeft press enter …" at bounding box center [1084, 286] width 227 height 130
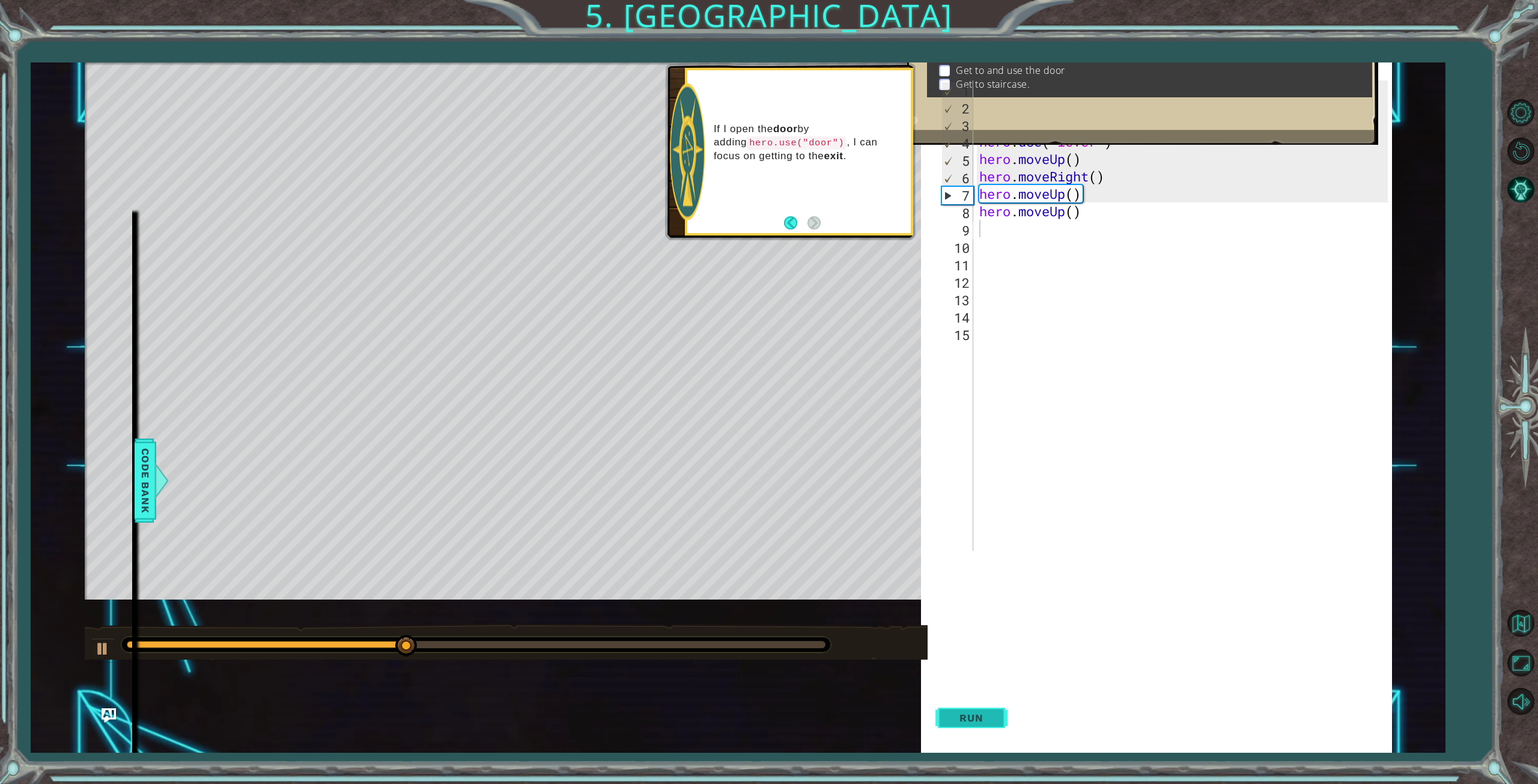
click at [975, 714] on span "Run" at bounding box center [972, 717] width 47 height 12
drag, startPoint x: 1086, startPoint y: 213, endPoint x: 967, endPoint y: 215, distance: 119.0
click at [967, 215] on div "1 2 3 4 5 6 7 8 9 10 11 12 13 14 15 hero . moveUp ( ) hero . moveUp ( ) hero . …" at bounding box center [1163, 316] width 449 height 470
type textarea "h"
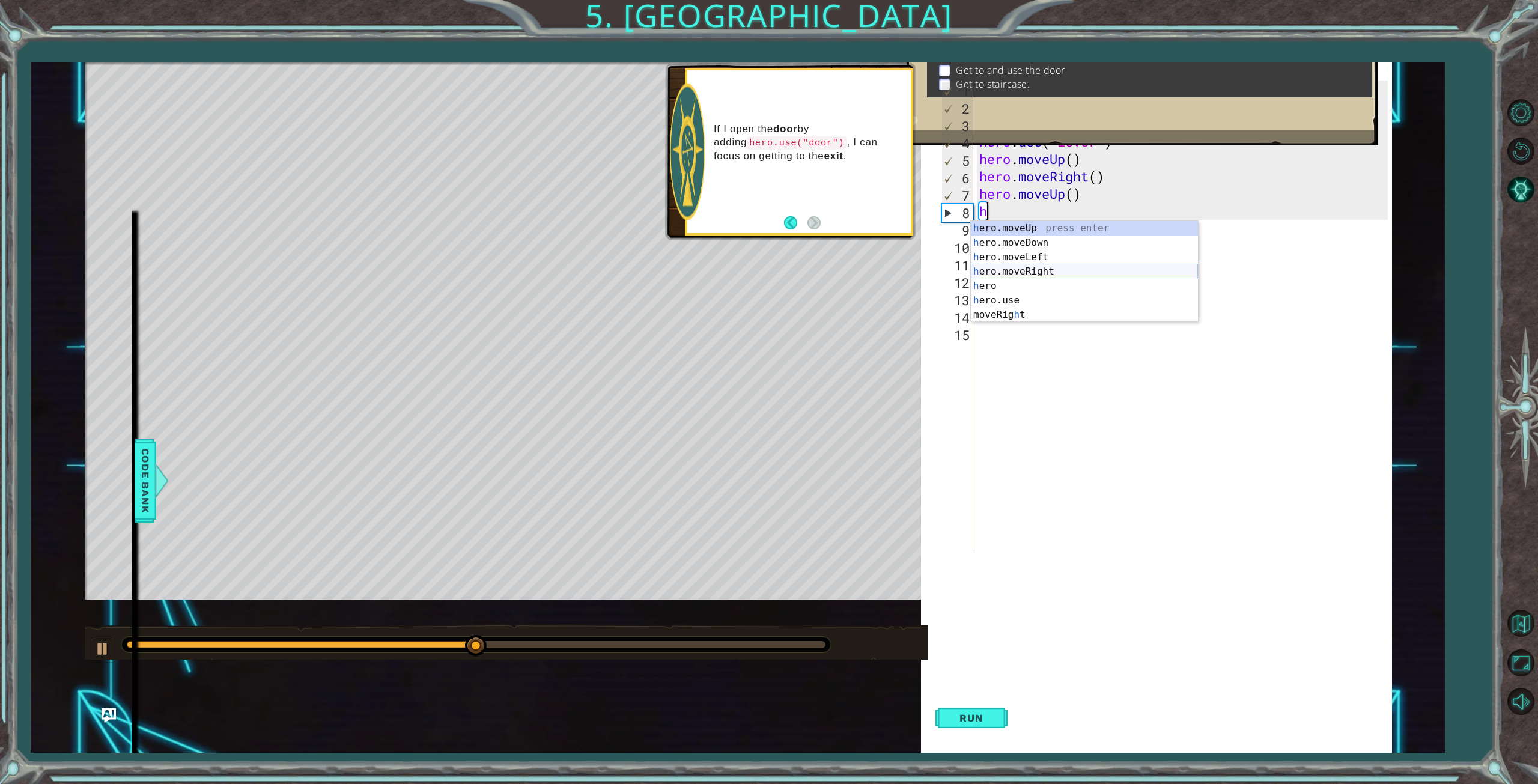
click at [1005, 273] on div "h ero.moveUp press enter h ero.moveDown press enter h ero.moveLeft press enter …" at bounding box center [1084, 286] width 227 height 130
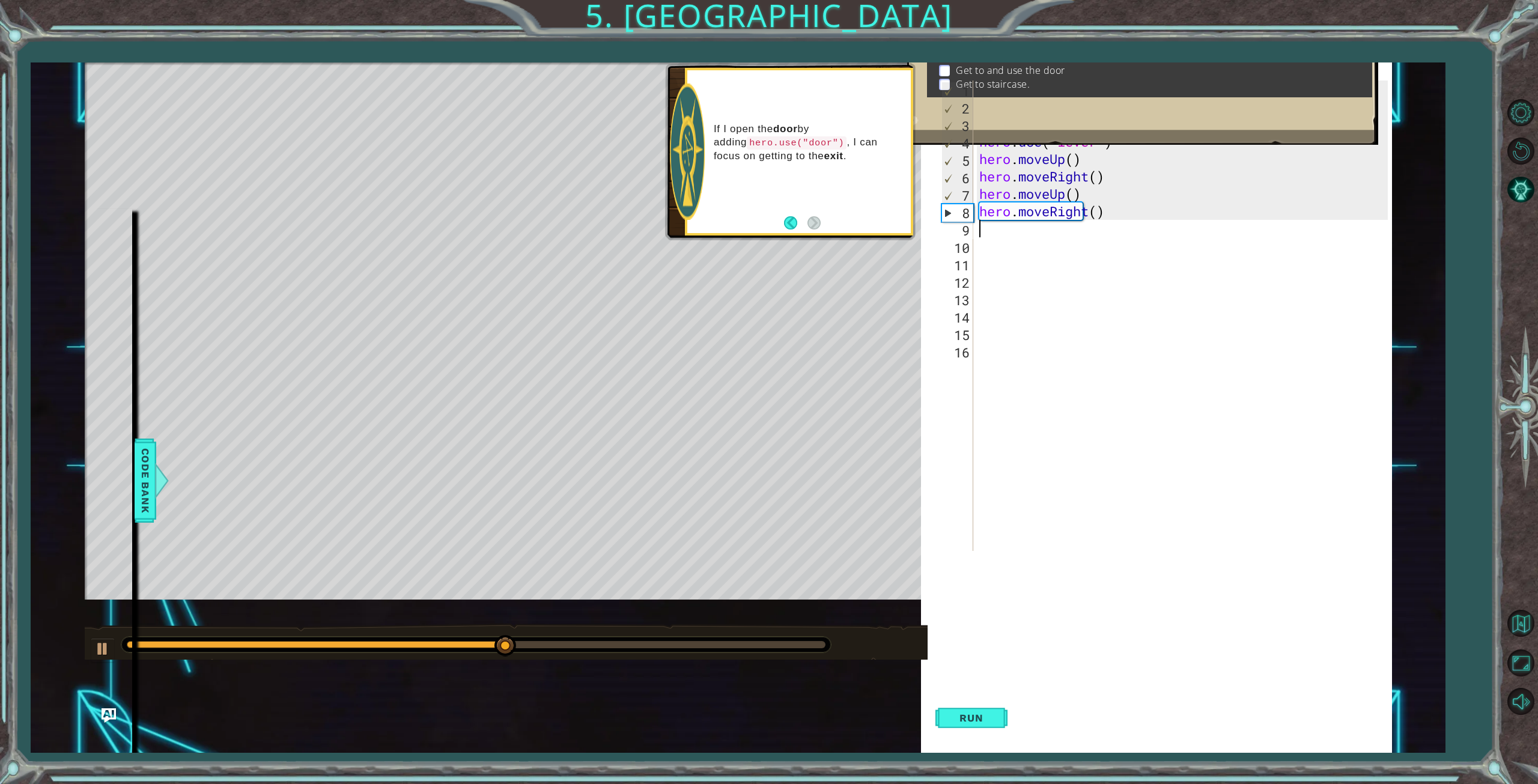
type textarea "h"
click at [1004, 245] on div "h ero.moveUp press enter h ero.moveDown press enter h ero.moveLeft press enter …" at bounding box center [1084, 303] width 227 height 130
click at [970, 723] on span "Run" at bounding box center [972, 717] width 47 height 12
drag, startPoint x: 1096, startPoint y: 233, endPoint x: 953, endPoint y: 238, distance: 143.1
click at [953, 238] on div "1 2 3 4 5 6 7 8 9 10 11 12 13 14 15 16 17 hero . moveUp ( ) hero . moveUp ( ) h…" at bounding box center [1163, 316] width 449 height 470
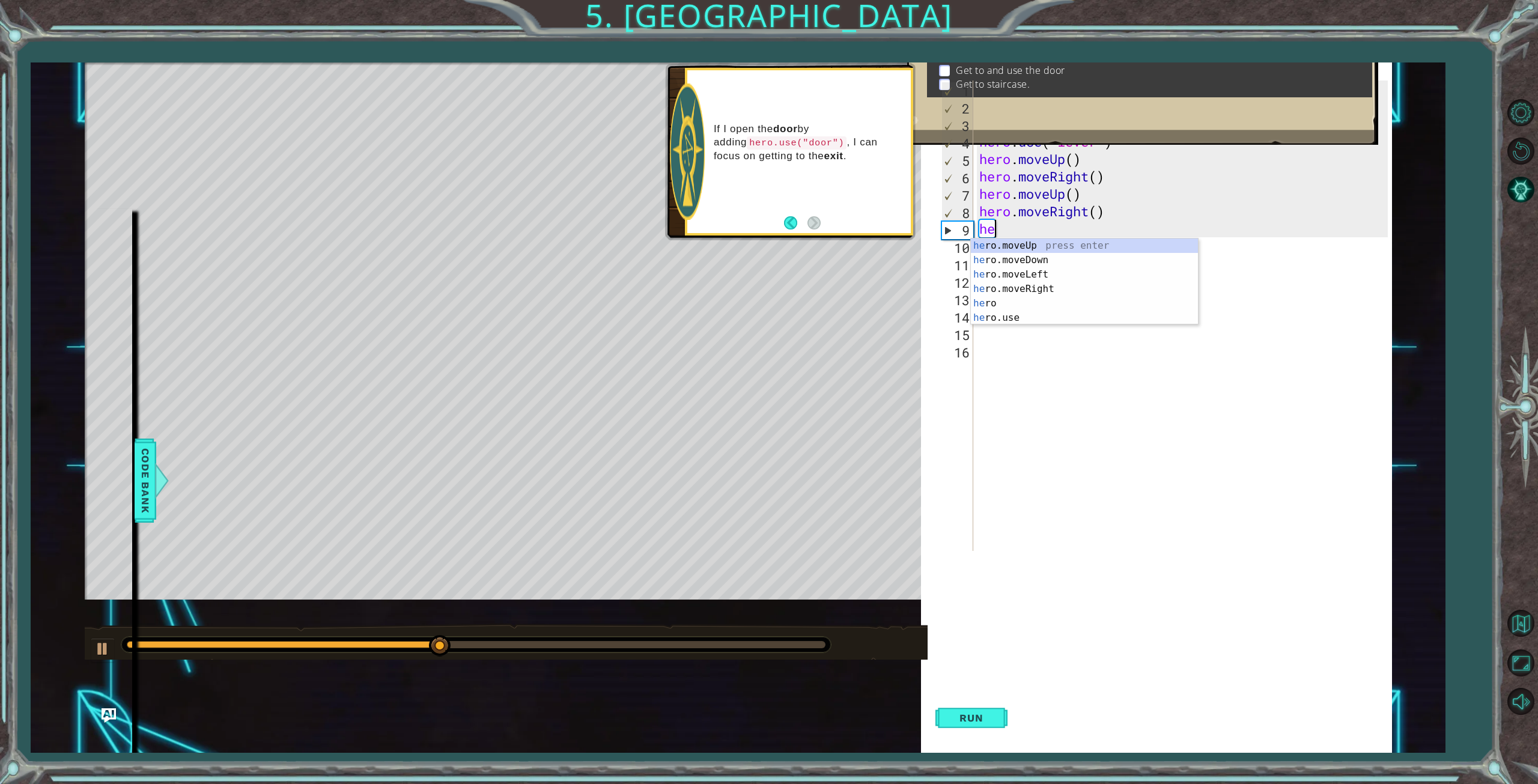
type textarea "h"
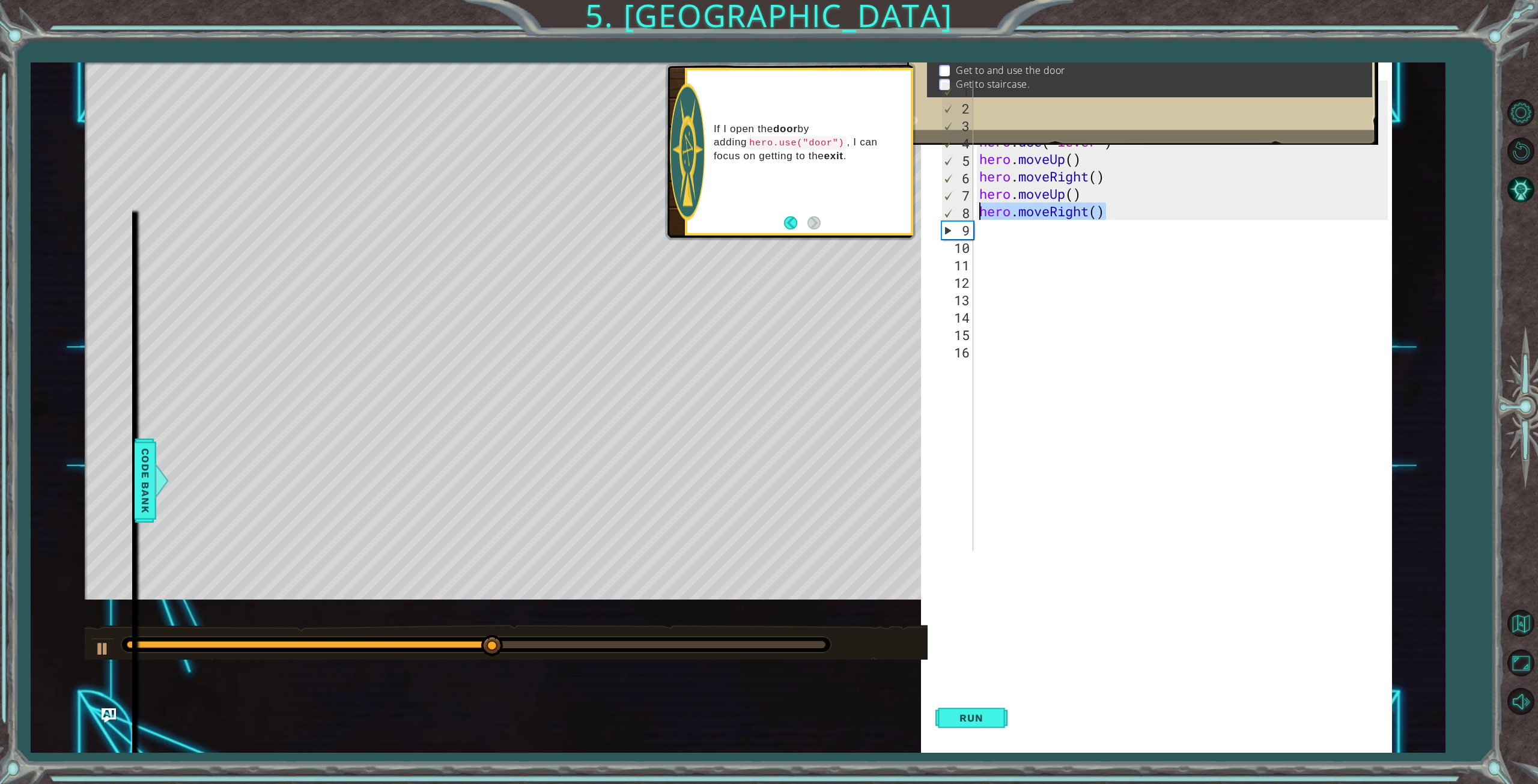
drag, startPoint x: 1123, startPoint y: 215, endPoint x: 953, endPoint y: 215, distance: 170.0
click at [953, 215] on div "1 2 3 4 5 6 7 8 9 10 11 12 13 14 15 16 hero . moveUp ( ) hero . moveUp ( ) hero…" at bounding box center [1163, 316] width 449 height 470
type textarea "h"
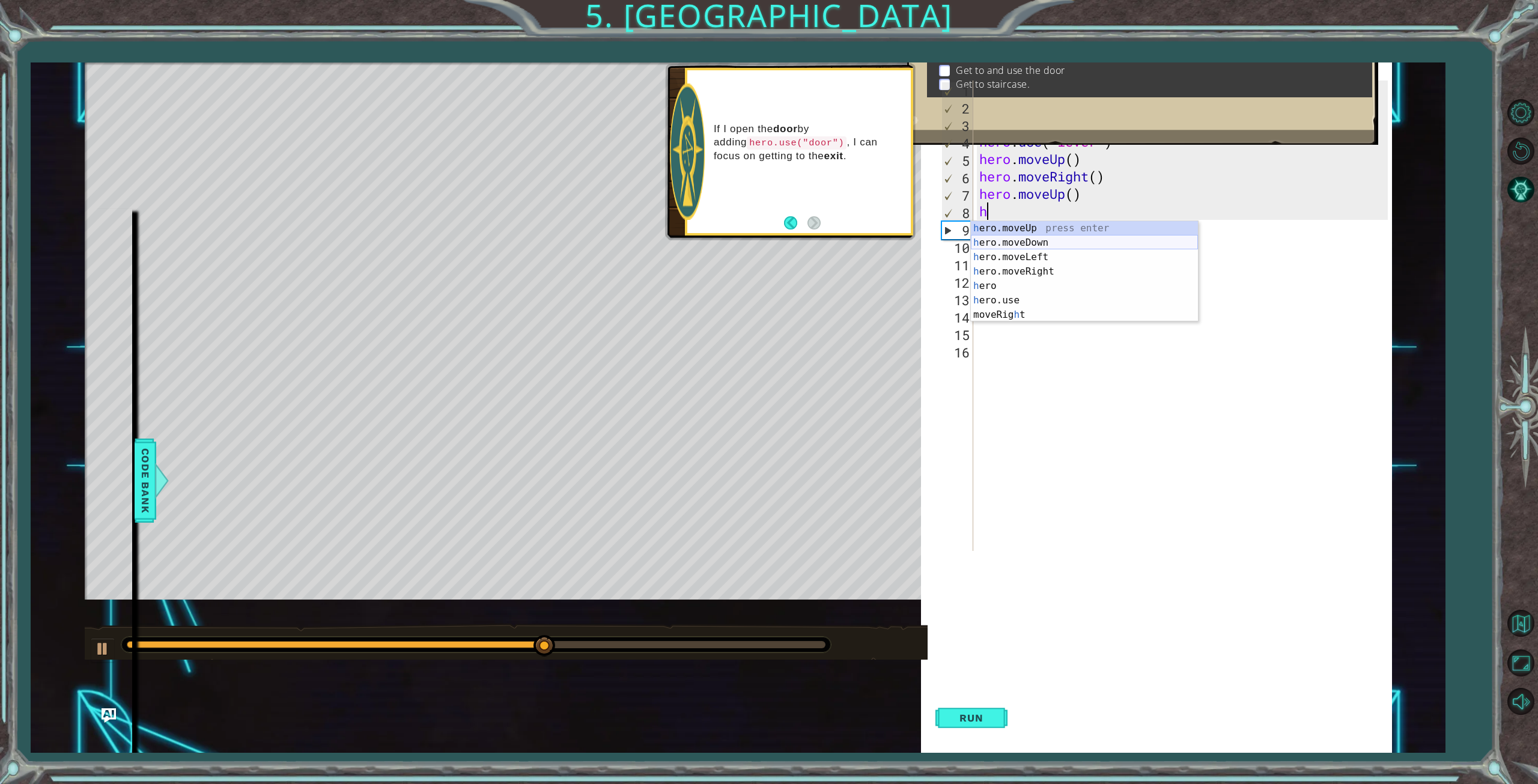
click at [1036, 240] on div "h ero.moveUp press enter h ero.moveDown press enter h ero.moveLeft press enter …" at bounding box center [1084, 286] width 227 height 130
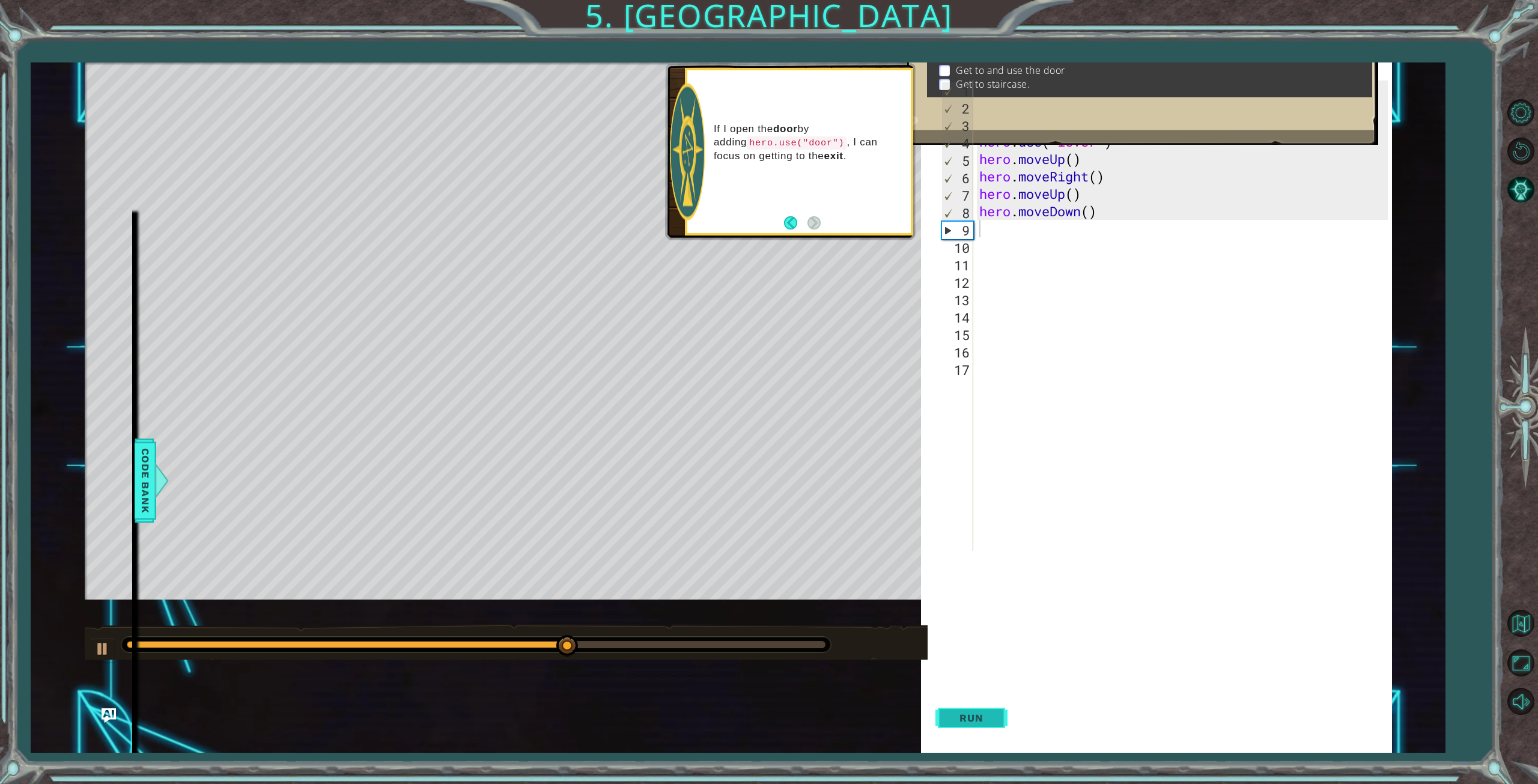
drag, startPoint x: 975, startPoint y: 704, endPoint x: 977, endPoint y: 688, distance: 16.1
click at [975, 704] on button "Run" at bounding box center [972, 718] width 72 height 69
drag, startPoint x: 1111, startPoint y: 216, endPoint x: 939, endPoint y: 214, distance: 172.0
click at [939, 214] on div "1 2 3 4 5 6 7 8 9 10 11 12 13 14 15 16 17 hero . moveUp ( ) hero . moveUp ( ) h…" at bounding box center [1163, 316] width 449 height 470
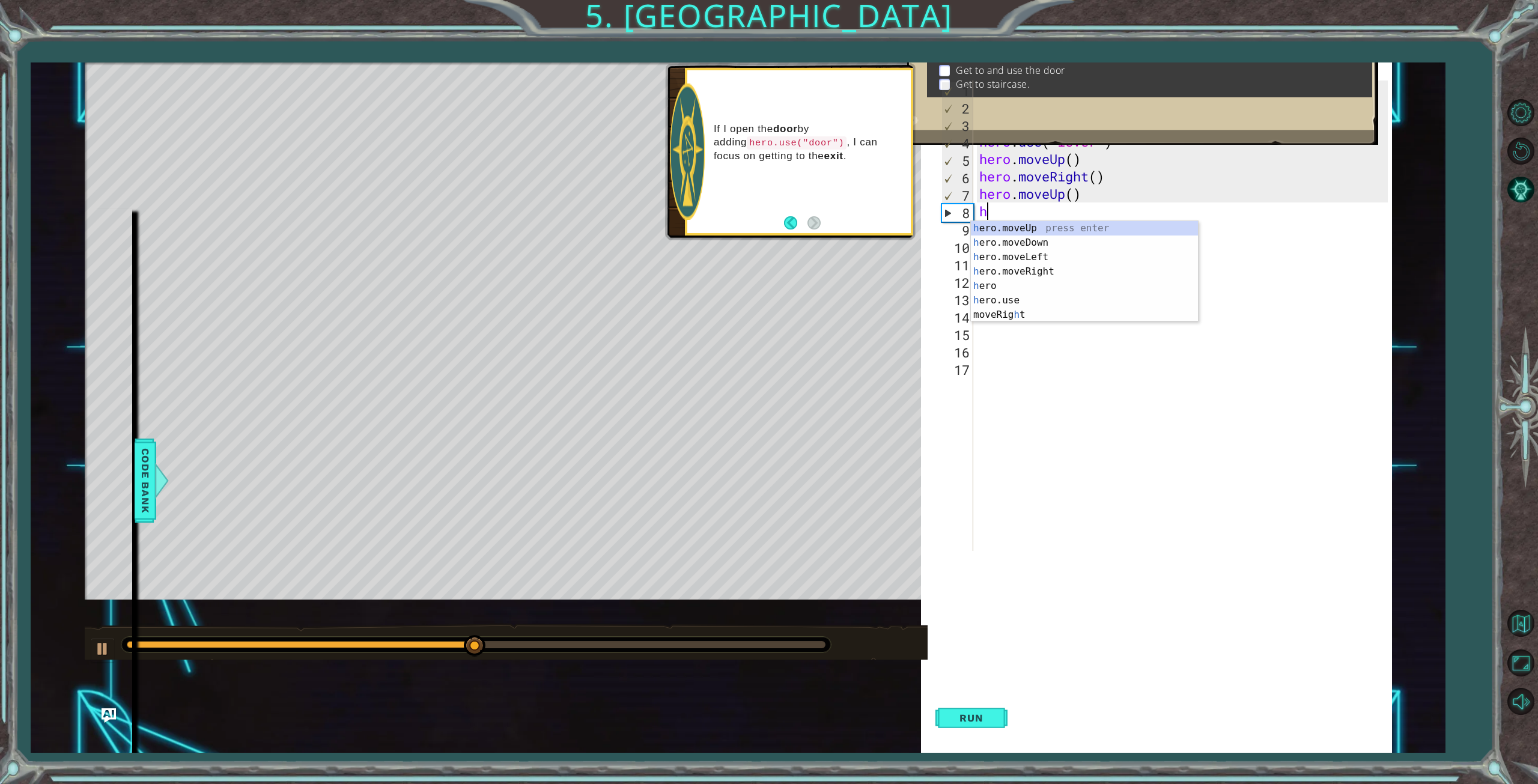
type textarea "h"
click at [1004, 259] on div "h ero.moveUp press enter h ero.moveDown press enter h ero.moveLeft press enter …" at bounding box center [1084, 286] width 227 height 130
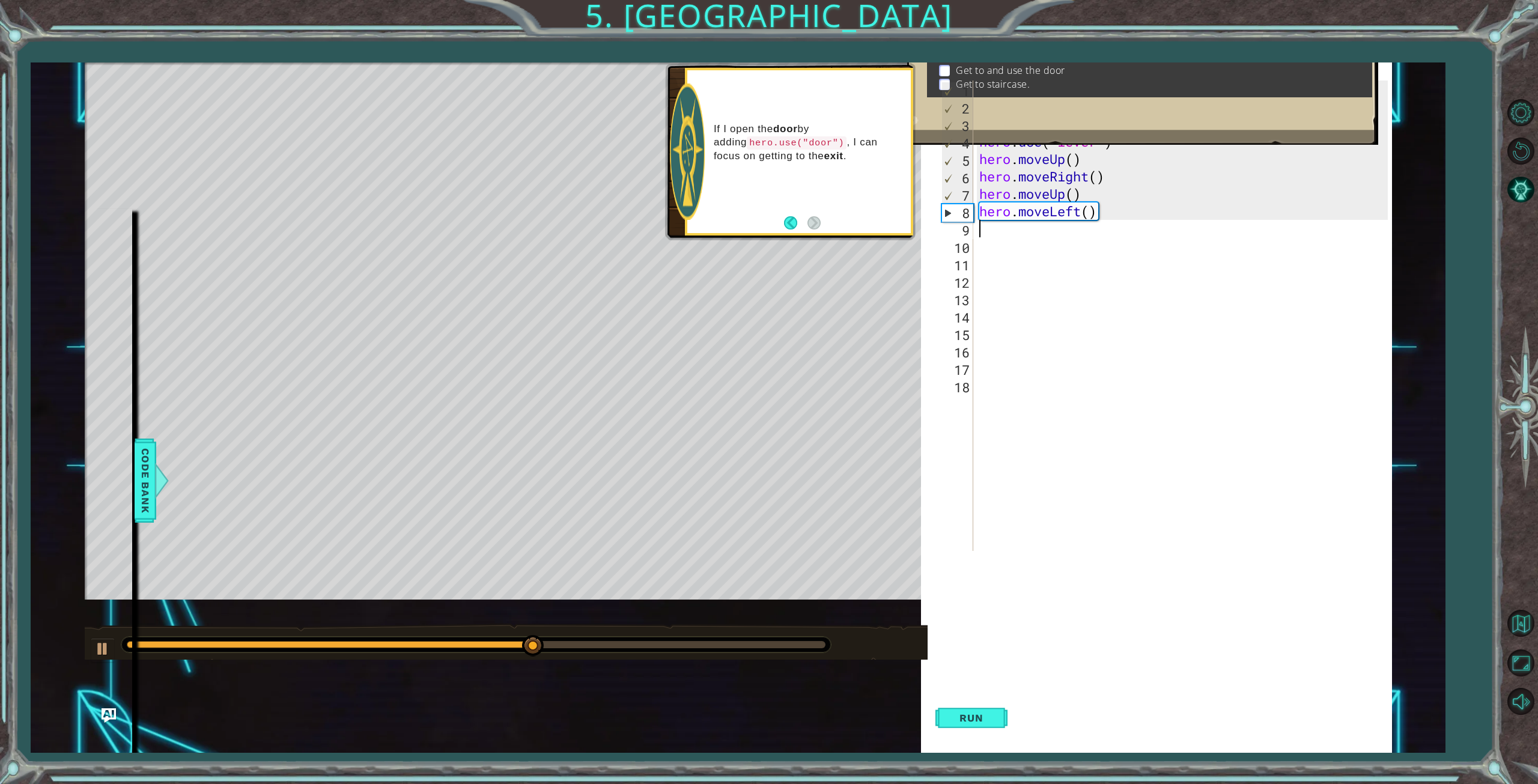
type textarea "h"
click at [1020, 263] on div "h ero.moveUp press enter h ero.moveDown press enter h ero.moveLeft press enter …" at bounding box center [1084, 303] width 227 height 130
click at [969, 715] on span "Run" at bounding box center [972, 717] width 47 height 12
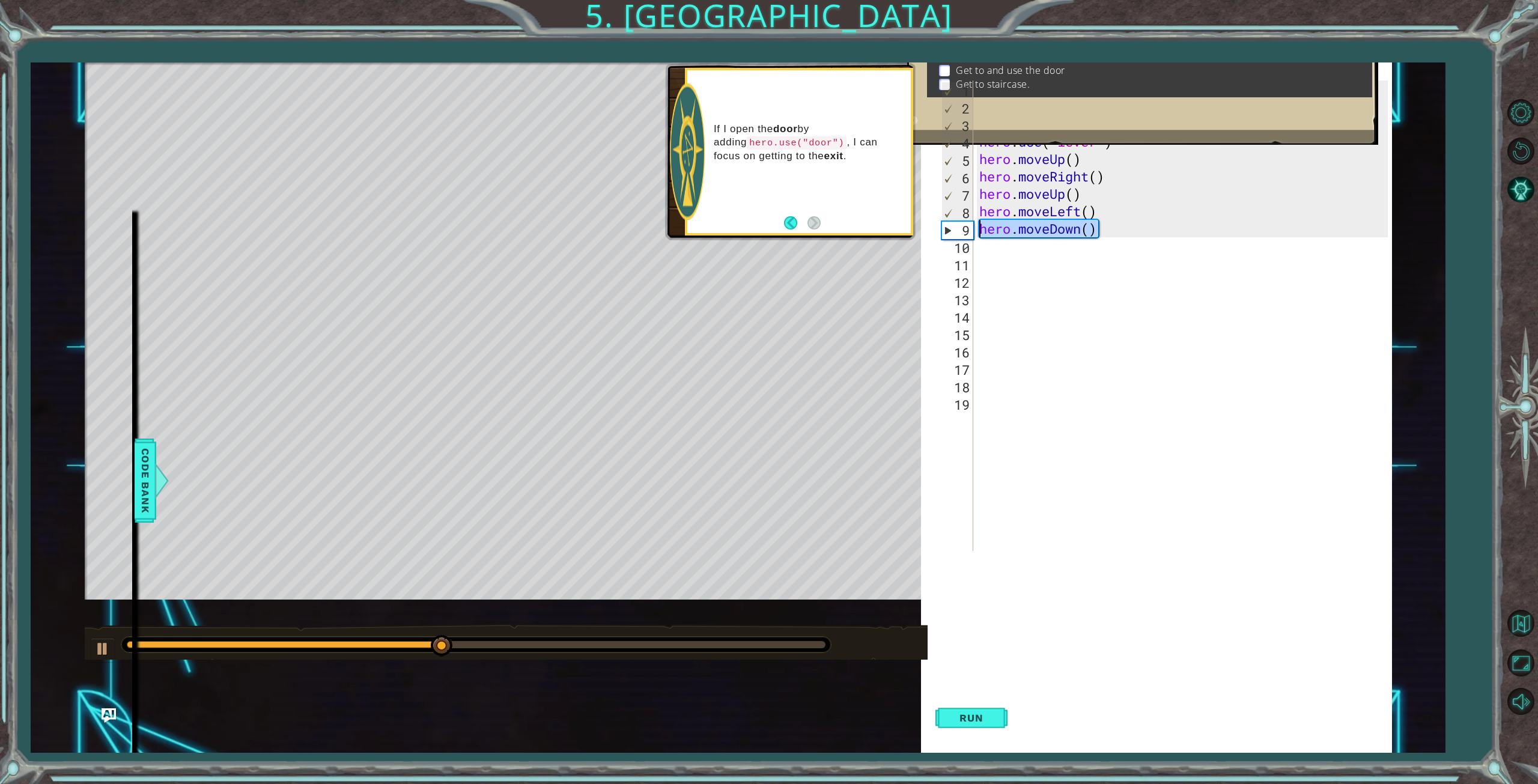
drag, startPoint x: 1127, startPoint y: 231, endPoint x: 913, endPoint y: 231, distance: 214.0
click at [913, 231] on div "1 ההההההההההההההההההההההההההההההההההההההההההההההההההההההההההההההההההההההההההההה…" at bounding box center [738, 407] width 1308 height 689
type textarea "hero.moveDown()"
click at [987, 724] on button "Run" at bounding box center [972, 718] width 72 height 69
drag, startPoint x: 1111, startPoint y: 216, endPoint x: 925, endPoint y: 215, distance: 186.0
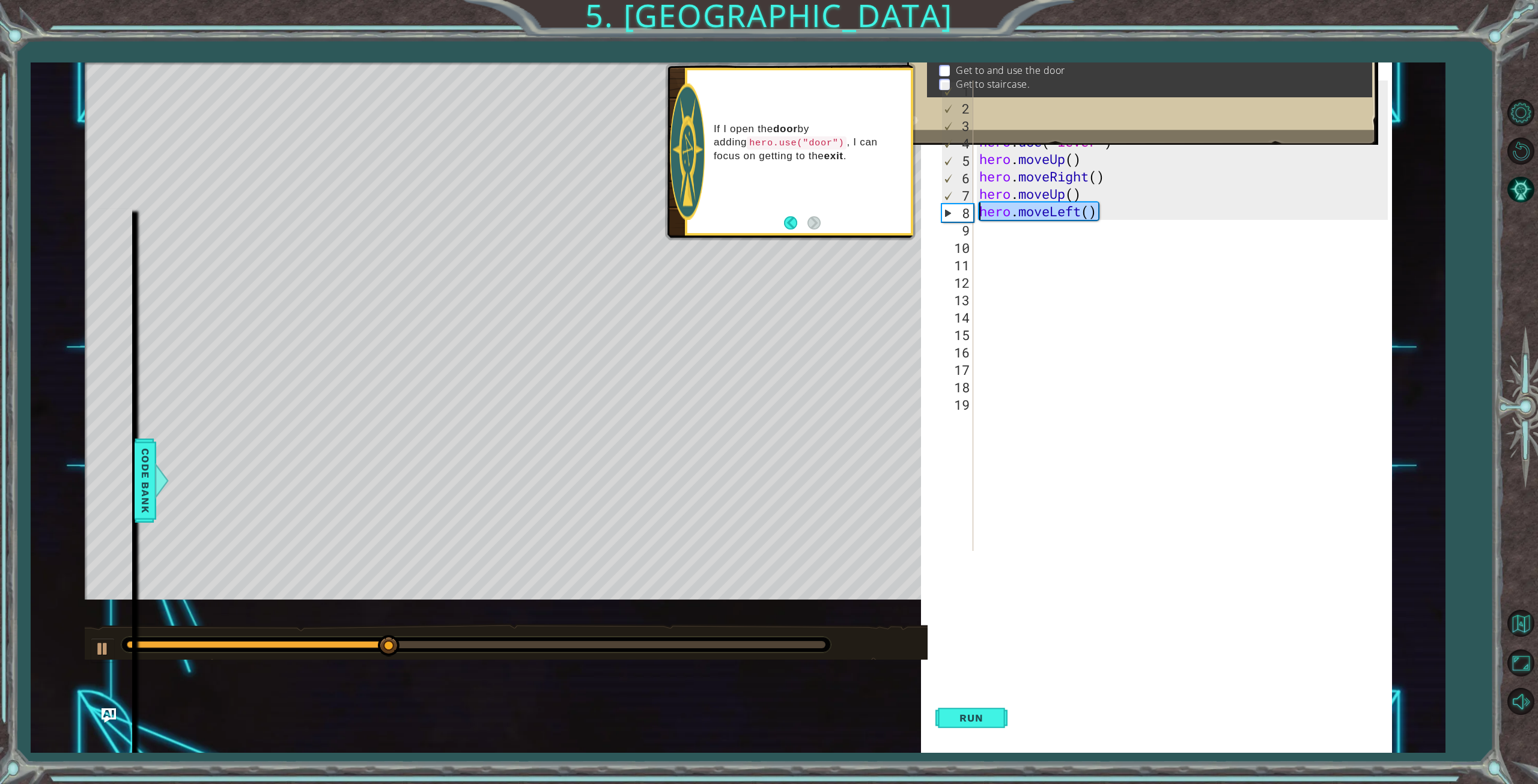
click at [925, 215] on div "1 2 3 4 5 6 7 8 9 10 11 12 13 14 15 16 17 18 19 hero . moveUp ( ) hero . moveUp…" at bounding box center [1156, 413] width 471 height 689
type textarea "hero.moveLeft()"
click at [990, 718] on span "Run" at bounding box center [972, 717] width 47 height 12
drag, startPoint x: 1065, startPoint y: 199, endPoint x: 942, endPoint y: 197, distance: 123.0
click at [942, 197] on div "1 2 3 4 5 6 7 8 9 10 11 12 13 14 15 16 17 18 19 hero . moveUp ( ) hero . moveUp…" at bounding box center [1163, 316] width 449 height 470
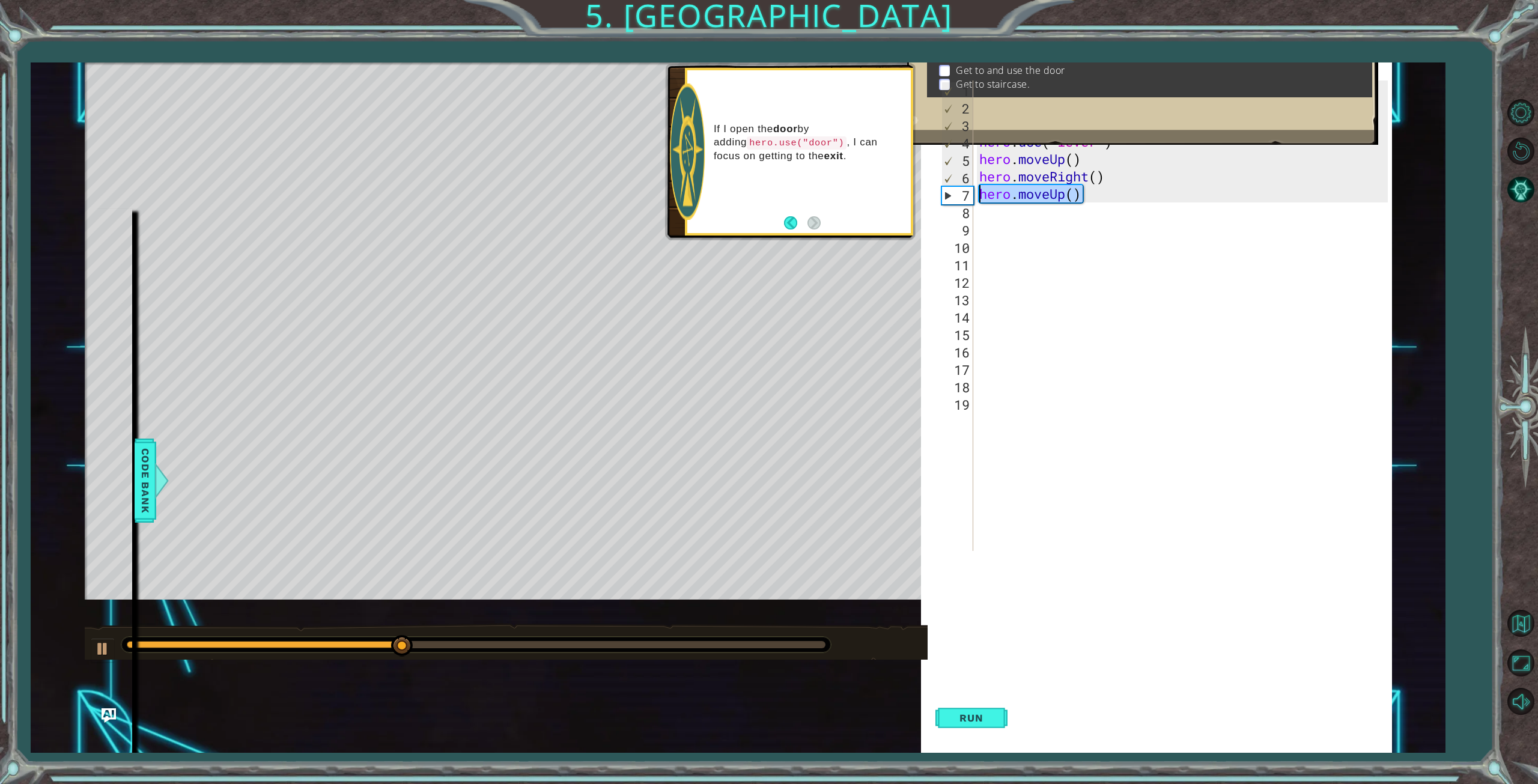
type textarea "hero.moveUp()"
click at [971, 722] on span "Run" at bounding box center [972, 717] width 47 height 12
type textarea "h"
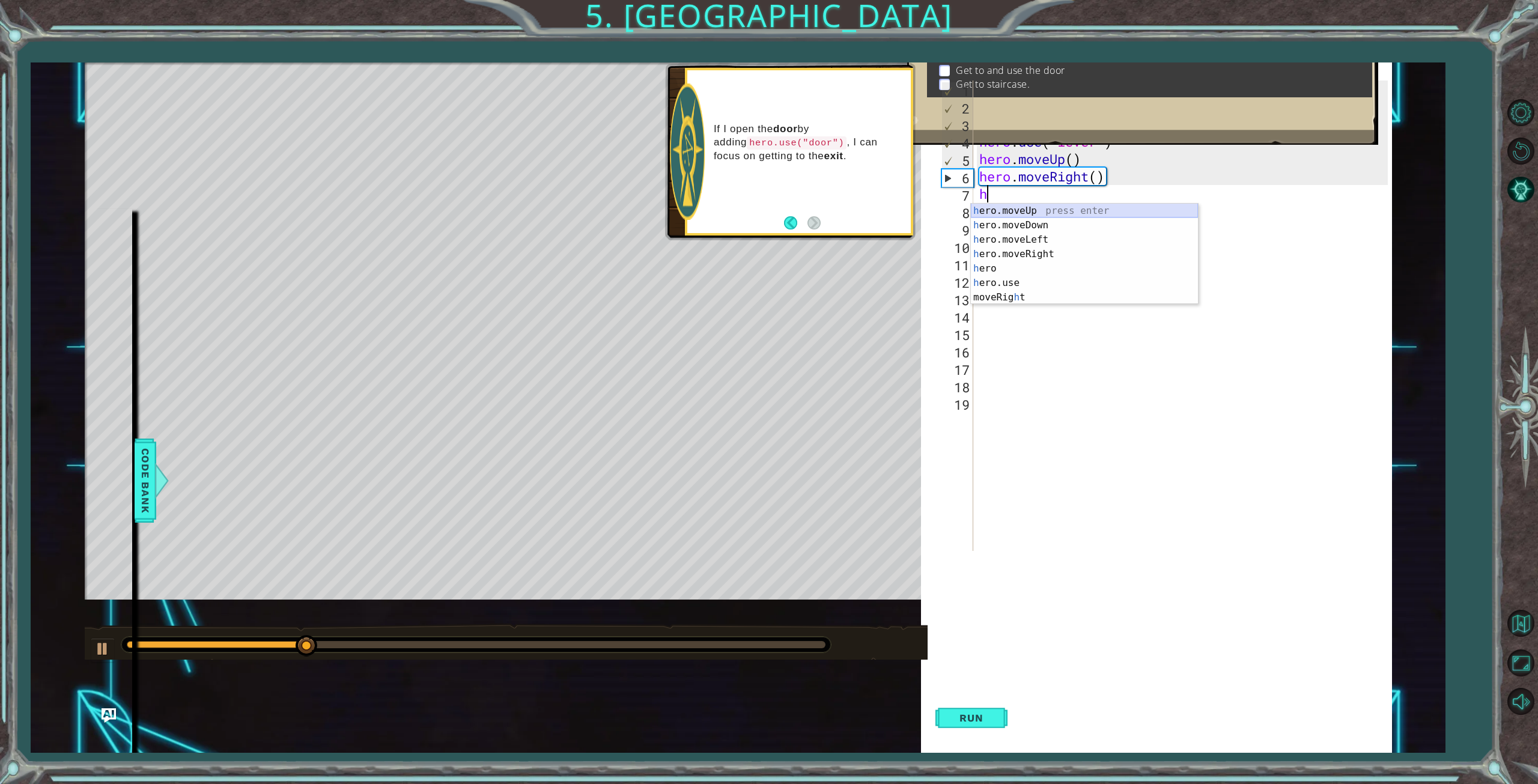
click at [1052, 207] on div "h ero.moveUp press enter h ero.moveDown press enter h ero.moveLeft press enter …" at bounding box center [1084, 268] width 227 height 130
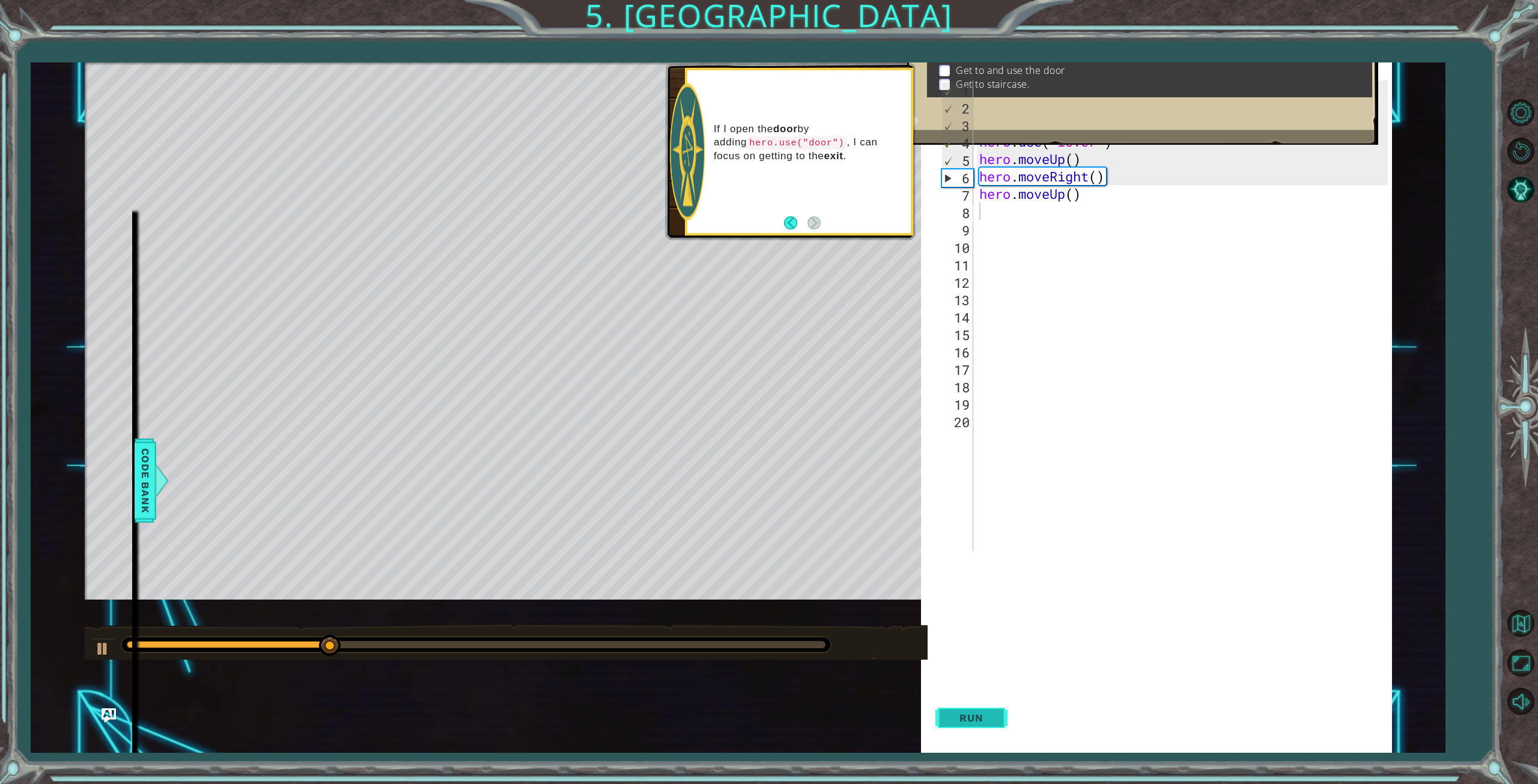
click at [986, 705] on button "Run" at bounding box center [972, 718] width 72 height 69
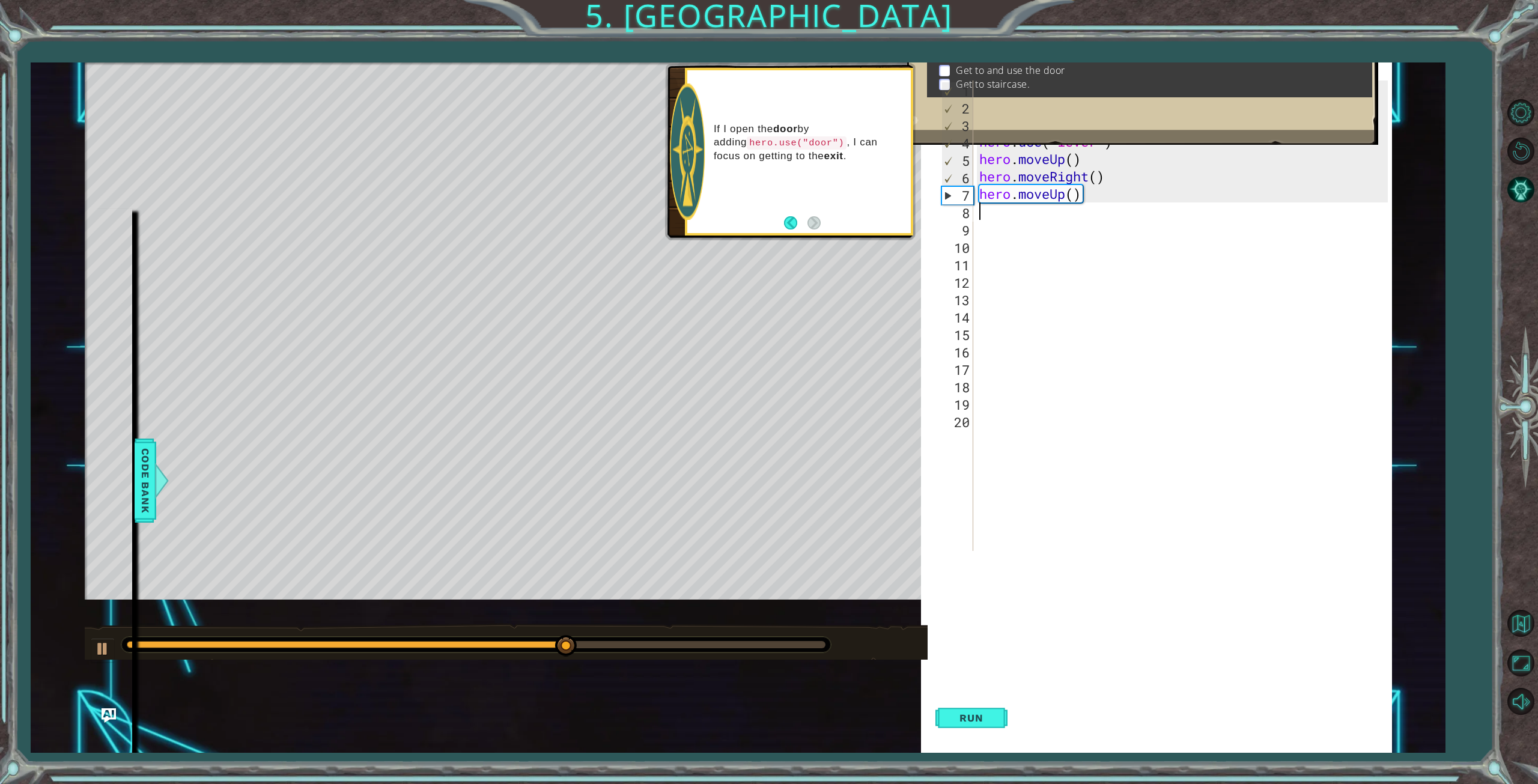
type textarea "h"
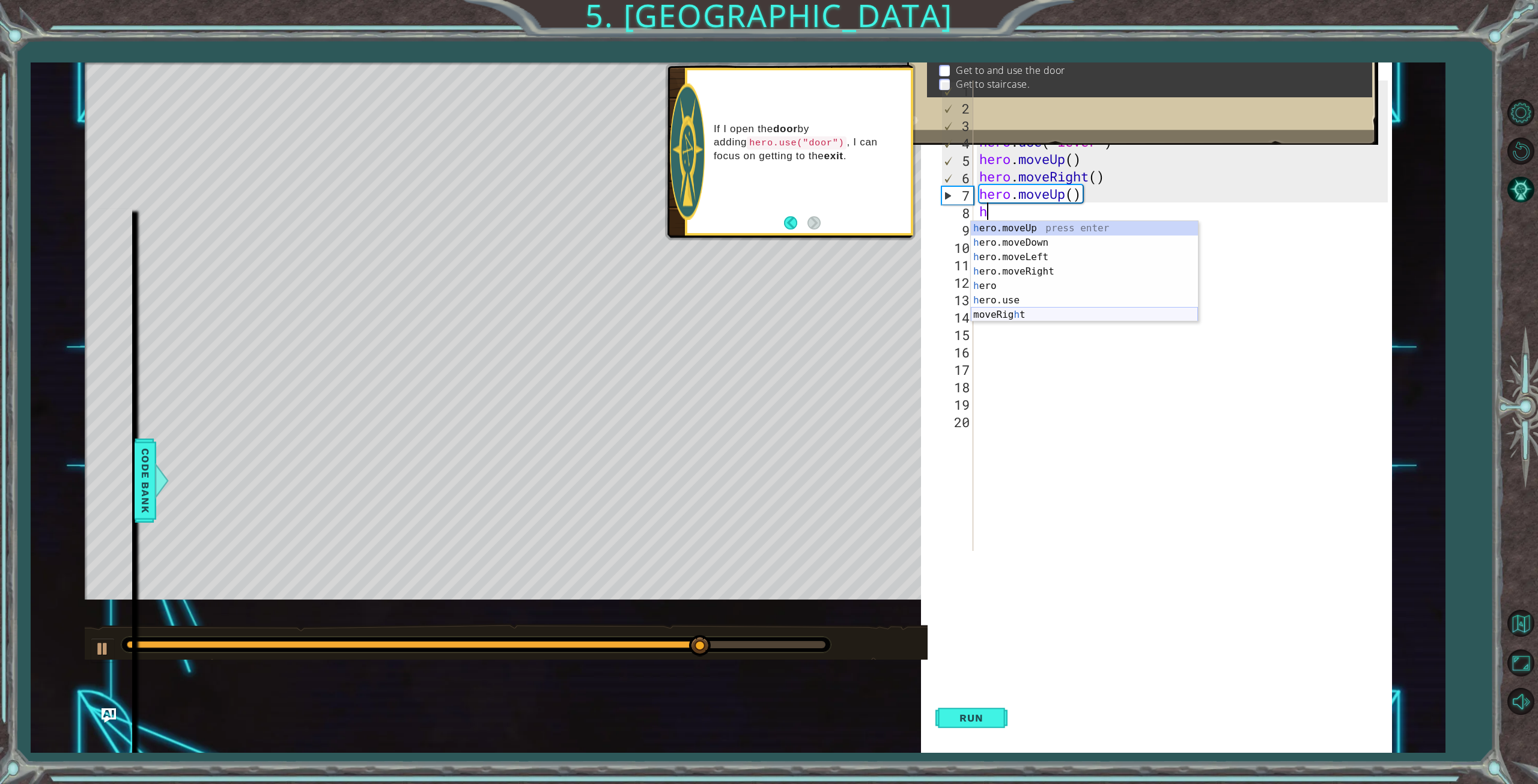
click at [1007, 314] on div "h ero.moveUp press enter h ero.moveDown press enter h ero.moveLeft press enter …" at bounding box center [1084, 286] width 227 height 130
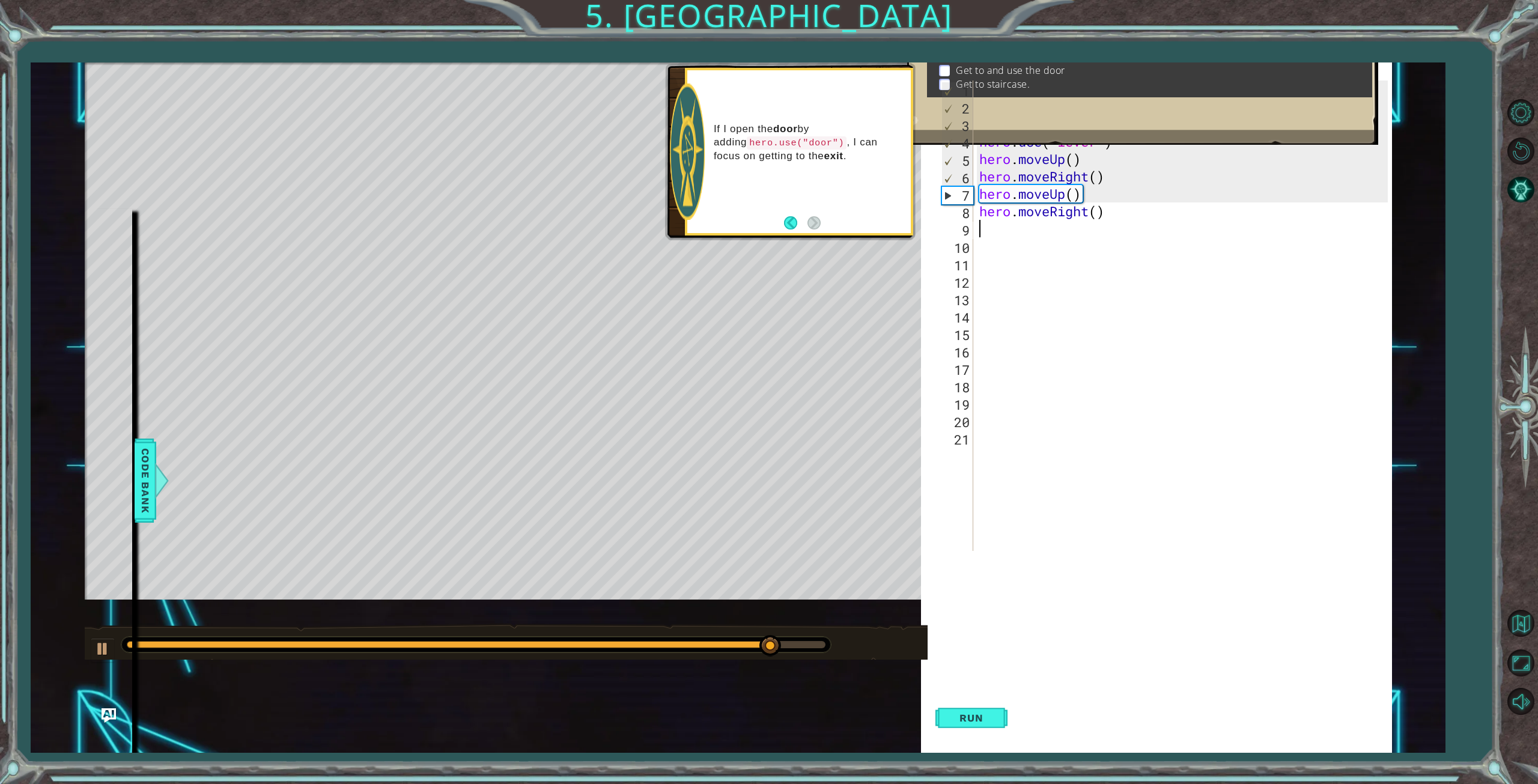
type textarea "h"
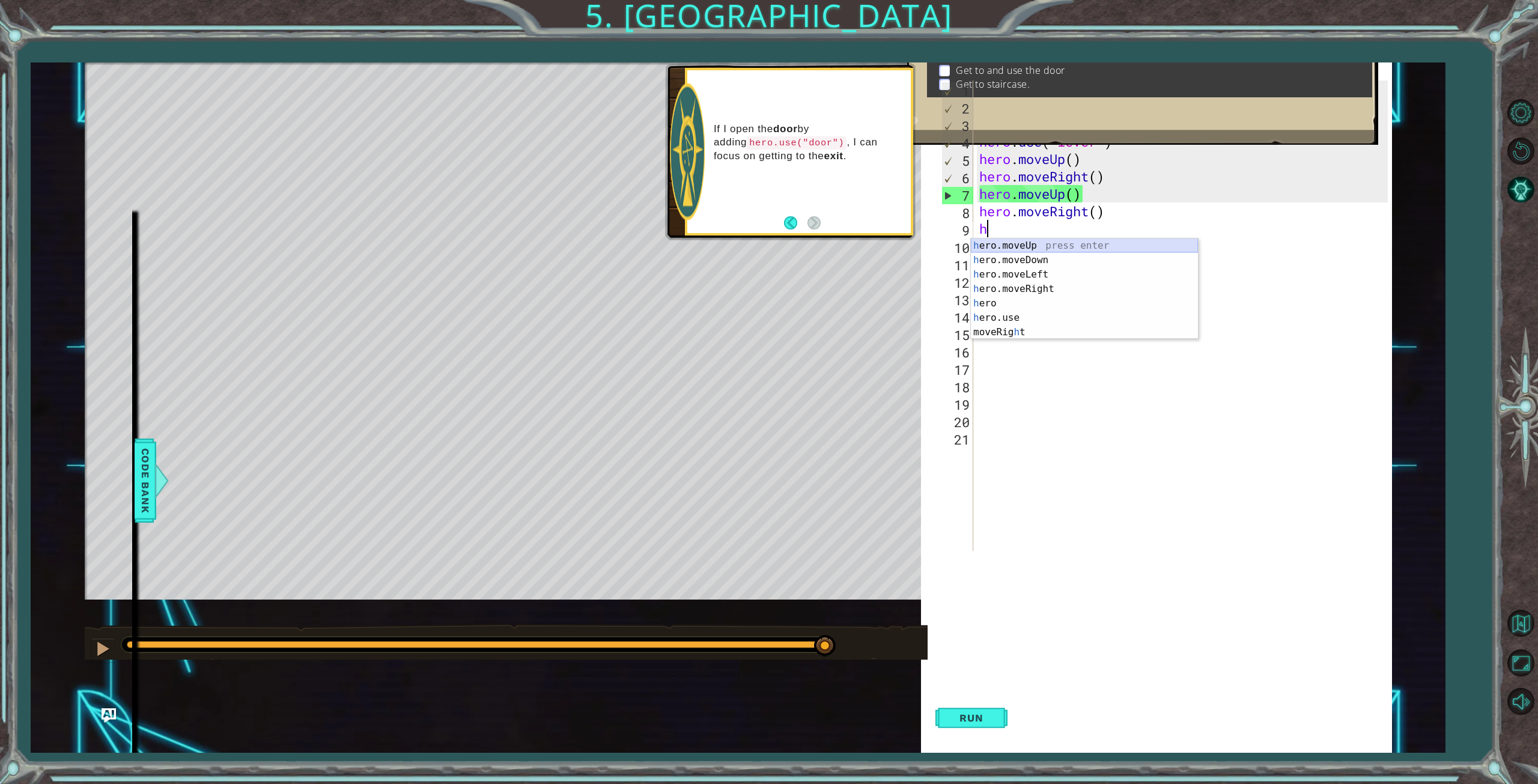
click at [997, 245] on div "h ero.moveUp press enter h ero.moveDown press enter h ero.moveLeft press enter …" at bounding box center [1084, 303] width 227 height 130
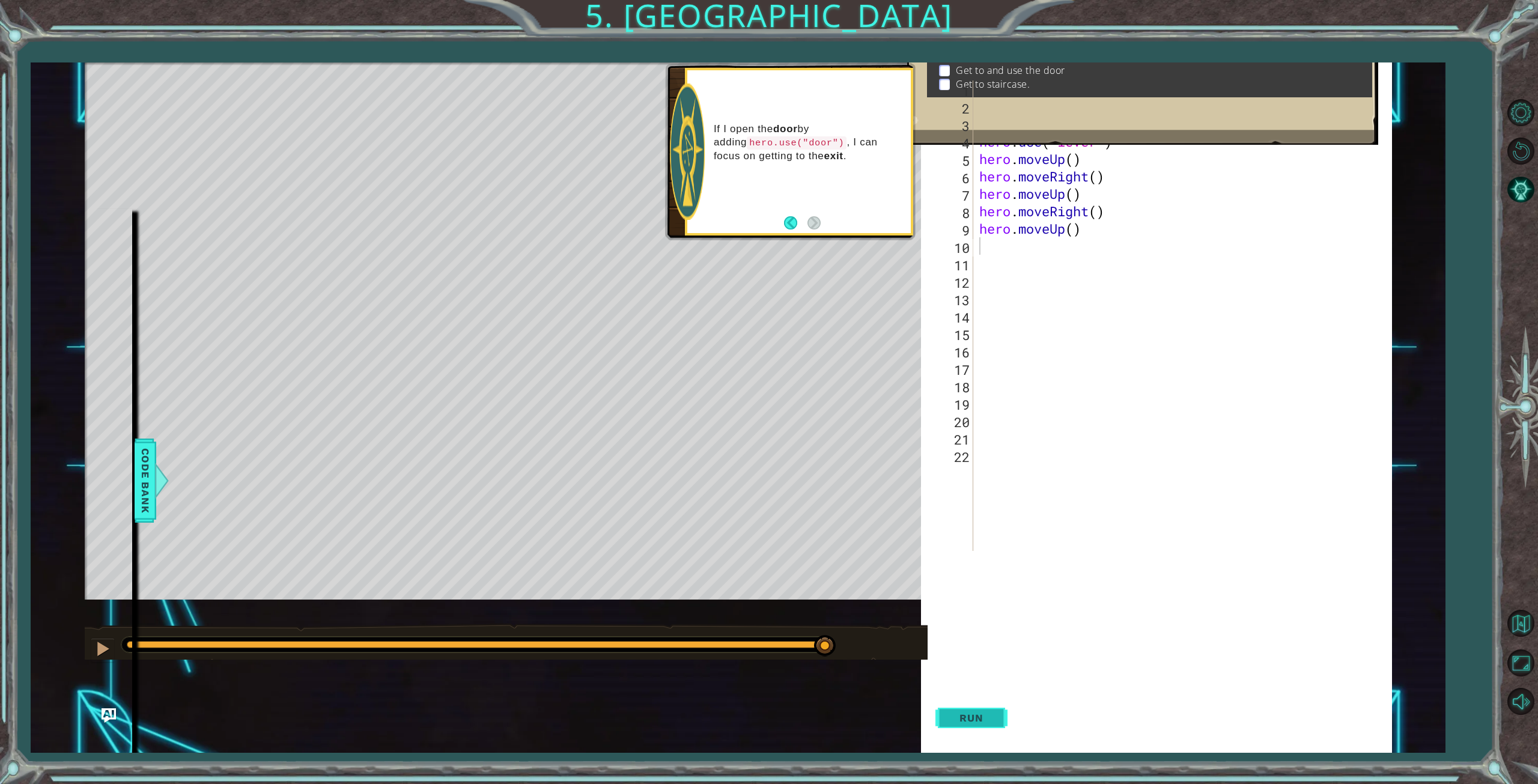
click at [967, 712] on span "Run" at bounding box center [972, 717] width 47 height 12
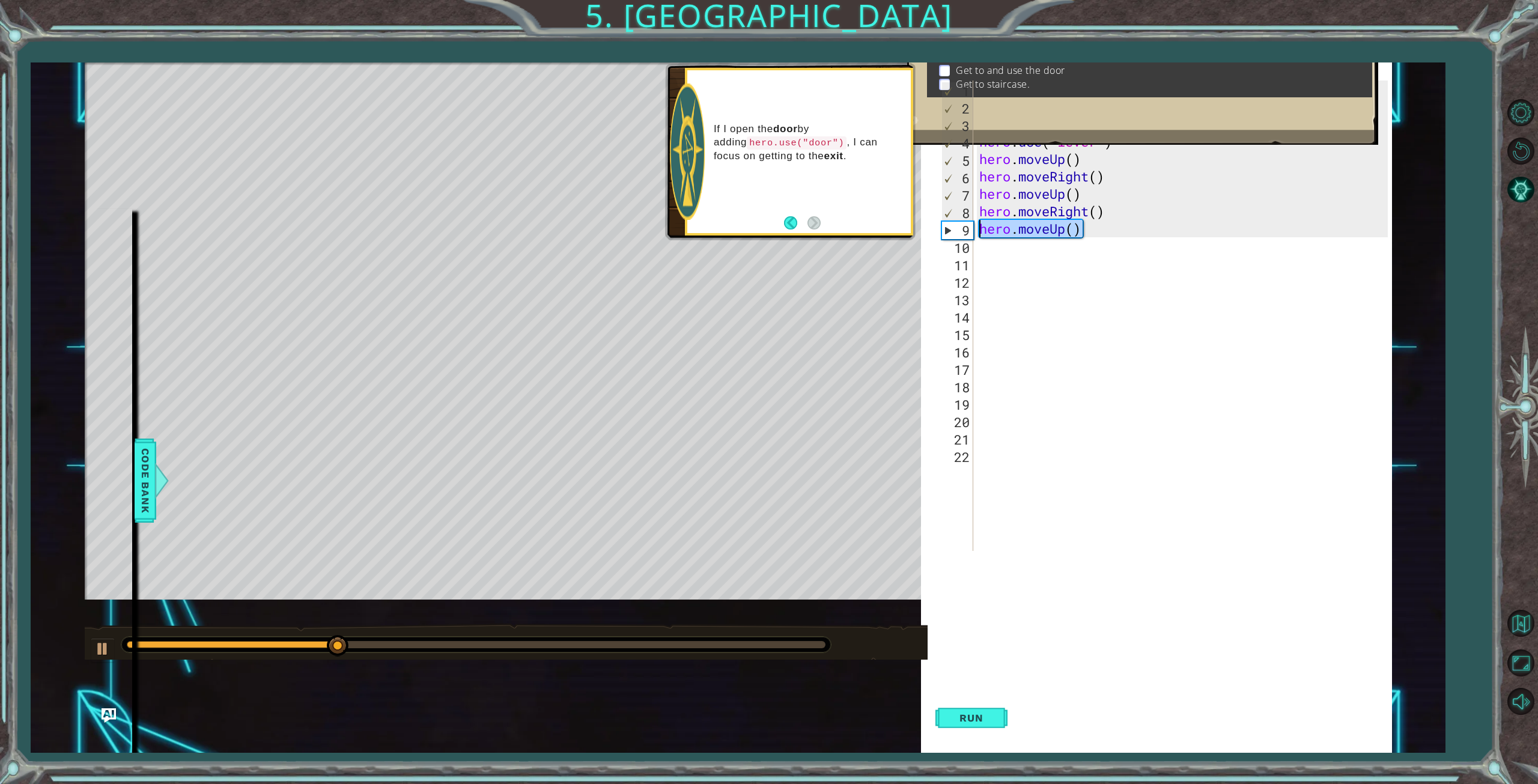
drag, startPoint x: 1096, startPoint y: 231, endPoint x: 955, endPoint y: 230, distance: 141.0
click at [955, 230] on div "1 2 3 4 5 6 7 8 9 10 11 12 13 14 15 16 17 18 19 20 21 22 hero . moveUp ( ) hero…" at bounding box center [1163, 316] width 449 height 470
type textarea "hero.moveUp()"
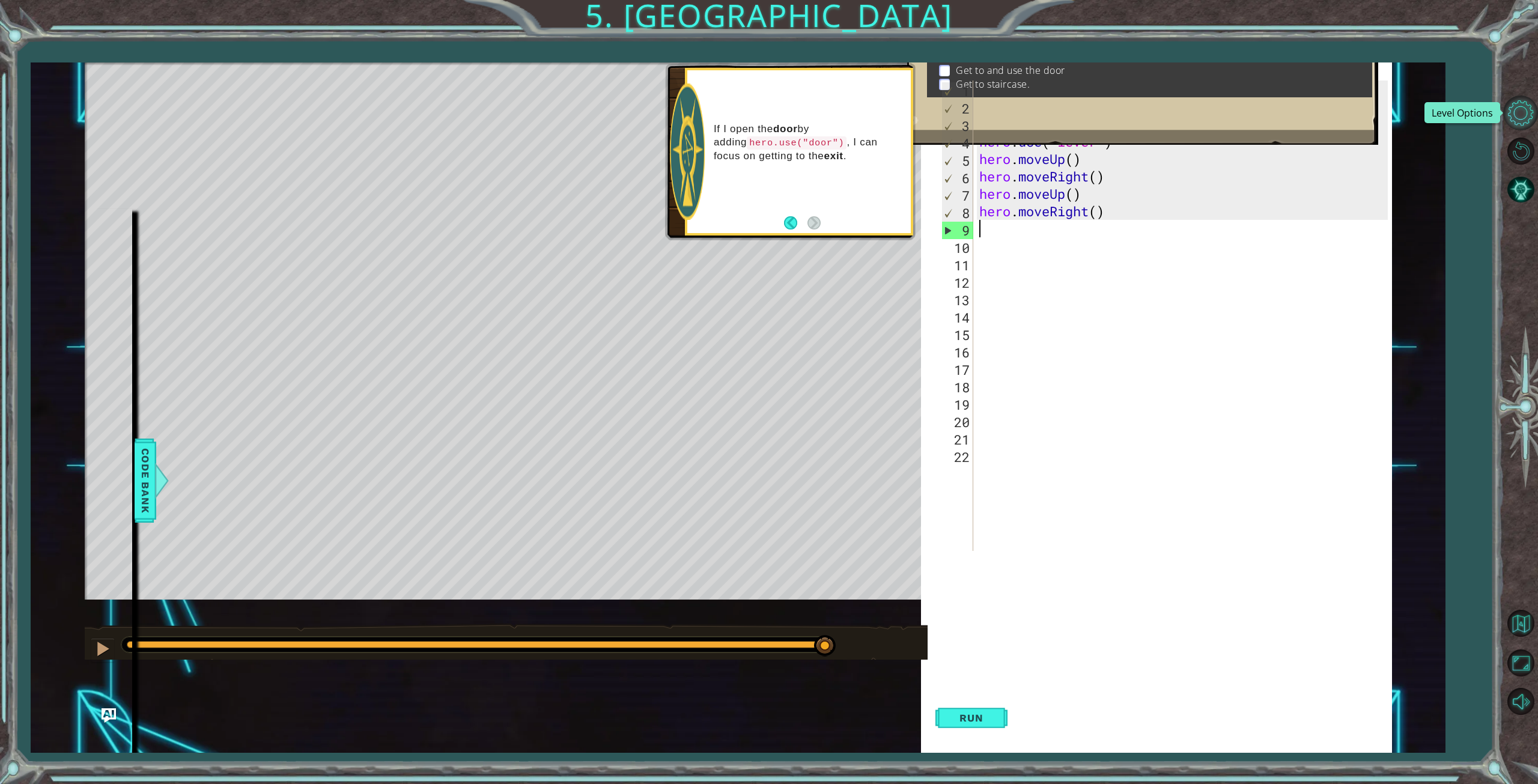
click at [1519, 112] on button "Level Options" at bounding box center [1521, 113] width 35 height 35
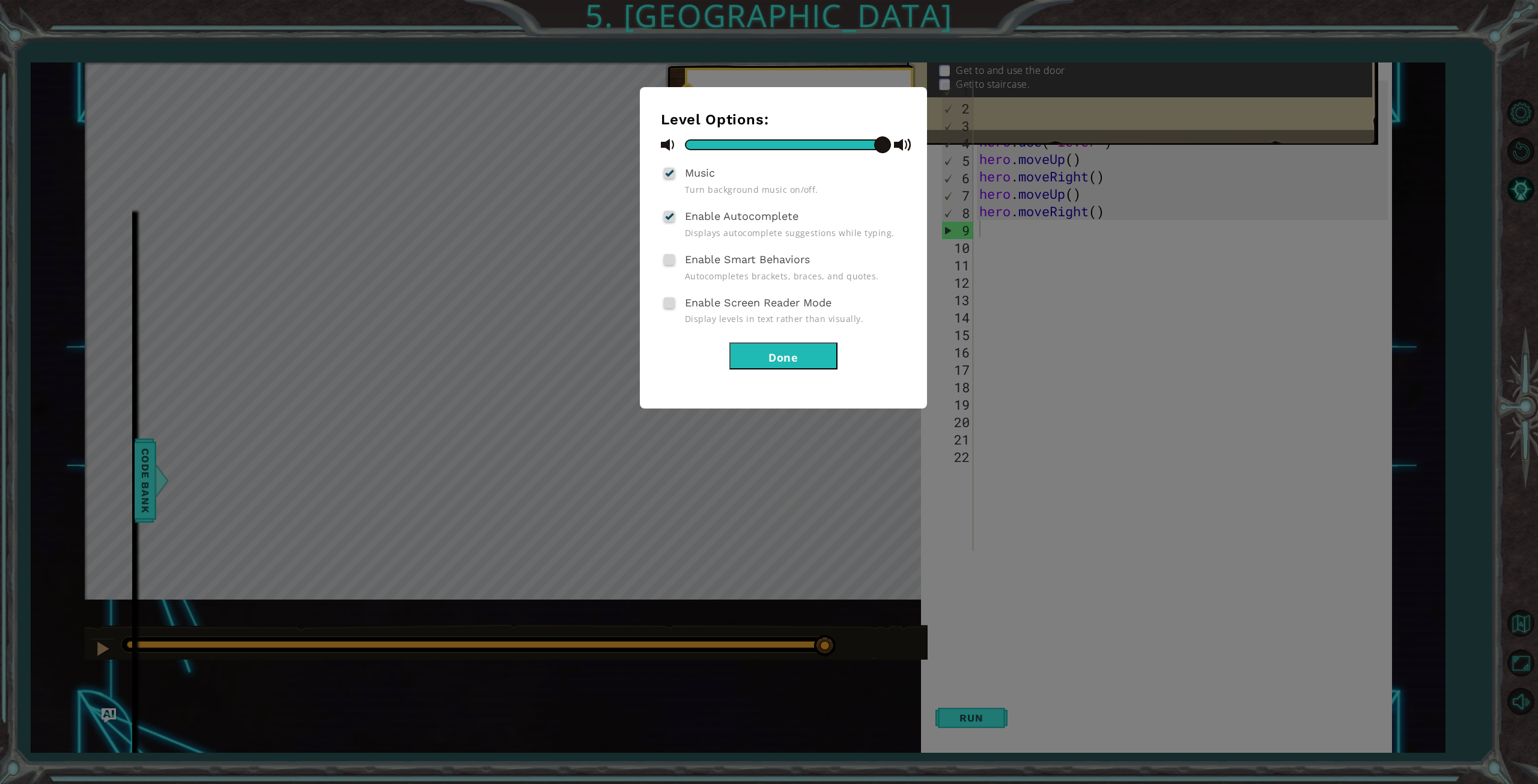
click at [672, 173] on div at bounding box center [669, 173] width 8 height 10
click at [0, 0] on input "Music" at bounding box center [0, 0] width 0 height 0
click at [771, 362] on button "Done" at bounding box center [783, 355] width 108 height 27
